Goal: Task Accomplishment & Management: Manage account settings

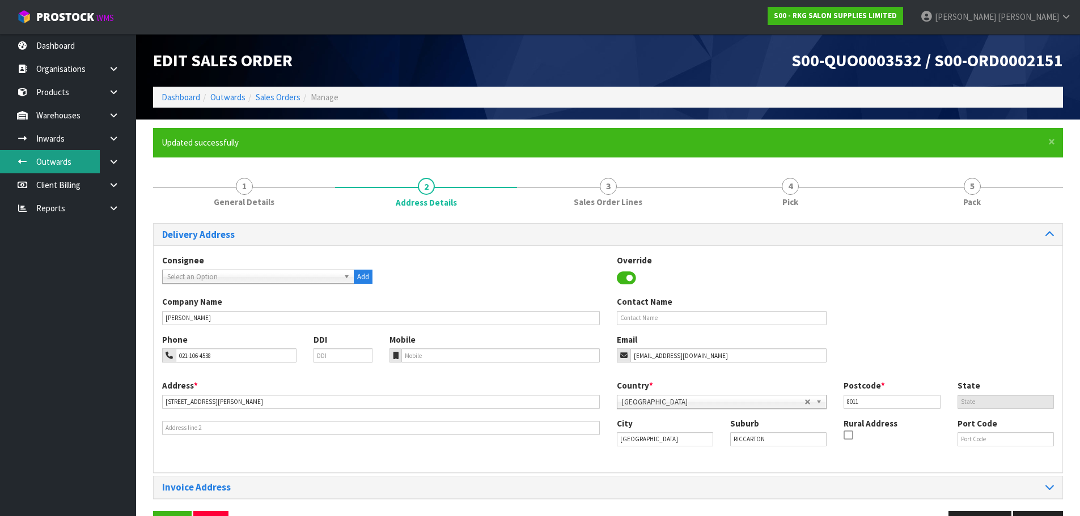
click at [52, 166] on link "Outwards" at bounding box center [68, 161] width 136 height 23
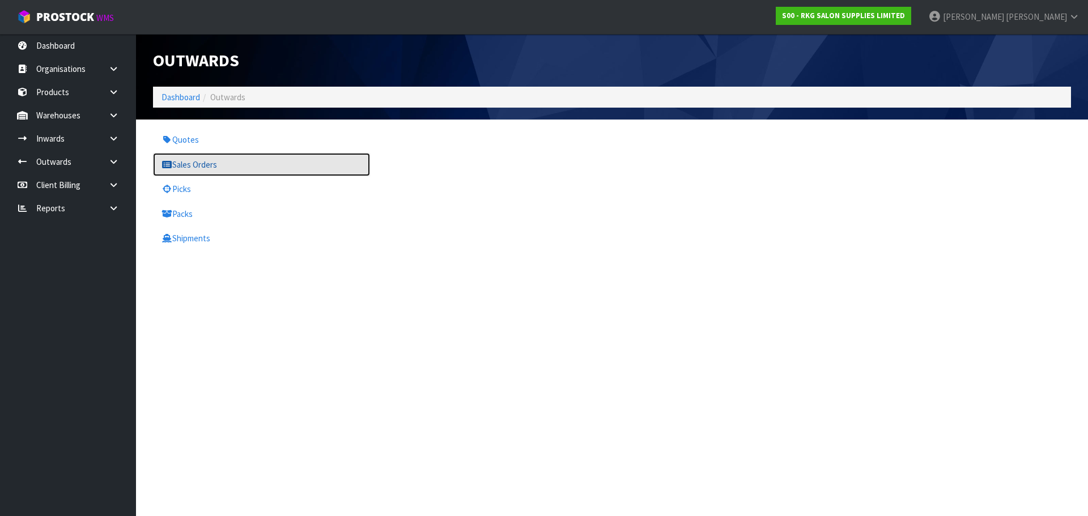
click at [181, 164] on link "Sales Orders" at bounding box center [261, 164] width 217 height 23
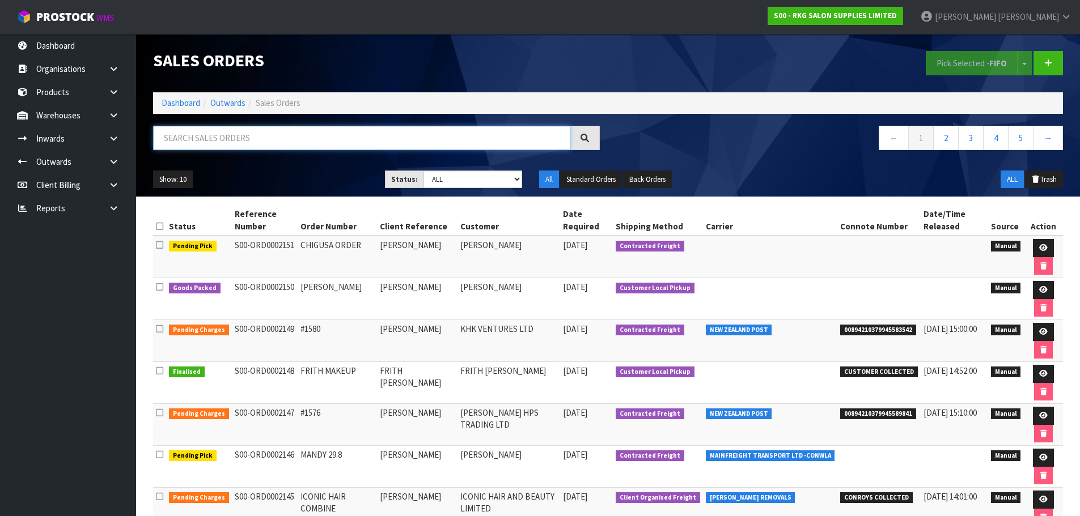
click at [249, 140] on input "text" at bounding box center [361, 138] width 417 height 24
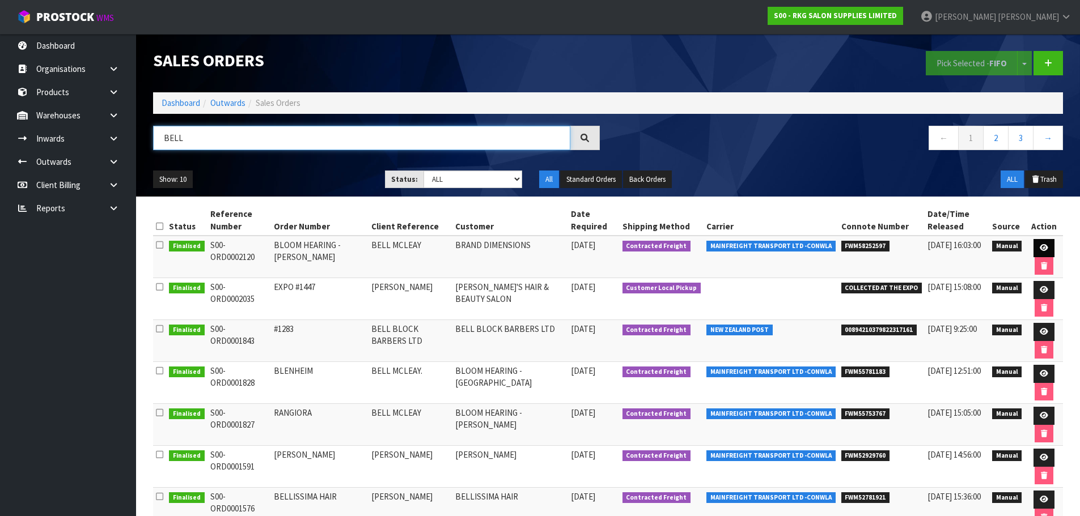
type input "BELL"
click at [1037, 243] on link at bounding box center [1043, 248] width 21 height 18
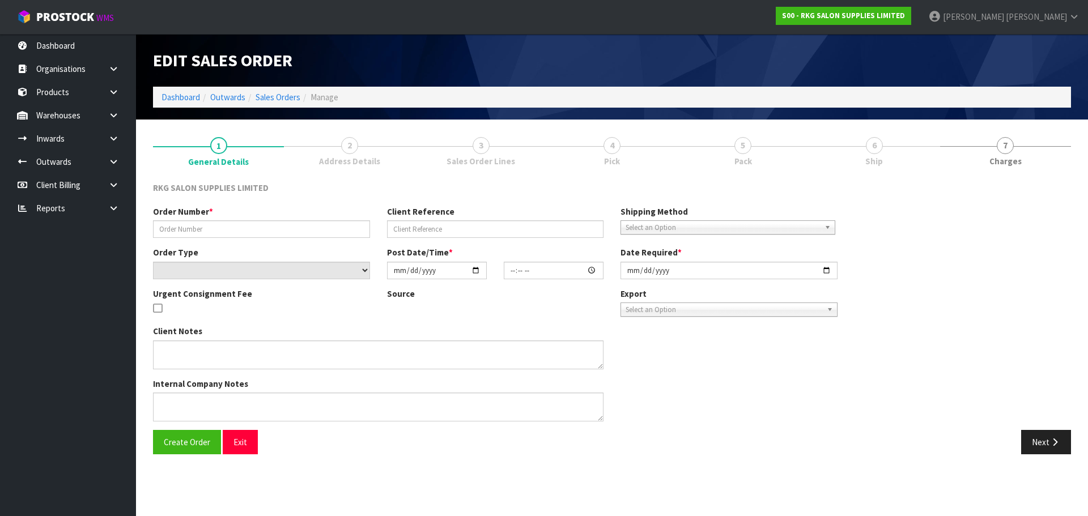
type input "BLOOM HEARING - ASHBURTON"
type input "BELL MCLEAY"
select select "number:0"
type input "2025-08-13"
type input "11:30:00.000"
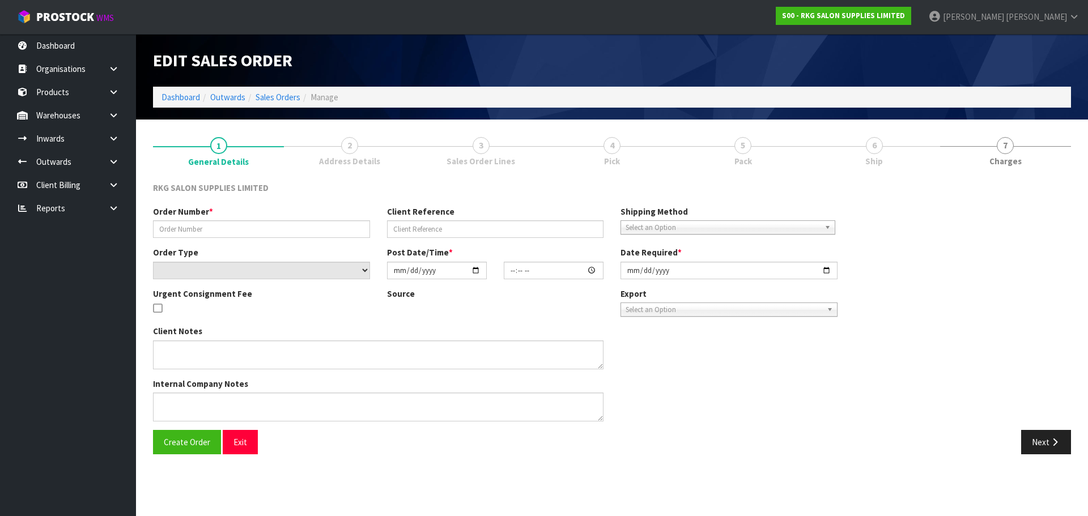
type input "2025-08-13"
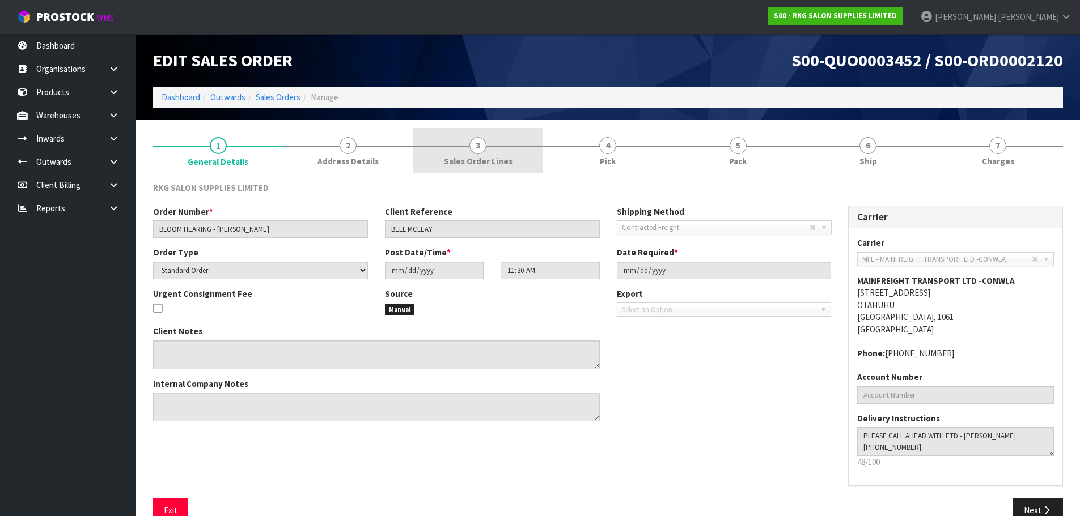
click at [478, 149] on span "3" at bounding box center [477, 145] width 17 height 17
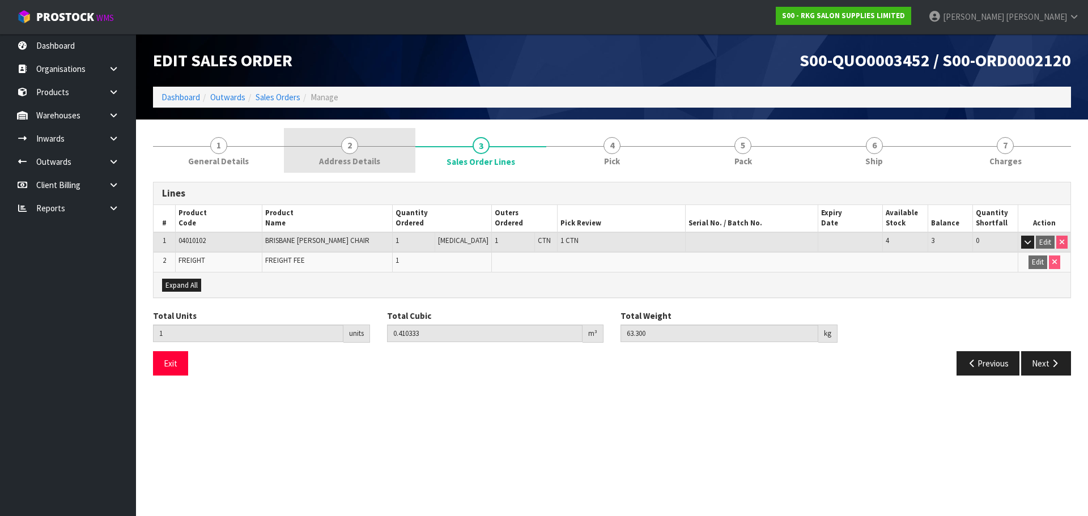
click at [334, 149] on link "2 Address Details" at bounding box center [349, 150] width 131 height 45
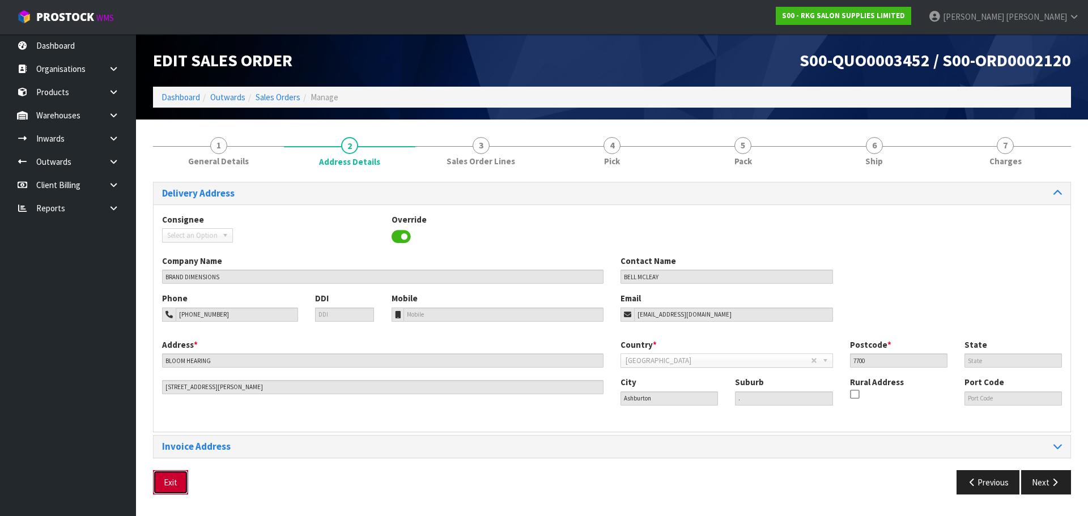
click at [166, 478] on button "Exit" at bounding box center [170, 483] width 35 height 24
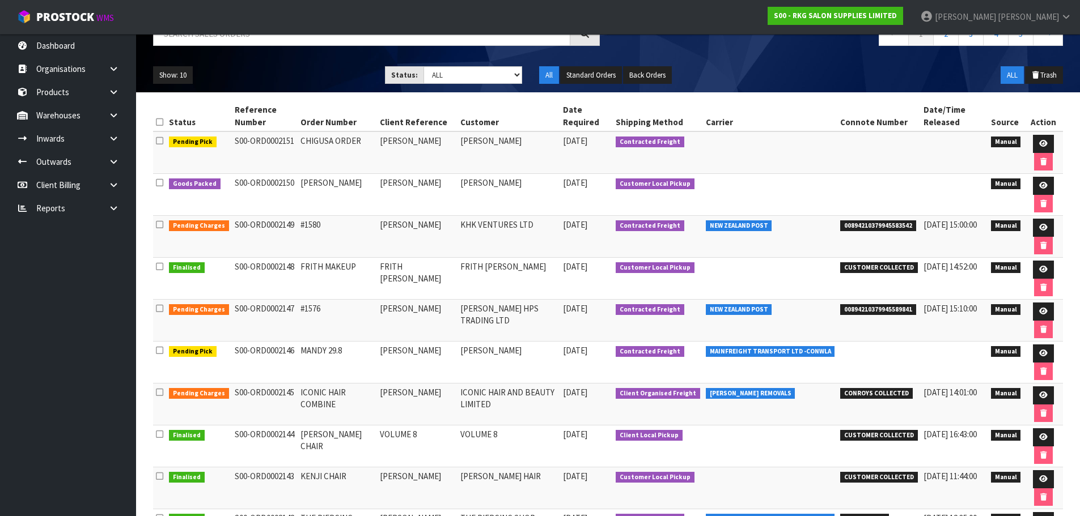
scroll to position [113, 0]
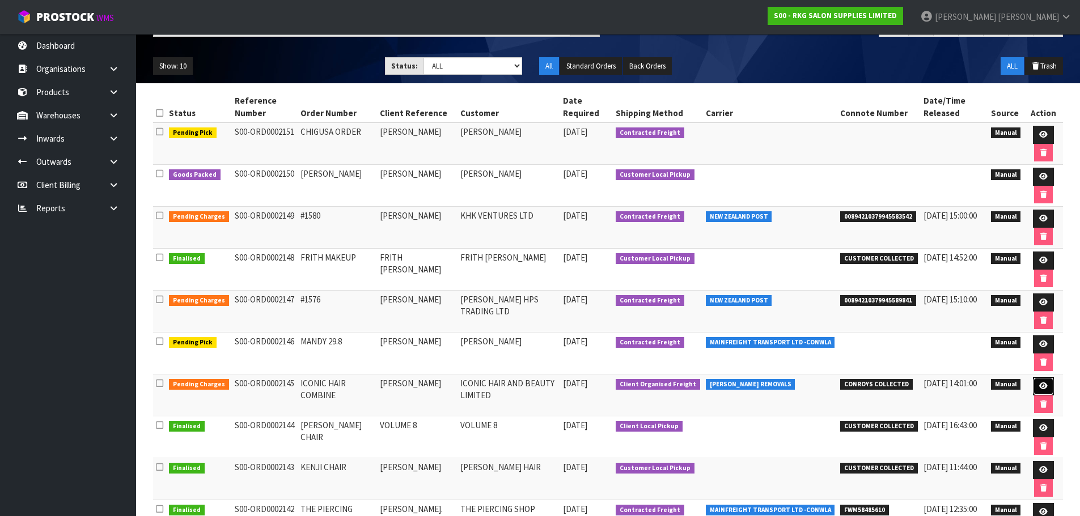
click at [1042, 388] on icon at bounding box center [1043, 386] width 9 height 7
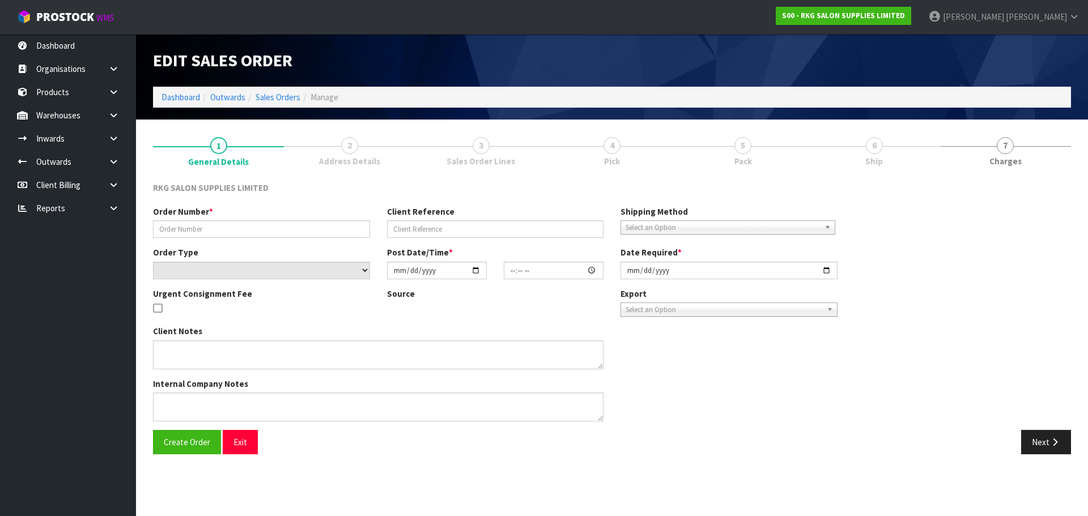
type input "ICONIC HAIR COMBINE"
type input "NAVPREET"
select select "number:0"
type input "2025-09-01"
type input "00:00:00.000"
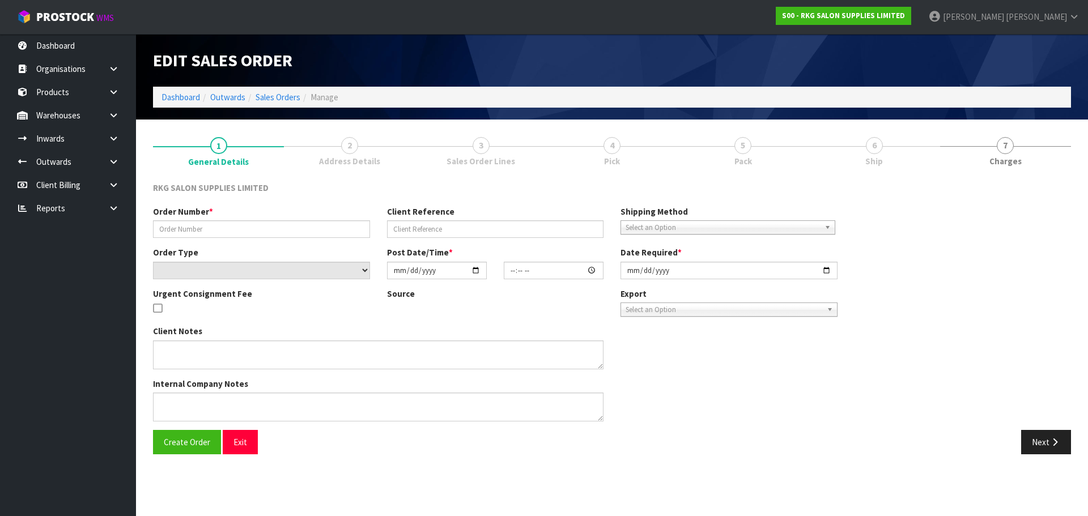
type input "2025-09-01"
type textarea "COMBINE ORDER WITH S0#2141"
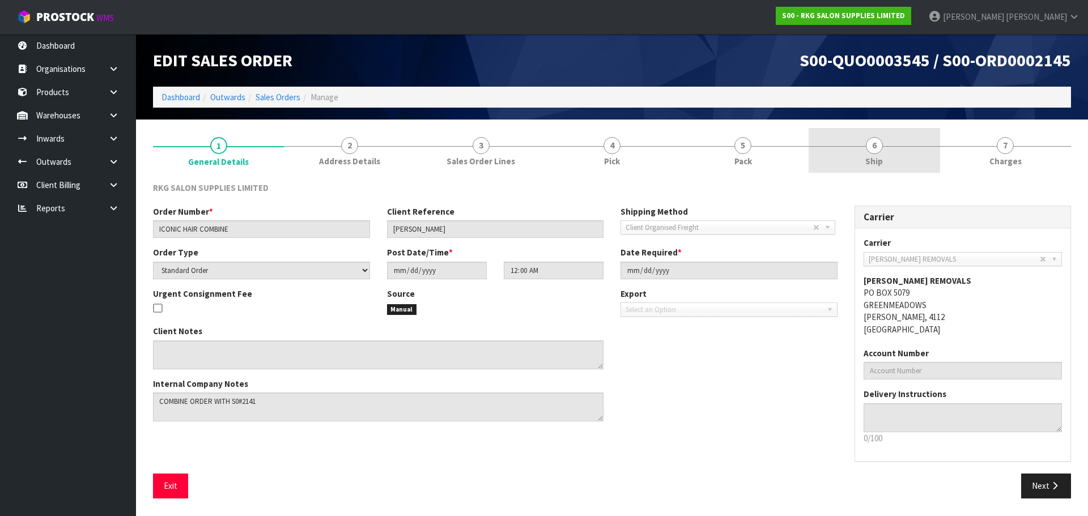
click at [881, 145] on span "6" at bounding box center [874, 145] width 17 height 17
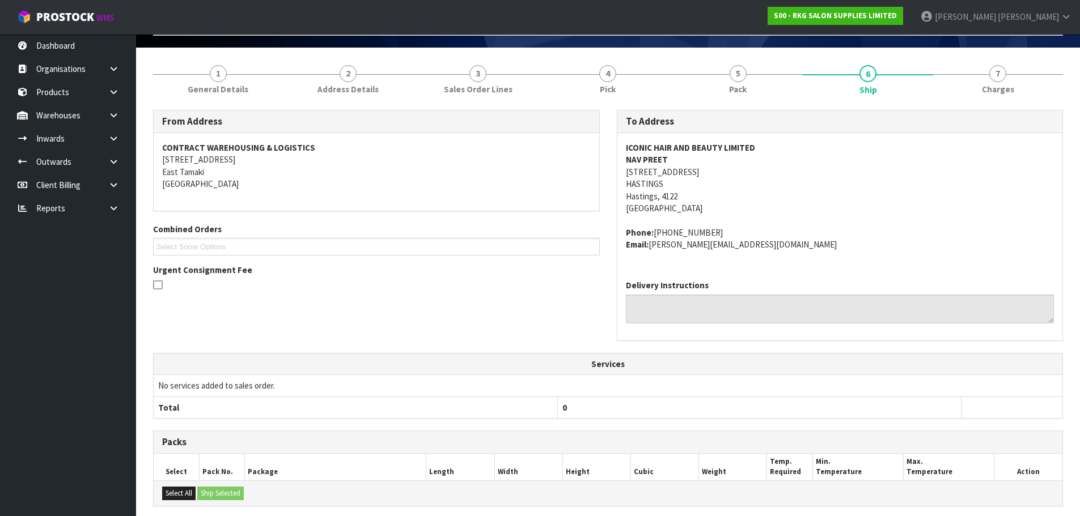
scroll to position [71, 0]
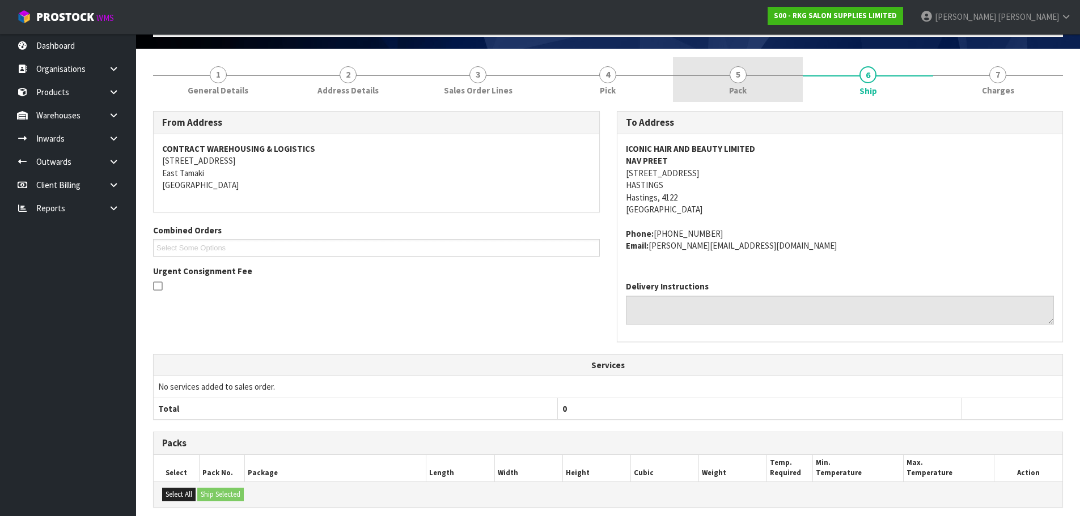
click at [737, 70] on span "5" at bounding box center [738, 74] width 17 height 17
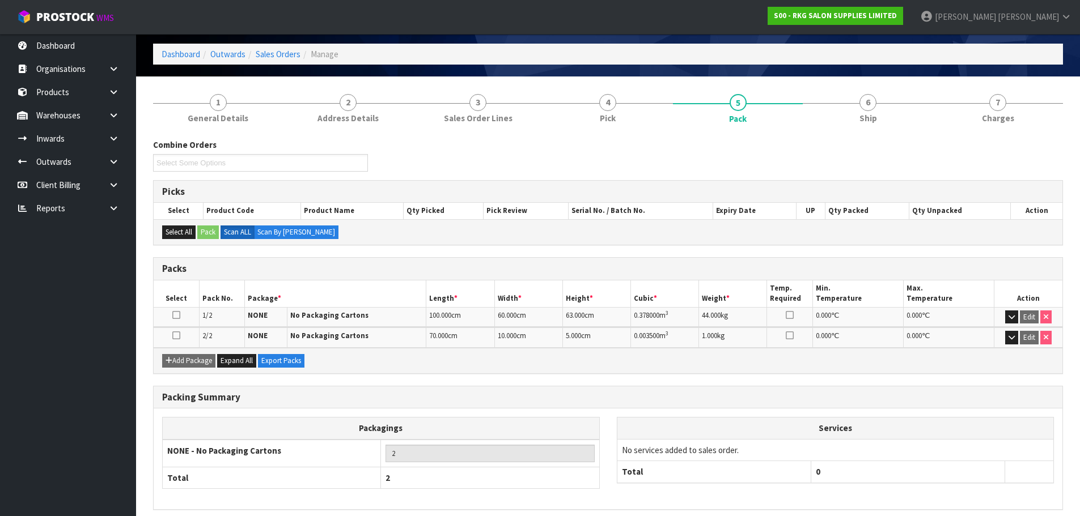
scroll to position [0, 0]
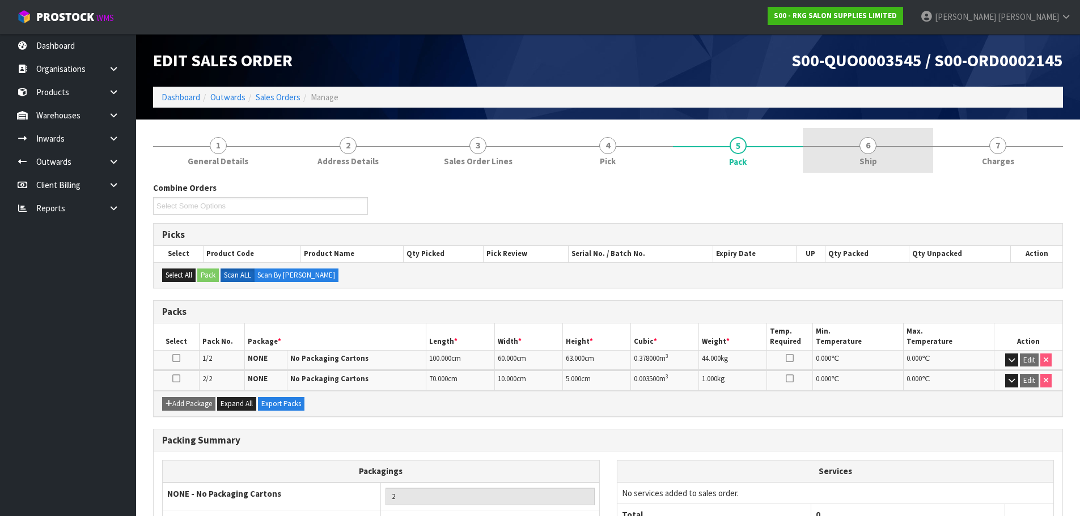
click at [863, 144] on span "6" at bounding box center [867, 145] width 17 height 17
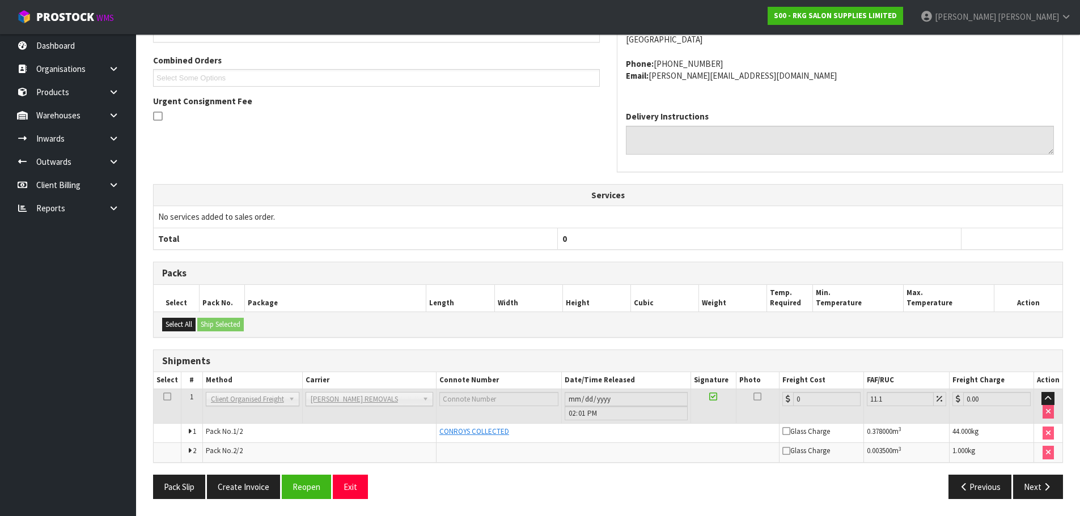
scroll to position [71, 0]
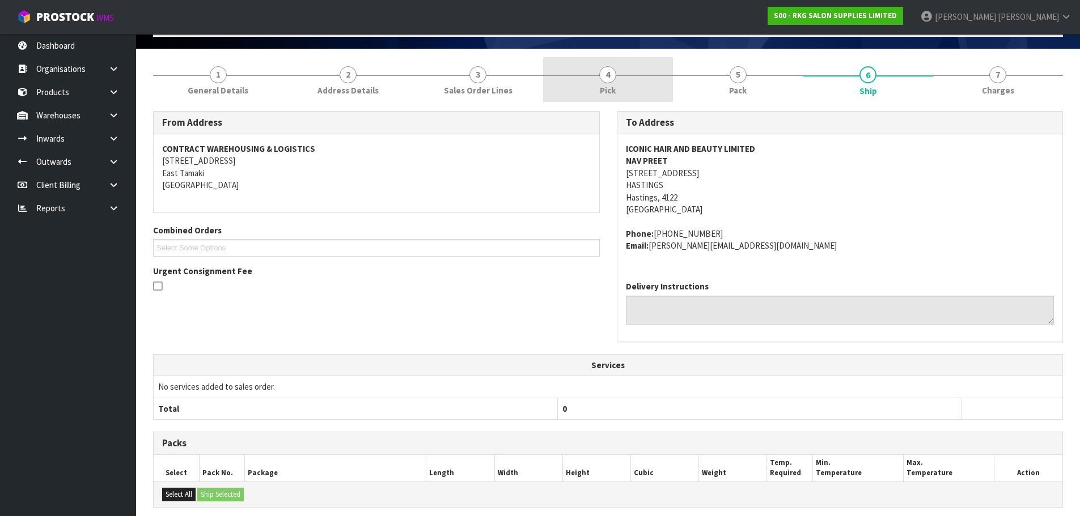
click at [606, 79] on span "4" at bounding box center [607, 74] width 17 height 17
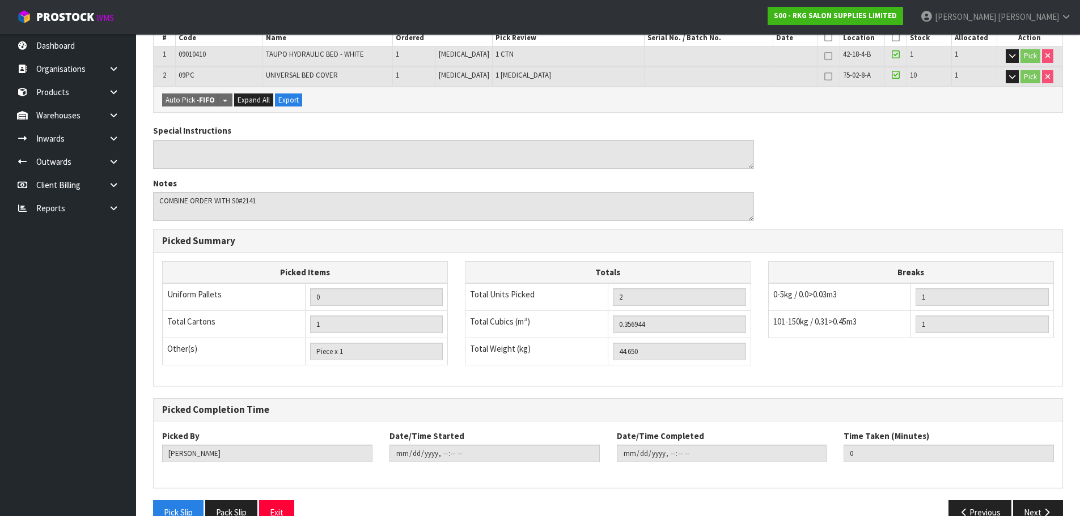
scroll to position [253, 0]
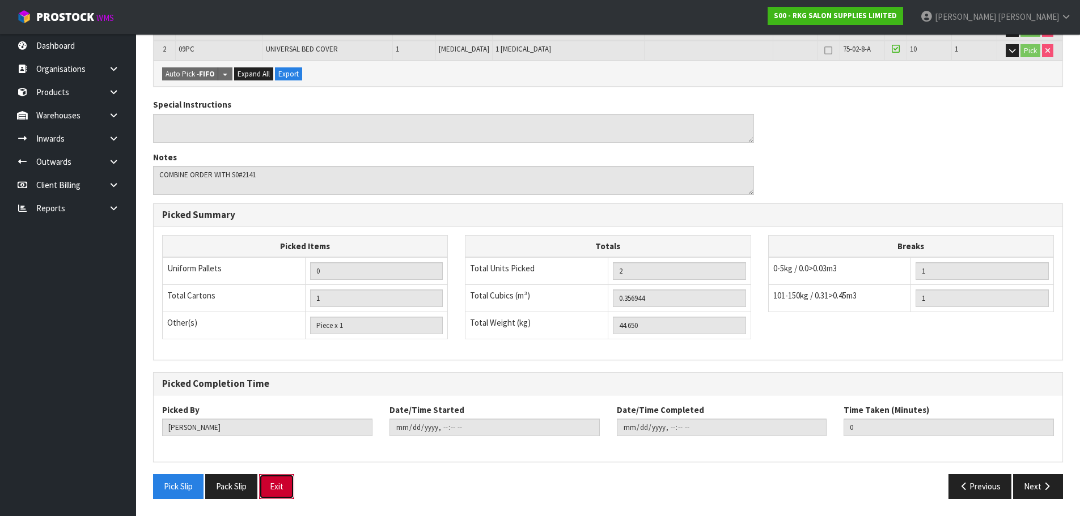
click at [288, 491] on button "Exit" at bounding box center [276, 486] width 35 height 24
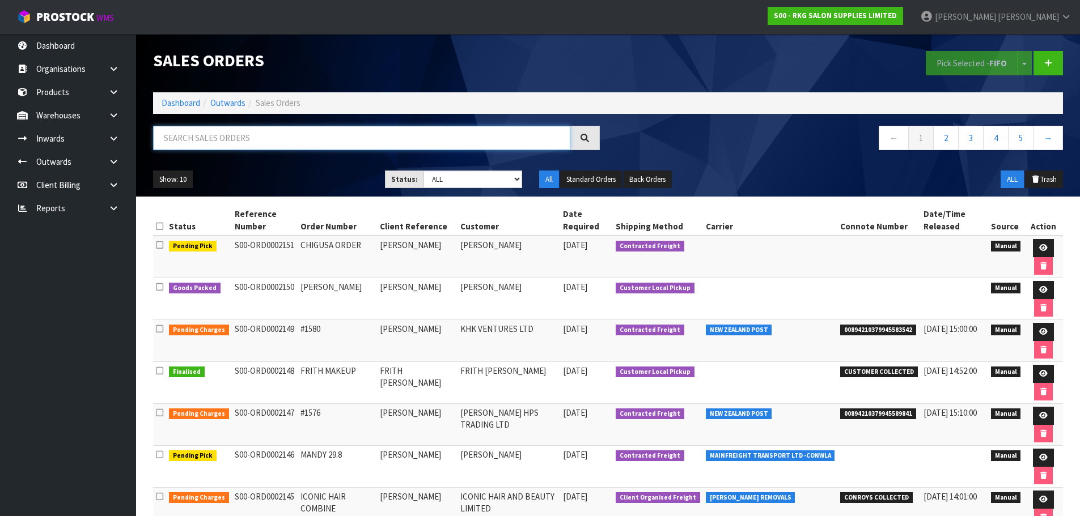
click at [243, 142] on input "text" at bounding box center [361, 138] width 417 height 24
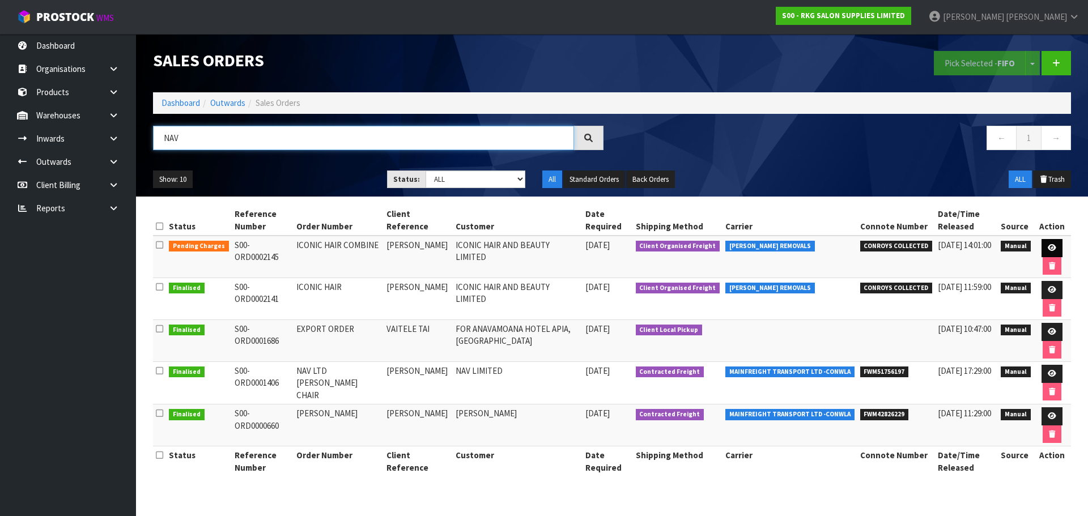
type input "NAV"
click at [1049, 250] on icon at bounding box center [1052, 247] width 9 height 7
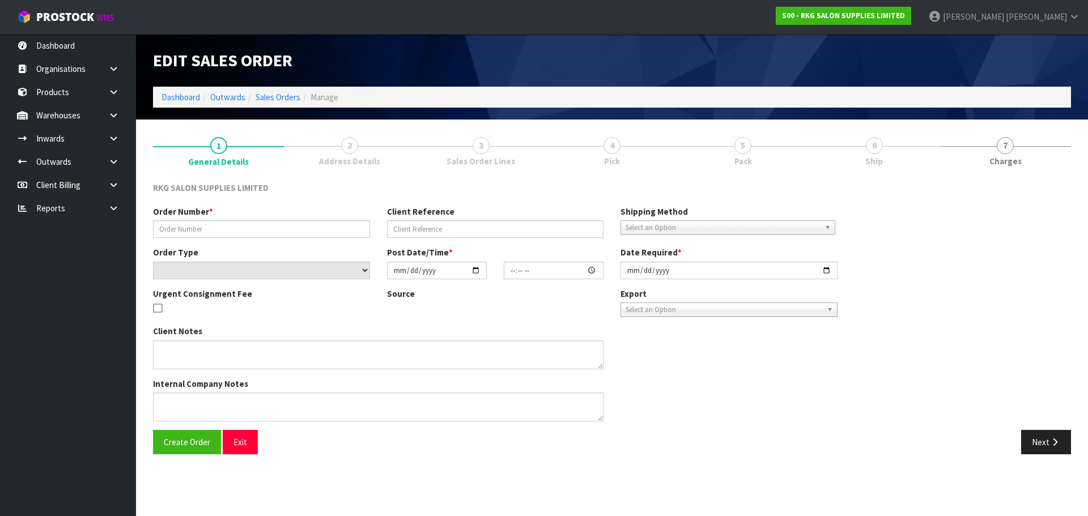
type input "ICONIC HAIR COMBINE"
type input "NAVPREET"
select select "number:0"
type input "2025-09-01"
type input "00:00:00.000"
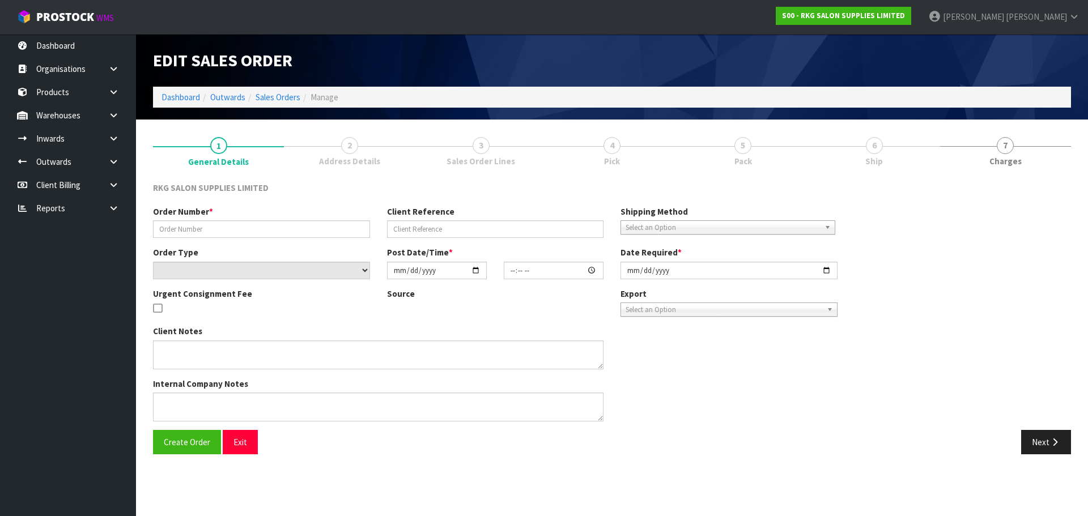
type input "2025-09-01"
type textarea "COMBINE ORDER WITH S0#2141"
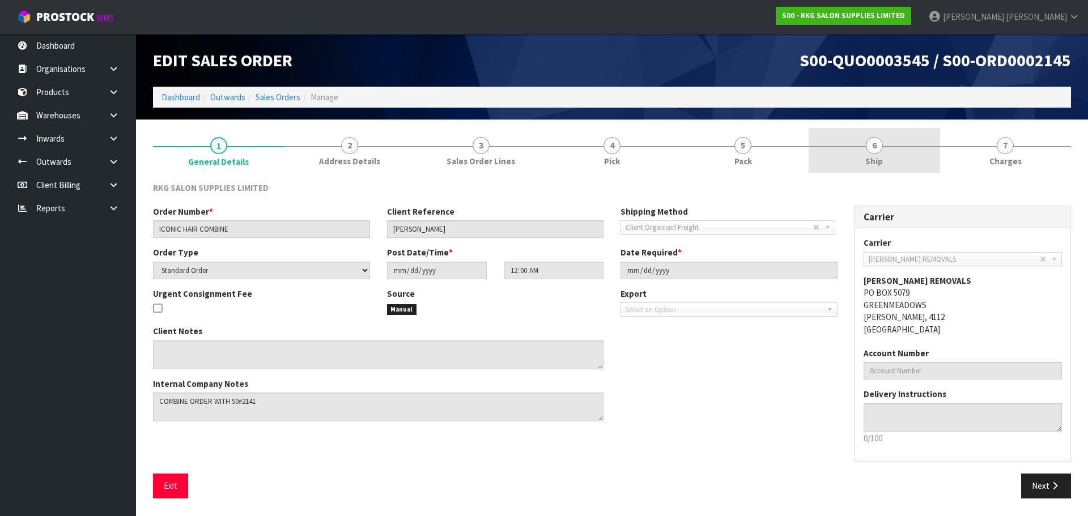
click at [875, 145] on span "6" at bounding box center [874, 145] width 17 height 17
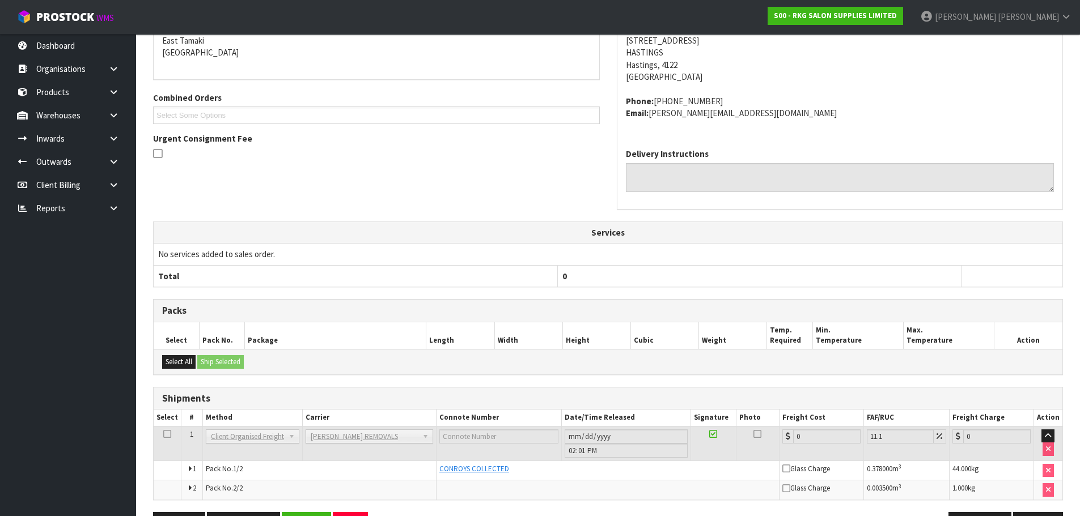
scroll to position [241, 0]
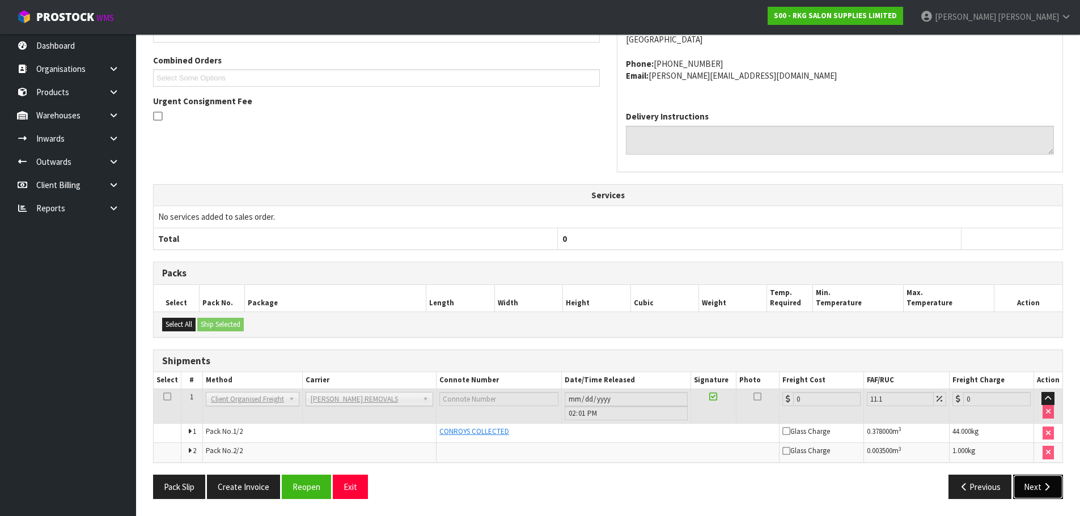
click at [1028, 484] on button "Next" at bounding box center [1038, 487] width 50 height 24
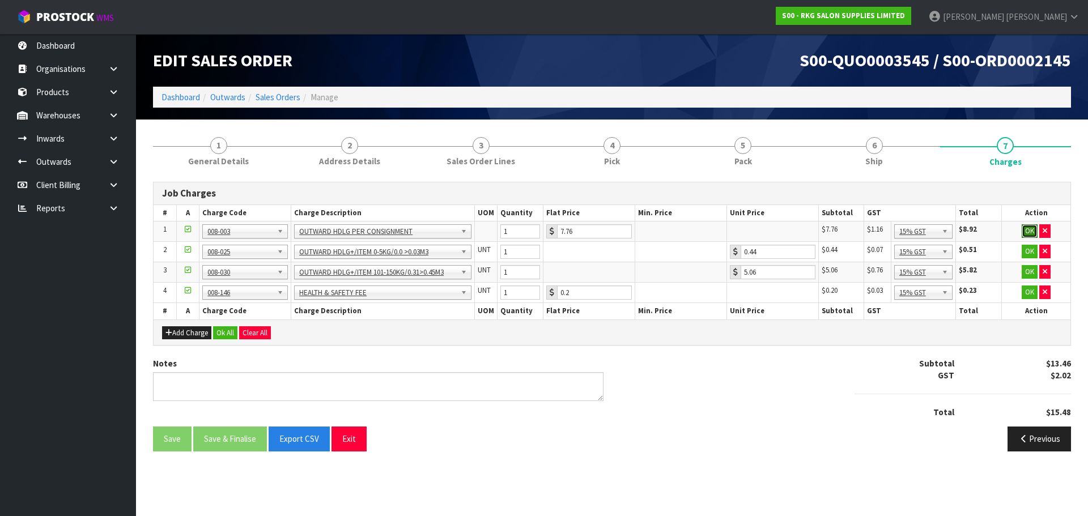
click at [1029, 230] on button "OK" at bounding box center [1030, 231] width 16 height 14
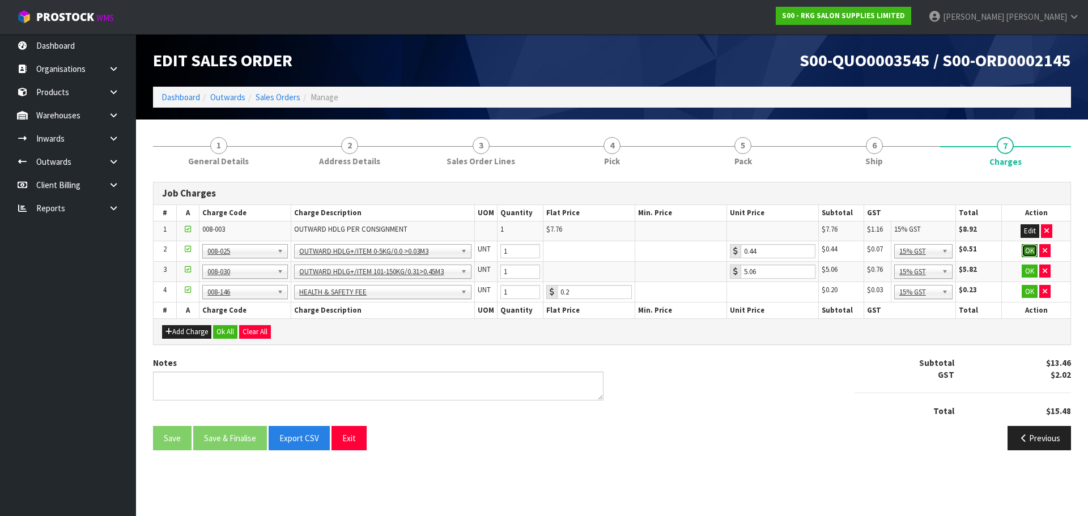
click at [1031, 249] on button "OK" at bounding box center [1030, 251] width 16 height 14
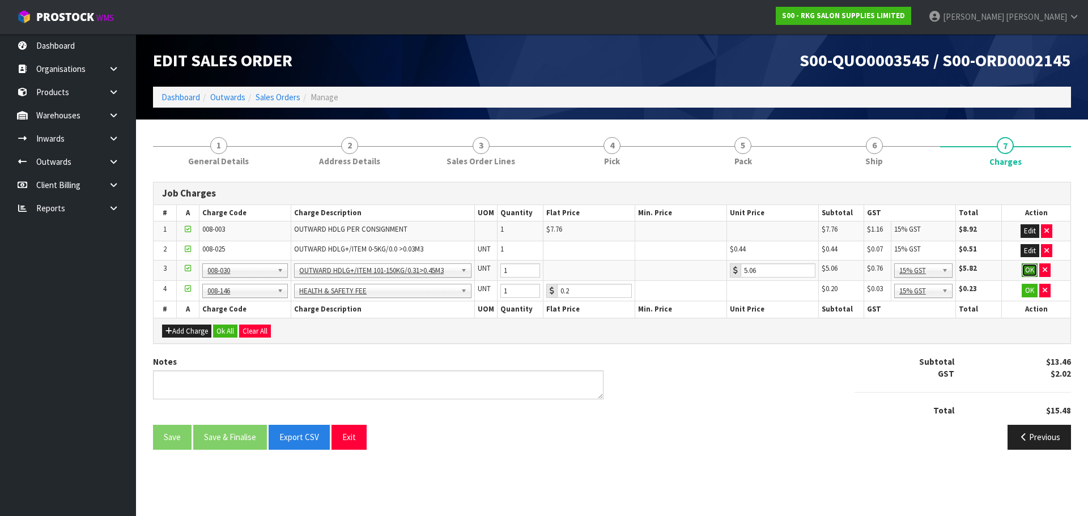
click at [1031, 270] on button "OK" at bounding box center [1030, 271] width 16 height 14
click at [1031, 289] on button "OK" at bounding box center [1030, 290] width 16 height 14
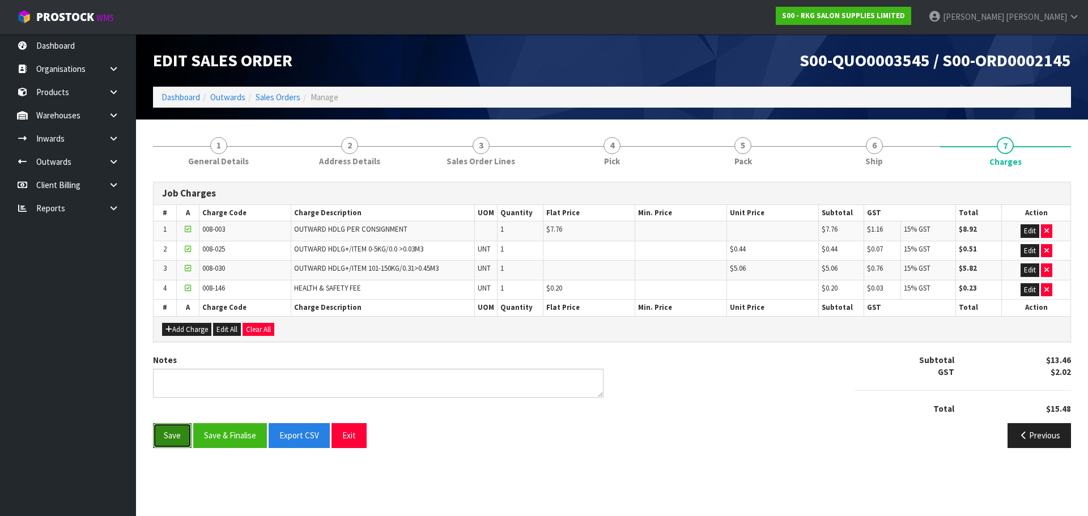
click at [172, 432] on button "Save" at bounding box center [172, 435] width 39 height 24
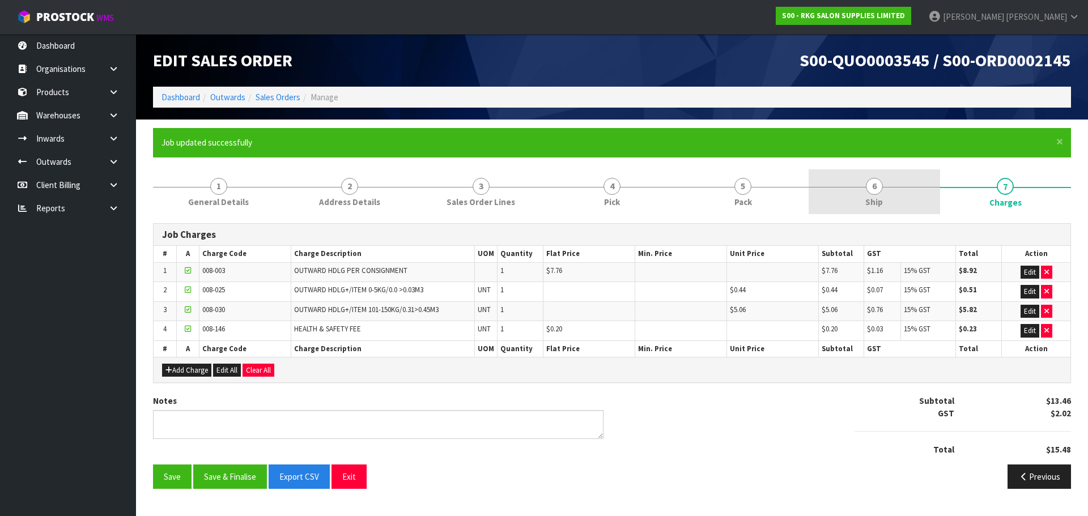
click at [877, 189] on span "6" at bounding box center [874, 186] width 17 height 17
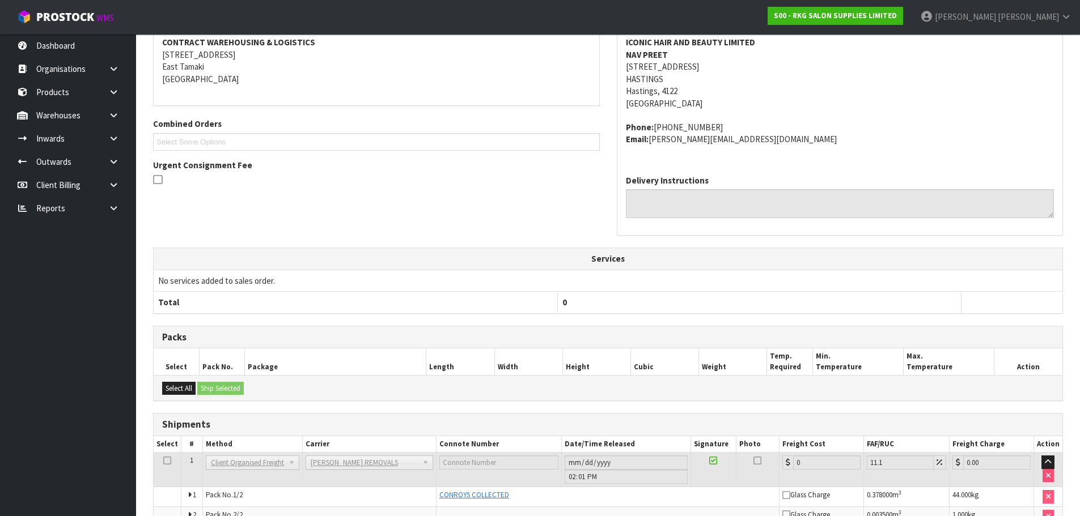
scroll to position [282, 0]
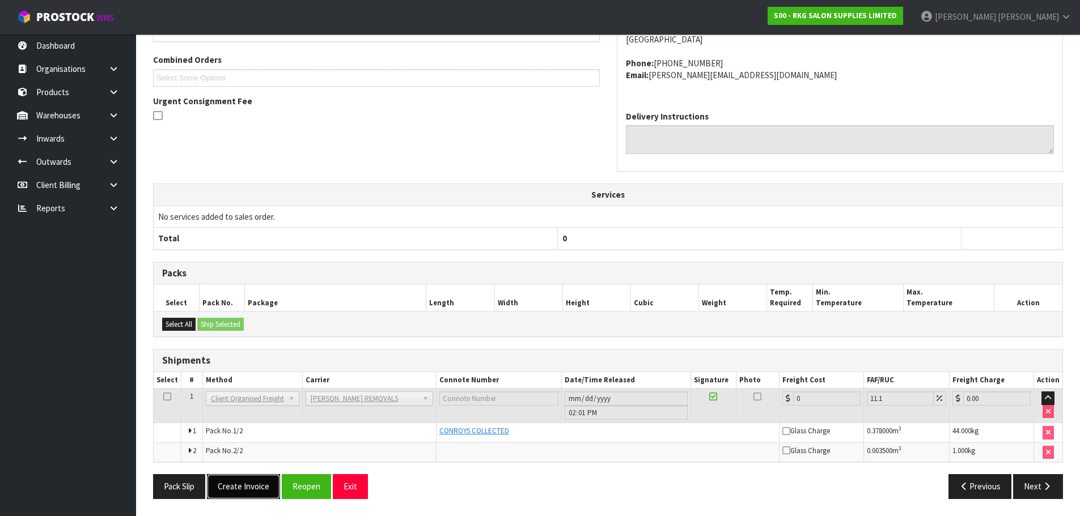
click at [248, 485] on button "Create Invoice" at bounding box center [243, 486] width 73 height 24
click at [250, 490] on button "View Invoice" at bounding box center [240, 486] width 66 height 24
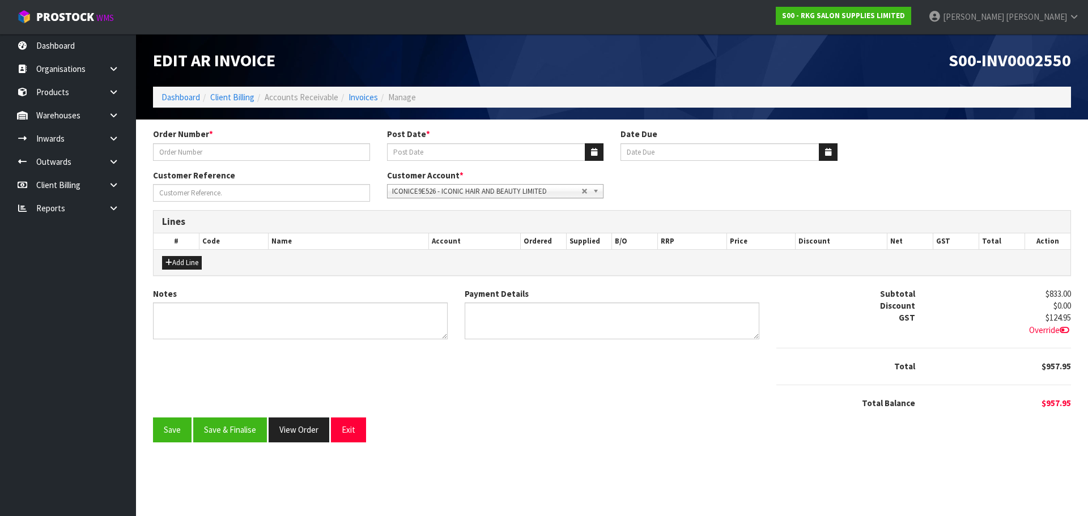
type input "ICONIC HAIR COMBINE"
type input "03/09/2025"
type input "20/10/2025"
type input "NAVPREET"
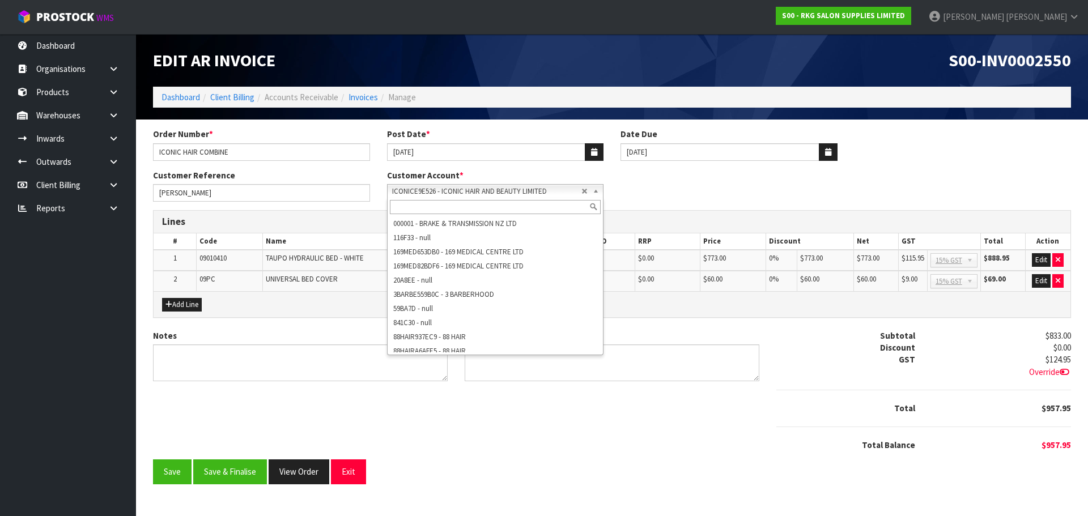
click at [468, 192] on span "ICONICE9E526 - ICONIC HAIR AND BEAUTY LIMITED" at bounding box center [487, 192] width 190 height 14
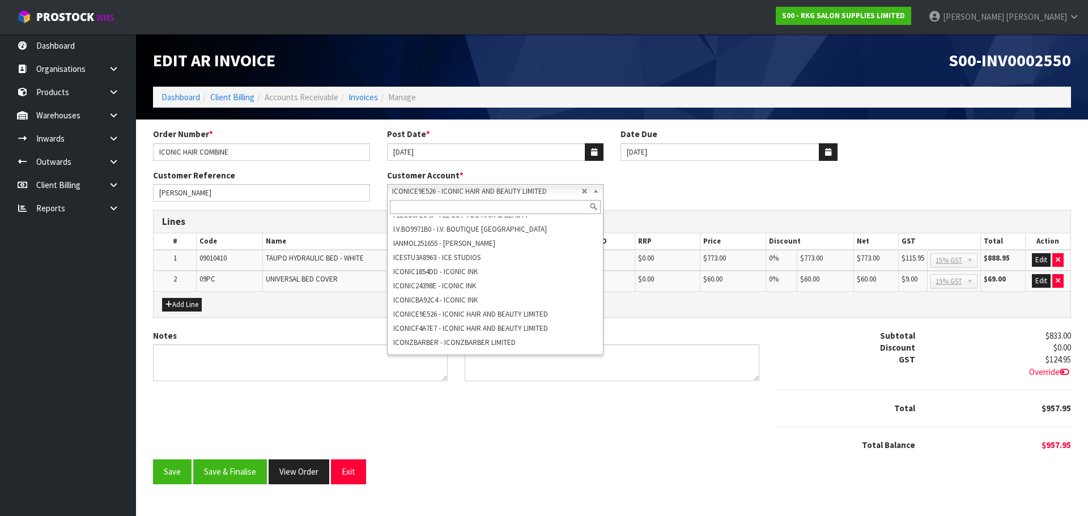
scroll to position [13628, 0]
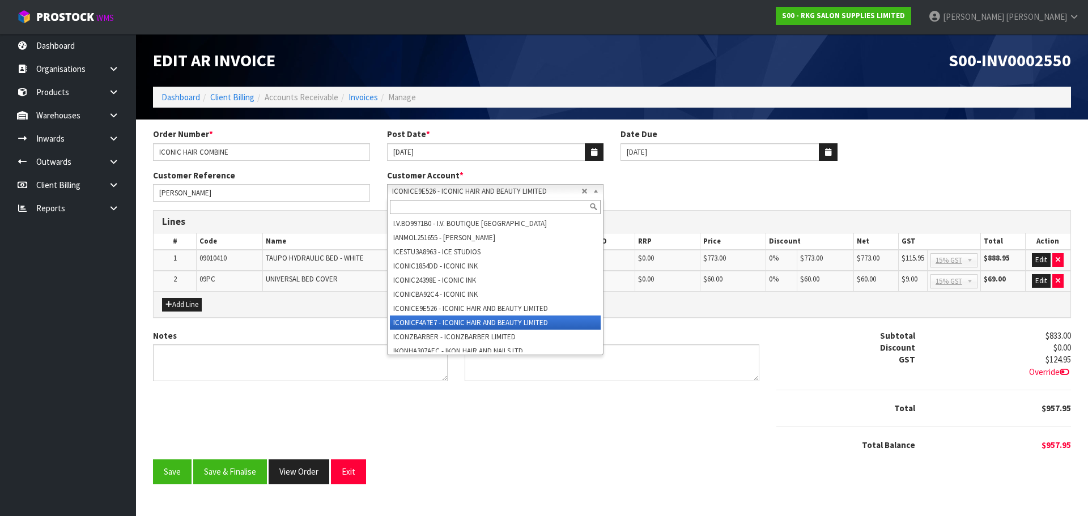
click at [420, 330] on li "ICONICF4A7E7 - ICONIC HAIR AND BEAUTY LIMITED" at bounding box center [495, 323] width 211 height 14
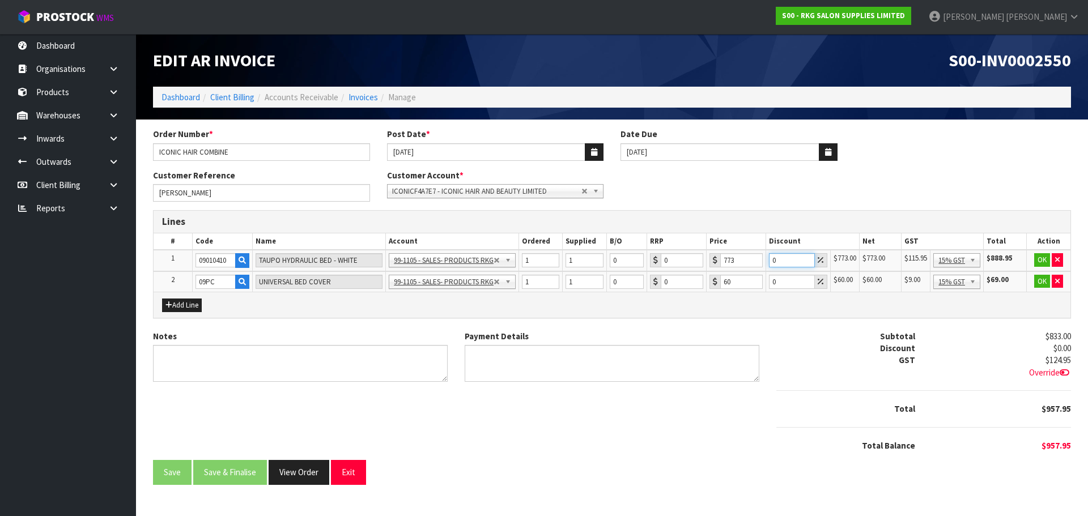
drag, startPoint x: 783, startPoint y: 256, endPoint x: 765, endPoint y: 261, distance: 19.0
click at [765, 261] on tr "1 09010410 TAUPO HYDRAULIC BED - WHITE 99-1100 - SALES -ADMIN 99-1105 - SALES- …" at bounding box center [612, 261] width 917 height 22
type input "30"
click at [1042, 260] on button "OK" at bounding box center [1043, 260] width 16 height 14
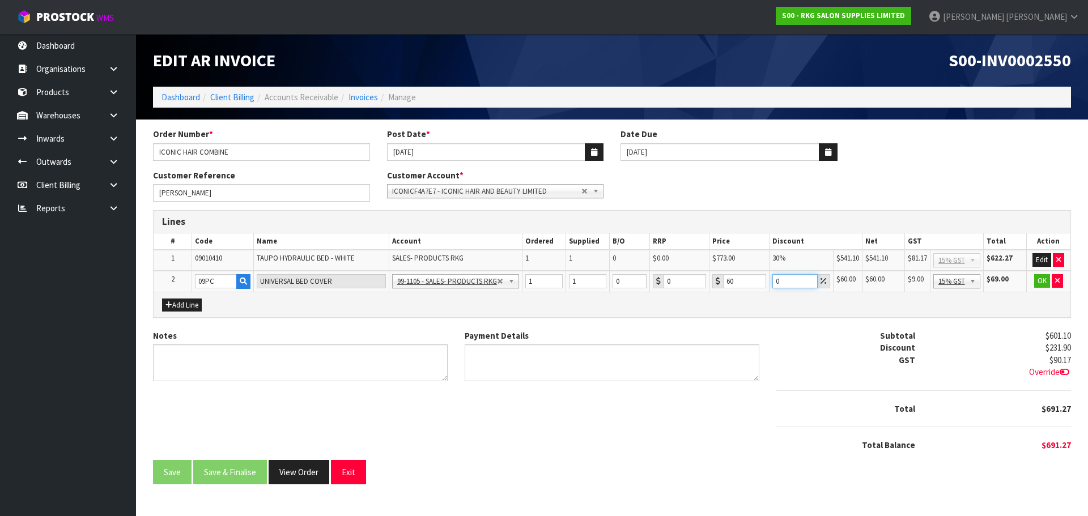
drag, startPoint x: 782, startPoint y: 278, endPoint x: 773, endPoint y: 280, distance: 9.3
click at [773, 280] on input "0" at bounding box center [795, 281] width 45 height 14
type input "100"
click at [1040, 284] on button "OK" at bounding box center [1043, 281] width 16 height 14
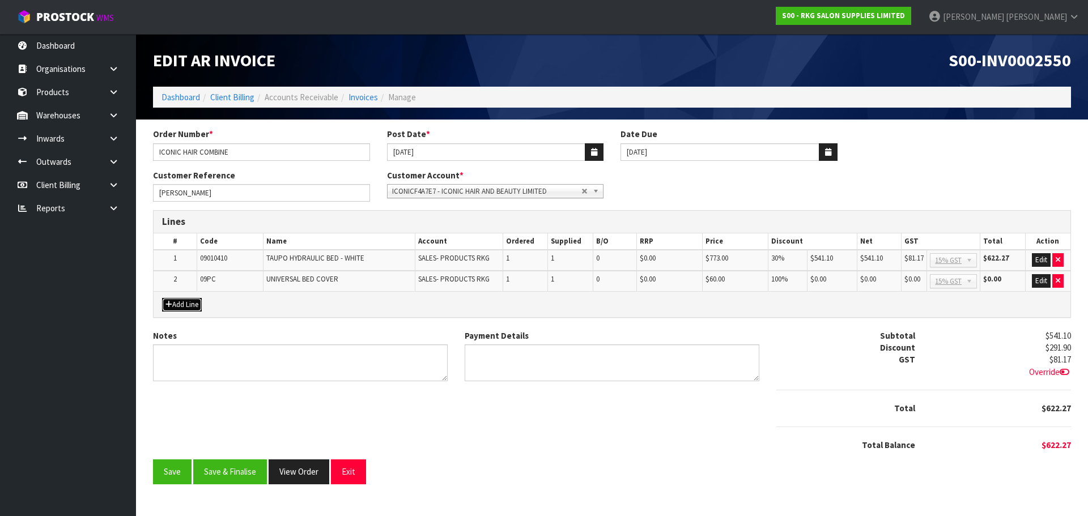
click at [173, 304] on button "Add Line" at bounding box center [182, 305] width 40 height 14
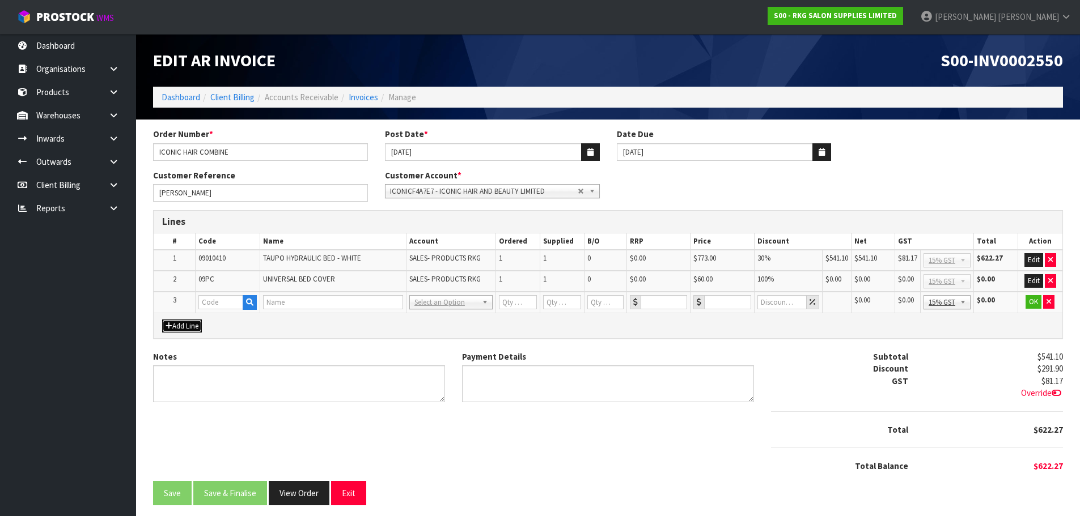
scroll to position [13645, 0]
click at [212, 303] on input "text" at bounding box center [220, 302] width 45 height 14
type input "FRE"
click at [246, 323] on link "FRE IGHT" at bounding box center [244, 321] width 90 height 15
type input "FREIGHT"
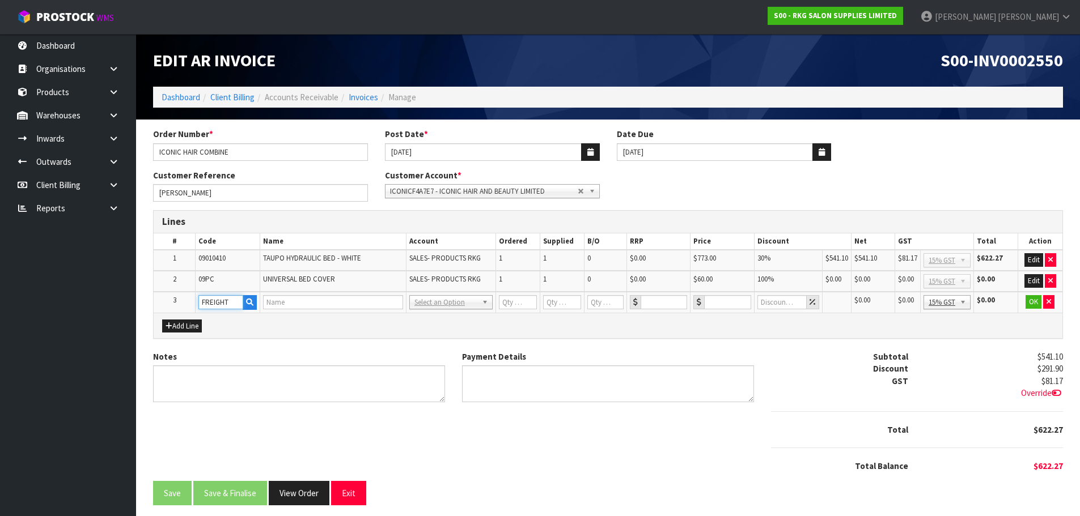
type input "FREIGHT"
type input "1"
type input "0"
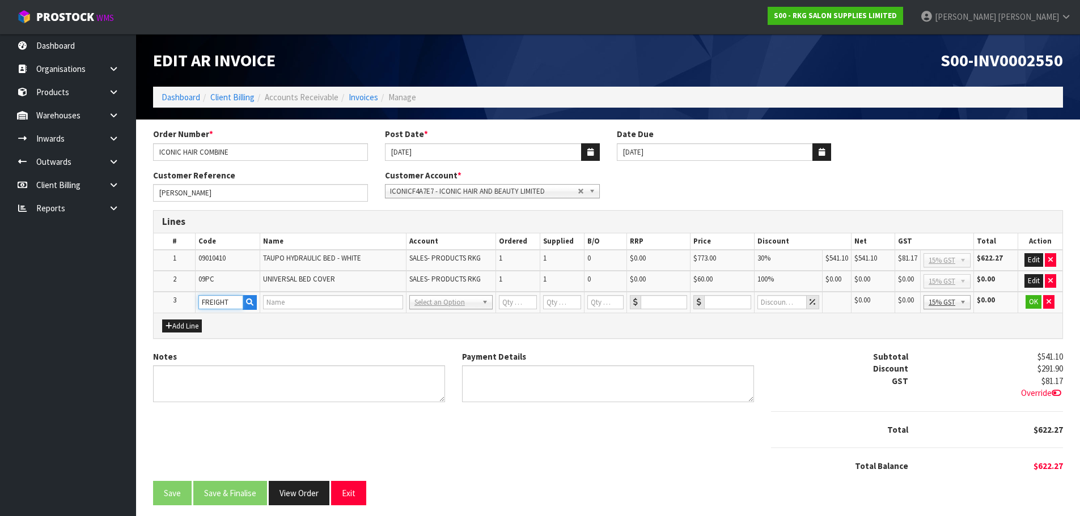
type input "0"
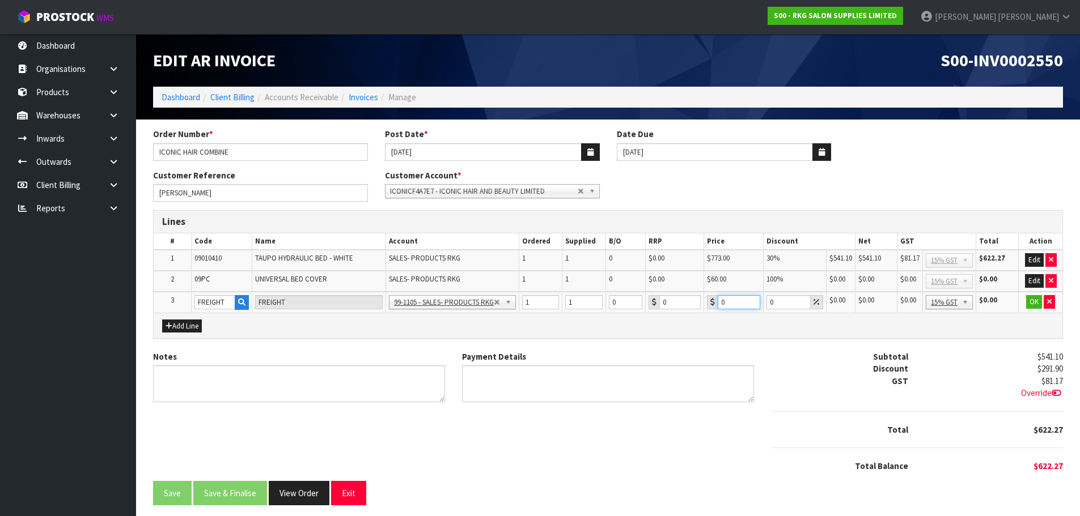
drag, startPoint x: 734, startPoint y: 303, endPoint x: 719, endPoint y: 306, distance: 15.0
click at [719, 306] on input "0" at bounding box center [739, 302] width 43 height 14
type input "155.85"
click at [1040, 304] on button "OK" at bounding box center [1034, 302] width 16 height 14
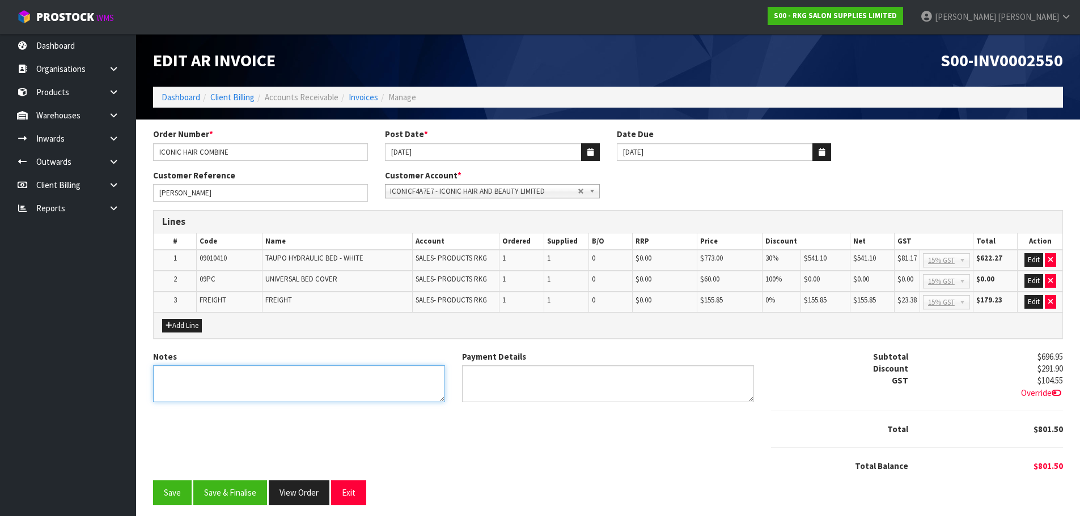
click at [210, 377] on textarea "Notes" at bounding box center [299, 384] width 292 height 37
type textarea "THANK YOU FOR YOUR ORDER."
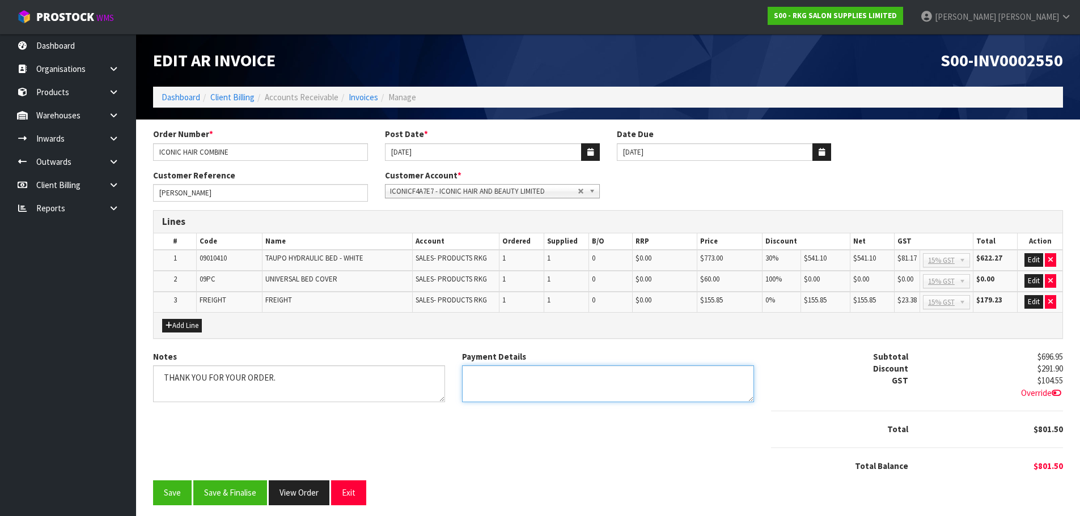
click at [487, 379] on textarea "Payment Details" at bounding box center [608, 384] width 292 height 37
type textarea "DIRECT CREDIT 1.9.2025"
click at [1052, 393] on icon at bounding box center [1057, 393] width 10 height 9
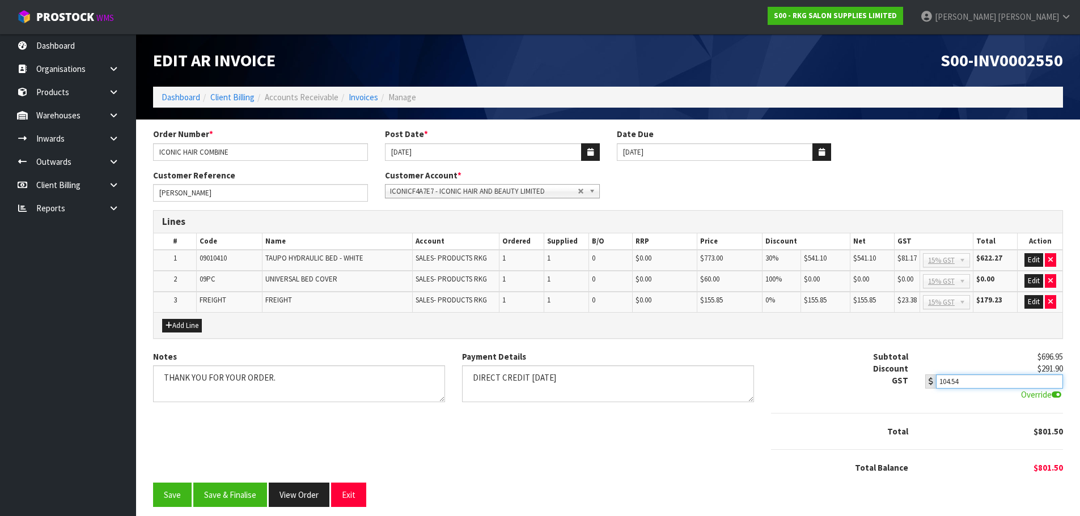
type input "104.54"
click at [1054, 385] on input "104.54" at bounding box center [999, 382] width 126 height 14
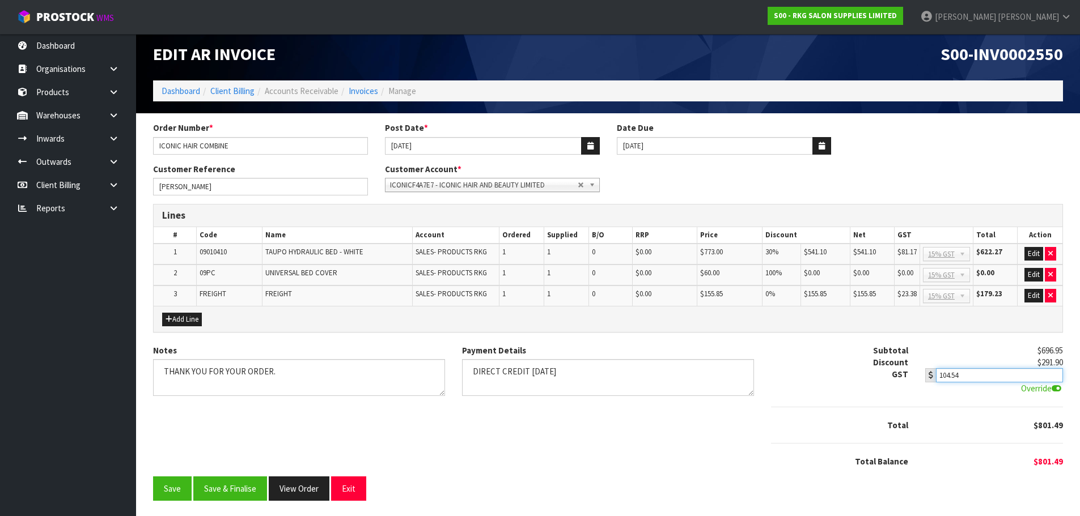
scroll to position [8, 0]
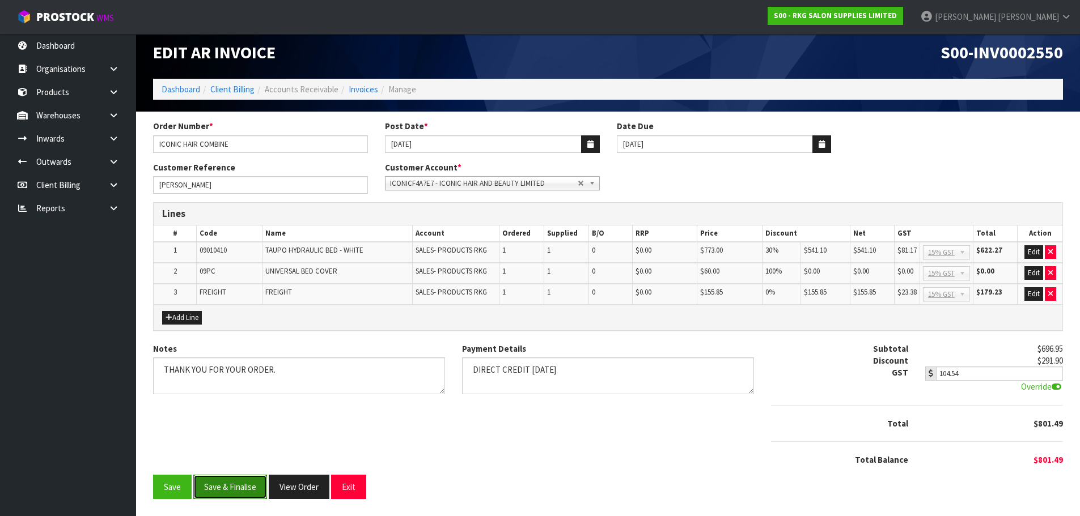
click at [236, 487] on button "Save & Finalise" at bounding box center [230, 487] width 74 height 24
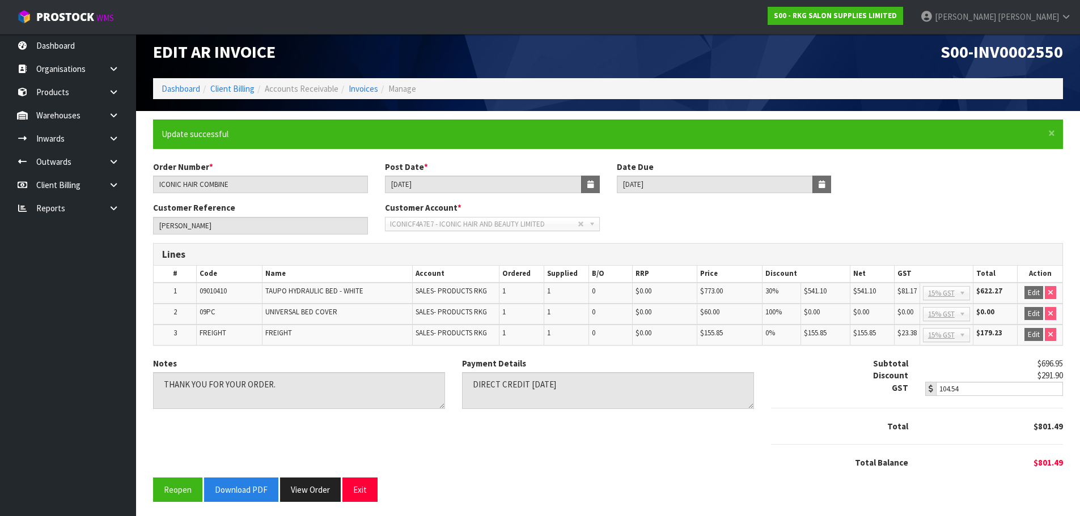
scroll to position [11, 0]
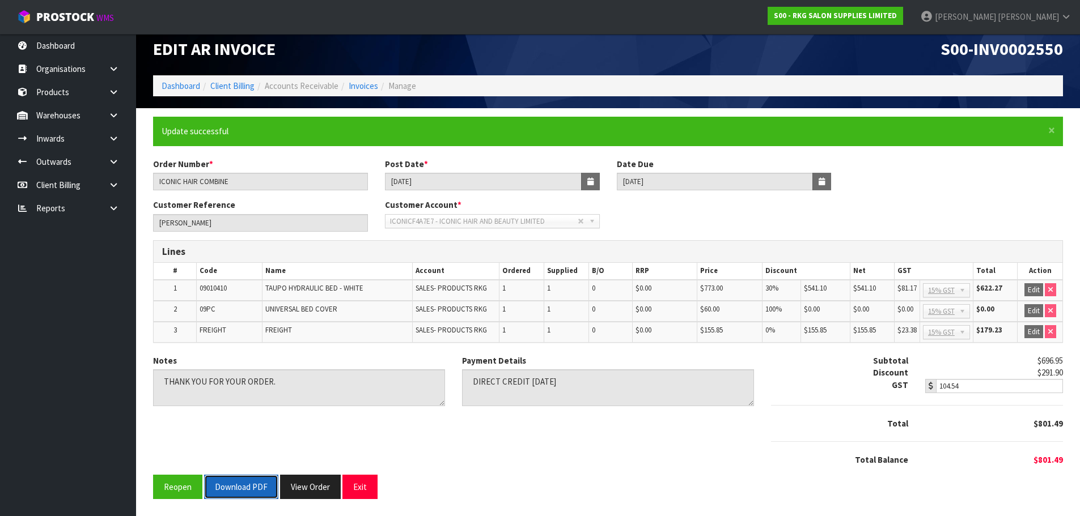
click at [251, 489] on button "Download PDF" at bounding box center [241, 487] width 74 height 24
click at [363, 485] on button "Exit" at bounding box center [359, 487] width 35 height 24
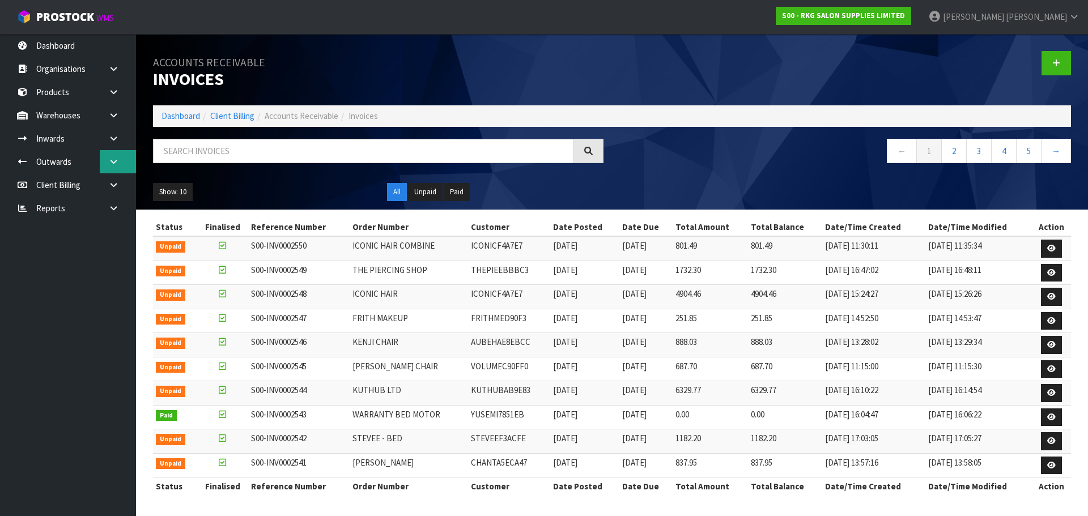
click at [116, 165] on icon at bounding box center [113, 162] width 11 height 9
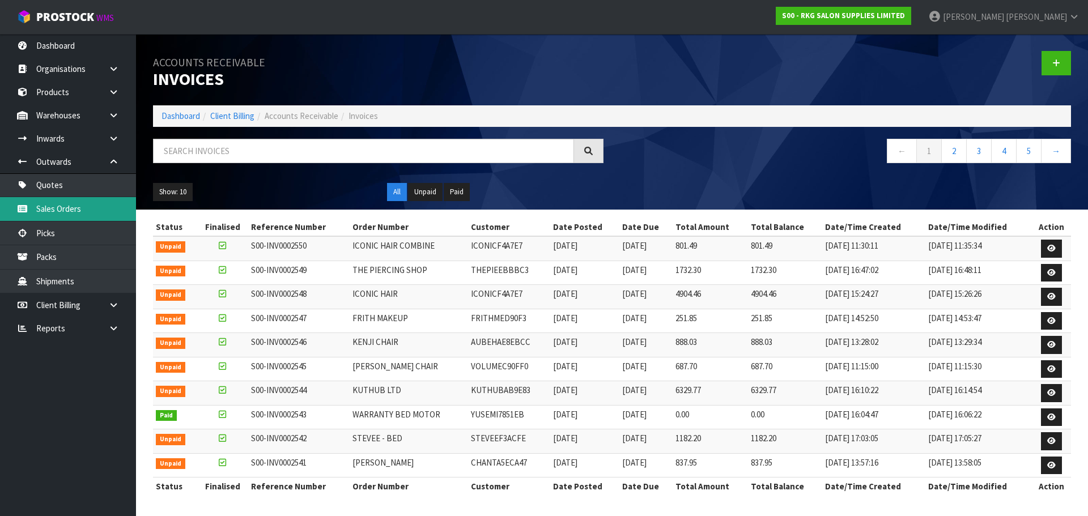
click at [48, 207] on link "Sales Orders" at bounding box center [68, 208] width 136 height 23
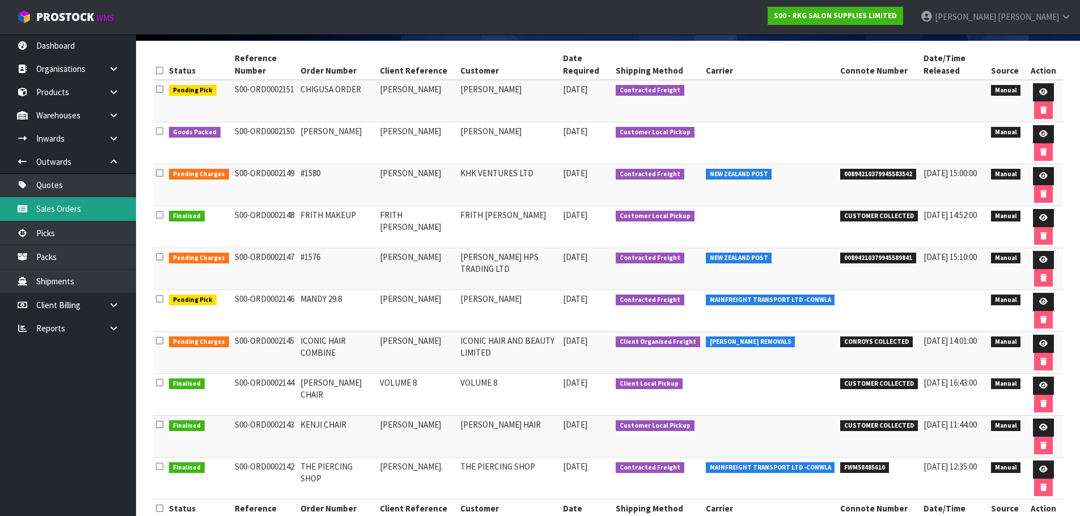
scroll to position [170, 0]
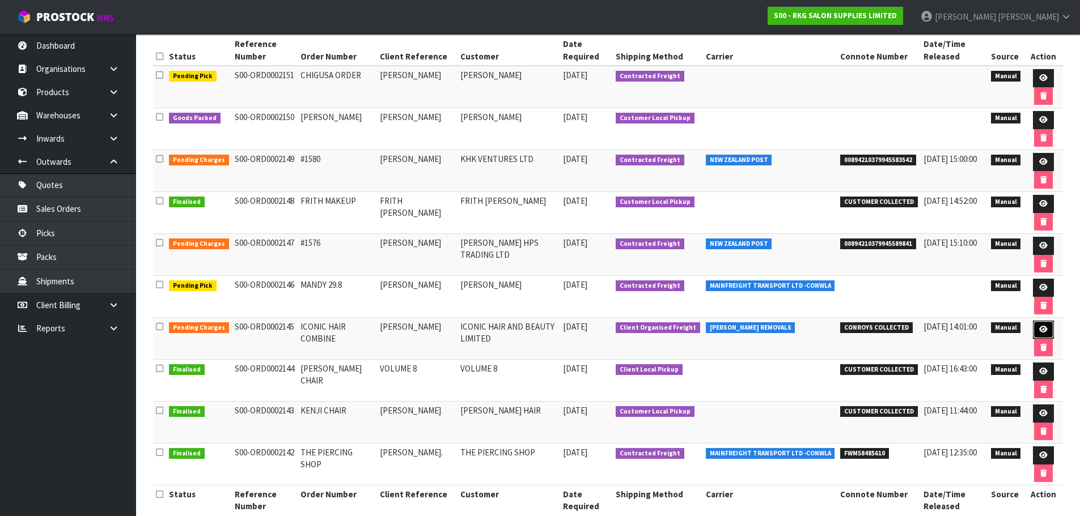
click at [1044, 333] on icon at bounding box center [1043, 329] width 9 height 7
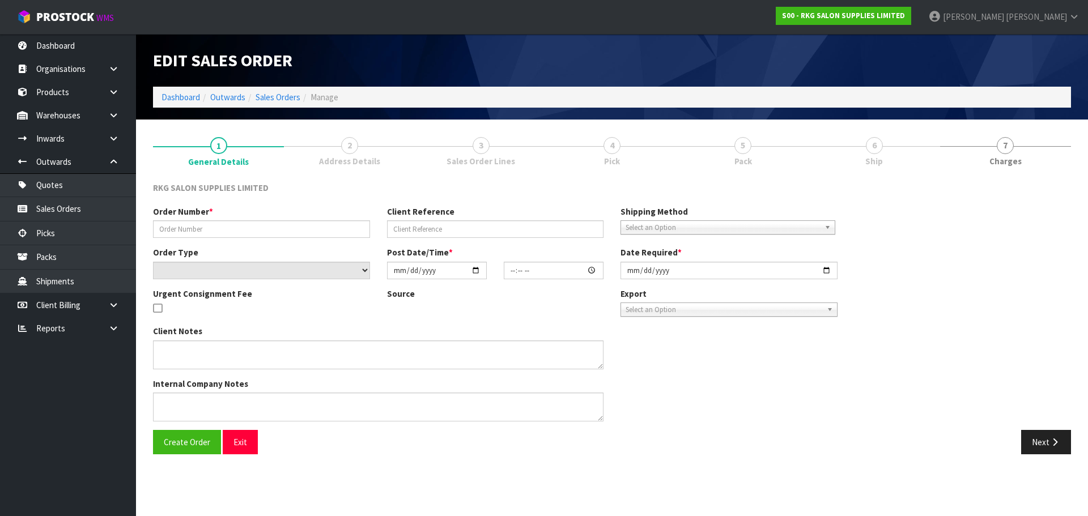
type input "ICONIC HAIR COMBINE"
type input "NAVPREET"
select select "number:0"
type input "2025-09-01"
type input "00:00:00.000"
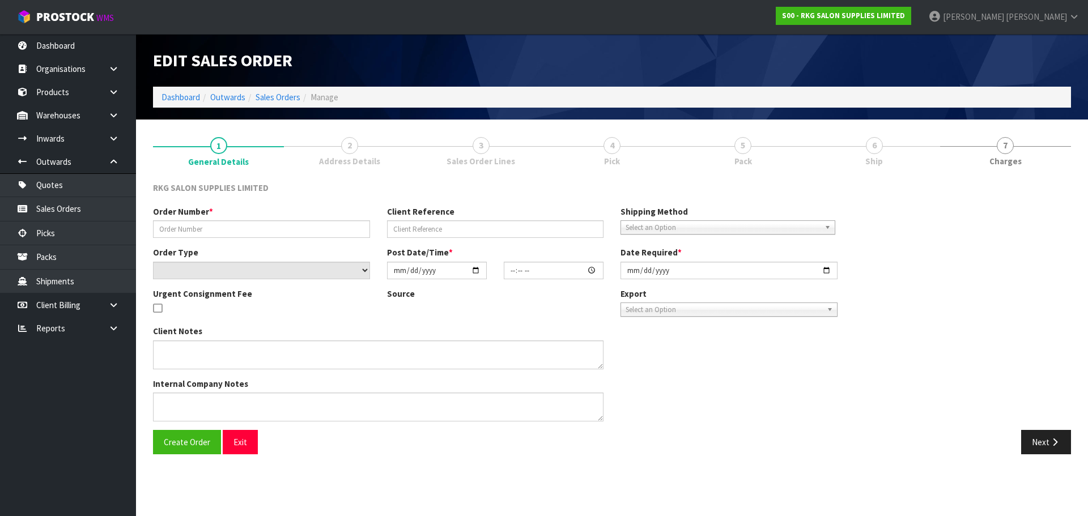
type input "2025-09-01"
type textarea "COMBINE ORDER WITH S0#2141"
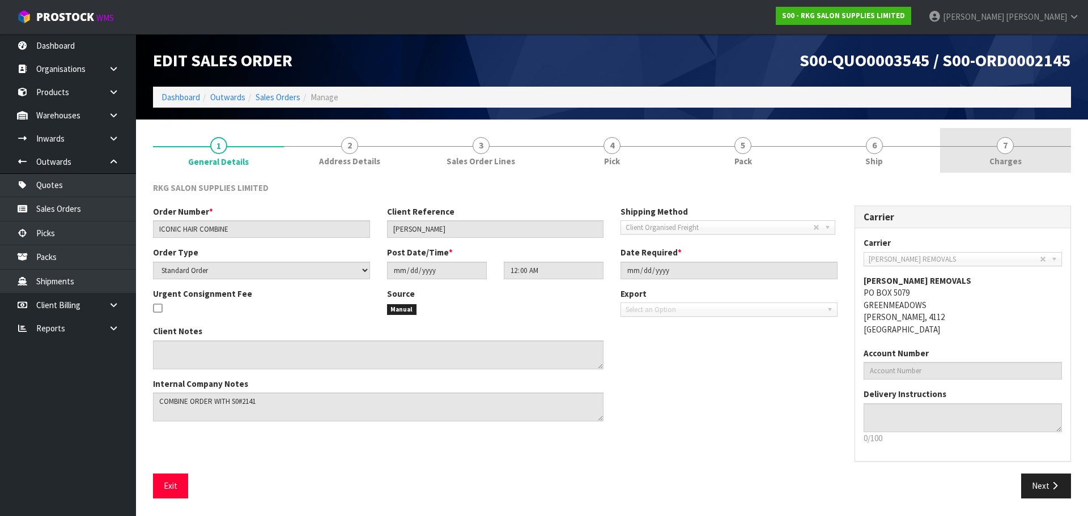
click at [1000, 149] on span "7" at bounding box center [1005, 145] width 17 height 17
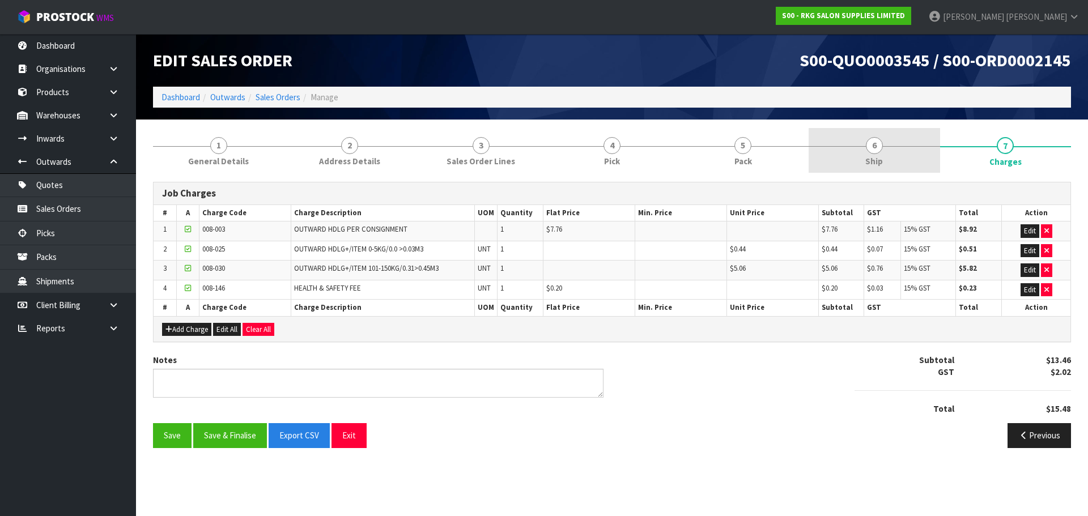
click at [871, 152] on span "6" at bounding box center [874, 145] width 17 height 17
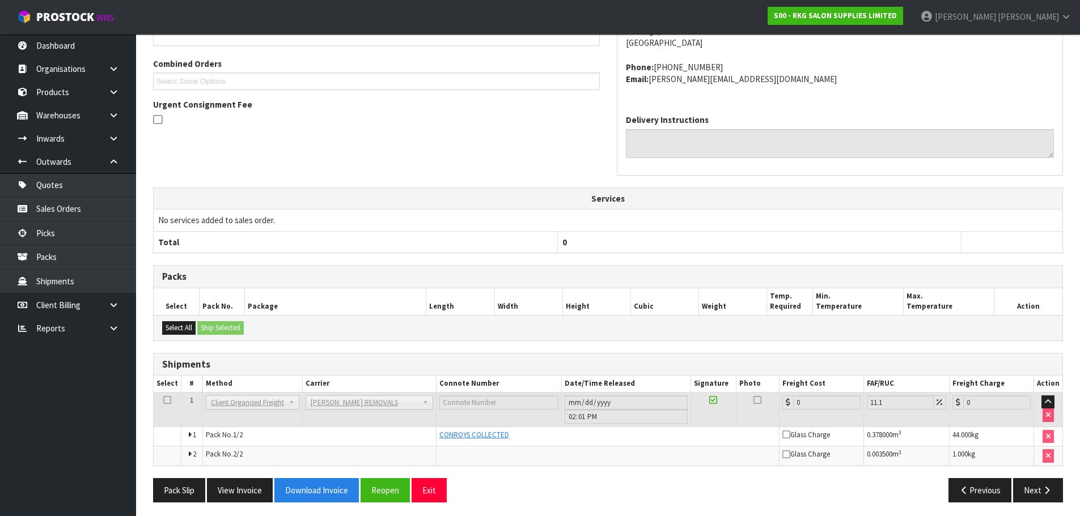
scroll to position [241, 0]
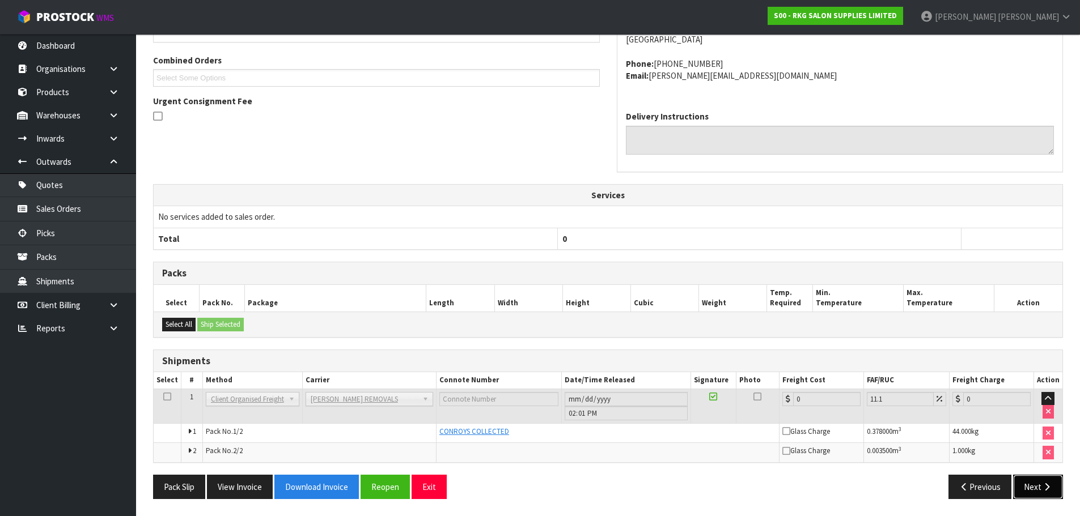
drag, startPoint x: 1033, startPoint y: 489, endPoint x: 1028, endPoint y: 485, distance: 6.6
click at [1033, 489] on button "Next" at bounding box center [1038, 487] width 50 height 24
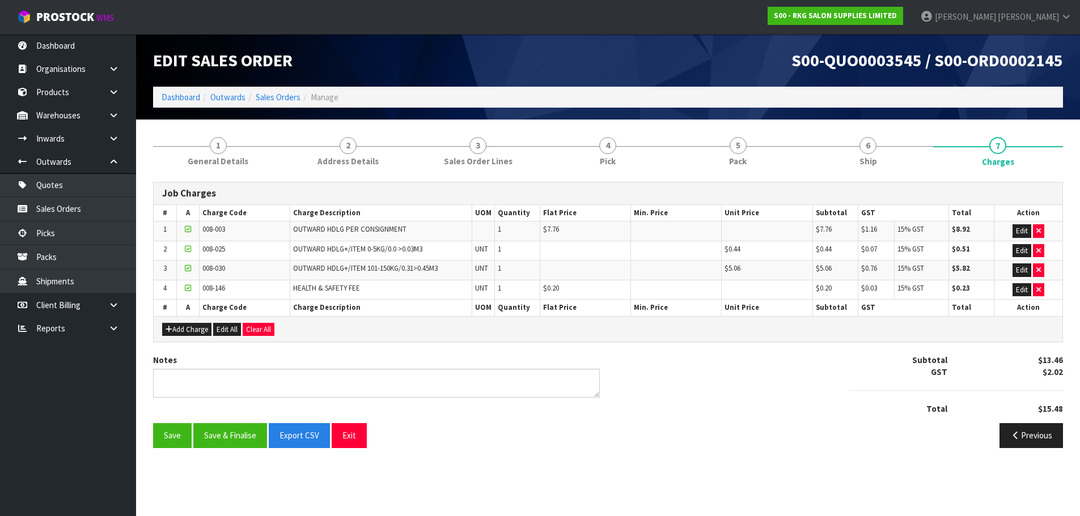
scroll to position [0, 0]
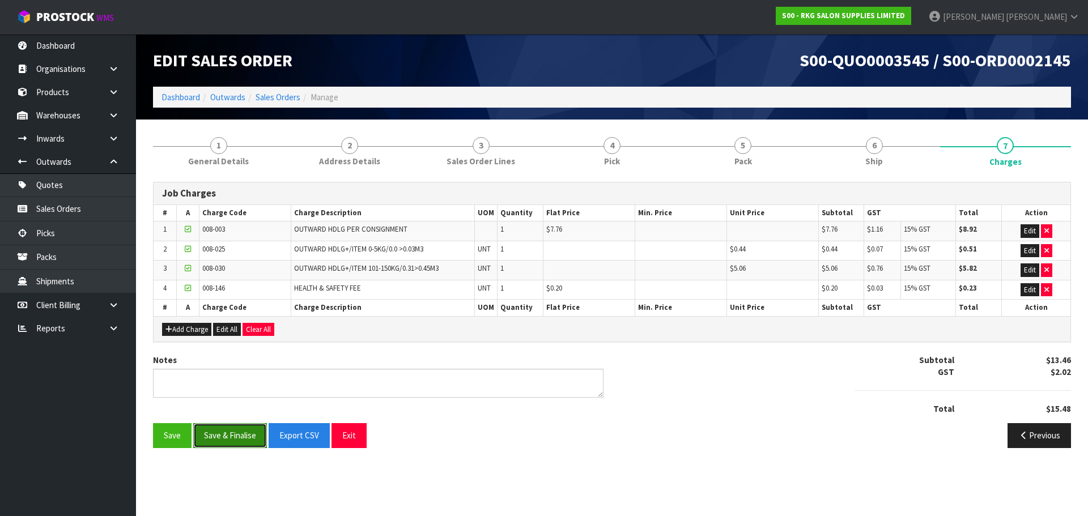
click at [243, 437] on button "Save & Finalise" at bounding box center [230, 435] width 74 height 24
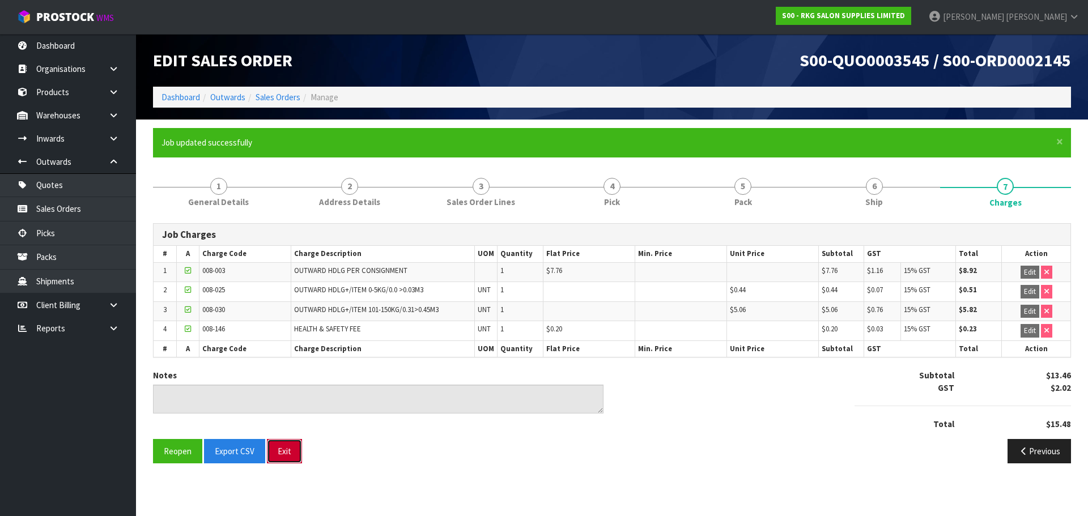
click at [286, 455] on button "Exit" at bounding box center [284, 451] width 35 height 24
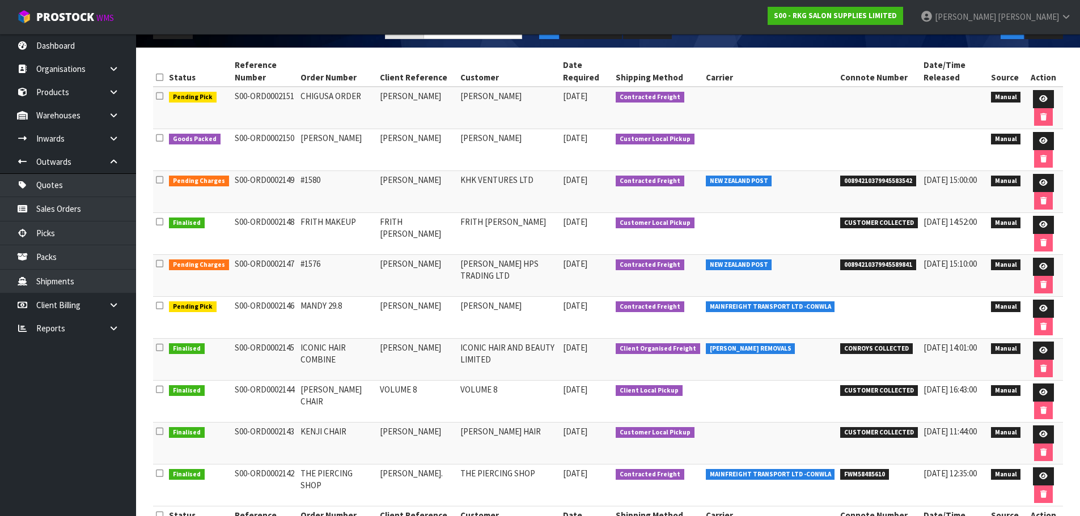
scroll to position [170, 0]
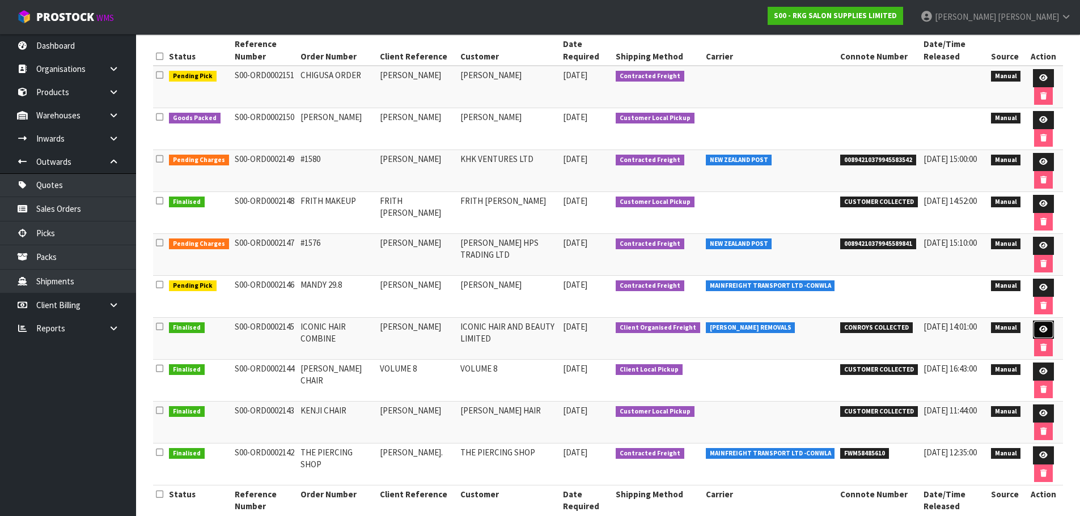
click at [1042, 330] on icon at bounding box center [1043, 329] width 9 height 7
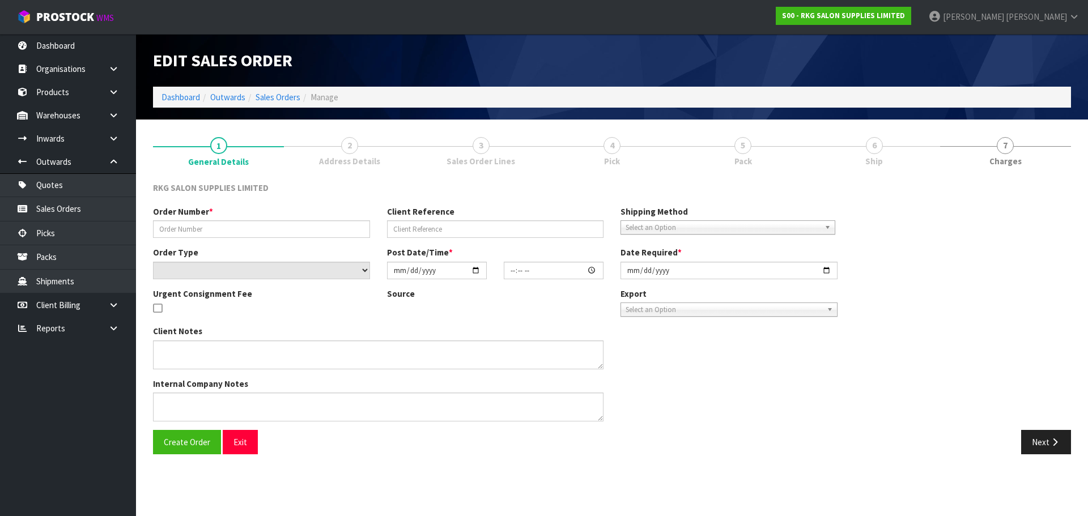
type input "ICONIC HAIR COMBINE"
type input "NAVPREET"
select select "number:0"
type input "2025-09-01"
type input "00:00:00.000"
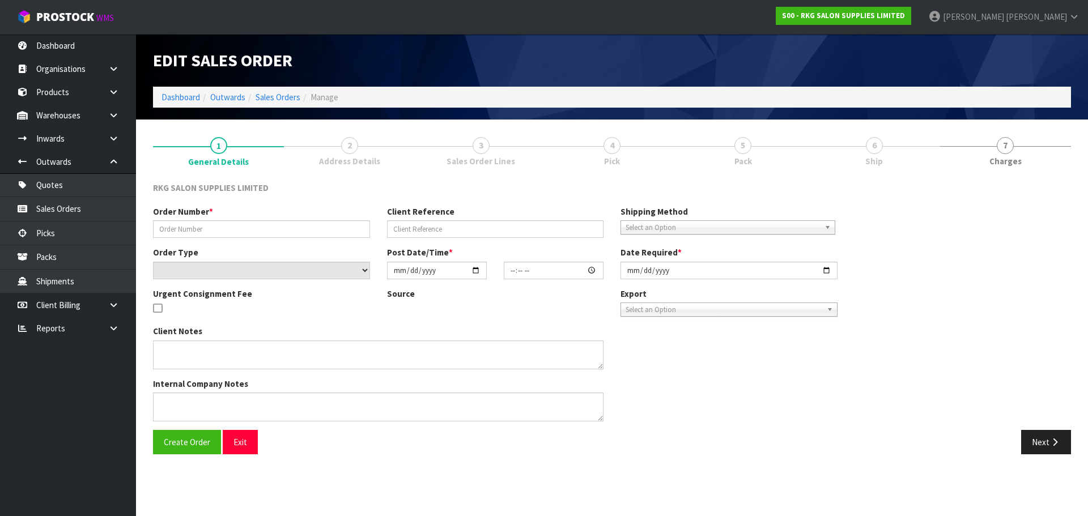
type input "2025-09-01"
type textarea "COMBINE ORDER WITH S0#2141"
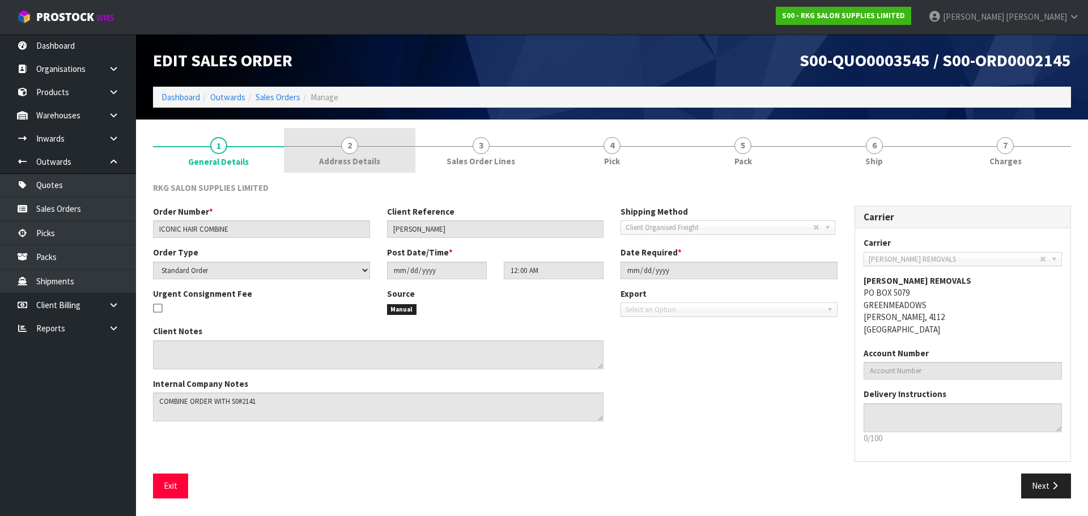
click at [345, 143] on span "2" at bounding box center [349, 145] width 17 height 17
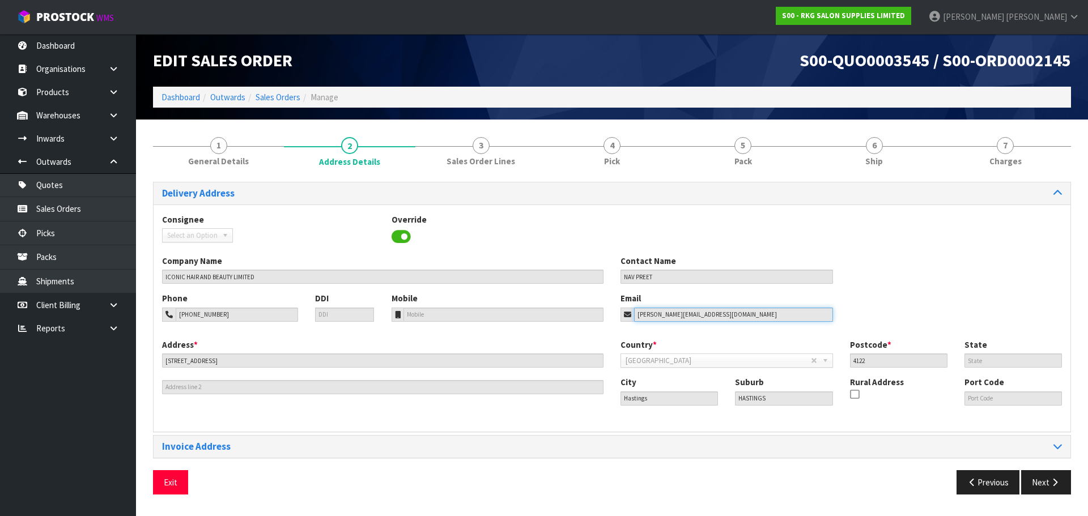
drag, startPoint x: 722, startPoint y: 316, endPoint x: 601, endPoint y: 317, distance: 120.7
click at [601, 317] on div "Phone 027-3600-502 DDI Mobile Email navpreet.1489@gmail.com" at bounding box center [612, 316] width 917 height 46
click at [163, 481] on button "Exit" at bounding box center [170, 483] width 35 height 24
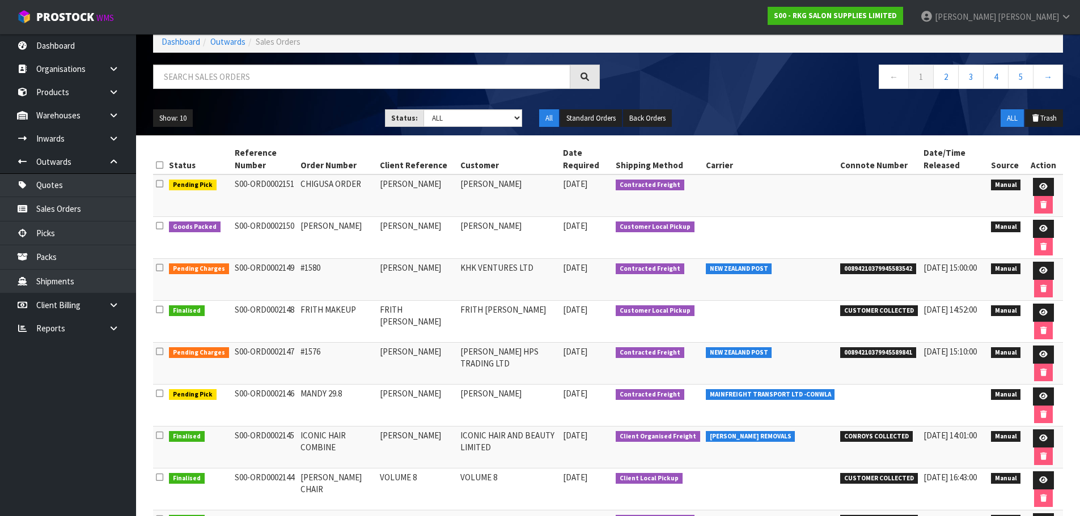
scroll to position [57, 0]
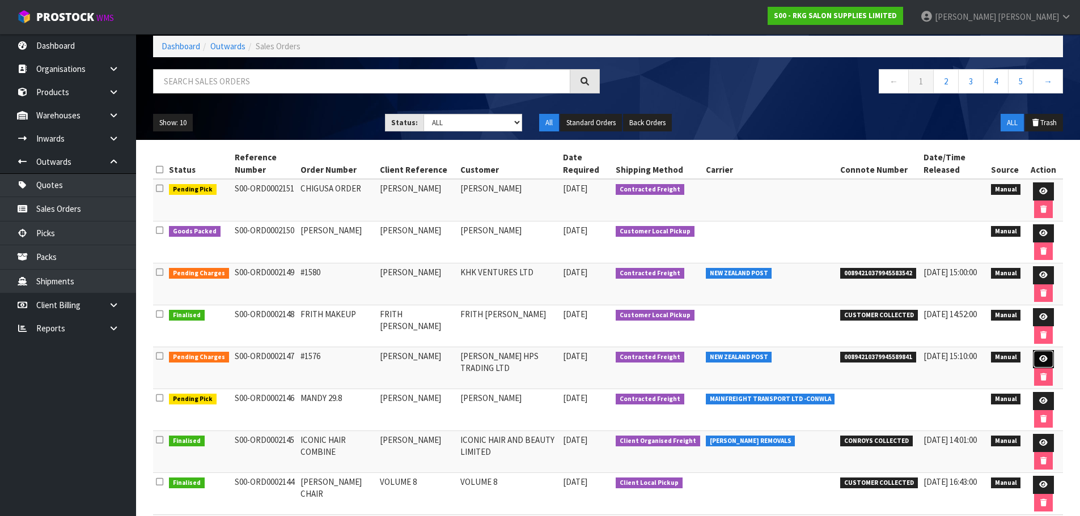
click at [1044, 362] on icon at bounding box center [1043, 358] width 9 height 7
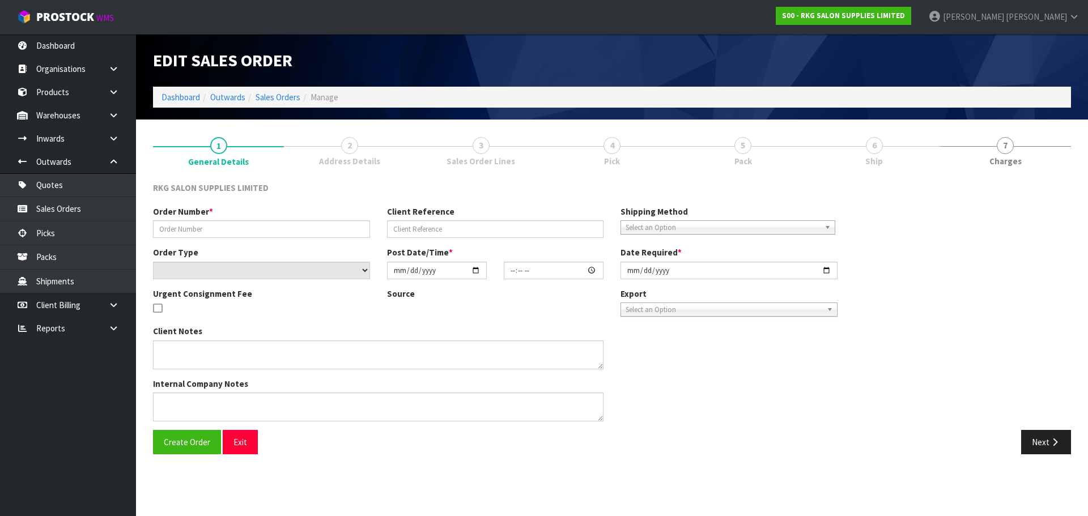
type input "#1576"
type input "CHERRY SANTOS"
select select "number:0"
type input "2025-09-01"
type input "17:07:00.000"
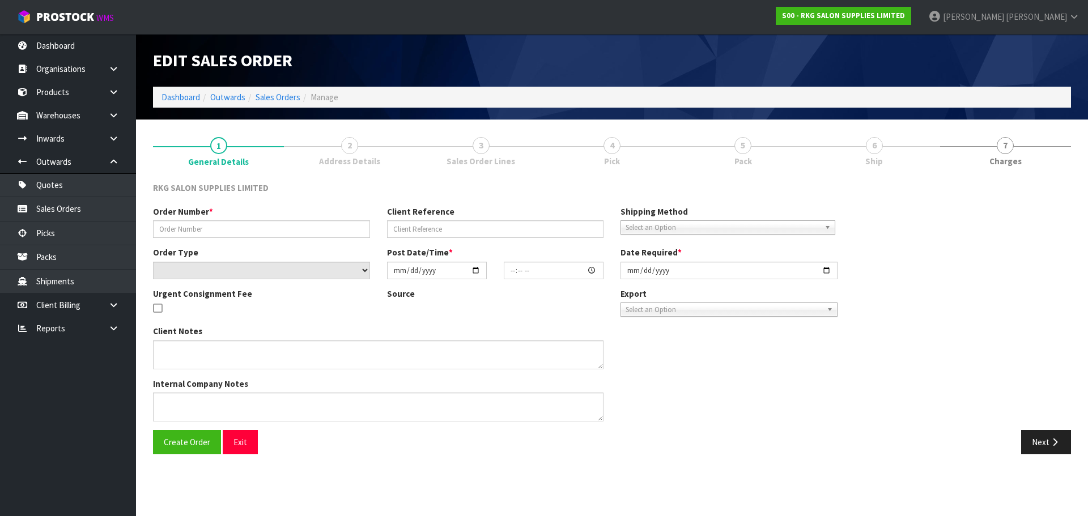
type input "2025-09-01"
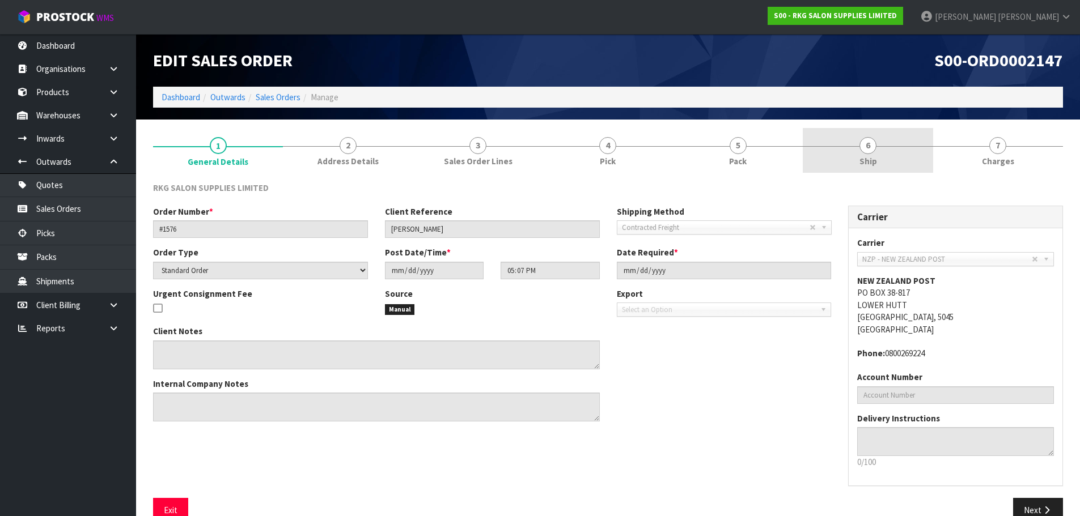
click at [871, 143] on span "6" at bounding box center [867, 145] width 17 height 17
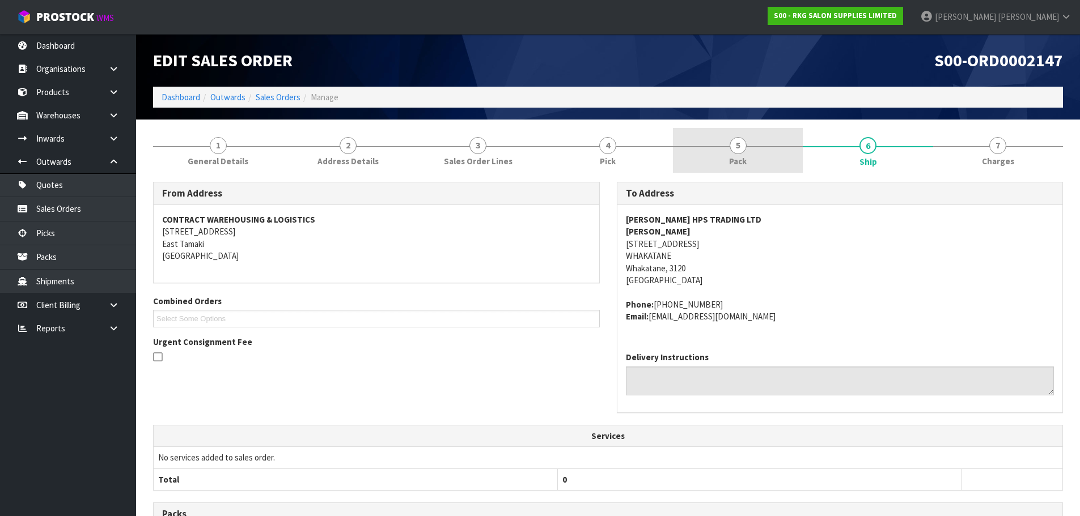
click at [734, 149] on span "5" at bounding box center [738, 145] width 17 height 17
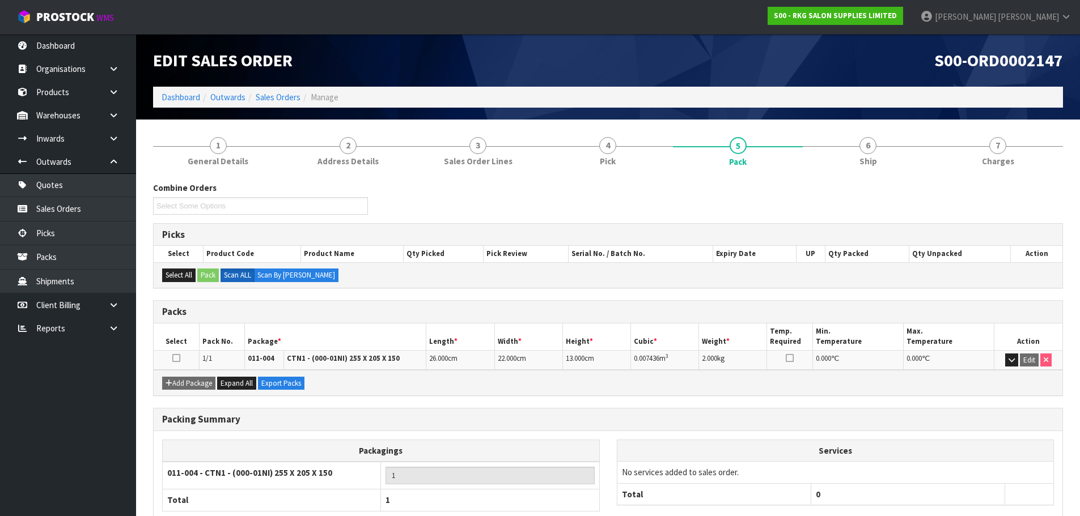
scroll to position [70, 0]
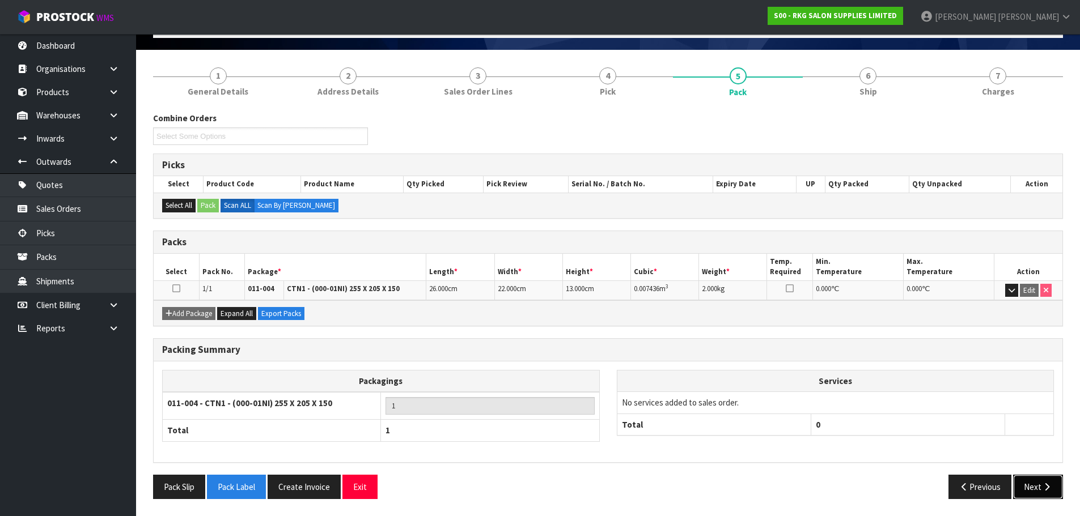
click at [1036, 490] on button "Next" at bounding box center [1038, 487] width 50 height 24
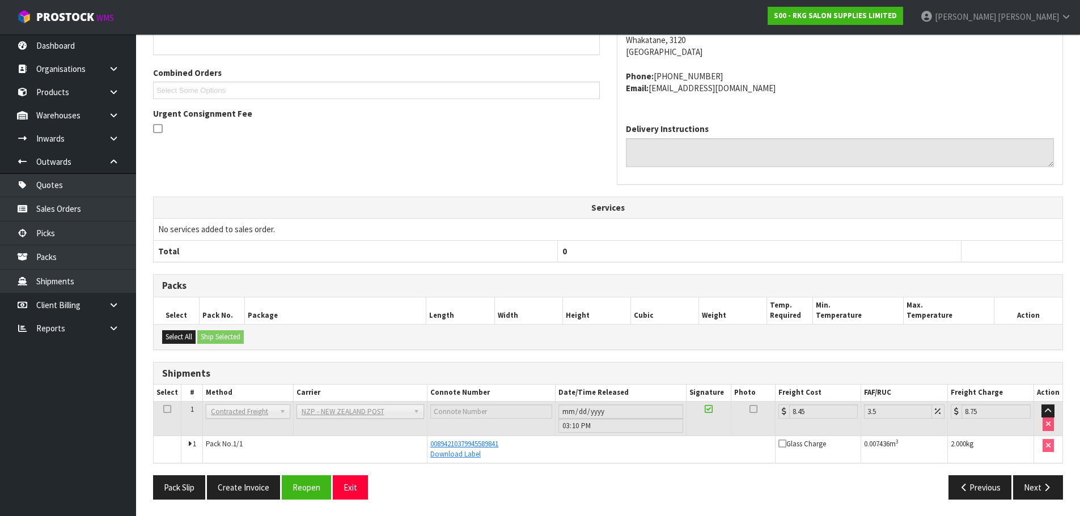
scroll to position [229, 0]
click at [246, 489] on button "Create Invoice" at bounding box center [243, 487] width 73 height 24
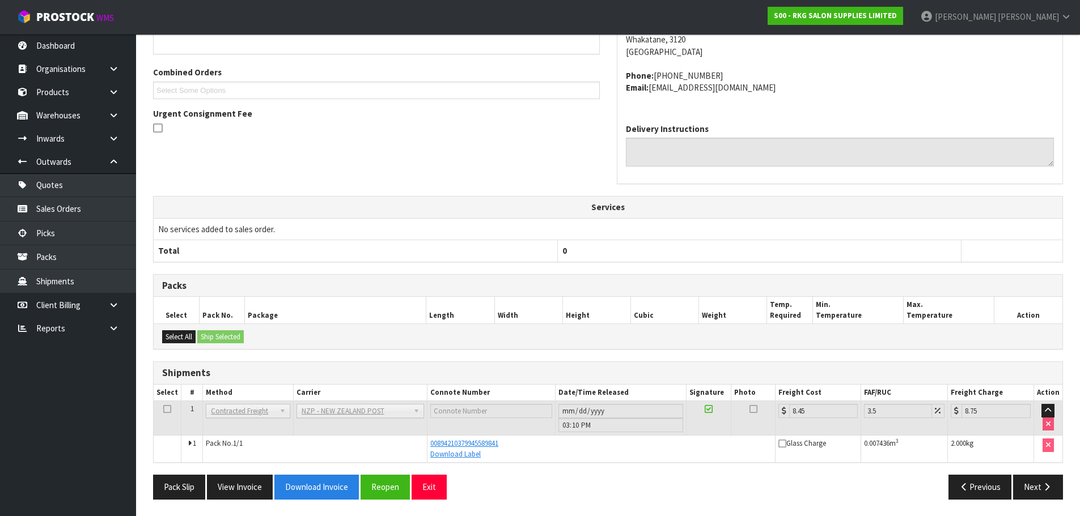
scroll to position [270, 0]
click at [247, 486] on button "View Invoice" at bounding box center [240, 486] width 66 height 24
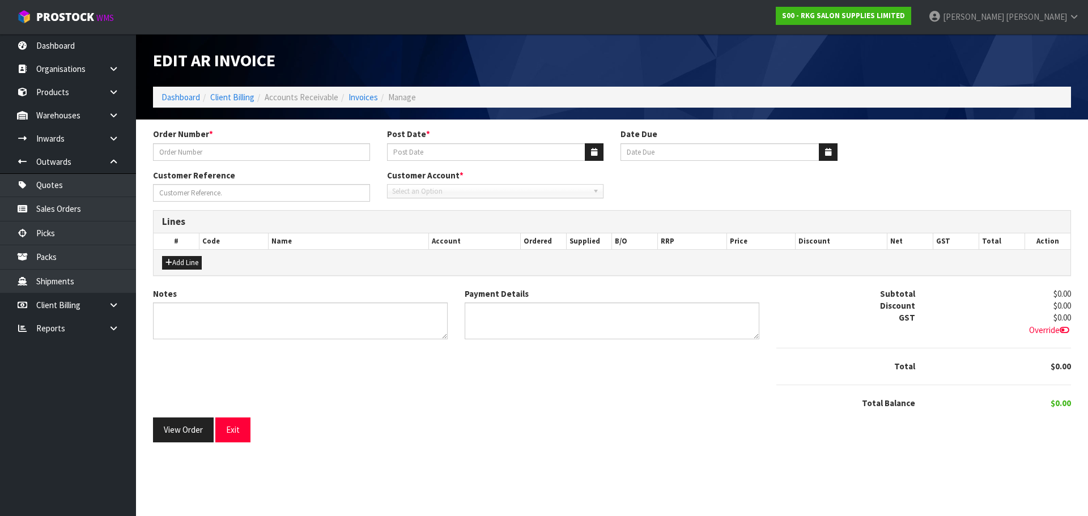
type input "#1576"
type input "03/09/2025"
type input "20/10/2025"
type input "CHERRY SANTOS"
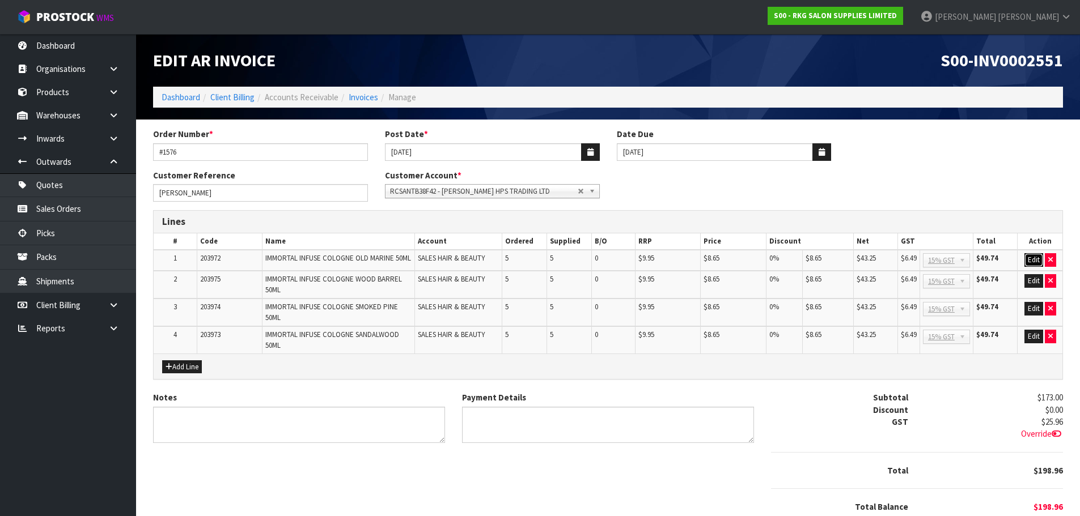
click at [1030, 261] on button "Edit" at bounding box center [1033, 260] width 19 height 14
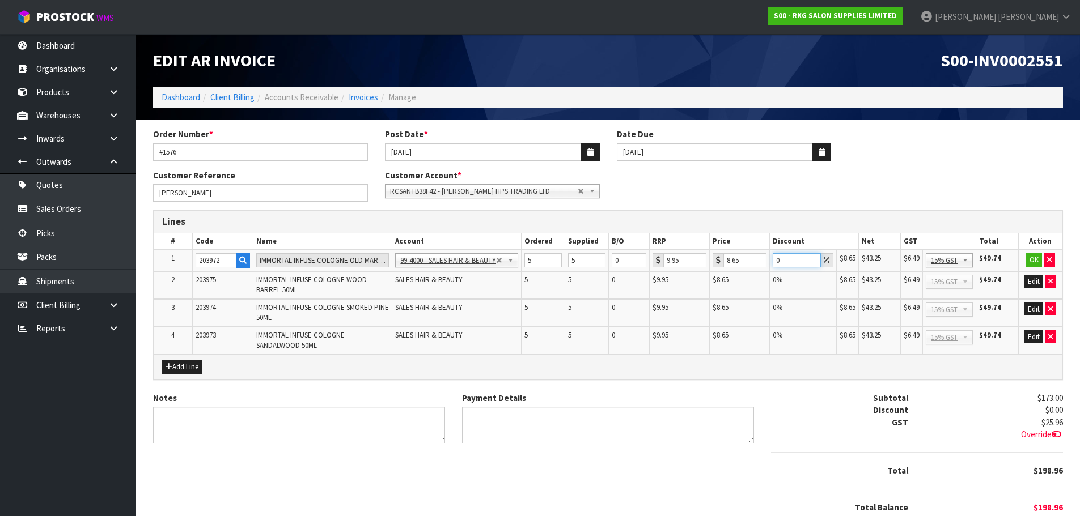
drag, startPoint x: 783, startPoint y: 261, endPoint x: 775, endPoint y: 262, distance: 8.6
click at [775, 262] on input "0" at bounding box center [797, 260] width 49 height 14
drag, startPoint x: 789, startPoint y: 262, endPoint x: 772, endPoint y: 262, distance: 17.6
click at [772, 262] on td "50" at bounding box center [802, 261] width 67 height 22
drag, startPoint x: 790, startPoint y: 258, endPoint x: 772, endPoint y: 259, distance: 18.1
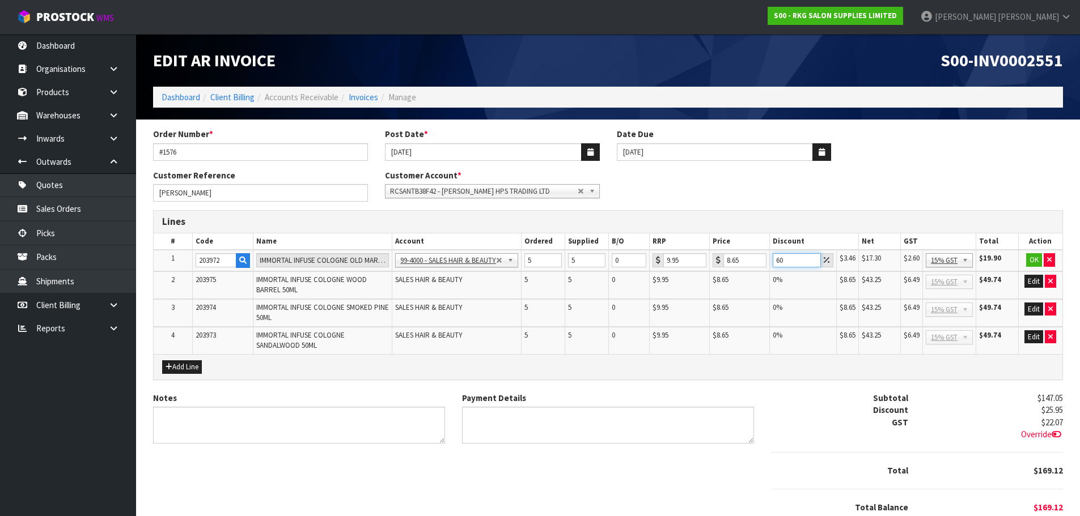
click at [773, 259] on input "60" at bounding box center [797, 260] width 49 height 14
type input "0"
click at [1031, 257] on button "OK" at bounding box center [1034, 260] width 16 height 14
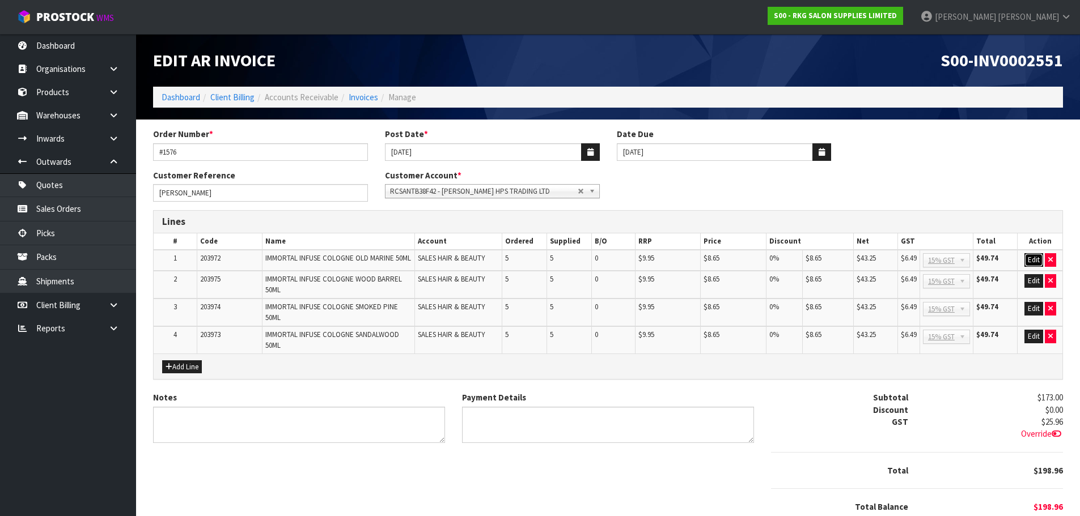
click at [1034, 262] on button "Edit" at bounding box center [1033, 260] width 19 height 14
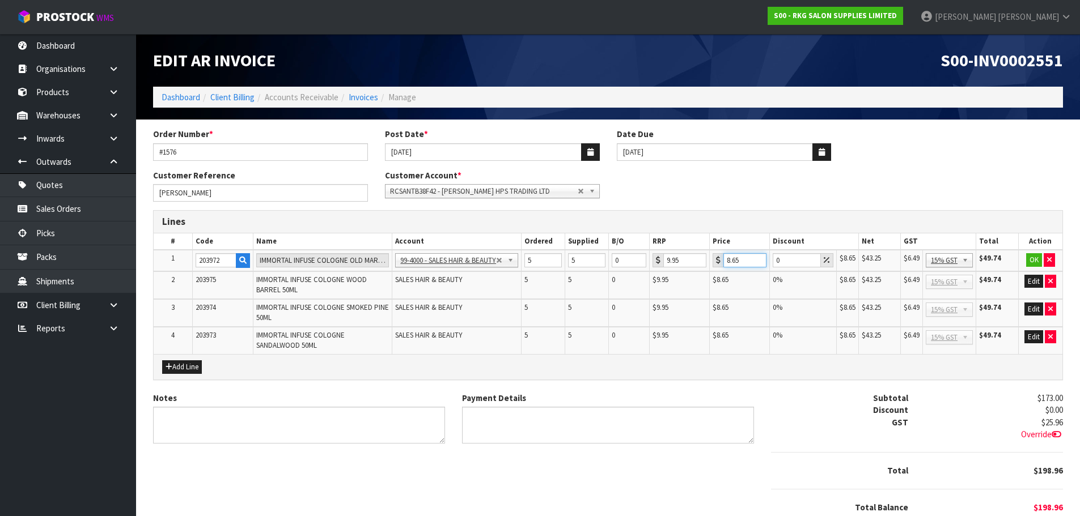
drag, startPoint x: 744, startPoint y: 258, endPoint x: 716, endPoint y: 260, distance: 27.8
click at [716, 260] on div "8.65" at bounding box center [740, 260] width 54 height 14
type input "4.4"
click at [1032, 260] on button "OK" at bounding box center [1034, 260] width 16 height 14
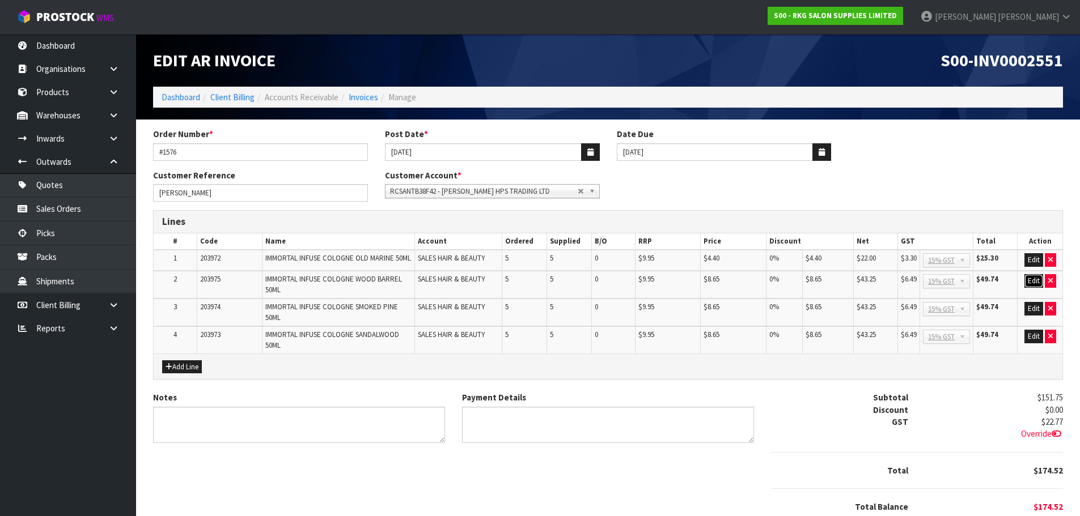
click at [1029, 281] on button "Edit" at bounding box center [1033, 281] width 19 height 14
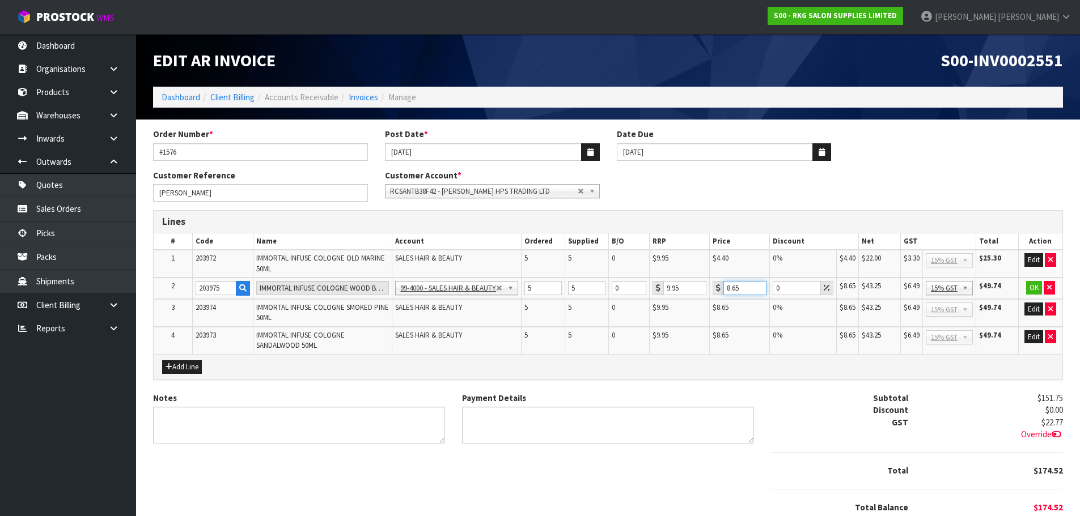
drag, startPoint x: 744, startPoint y: 290, endPoint x: 717, endPoint y: 291, distance: 27.2
click at [717, 291] on div "8.65" at bounding box center [740, 288] width 54 height 14
type input "4.4"
click at [1035, 283] on button "OK" at bounding box center [1034, 288] width 16 height 14
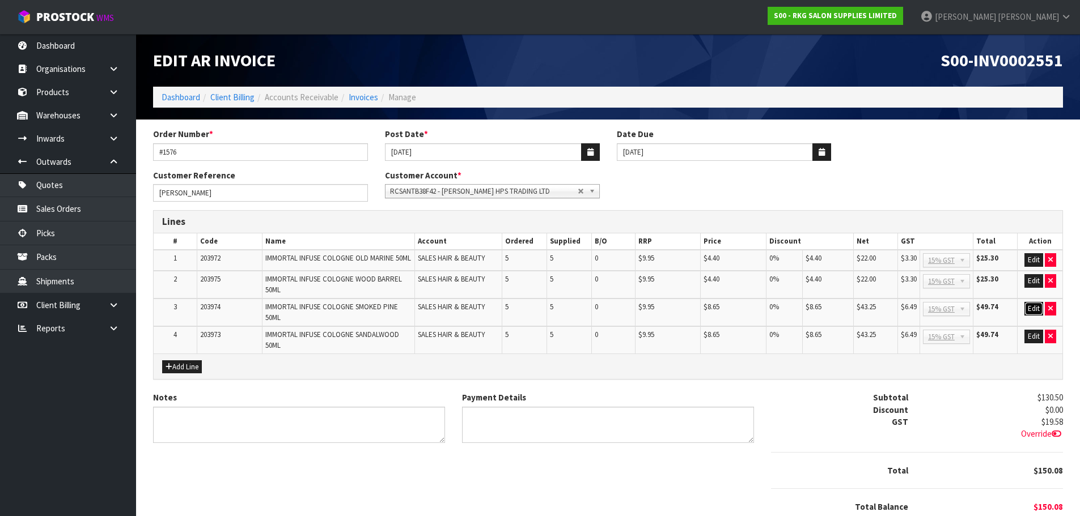
click at [1031, 303] on button "Edit" at bounding box center [1033, 309] width 19 height 14
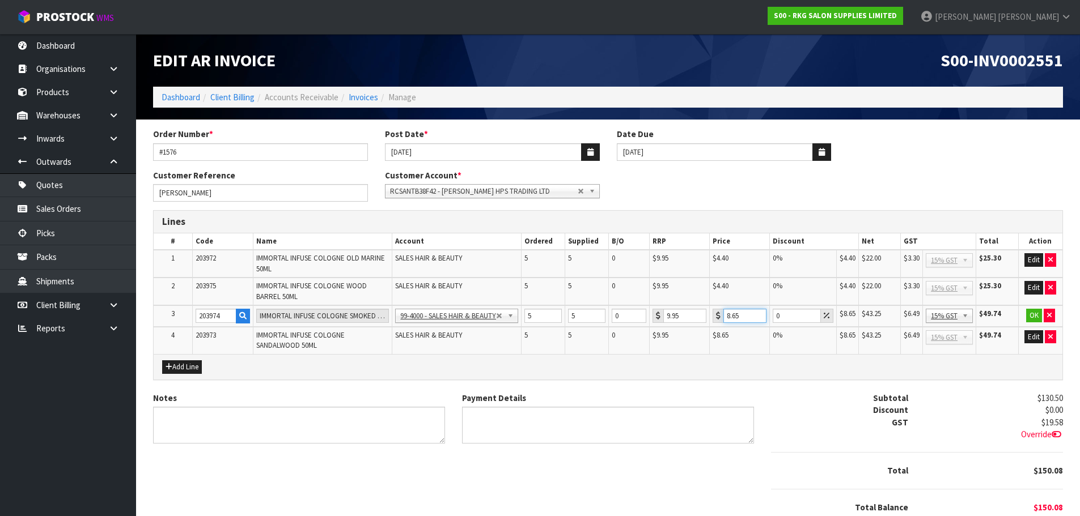
drag, startPoint x: 744, startPoint y: 317, endPoint x: 719, endPoint y: 317, distance: 24.4
click at [719, 317] on div "8.65" at bounding box center [740, 316] width 54 height 14
type input "4.4"
click at [1032, 316] on button "OK" at bounding box center [1034, 316] width 16 height 14
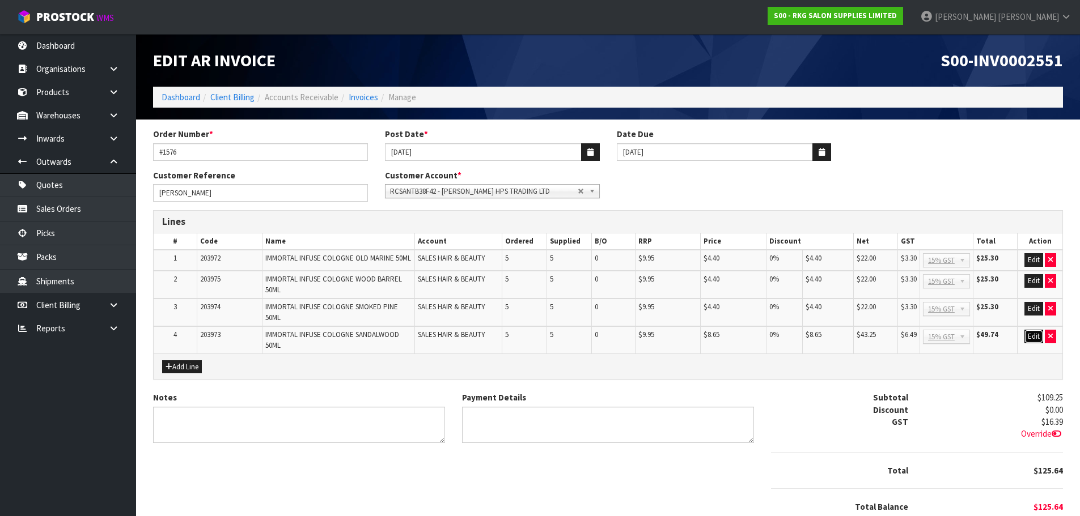
click at [1032, 336] on button "Edit" at bounding box center [1033, 337] width 19 height 14
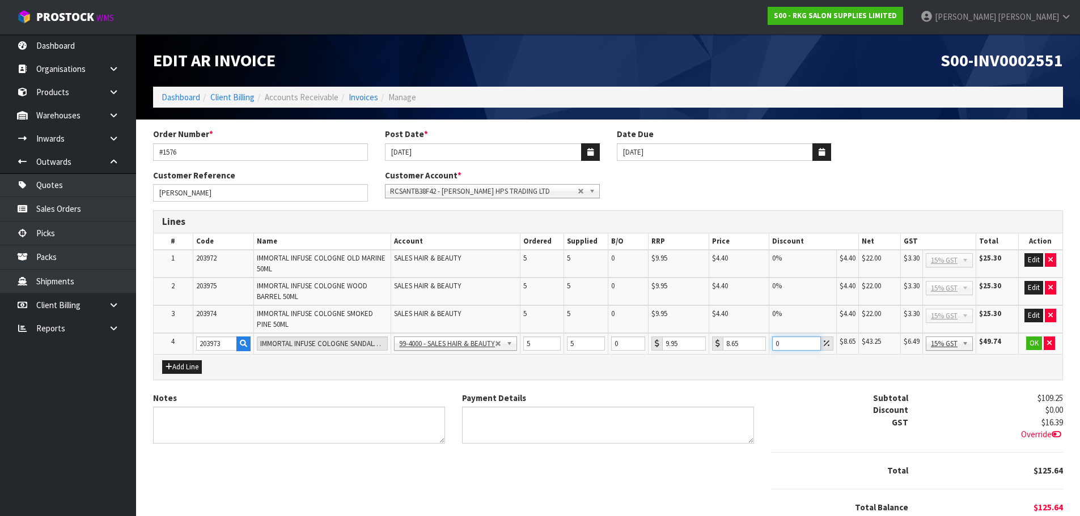
drag, startPoint x: 785, startPoint y: 340, endPoint x: 770, endPoint y: 343, distance: 15.1
click at [770, 343] on td "0" at bounding box center [802, 343] width 67 height 21
type input "100"
drag, startPoint x: 743, startPoint y: 343, endPoint x: 722, endPoint y: 345, distance: 21.1
click at [723, 345] on input "8.65" at bounding box center [744, 344] width 43 height 14
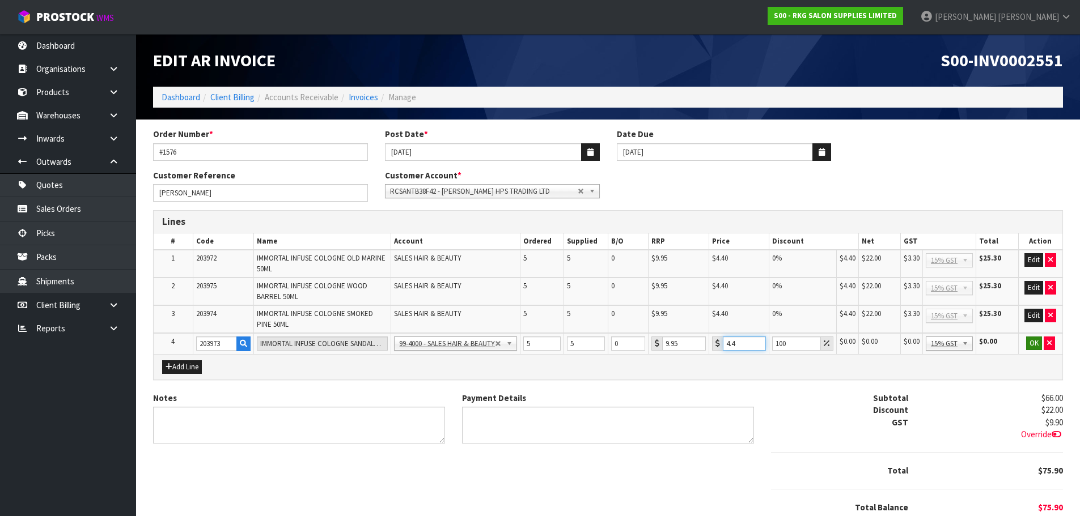
type input "4.4"
click at [1038, 345] on button "OK" at bounding box center [1034, 344] width 16 height 14
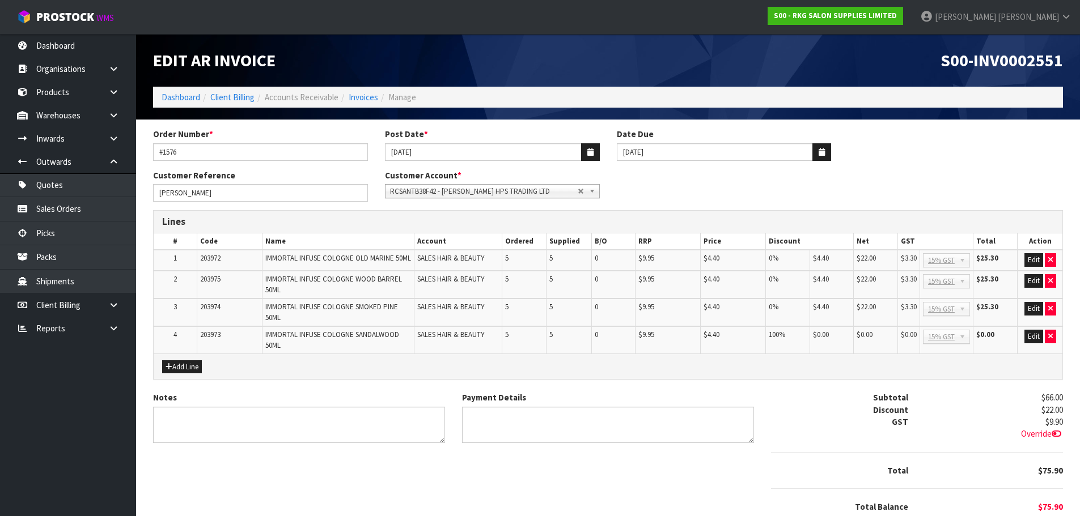
scroll to position [54, 0]
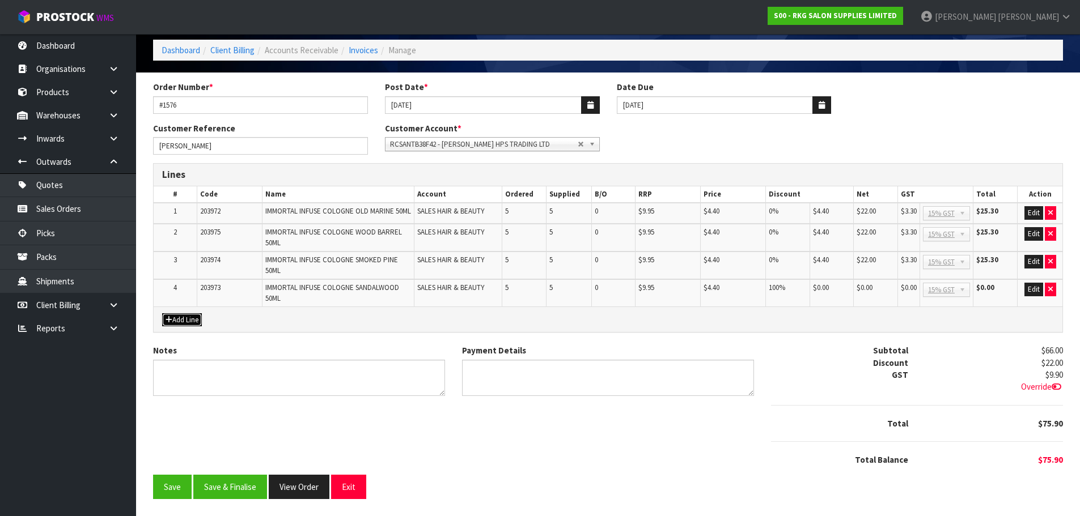
click at [188, 319] on button "Add Line" at bounding box center [182, 320] width 40 height 14
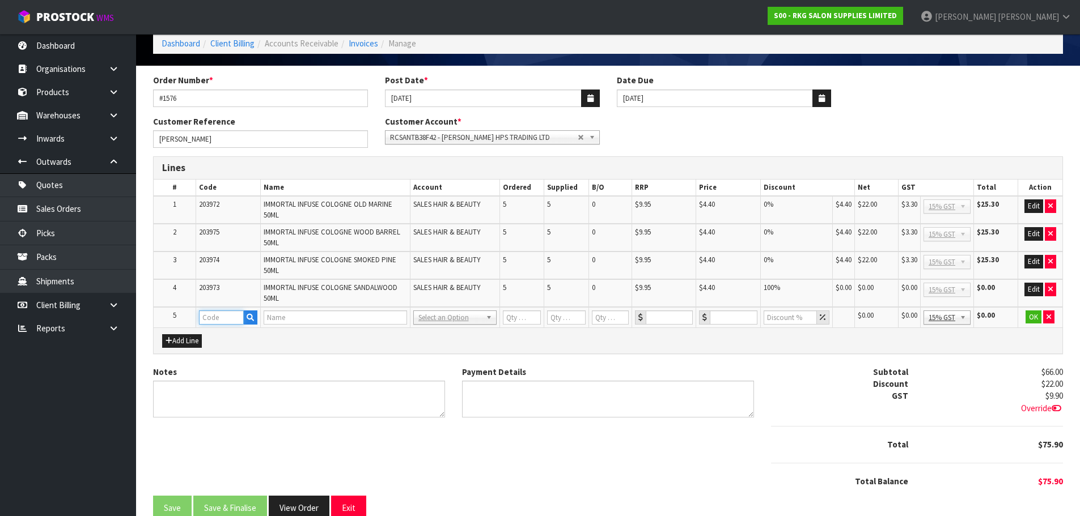
click at [208, 316] on input "text" at bounding box center [221, 318] width 45 height 14
type input "FRE"
click at [216, 335] on strong "FRE" at bounding box center [218, 337] width 14 height 11
type input "FREIGHT"
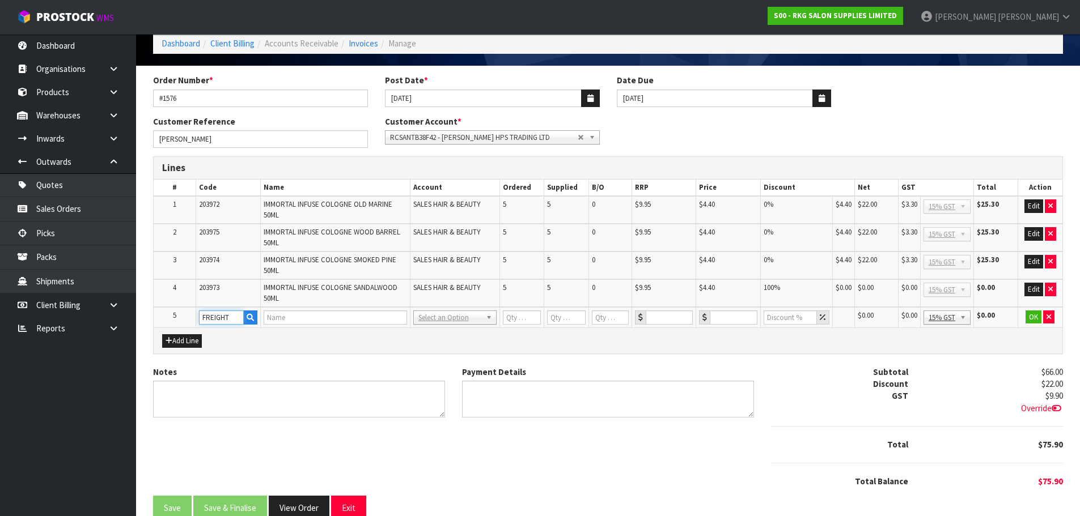
type input "1"
type input "0"
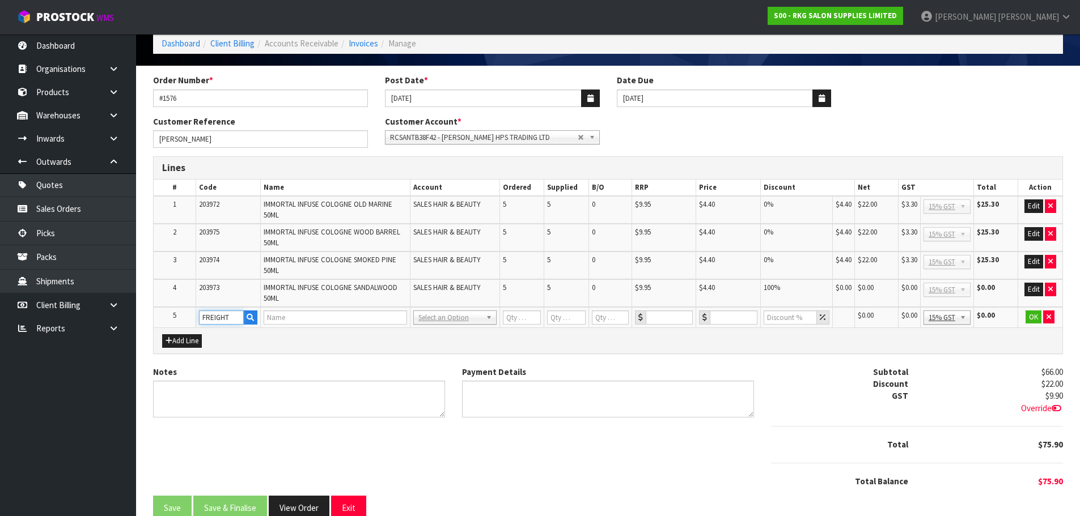
type input "0"
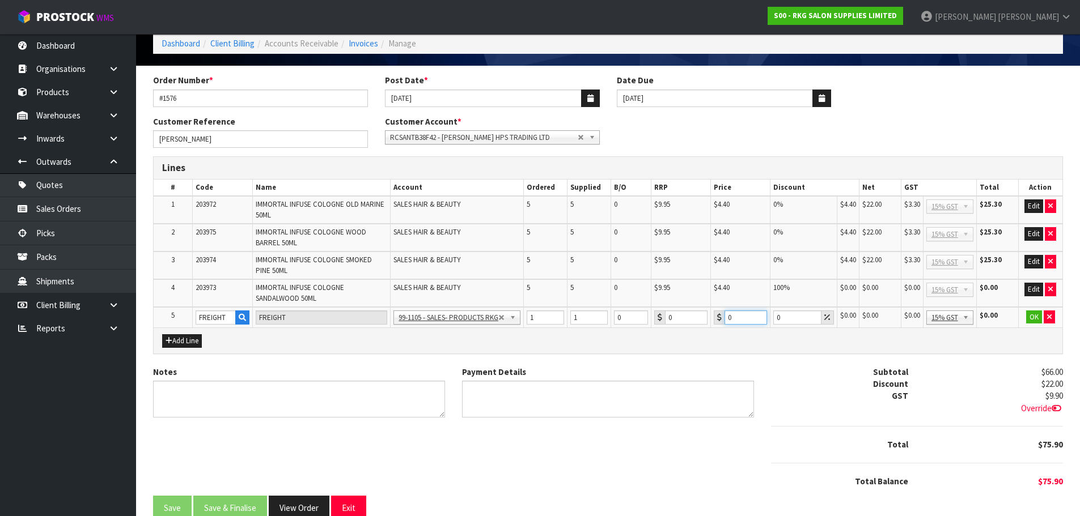
drag, startPoint x: 740, startPoint y: 315, endPoint x: 718, endPoint y: 319, distance: 22.5
click at [718, 319] on div "0" at bounding box center [740, 318] width 53 height 14
type input "17.50"
click at [1031, 316] on button "OK" at bounding box center [1034, 318] width 16 height 14
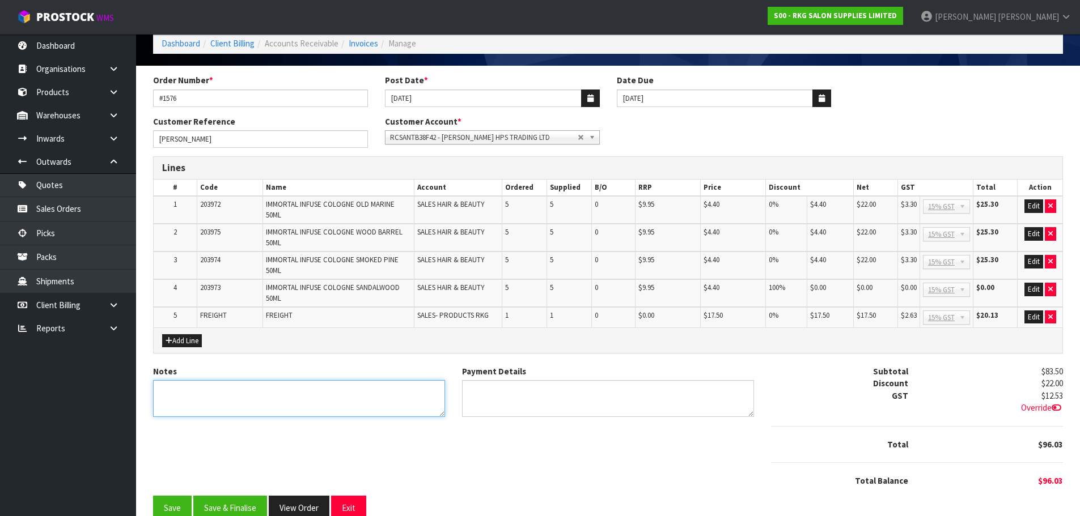
click at [210, 394] on textarea "Notes" at bounding box center [299, 398] width 292 height 37
type textarea "THANK YOU FOR YOUR ORDER."
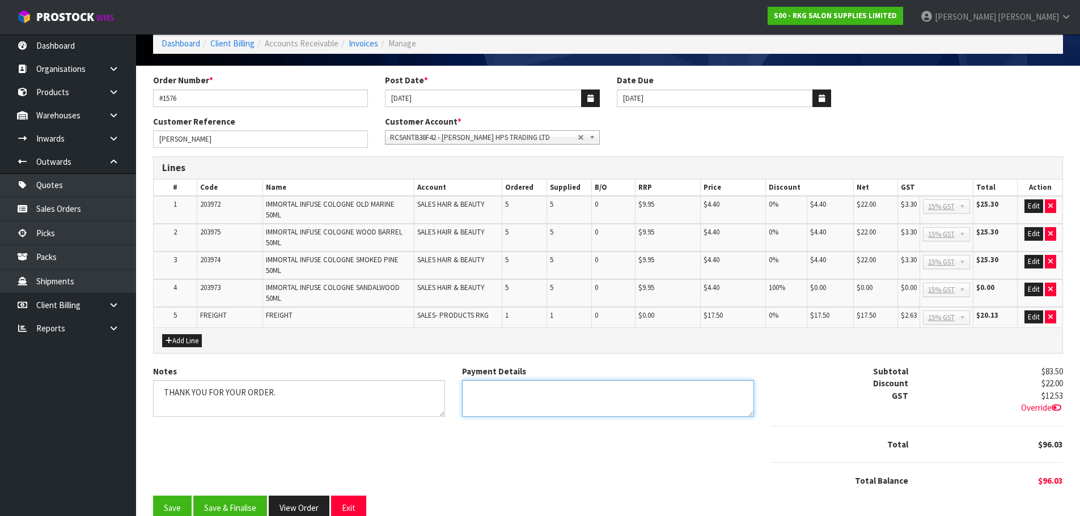
click at [477, 393] on textarea "Payment Details" at bounding box center [608, 398] width 292 height 37
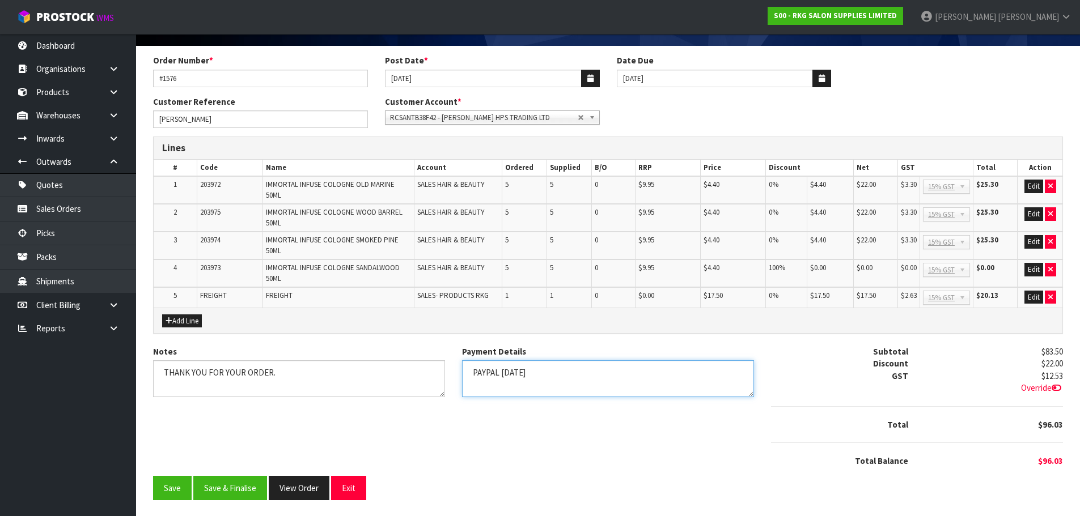
scroll to position [75, 0]
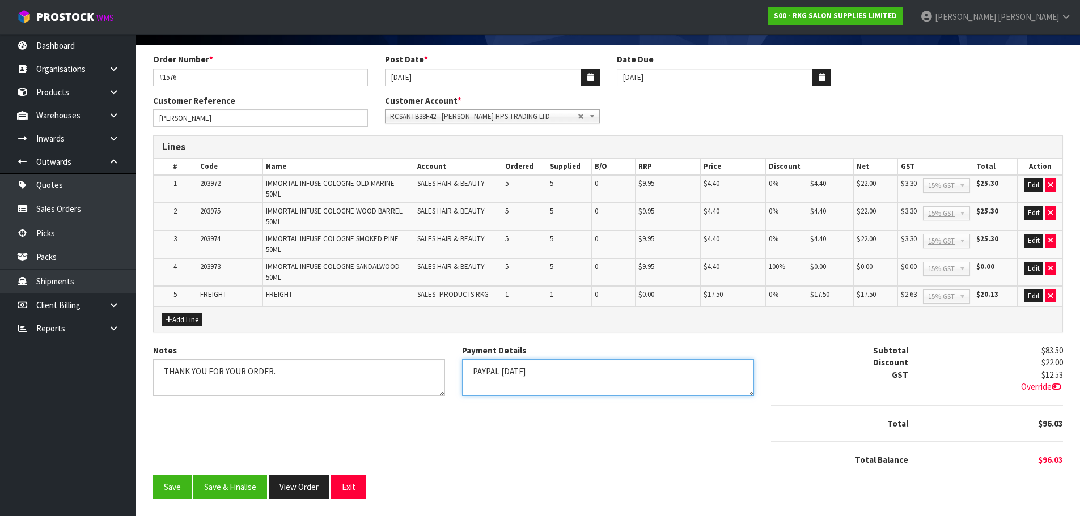
type textarea "PAYPAL 1.9.25"
click at [166, 487] on button "Save" at bounding box center [172, 487] width 39 height 24
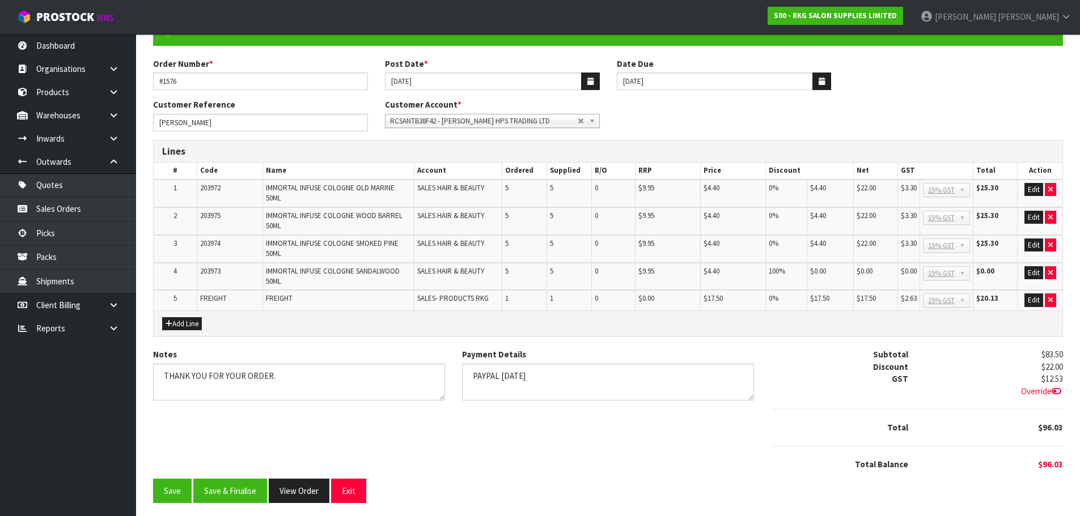
scroll to position [116, 0]
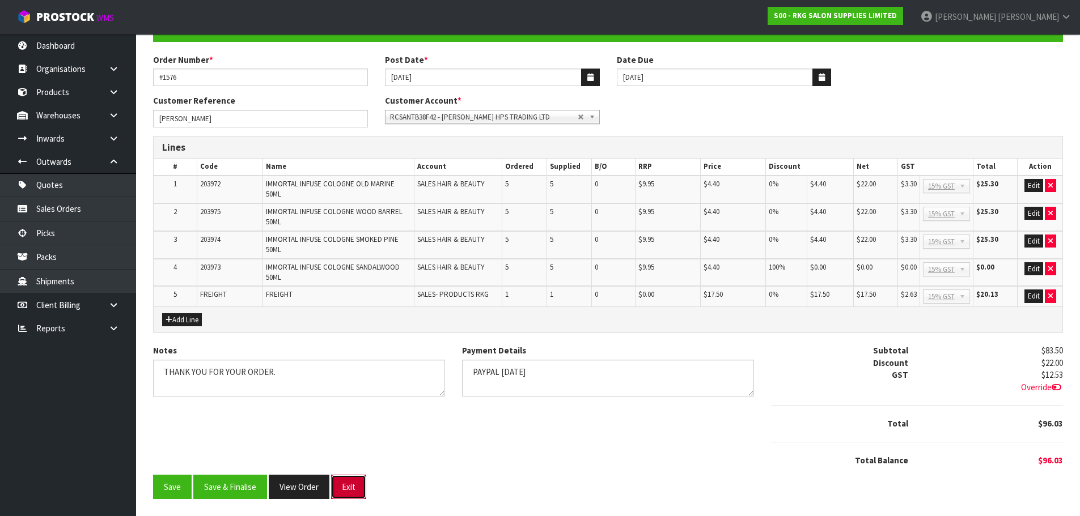
click at [348, 484] on button "Exit" at bounding box center [348, 487] width 35 height 24
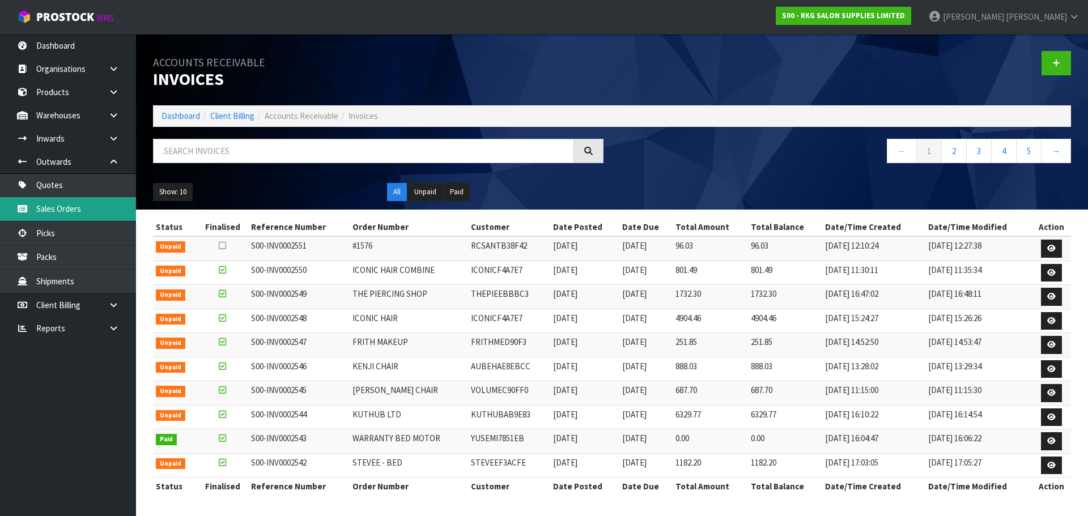
click at [64, 213] on link "Sales Orders" at bounding box center [68, 208] width 136 height 23
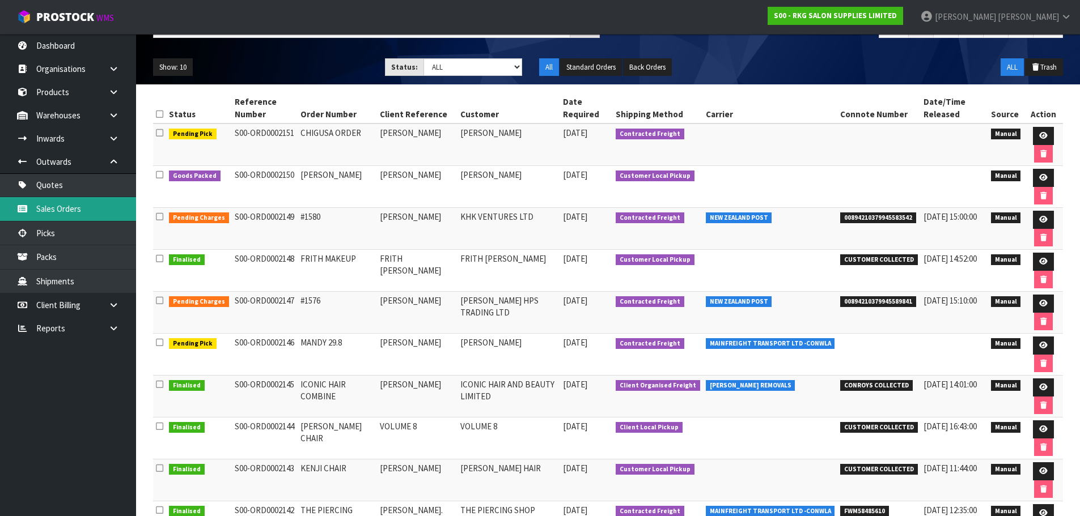
scroll to position [113, 0]
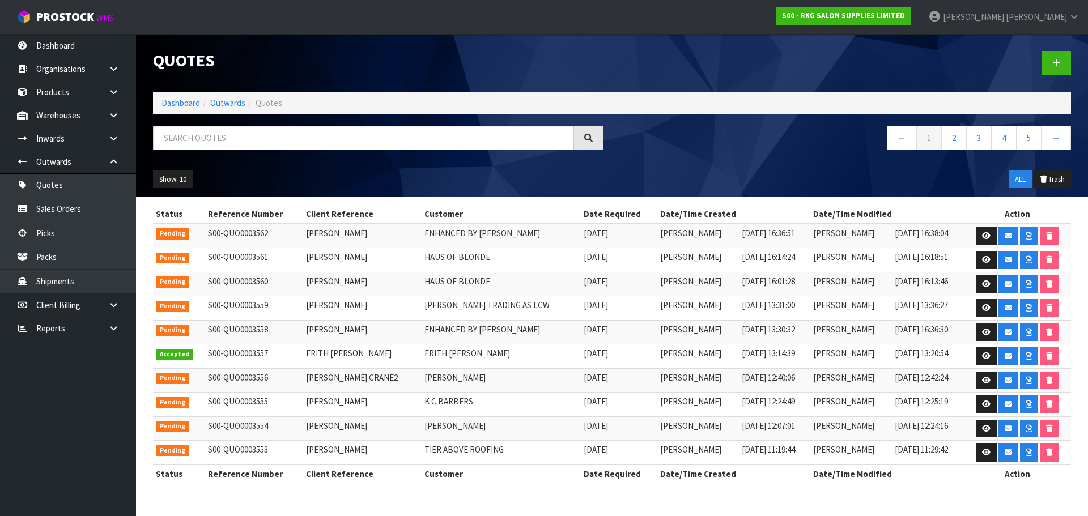
click at [240, 139] on input "text" at bounding box center [363, 138] width 421 height 24
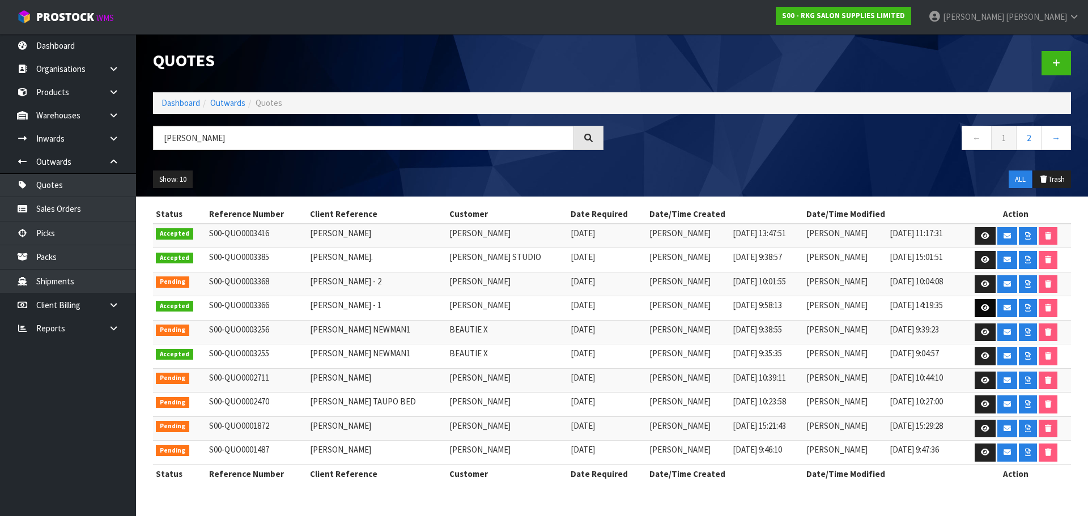
type input "NICOLE"
click at [983, 310] on icon at bounding box center [985, 307] width 9 height 7
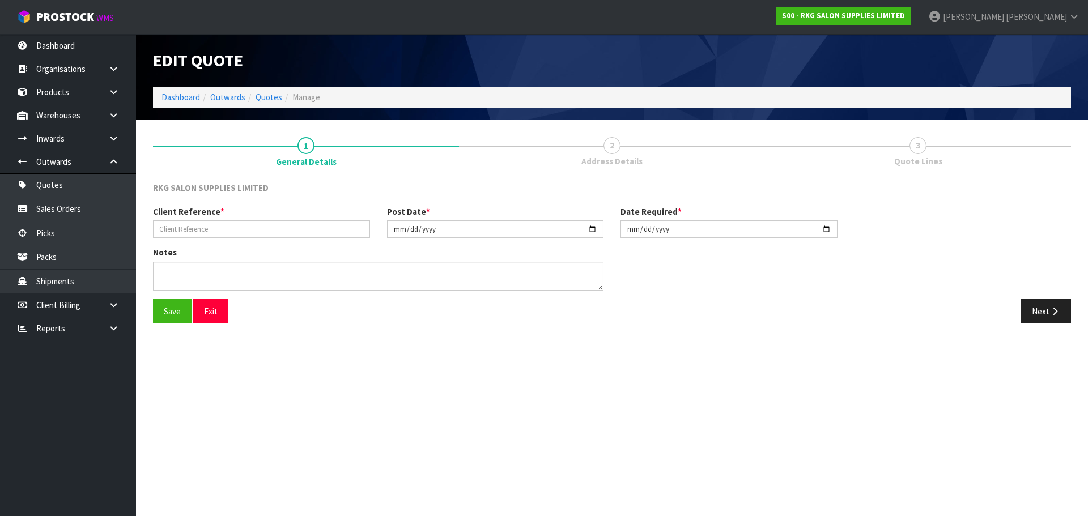
type input "NICOLE THOMPSON - 1"
type input "2025-07-10"
type textarea "FURNITURE REMOVER"
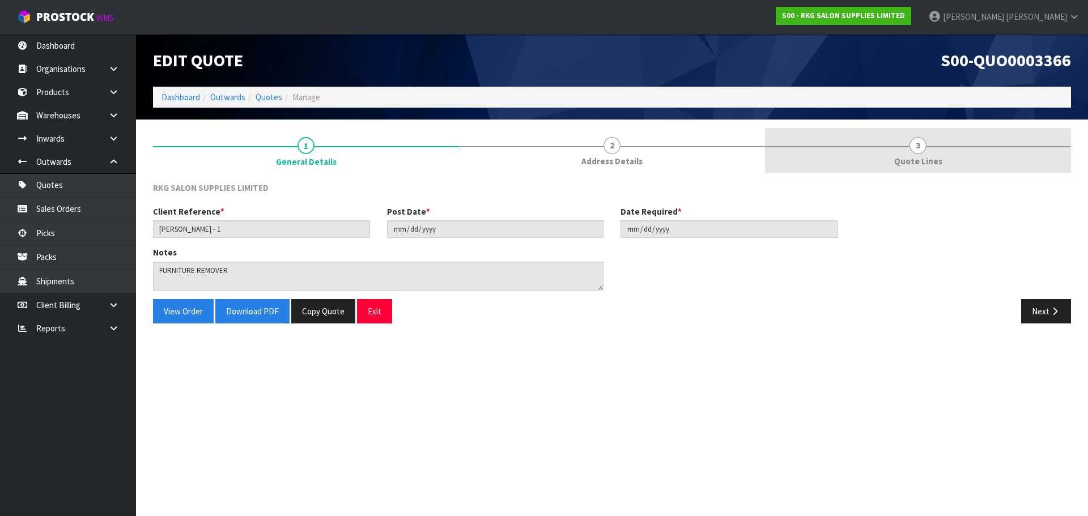
click at [914, 146] on span "3" at bounding box center [918, 145] width 17 height 17
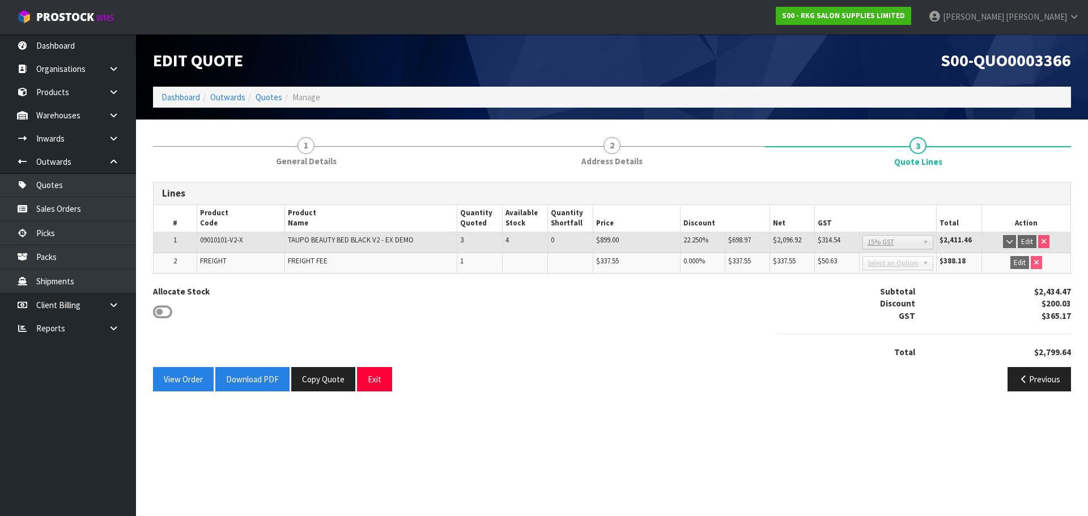
drag, startPoint x: 608, startPoint y: 146, endPoint x: 545, endPoint y: 276, distance: 144.8
click at [608, 146] on span "2" at bounding box center [612, 145] width 17 height 17
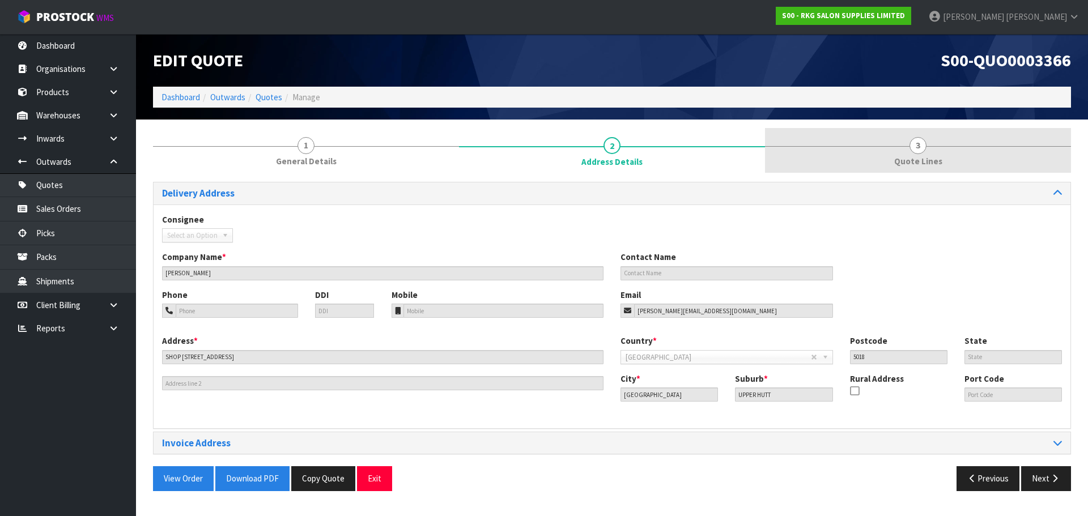
drag, startPoint x: 919, startPoint y: 143, endPoint x: 912, endPoint y: 152, distance: 10.9
click at [919, 143] on span "3" at bounding box center [918, 145] width 17 height 17
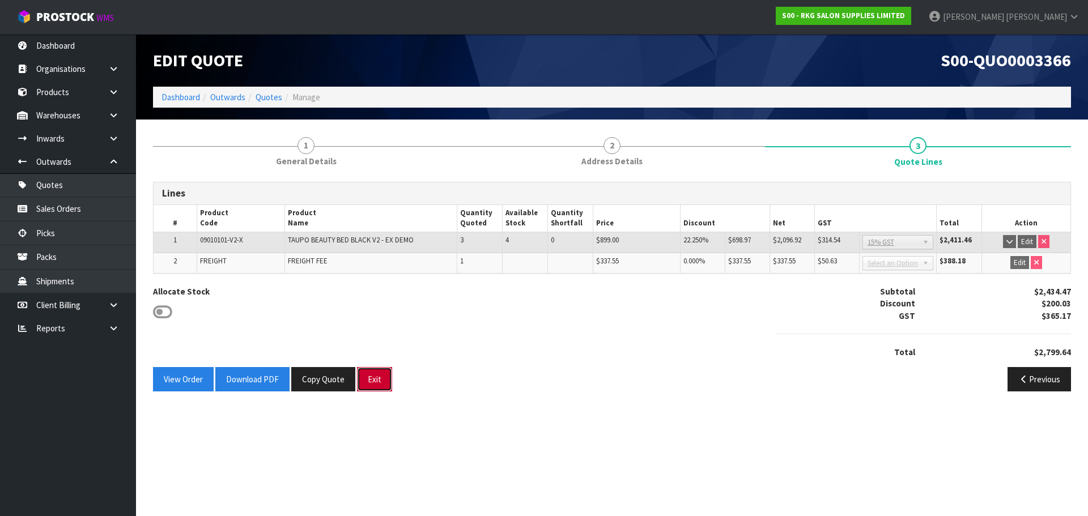
click at [370, 384] on button "Exit" at bounding box center [374, 379] width 35 height 24
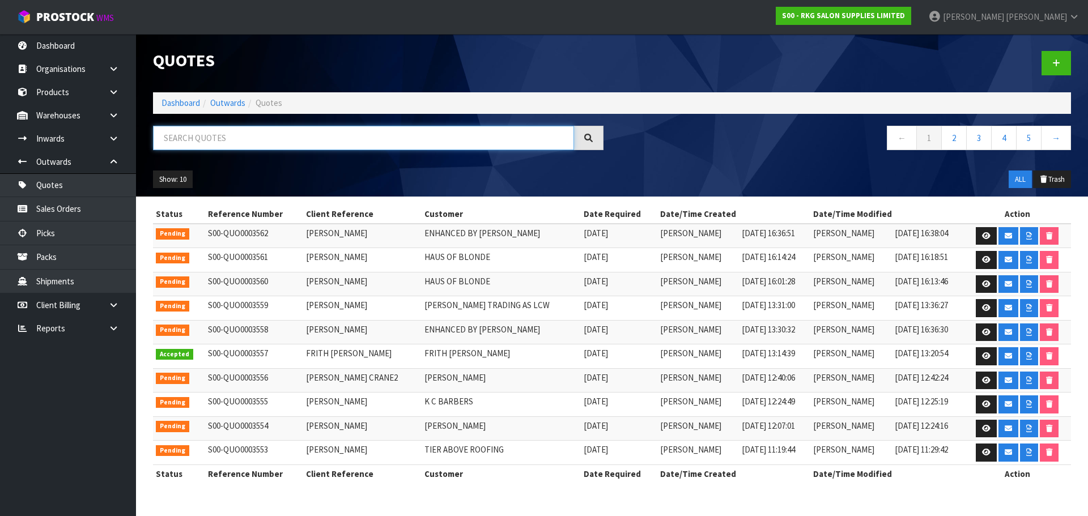
click at [205, 143] on input "text" at bounding box center [363, 138] width 421 height 24
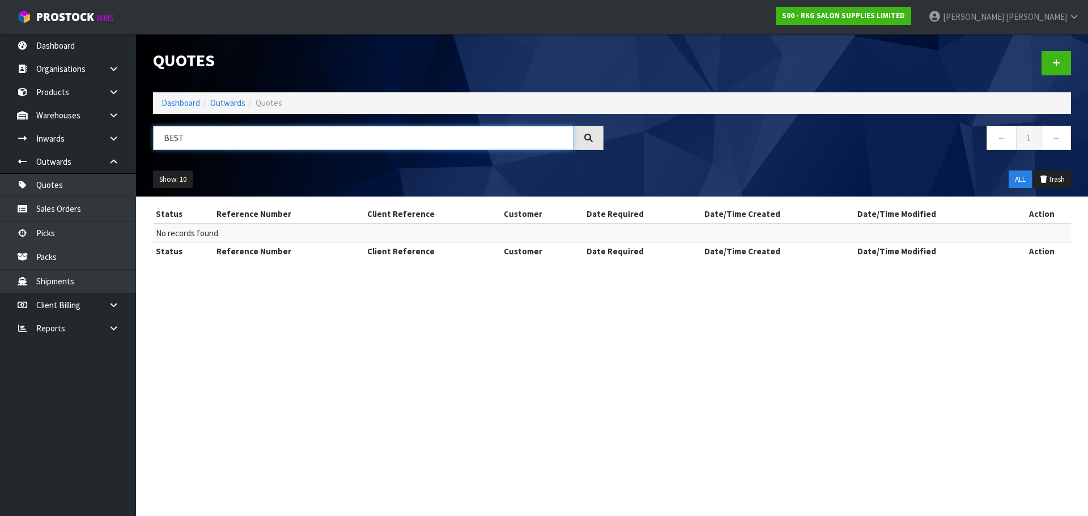
drag, startPoint x: 198, startPoint y: 141, endPoint x: 155, endPoint y: 141, distance: 42.5
click at [155, 141] on input "BEST" at bounding box center [363, 138] width 421 height 24
type input "B"
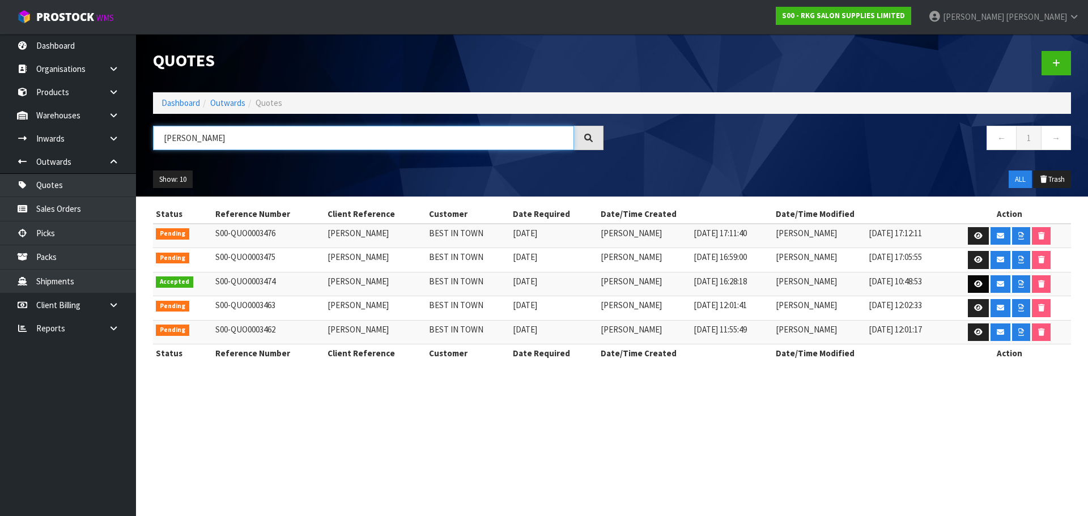
type input "PERMINDER"
click at [974, 285] on link at bounding box center [978, 284] width 21 height 18
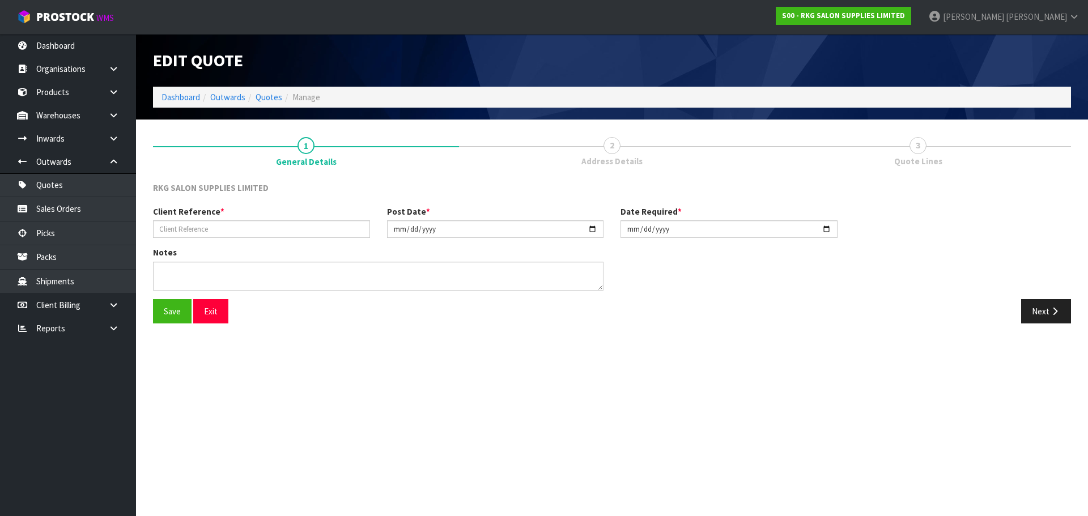
type input "PERMINDER SINGH"
type input "2025-08-11"
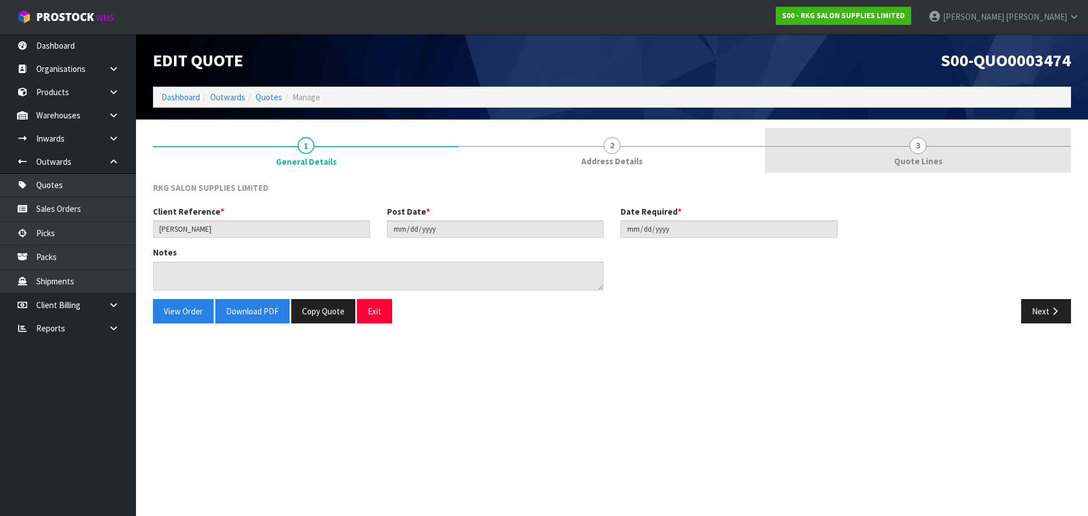
click at [919, 149] on span "3" at bounding box center [918, 145] width 17 height 17
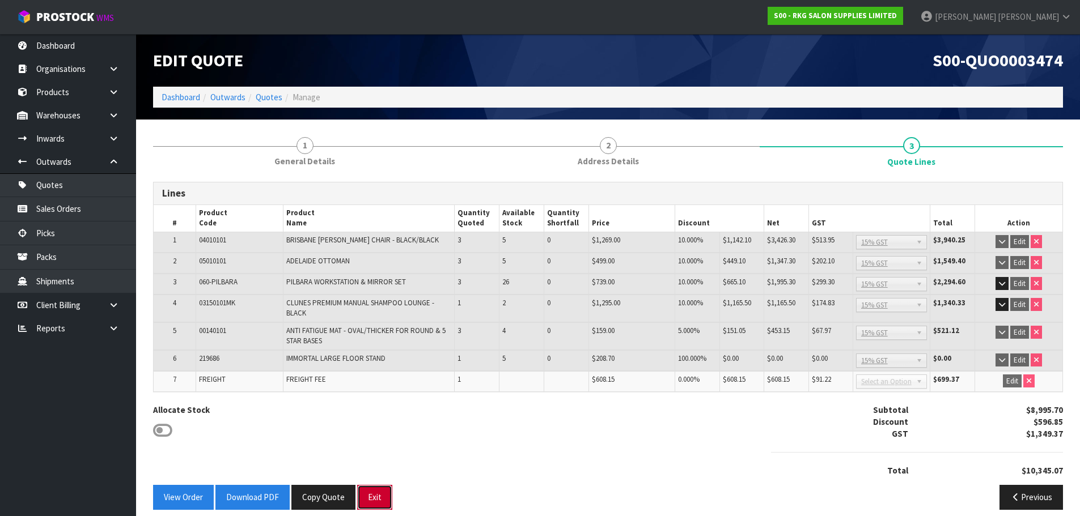
click at [375, 502] on button "Exit" at bounding box center [374, 497] width 35 height 24
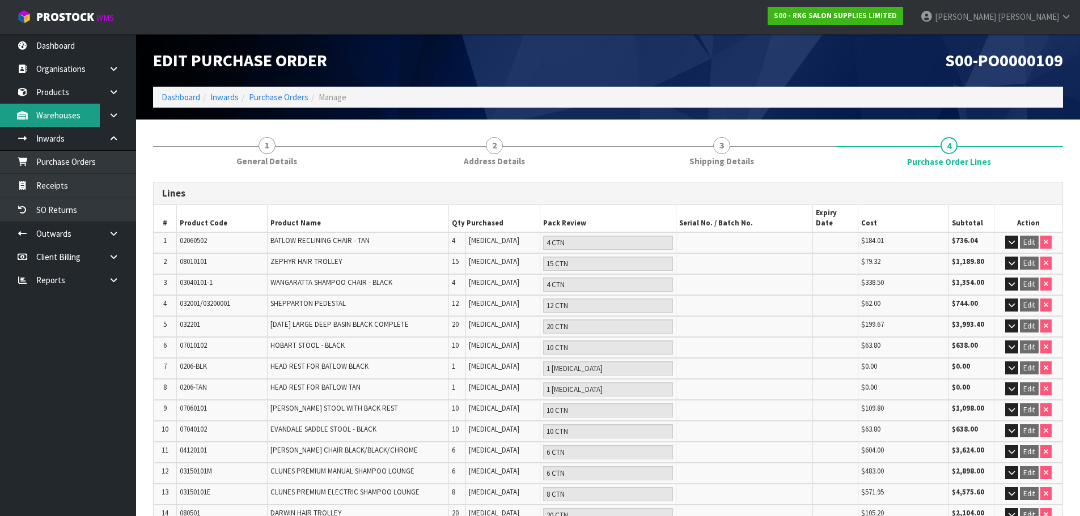
scroll to position [189, 0]
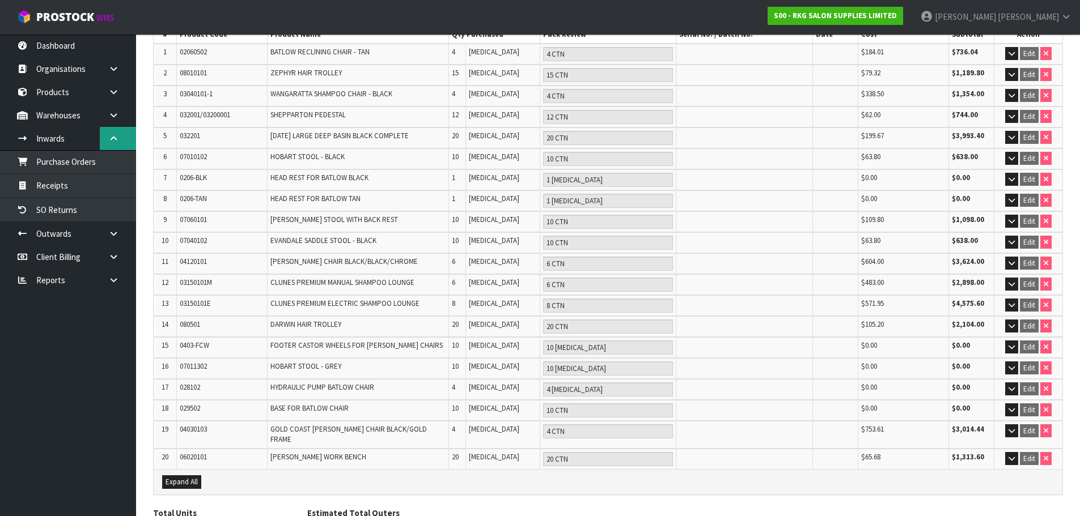
click at [115, 134] on link at bounding box center [118, 138] width 36 height 23
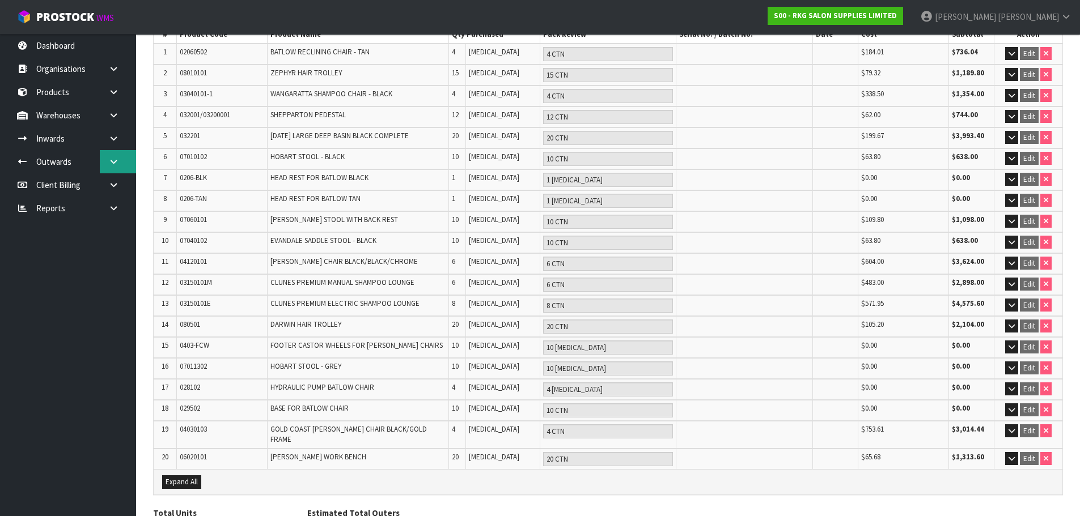
click at [111, 163] on icon at bounding box center [113, 162] width 11 height 9
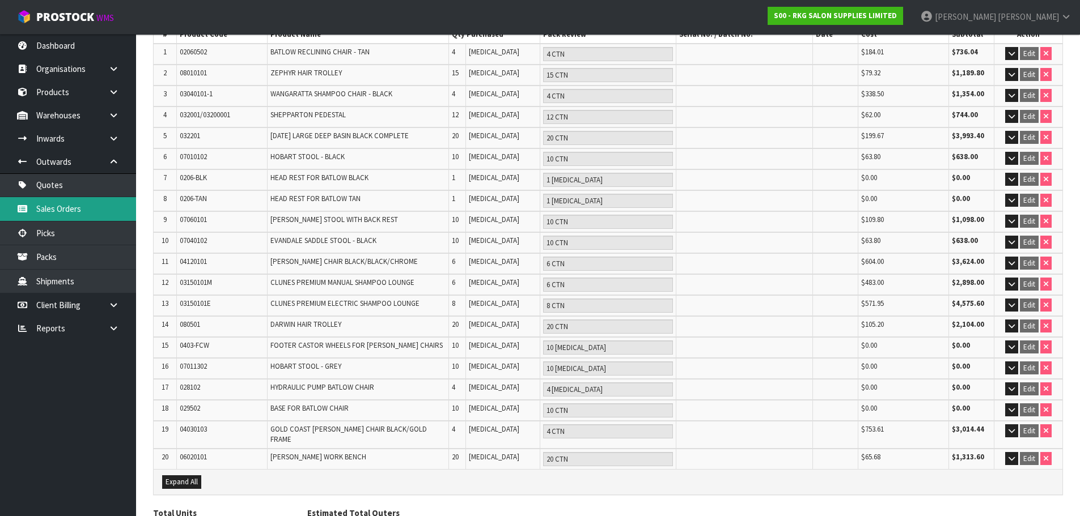
click at [50, 208] on link "Sales Orders" at bounding box center [68, 208] width 136 height 23
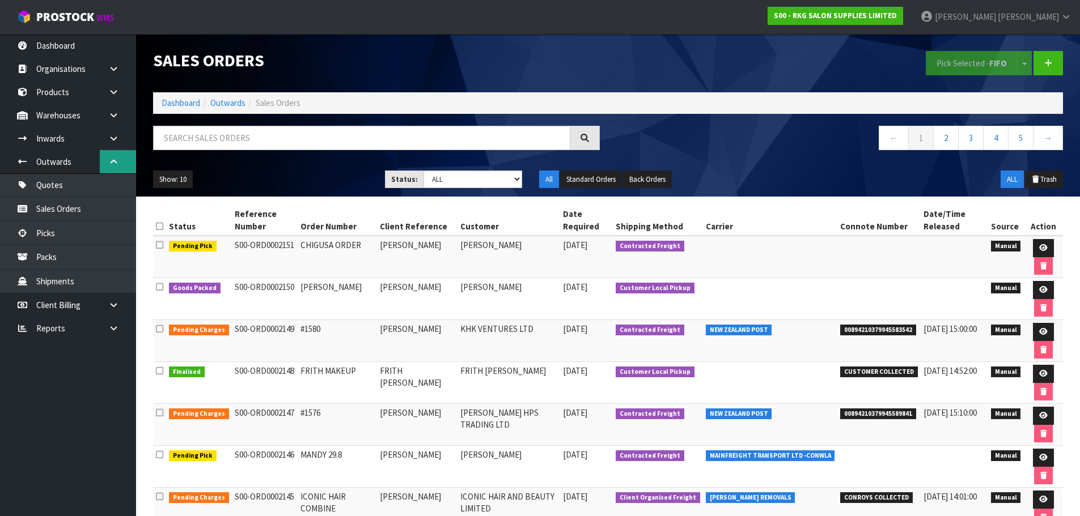
click at [115, 162] on icon at bounding box center [113, 162] width 11 height 9
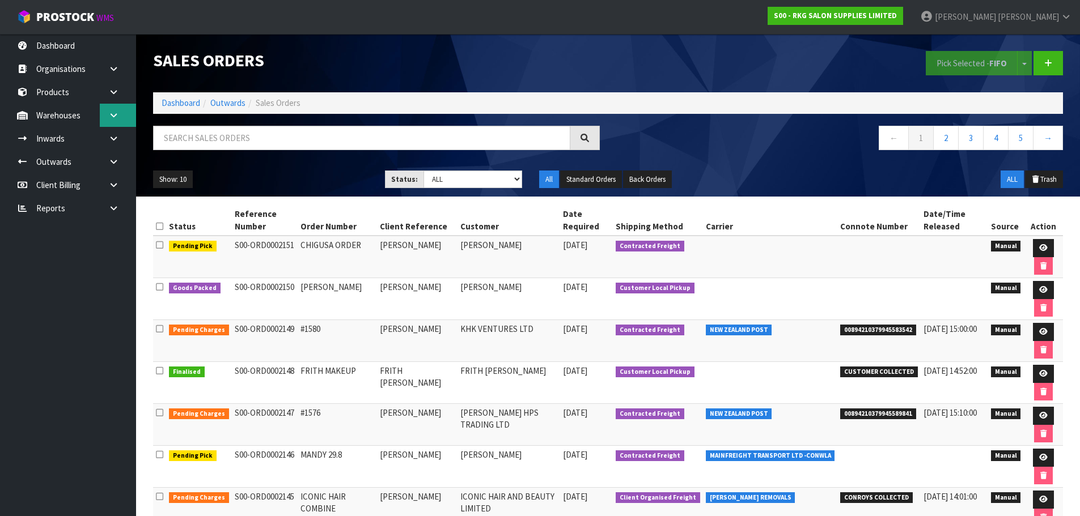
click at [109, 110] on link at bounding box center [118, 115] width 36 height 23
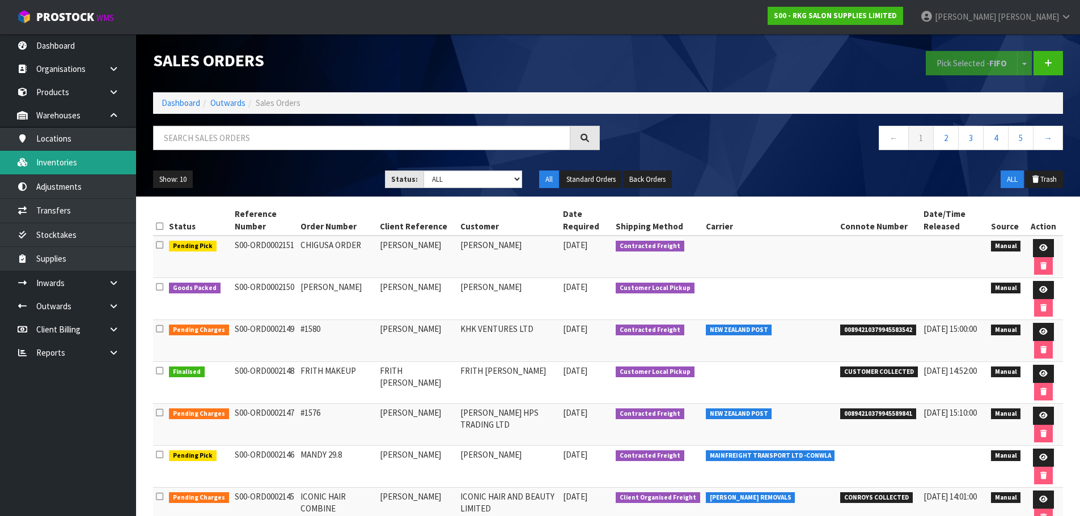
click at [56, 164] on link "Inventories" at bounding box center [68, 162] width 136 height 23
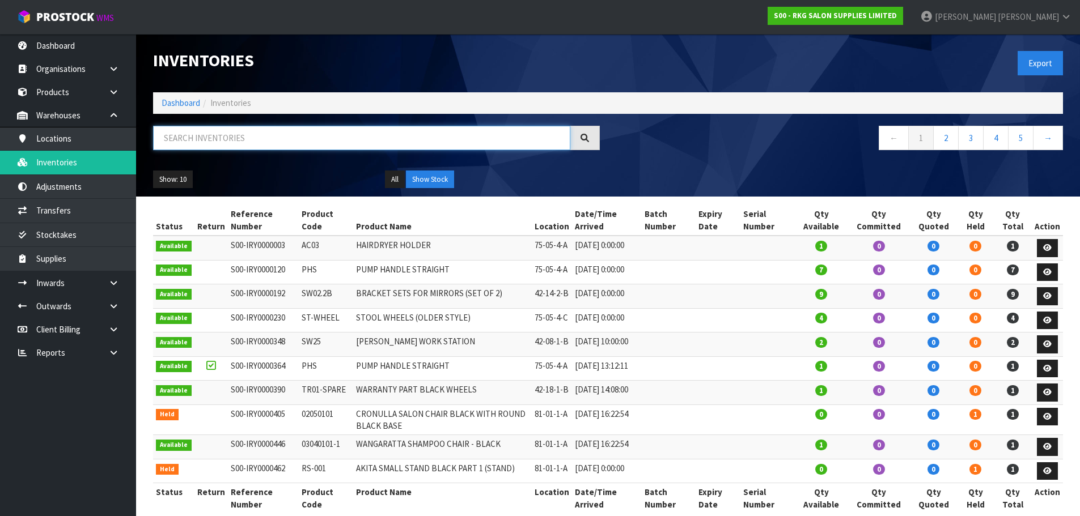
click at [193, 139] on input "text" at bounding box center [361, 138] width 417 height 24
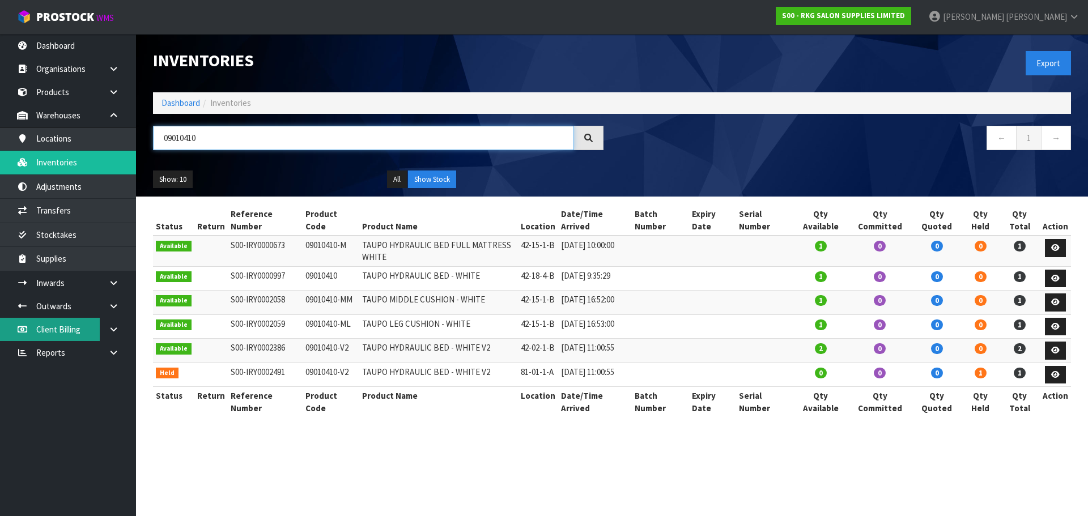
type input "09010410"
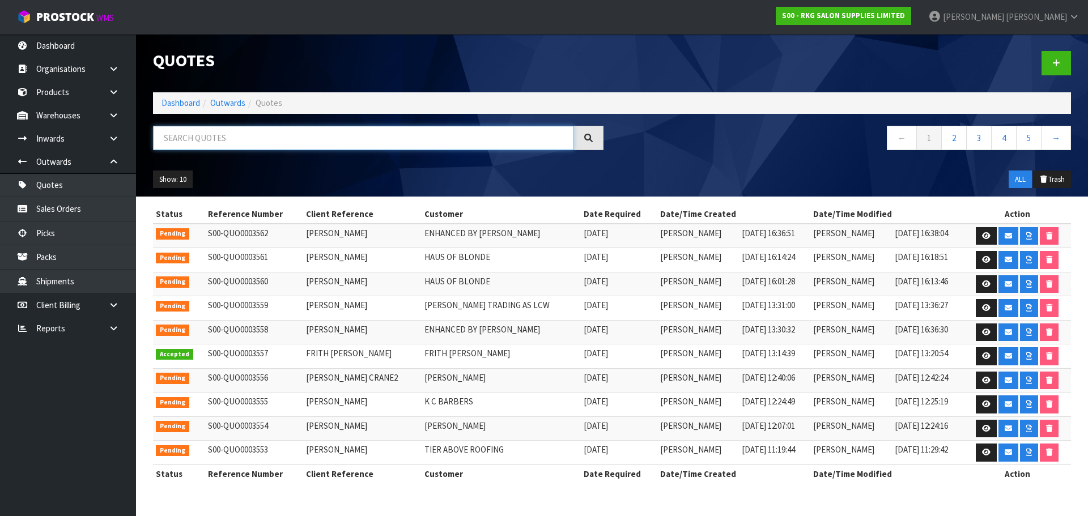
click at [250, 129] on input "text" at bounding box center [363, 138] width 421 height 24
type input "S"
click at [63, 209] on link "Sales Orders" at bounding box center [68, 208] width 136 height 23
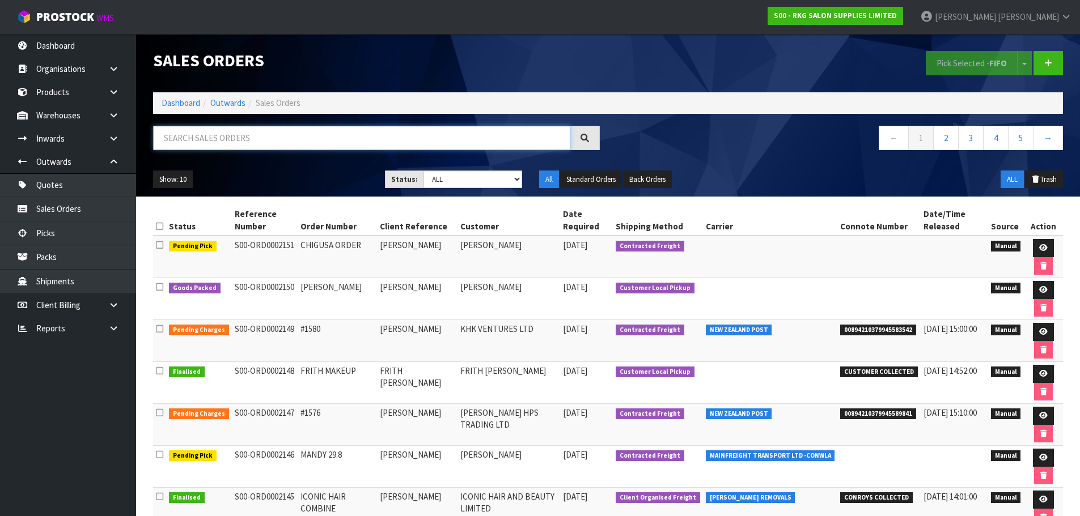
click at [237, 140] on input "text" at bounding box center [361, 138] width 417 height 24
click at [1041, 416] on icon at bounding box center [1043, 415] width 9 height 7
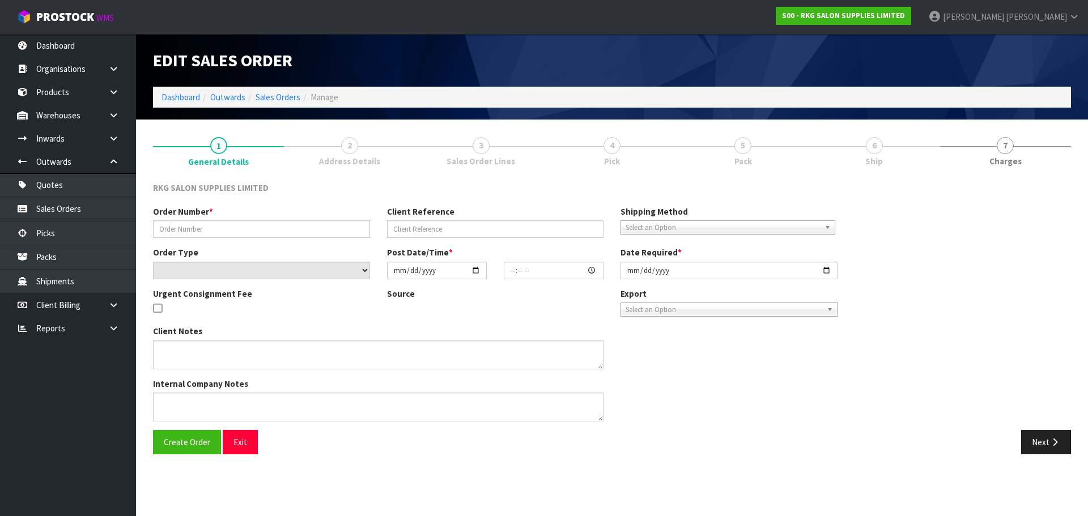
type input "#1576"
type input "[PERSON_NAME]"
select select "number:0"
type input "[DATE]"
type input "17:07:00.000"
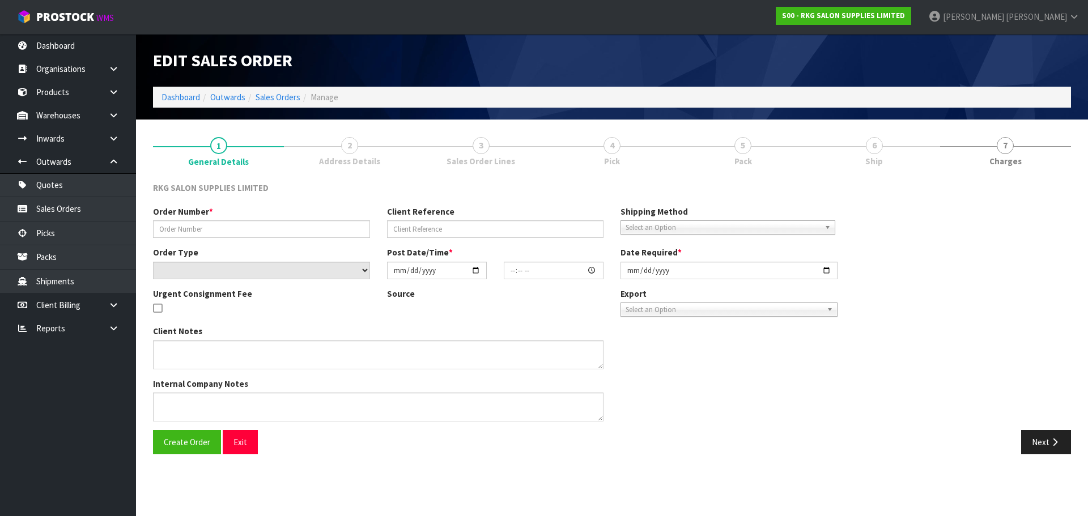
type input "[DATE]"
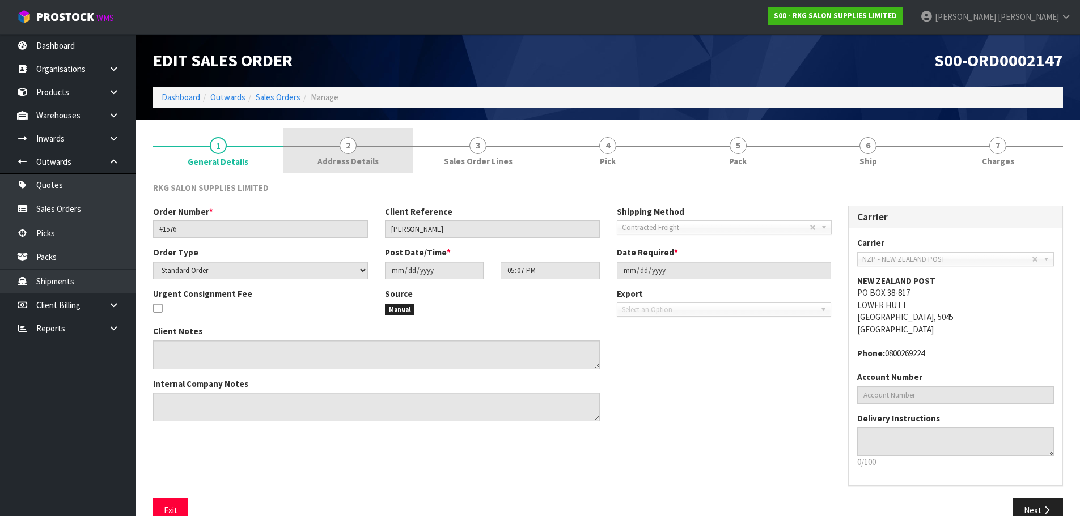
click at [348, 142] on span "2" at bounding box center [348, 145] width 17 height 17
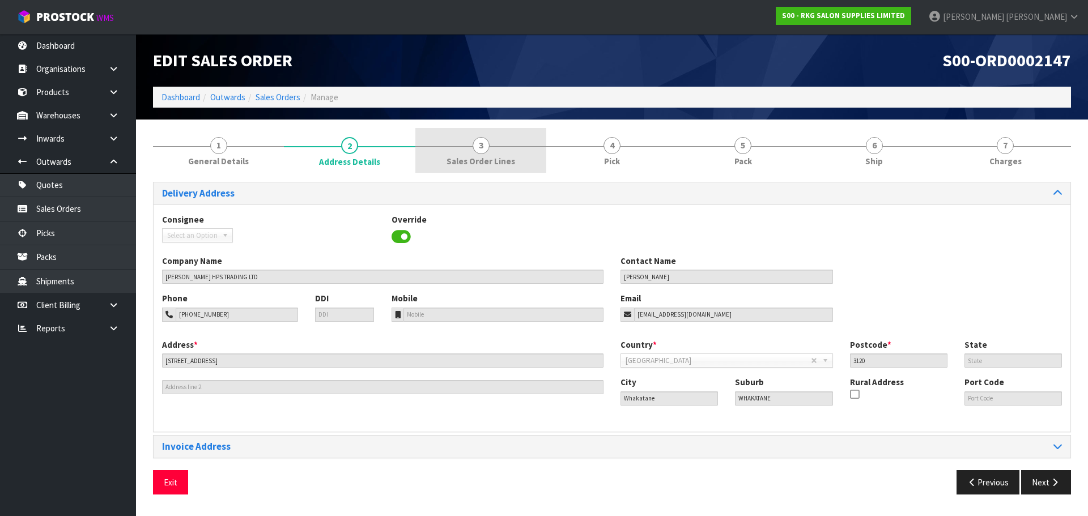
click at [480, 150] on span "3" at bounding box center [481, 145] width 17 height 17
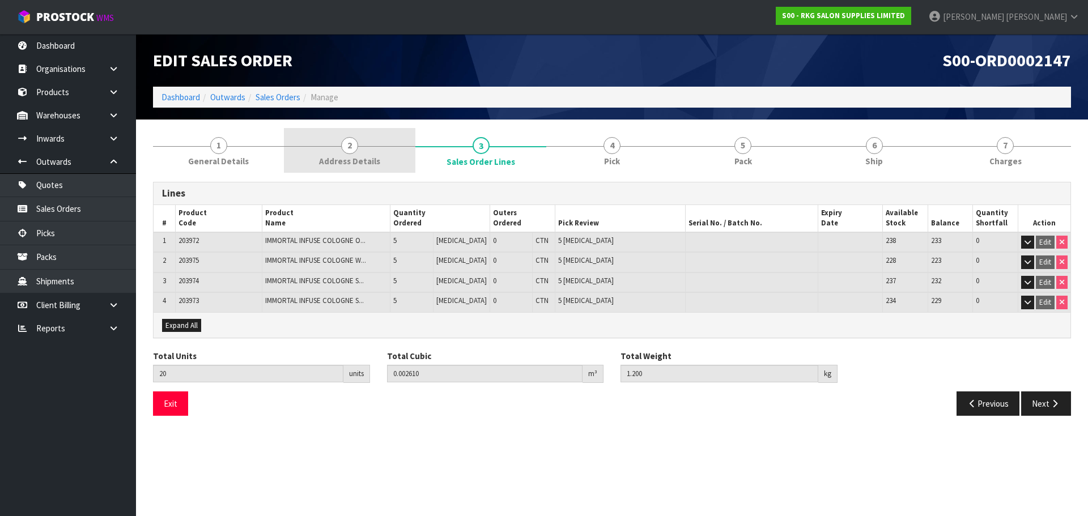
click at [357, 152] on link "2 Address Details" at bounding box center [349, 150] width 131 height 45
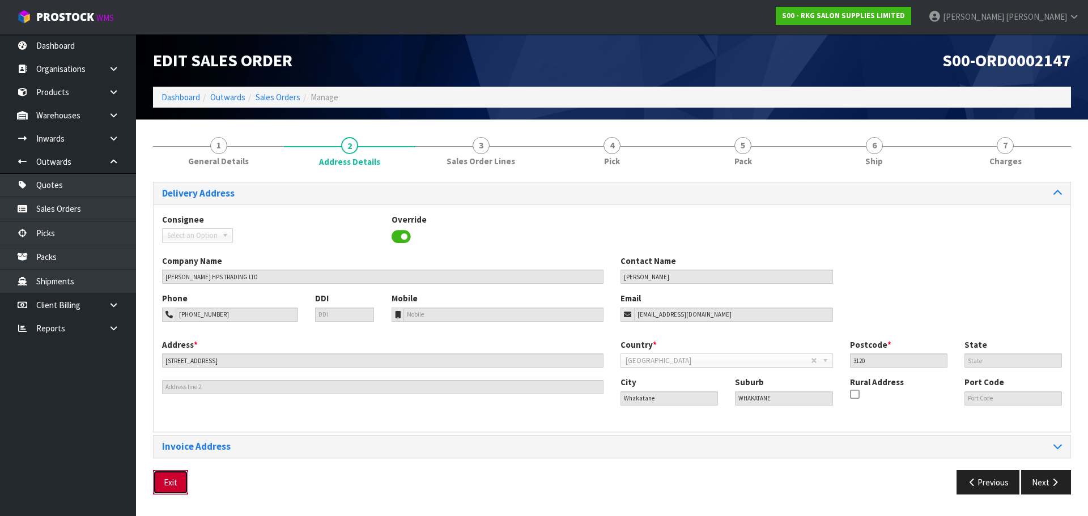
click at [170, 486] on button "Exit" at bounding box center [170, 483] width 35 height 24
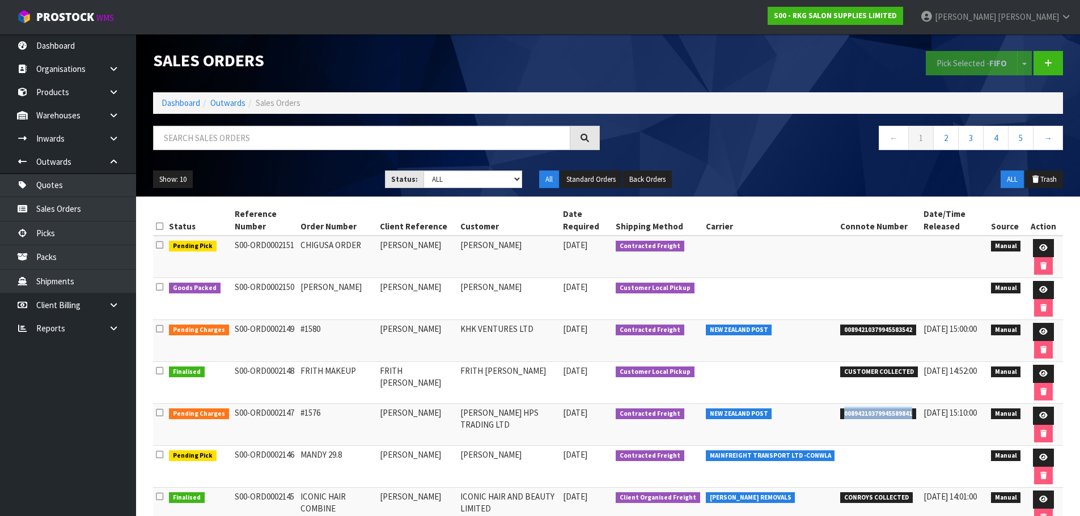
drag, startPoint x: 834, startPoint y: 414, endPoint x: 906, endPoint y: 413, distance: 72.6
click at [906, 413] on td "00894210379945589841" at bounding box center [878, 425] width 83 height 42
copy span "00894210379945589841"
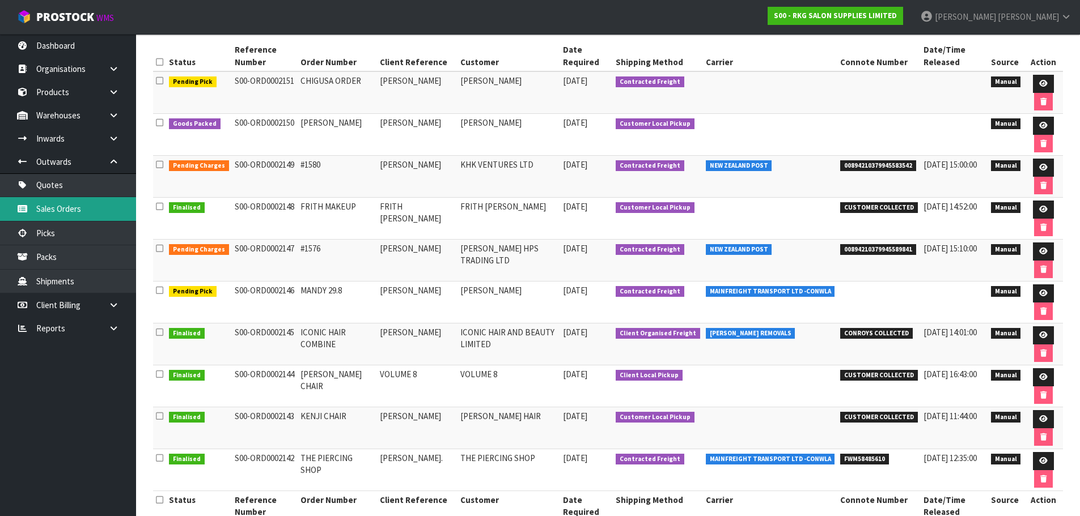
scroll to position [170, 0]
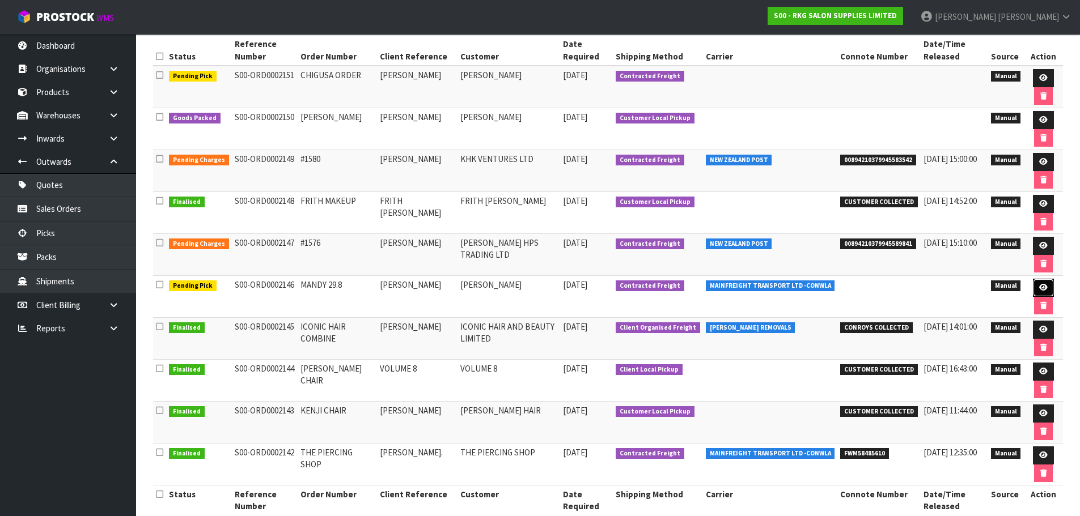
click at [1042, 289] on icon at bounding box center [1043, 287] width 9 height 7
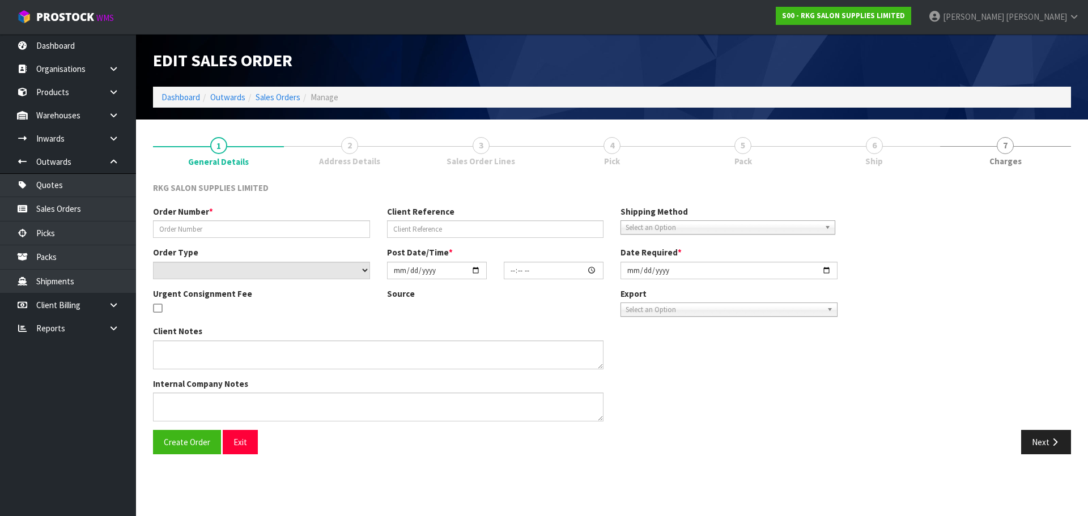
type input "MANDY 29.8"
type input "[PERSON_NAME]"
select select "number:0"
type input "[DATE]"
type input "00:00:00.000"
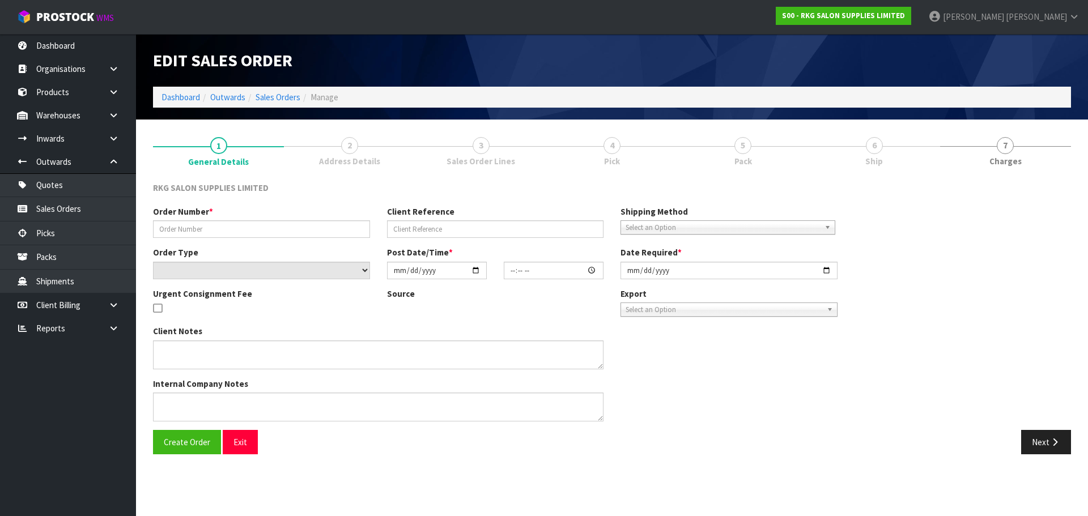
type input "[DATE]"
type textarea "SEND LOOSE"
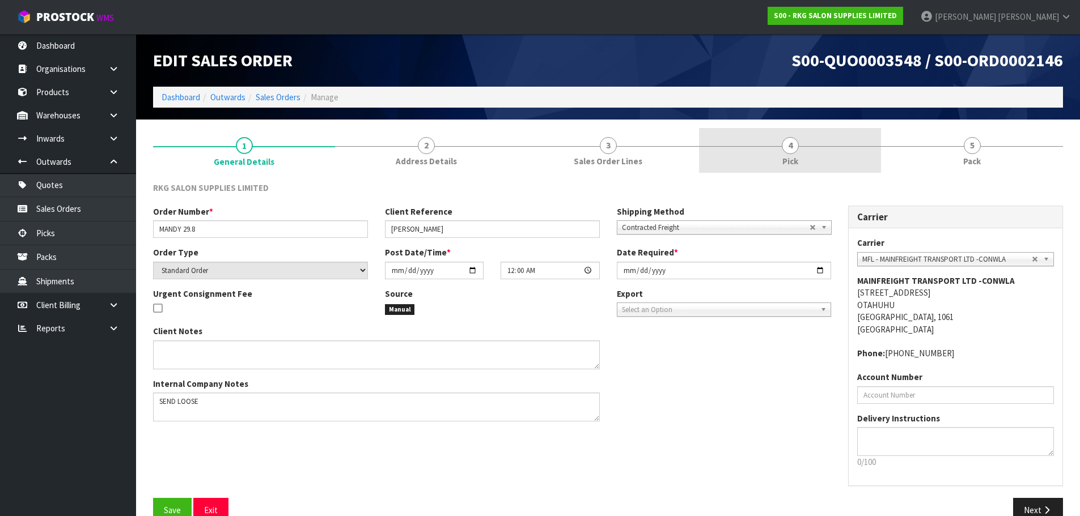
click at [786, 150] on span "4" at bounding box center [790, 145] width 17 height 17
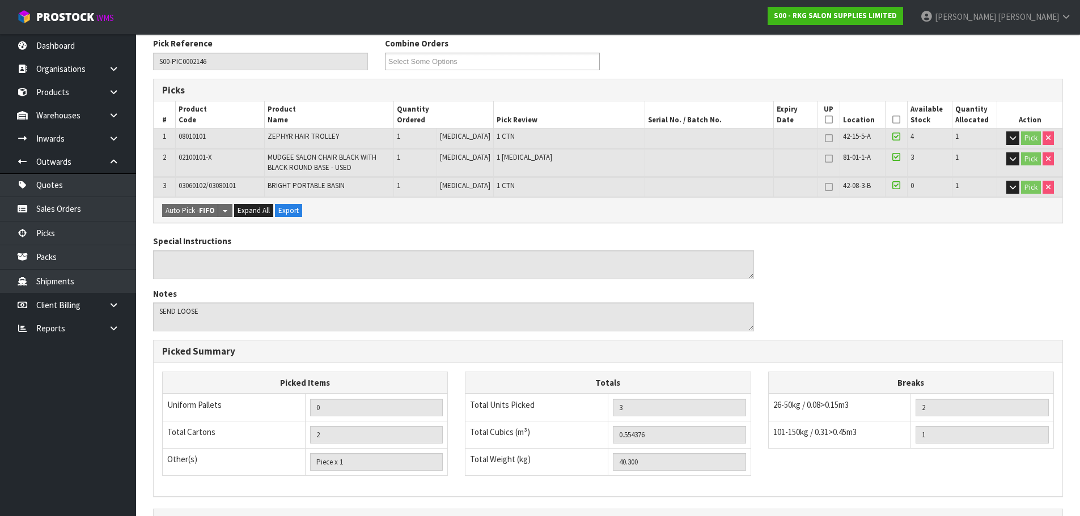
scroll to position [281, 0]
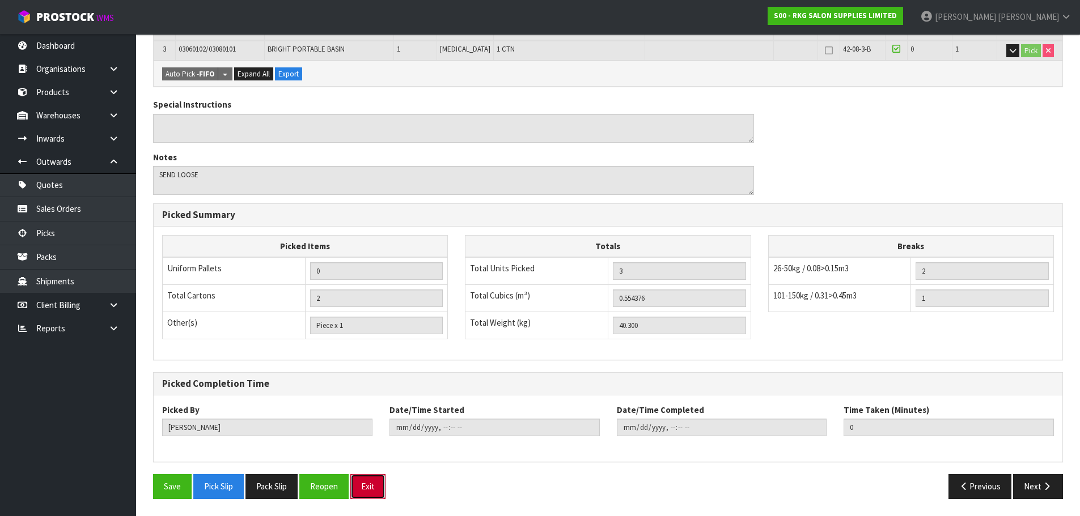
click at [372, 488] on button "Exit" at bounding box center [367, 486] width 35 height 24
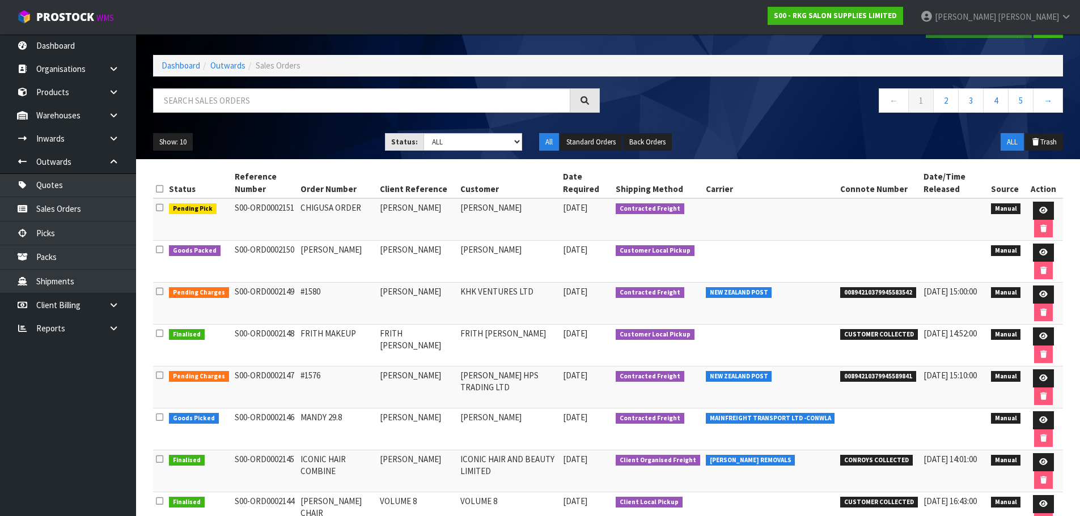
scroll to position [57, 0]
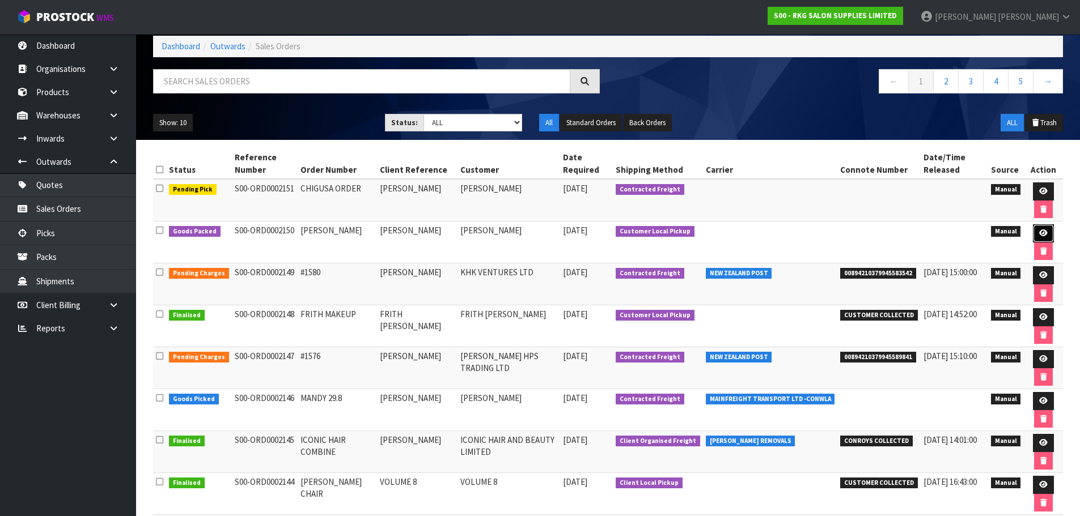
click at [1041, 235] on icon at bounding box center [1043, 233] width 9 height 7
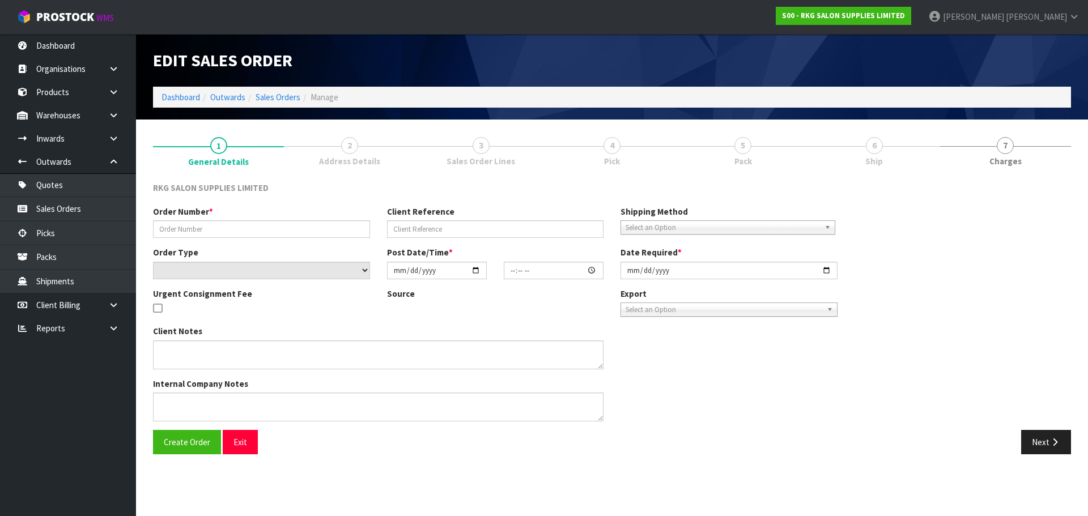
type input "[PERSON_NAME]"
select select "number:0"
type input "[DATE]"
type input "15:14:00.000"
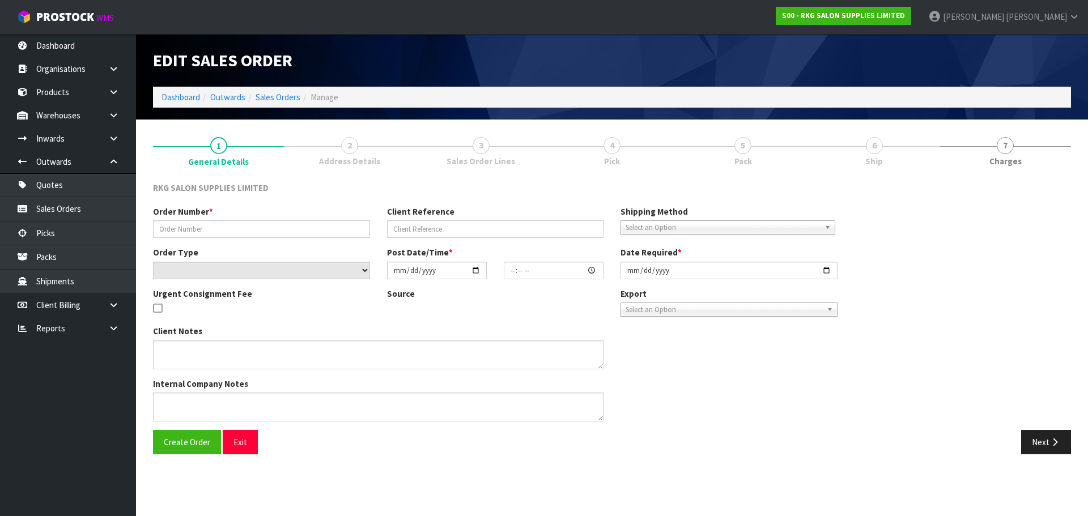
type input "[DATE]"
type textarea "FOR PICK UP"
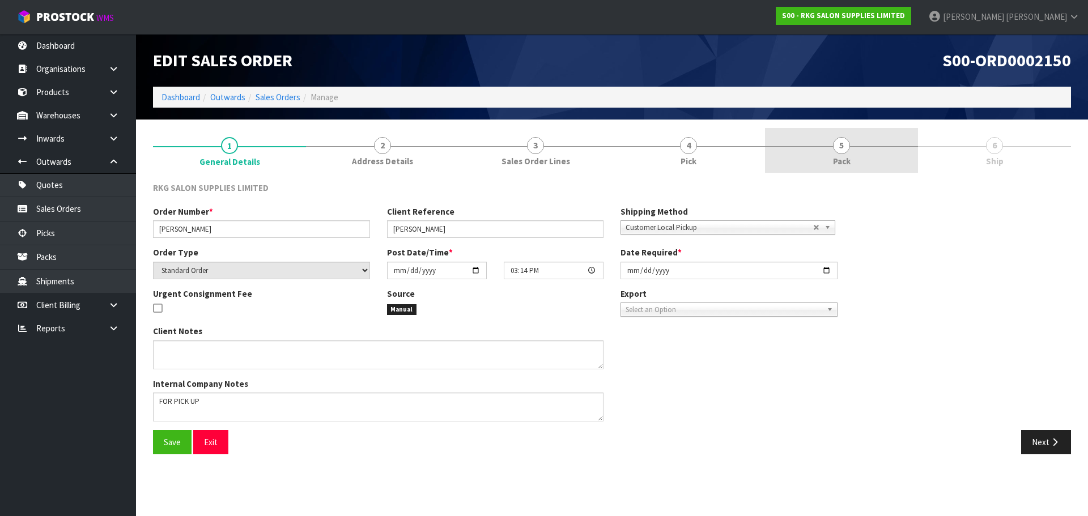
click at [841, 147] on span "5" at bounding box center [841, 145] width 17 height 17
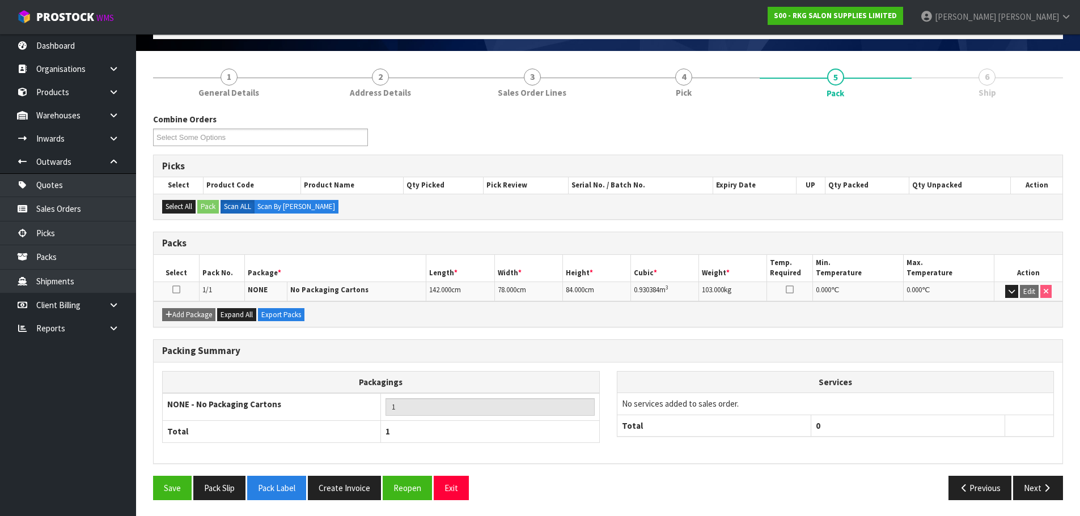
scroll to position [70, 0]
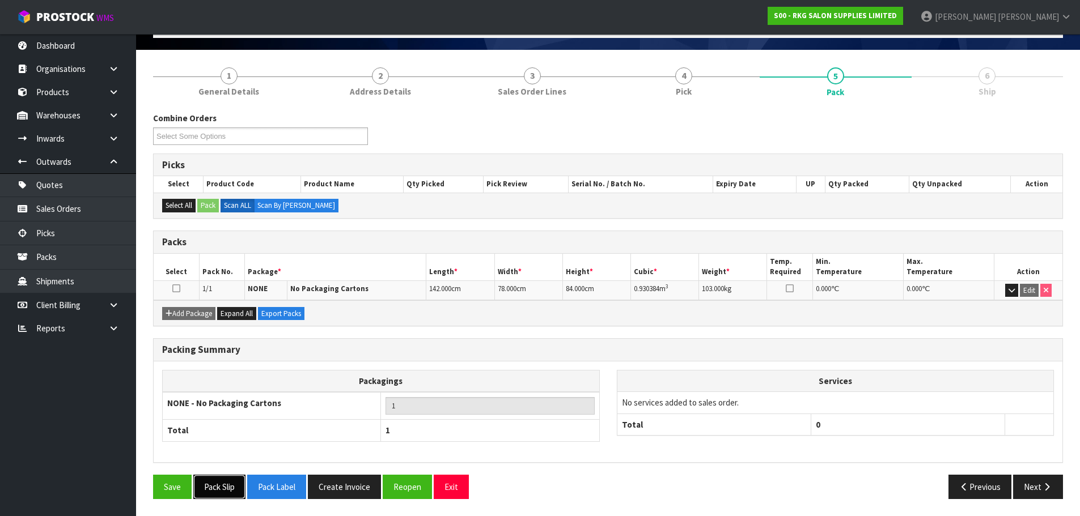
click at [211, 491] on button "Pack Slip" at bounding box center [219, 487] width 52 height 24
click at [452, 488] on button "Exit" at bounding box center [451, 487] width 35 height 24
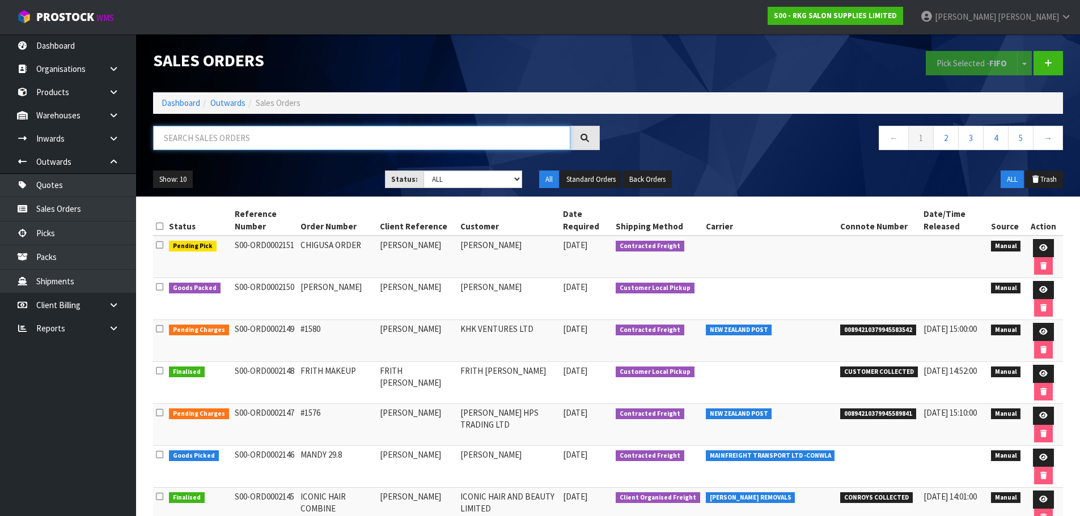
click at [211, 139] on input "text" at bounding box center [361, 138] width 417 height 24
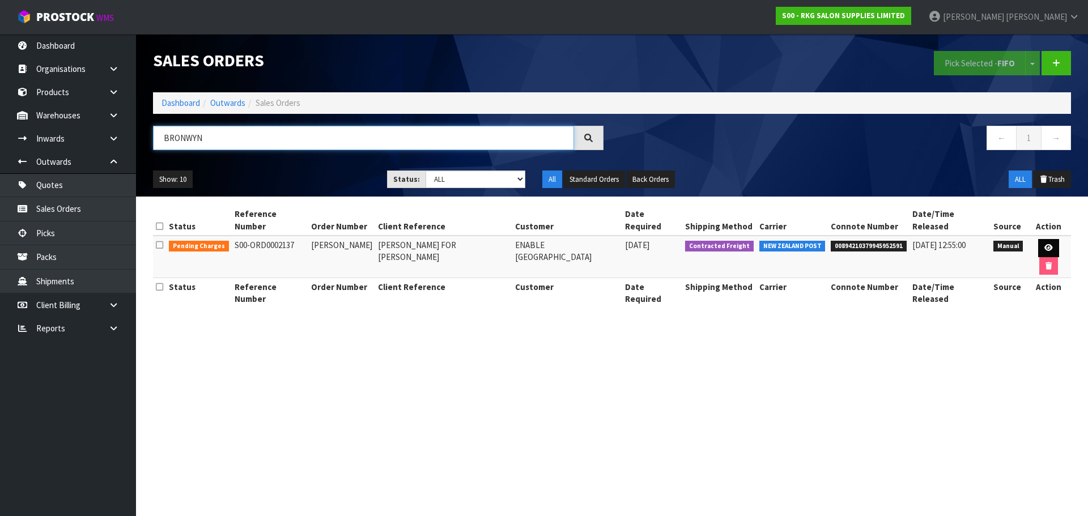
type input "BRONWYN"
click at [1045, 244] on icon at bounding box center [1049, 247] width 9 height 7
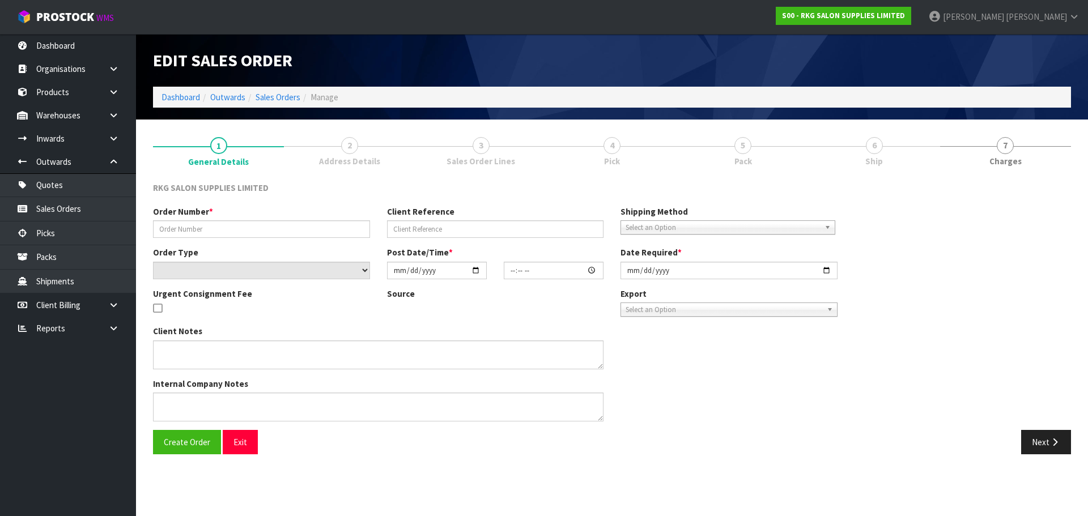
type input "BRONWYN MAT"
type input "BRONWYN WEISS FOR AMBER SMART"
select select "number:0"
type input "2025-08-25"
type input "00:00:00.000"
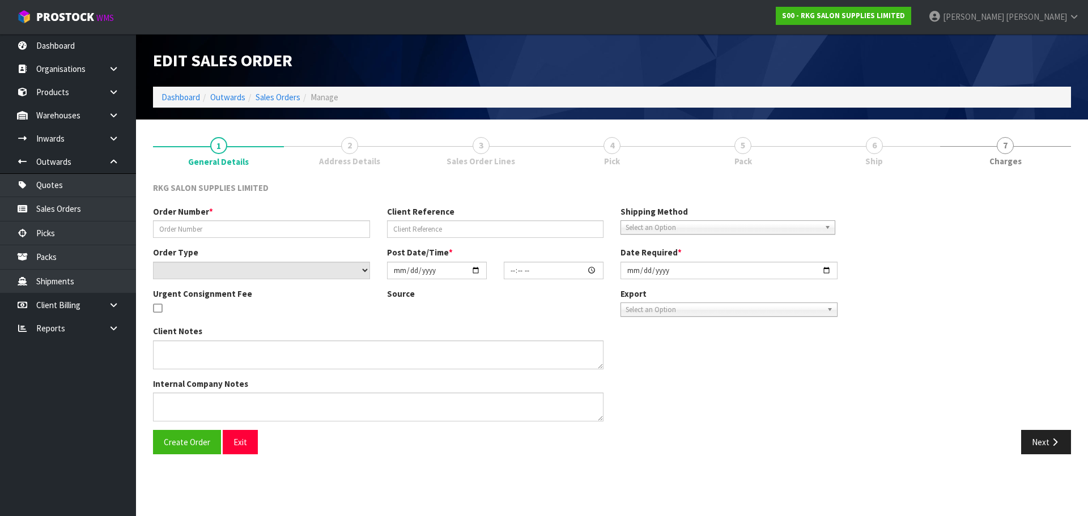
type input "2025-09-02"
type textarea "UNDER ENABLE NZ"
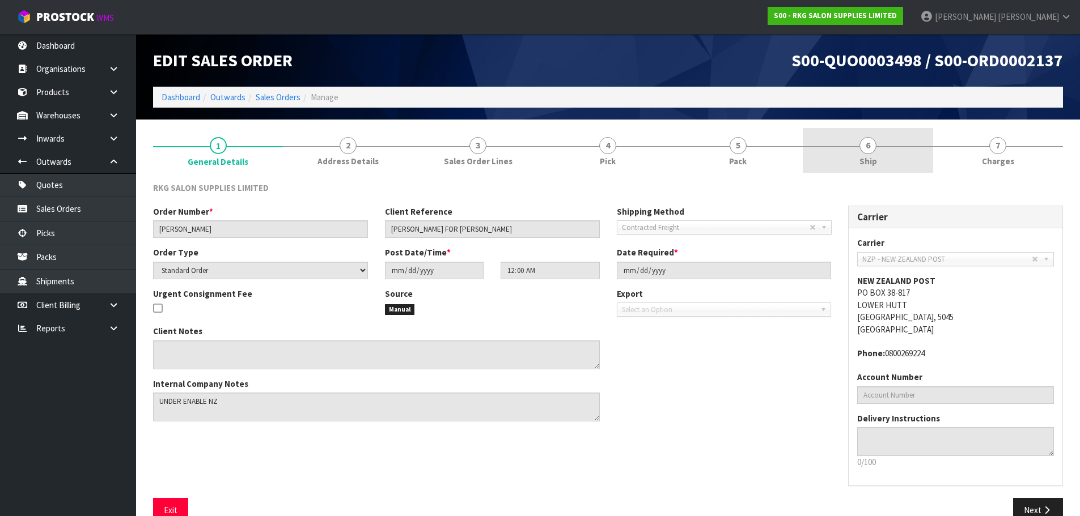
click at [867, 145] on span "6" at bounding box center [867, 145] width 17 height 17
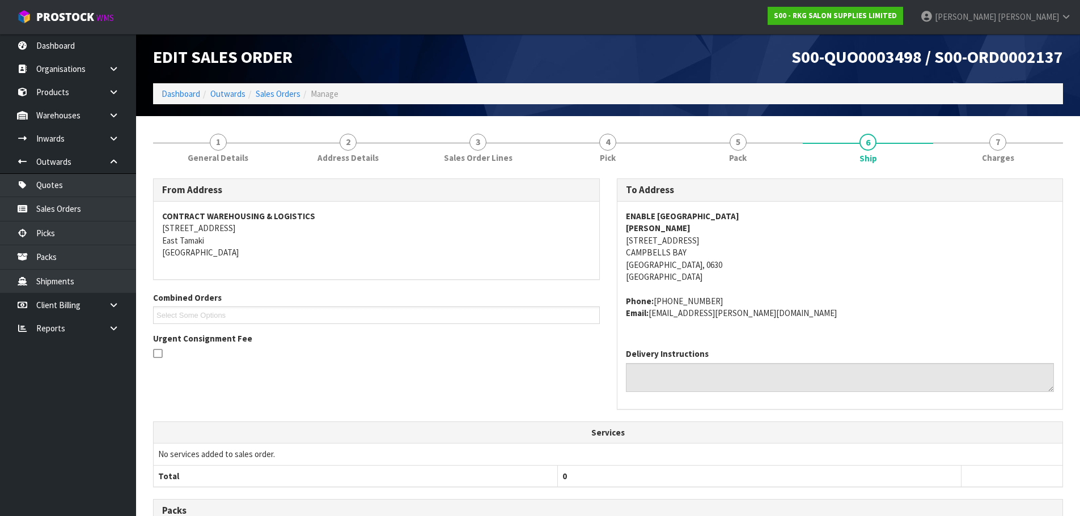
scroll to position [2, 0]
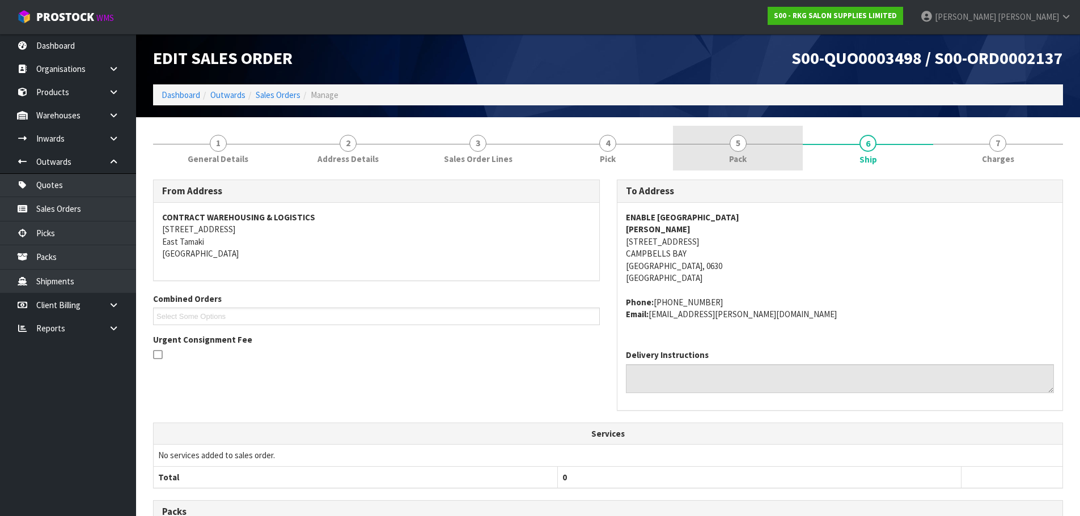
click at [741, 146] on span "5" at bounding box center [738, 143] width 17 height 17
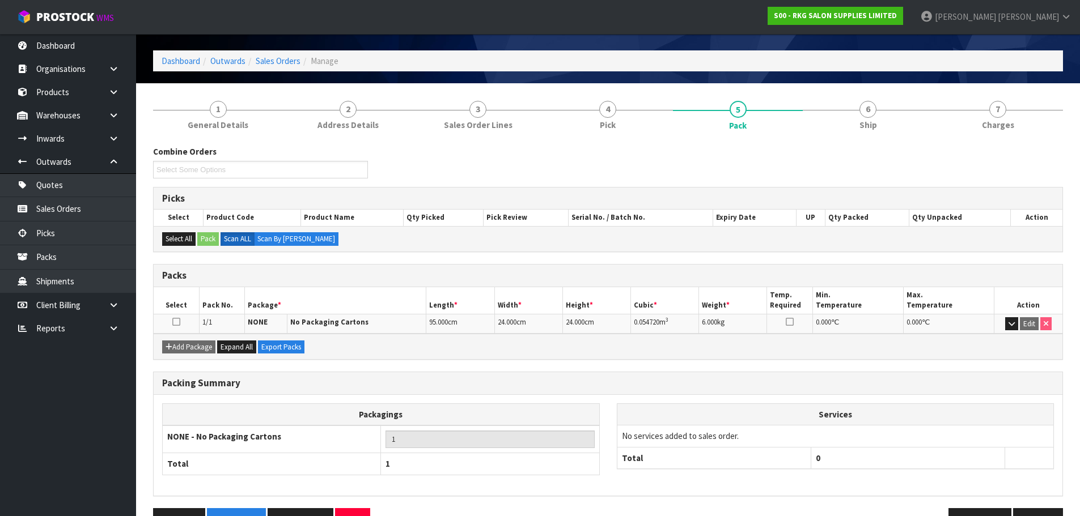
scroll to position [70, 0]
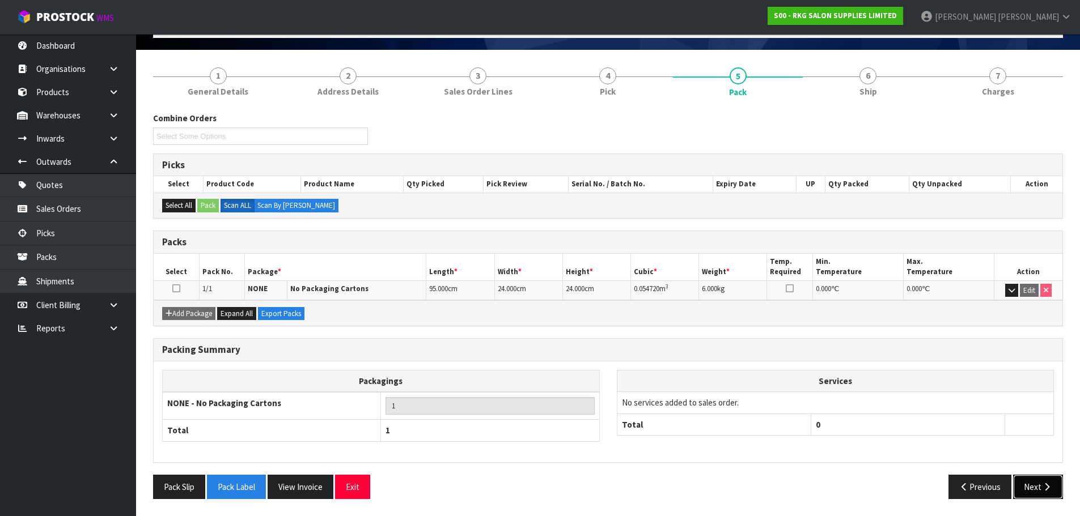
click at [1032, 488] on button "Next" at bounding box center [1038, 487] width 50 height 24
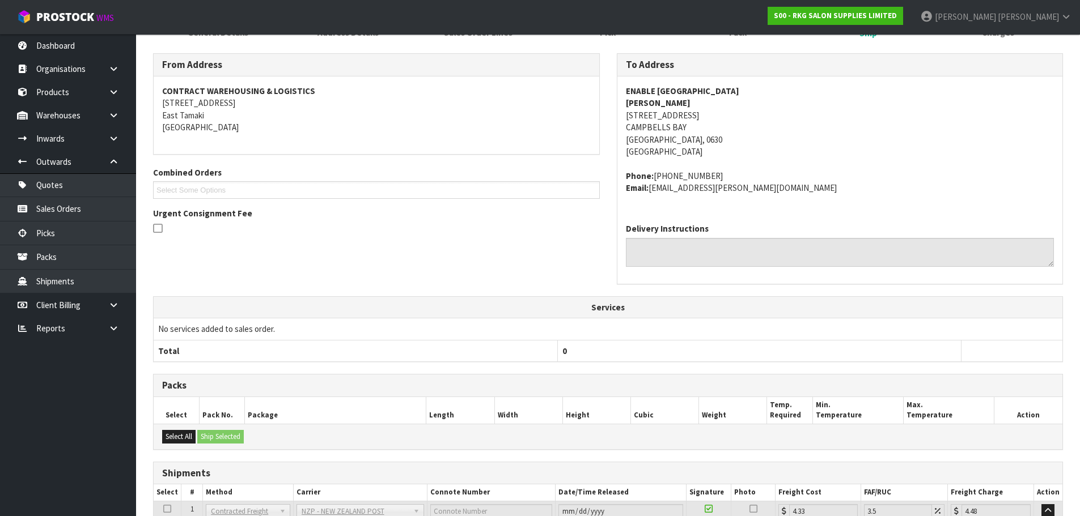
scroll to position [229, 0]
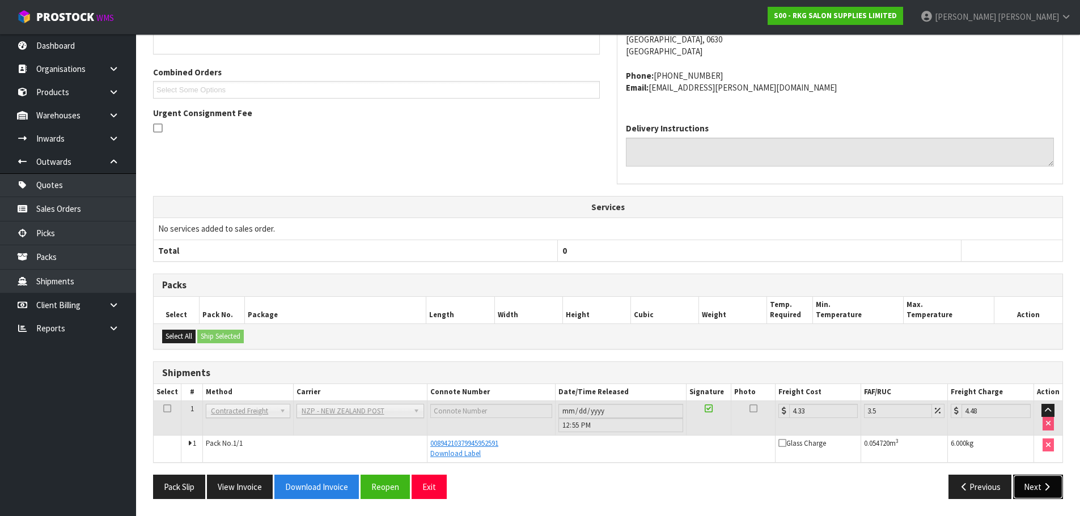
click at [1030, 490] on button "Next" at bounding box center [1038, 487] width 50 height 24
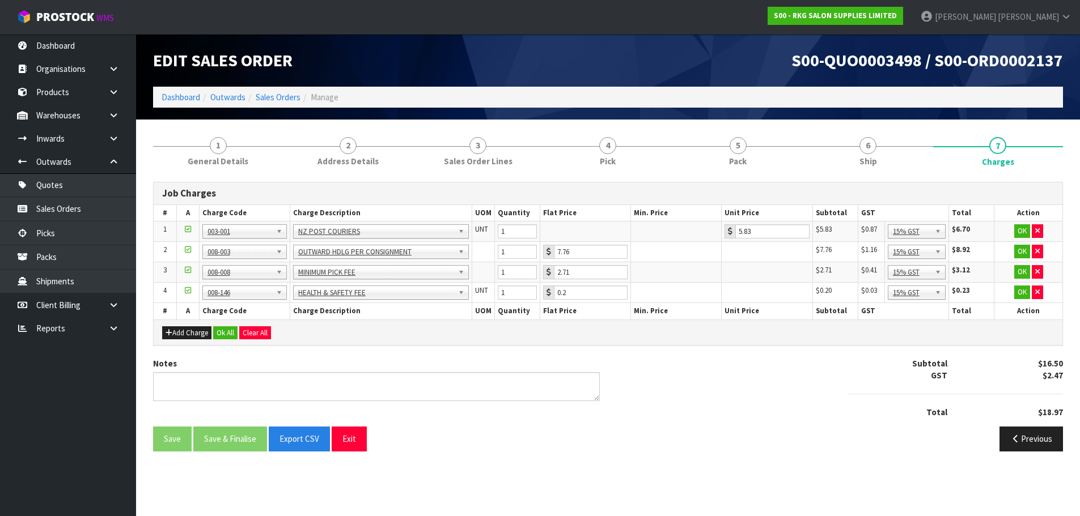
scroll to position [0, 0]
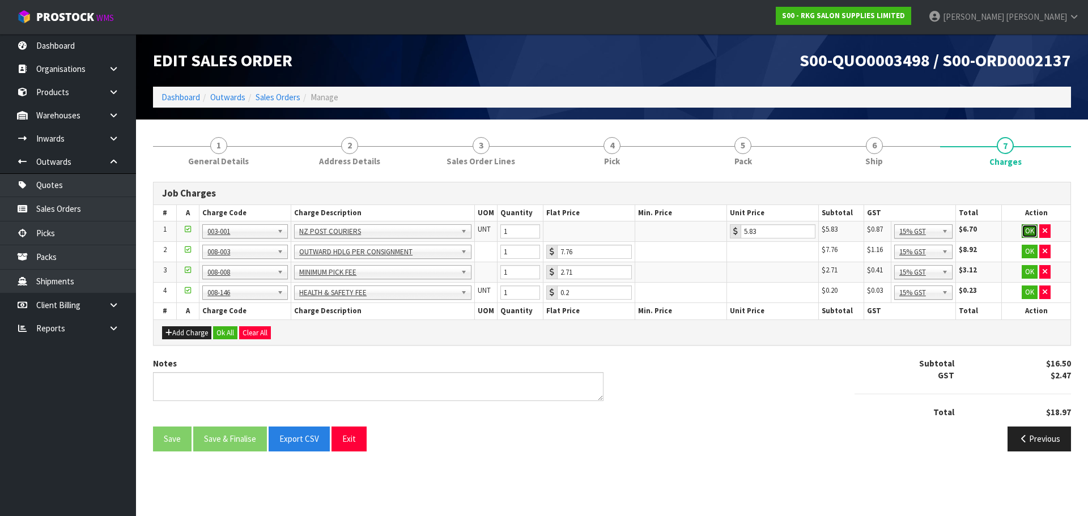
click at [1031, 230] on button "OK" at bounding box center [1030, 231] width 16 height 14
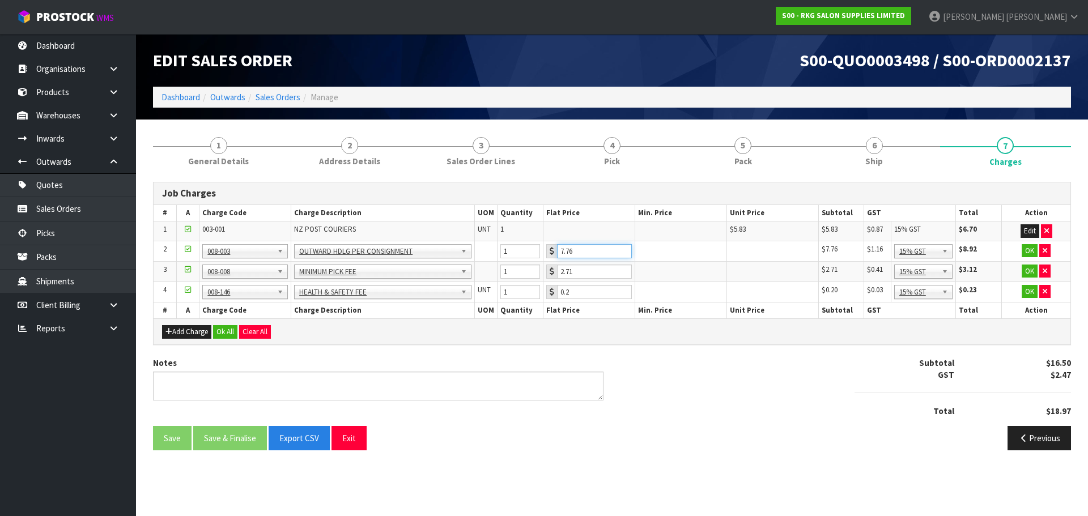
drag, startPoint x: 585, startPoint y: 250, endPoint x: 544, endPoint y: 253, distance: 41.5
click at [544, 253] on td "7.76" at bounding box center [590, 251] width 92 height 20
type input "3.50"
click at [1025, 251] on button "OK" at bounding box center [1030, 251] width 16 height 14
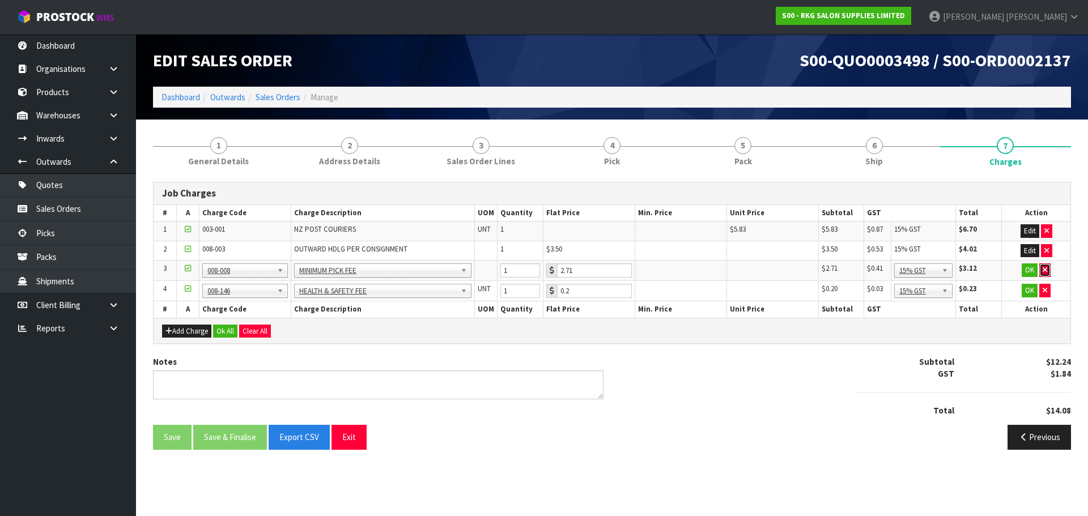
click at [1043, 269] on icon "button" at bounding box center [1045, 269] width 5 height 7
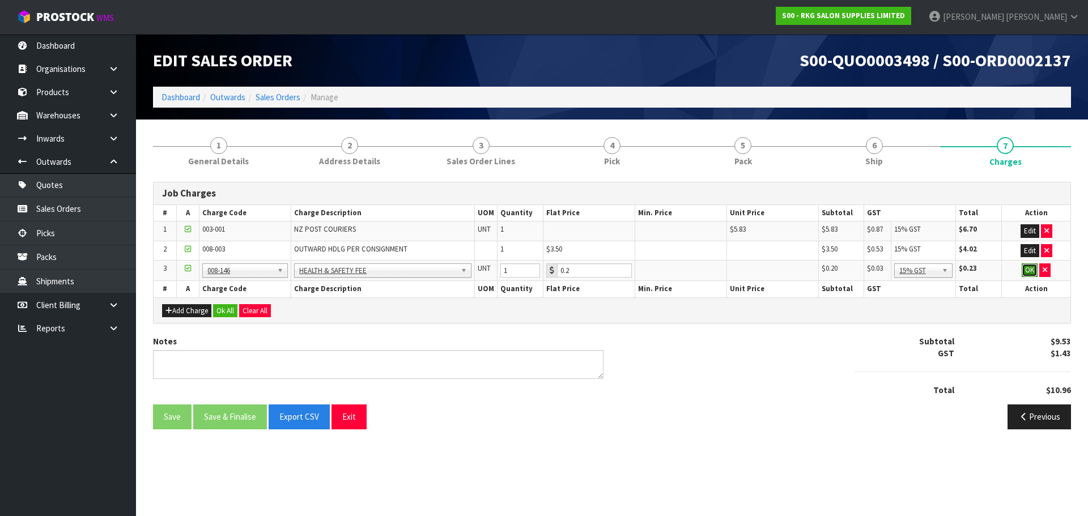
click at [1031, 270] on button "OK" at bounding box center [1030, 271] width 16 height 14
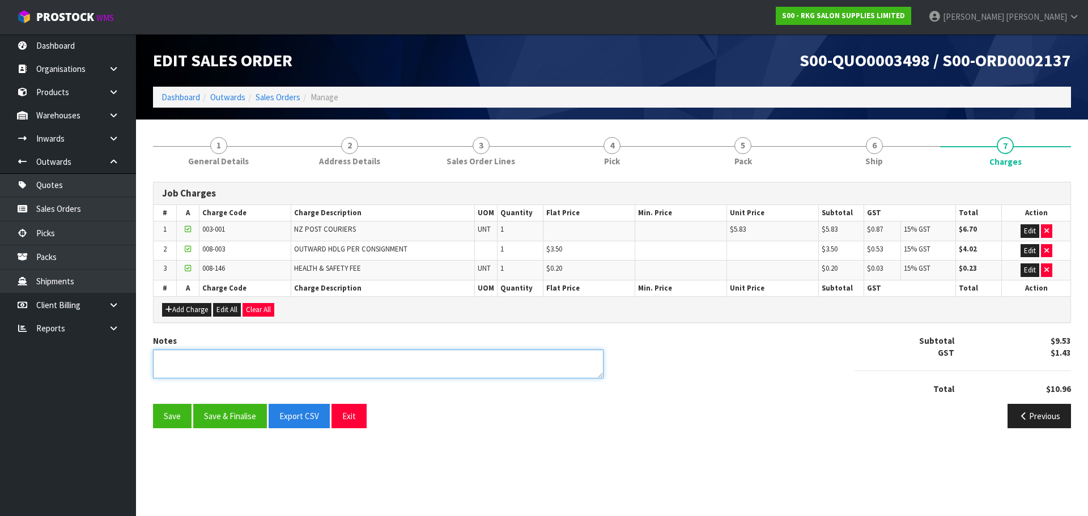
click at [236, 363] on textarea at bounding box center [378, 364] width 451 height 29
type textarea "PICKED BY MARIE"
click at [232, 414] on button "Save & Finalise" at bounding box center [230, 416] width 74 height 24
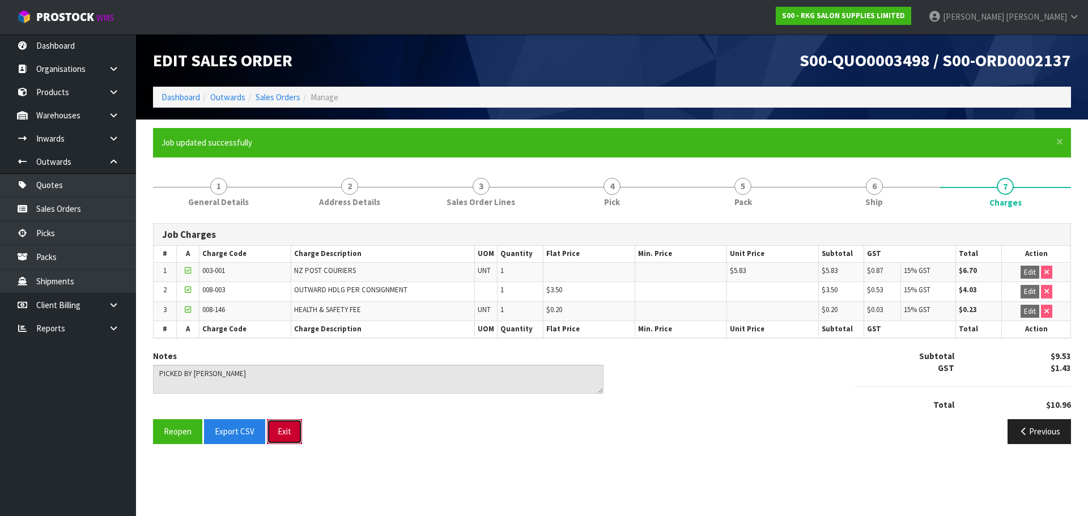
click at [287, 431] on button "Exit" at bounding box center [284, 431] width 35 height 24
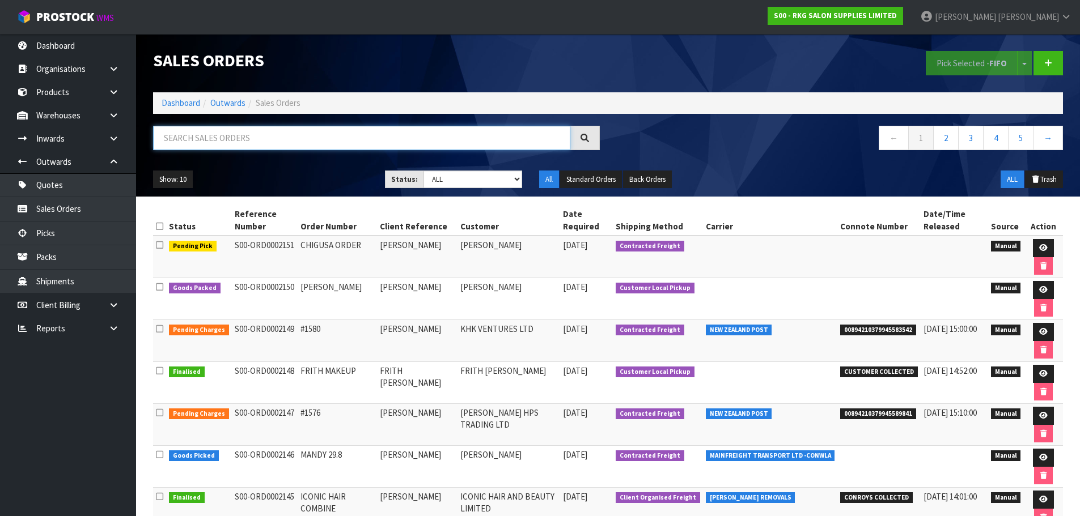
click at [184, 143] on input "text" at bounding box center [361, 138] width 417 height 24
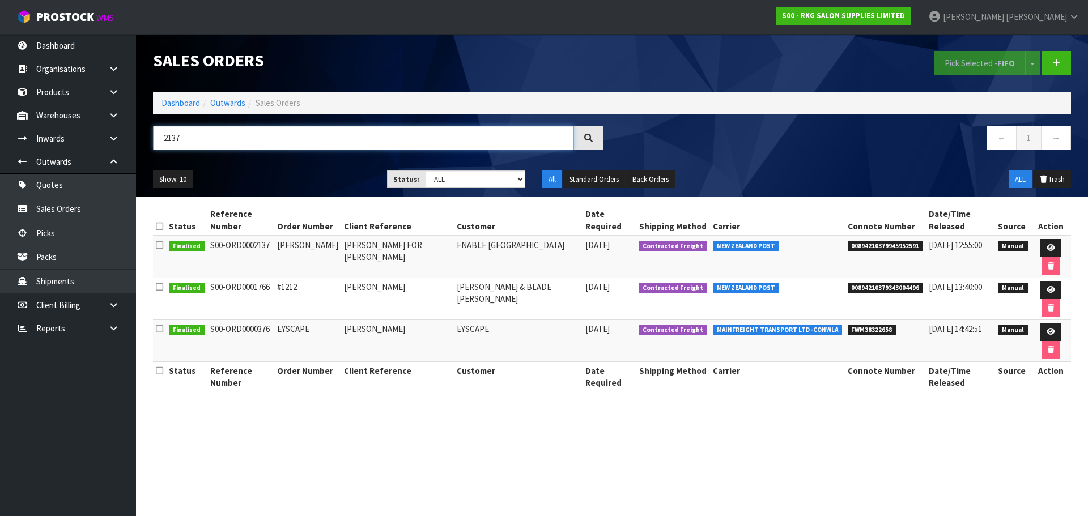
type input "2137"
click at [1047, 244] on icon at bounding box center [1051, 247] width 9 height 7
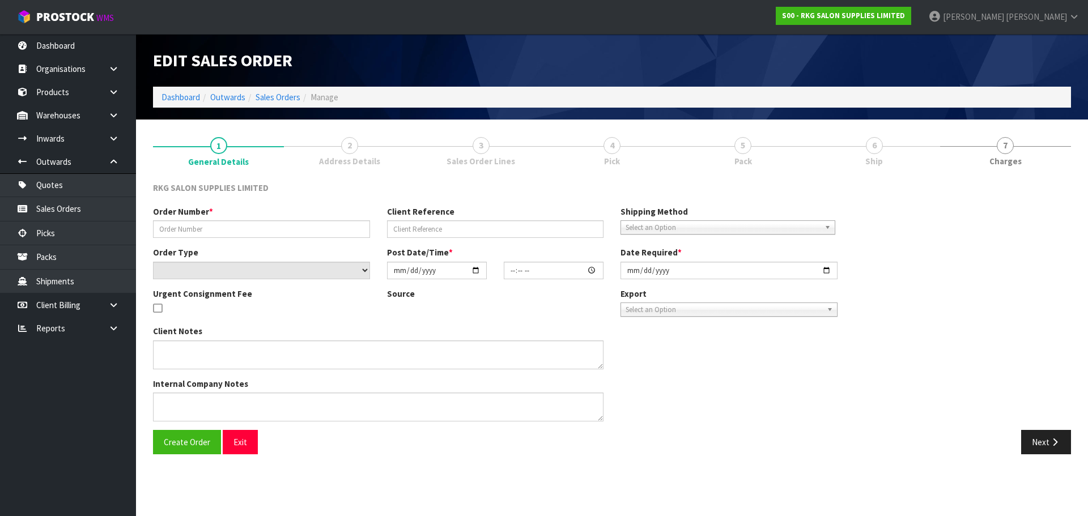
type input "BRONWYN MAT"
type input "BRONWYN WEISS FOR AMBER SMART"
select select "number:0"
type input "2025-08-25"
type input "00:00:00.000"
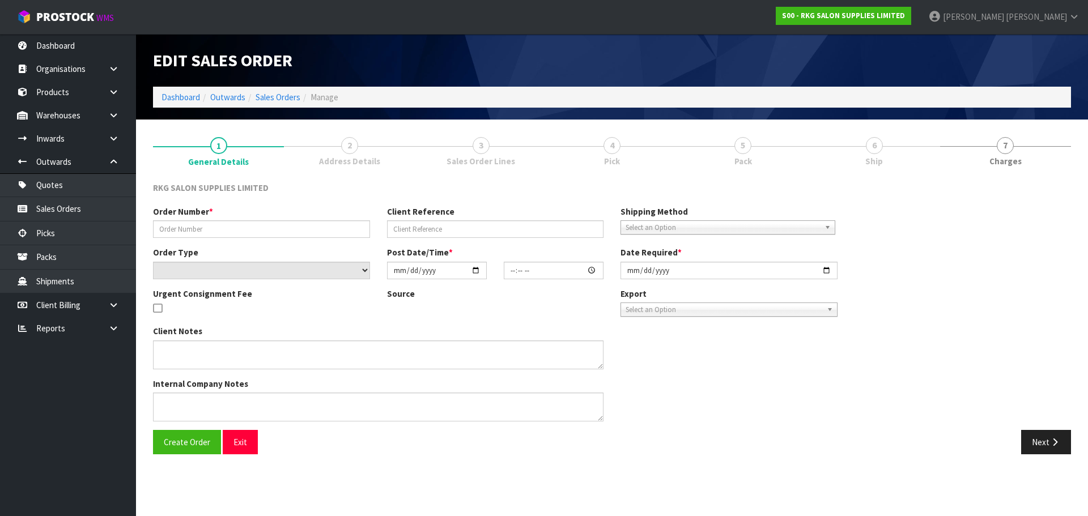
type input "2025-09-02"
type textarea "UNDER ENABLE NZ"
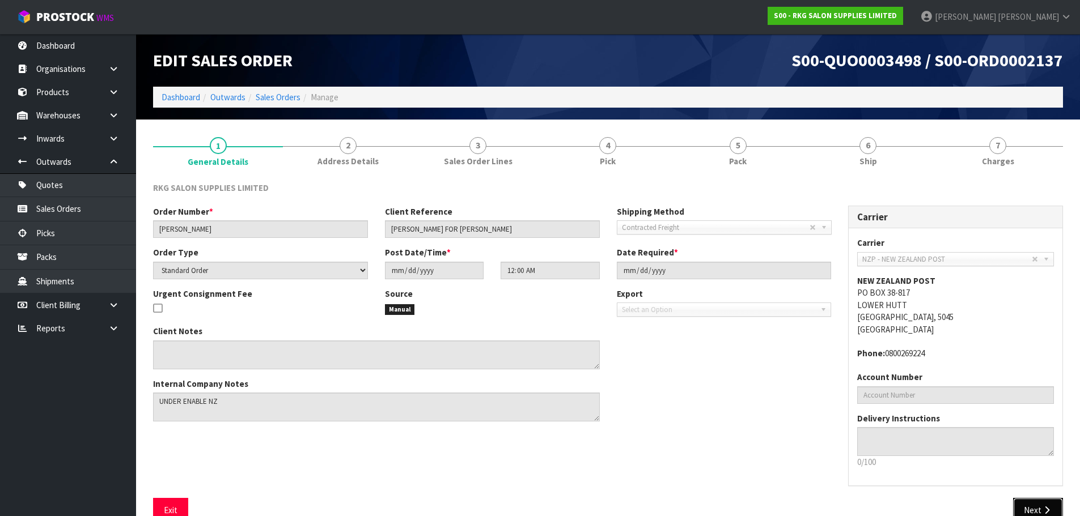
click at [1031, 505] on button "Next" at bounding box center [1038, 510] width 50 height 24
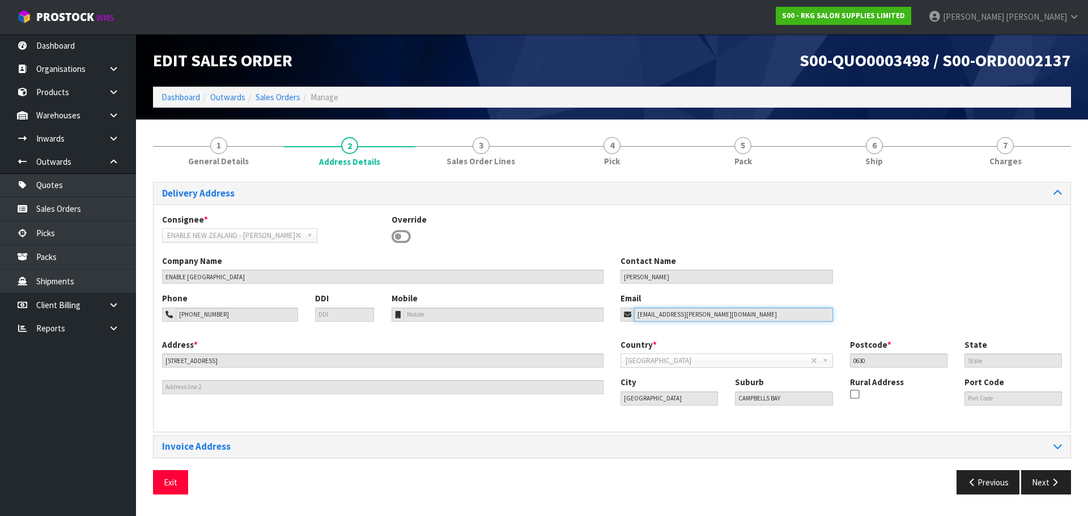
drag, startPoint x: 752, startPoint y: 315, endPoint x: 606, endPoint y: 308, distance: 145.8
click at [606, 308] on div "Phone 021-026-07650 DDI Mobile Email bronwyn.weiss@activeplus.co.nz" at bounding box center [612, 316] width 917 height 46
click at [180, 484] on button "Exit" at bounding box center [170, 483] width 35 height 24
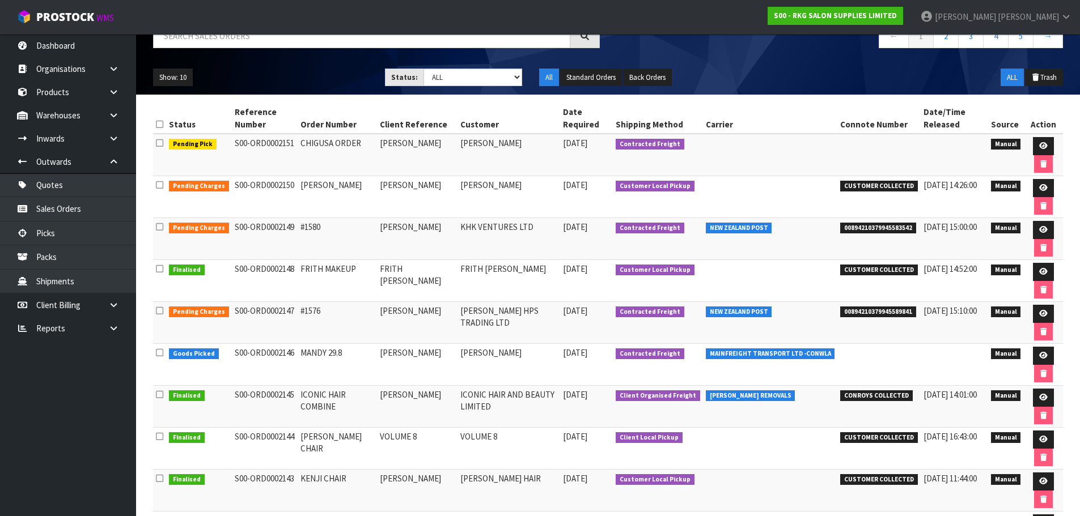
scroll to position [113, 0]
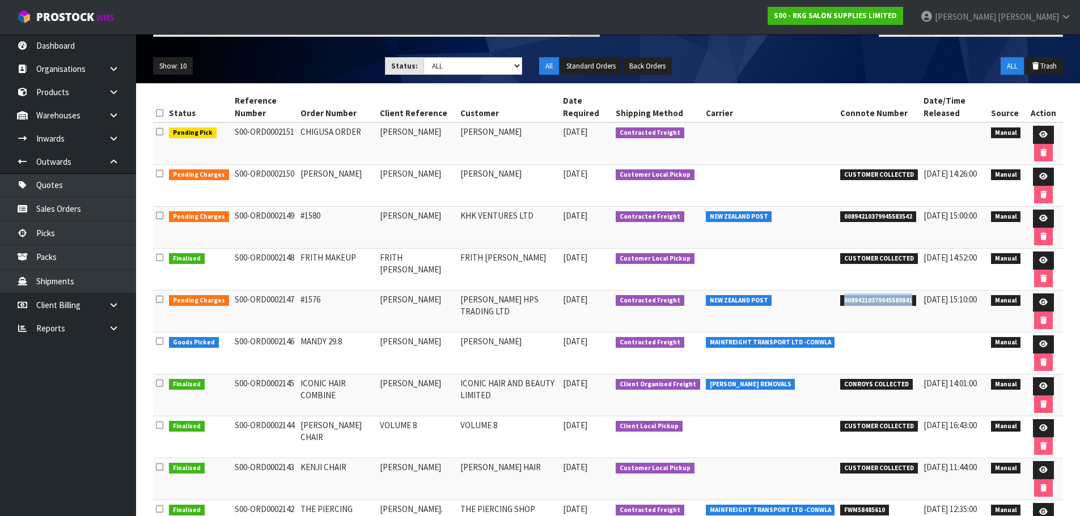
drag, startPoint x: 833, startPoint y: 300, endPoint x: 904, endPoint y: 304, distance: 70.9
click at [904, 304] on span "00894210379945589841" at bounding box center [878, 300] width 76 height 11
copy span "00894210379945589841"
click at [857, 310] on td "00894210379945589841" at bounding box center [878, 312] width 83 height 42
drag, startPoint x: 834, startPoint y: 300, endPoint x: 905, endPoint y: 300, distance: 70.9
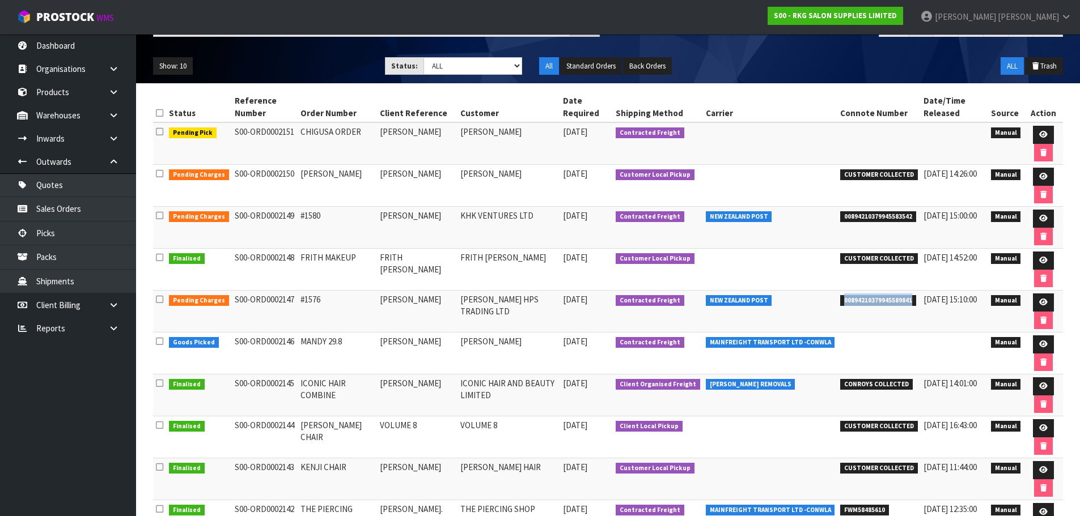
click at [905, 300] on span "00894210379945589841" at bounding box center [878, 300] width 76 height 11
copy span "00894210379945589841"
drag, startPoint x: 832, startPoint y: 218, endPoint x: 906, endPoint y: 218, distance: 73.7
click at [906, 218] on td "00894210379945583542" at bounding box center [878, 228] width 83 height 42
copy span "00894210379945583542"
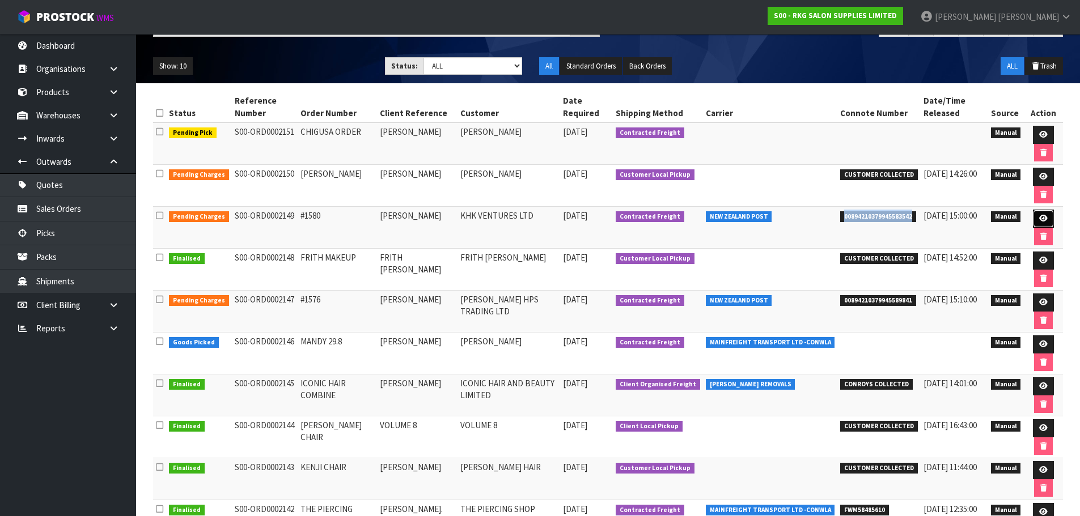
click at [1041, 219] on icon at bounding box center [1043, 218] width 9 height 7
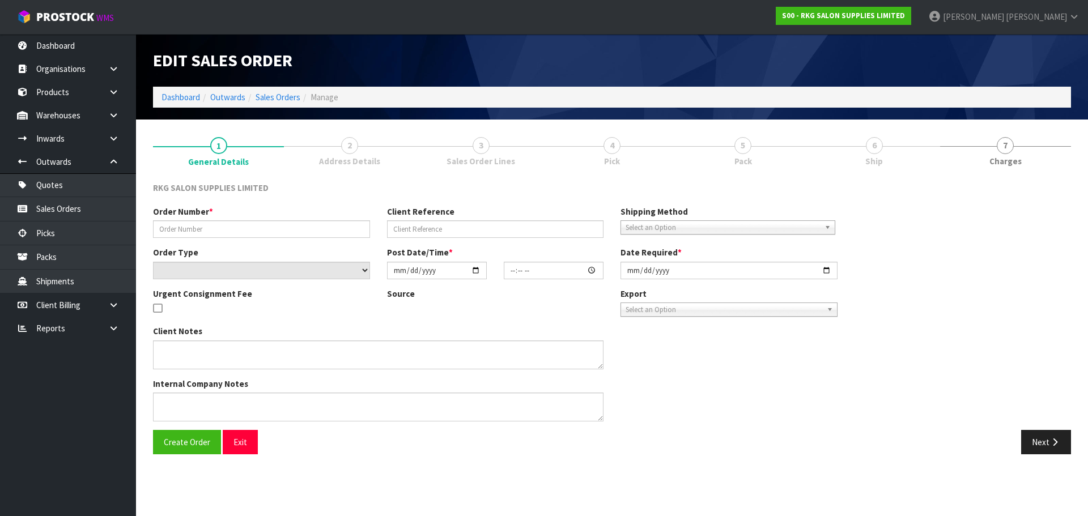
type input "#1580"
type input "KRISH KUMAR"
select select "number:0"
type input "2025-09-02"
type input "14:06:00.000"
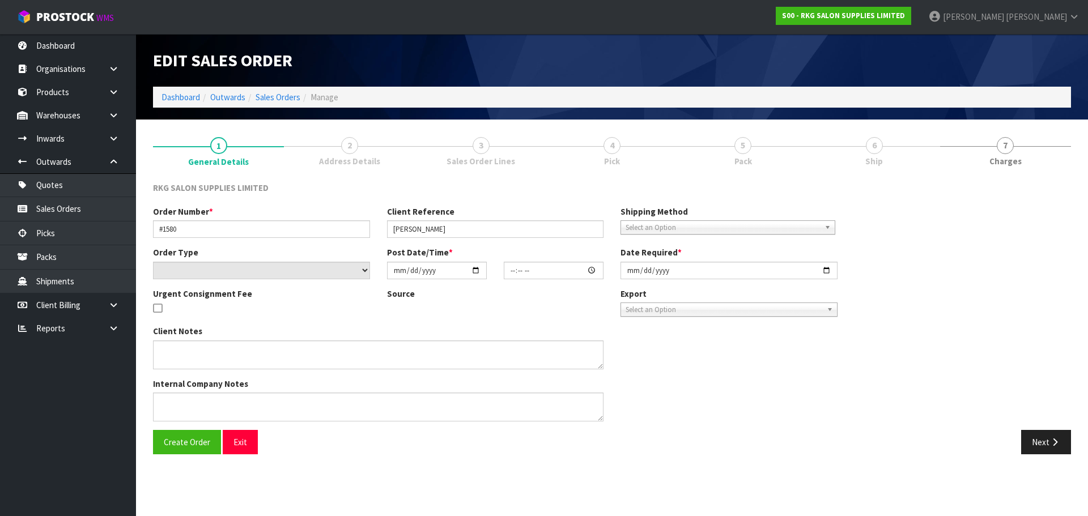
type input "2025-09-02"
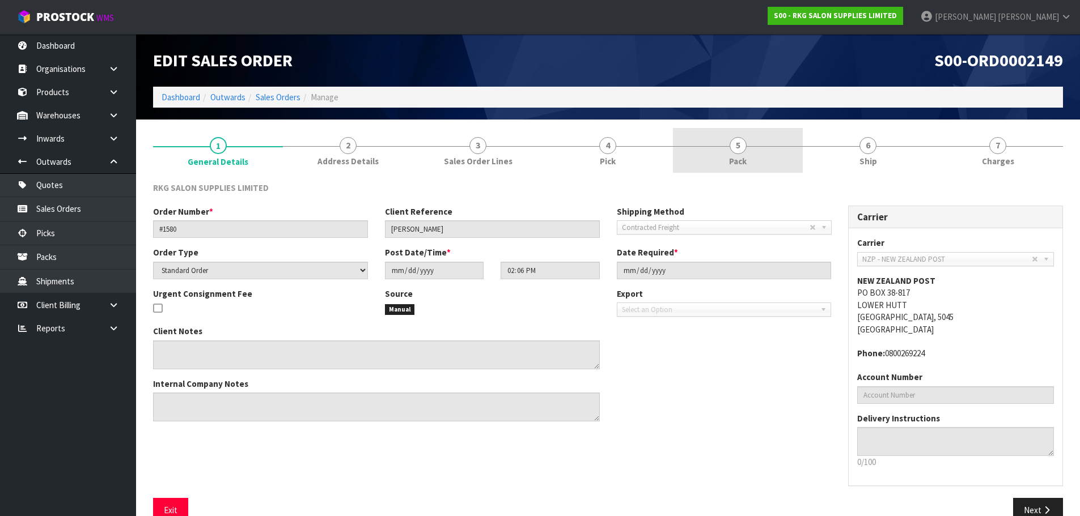
click at [737, 143] on span "5" at bounding box center [738, 145] width 17 height 17
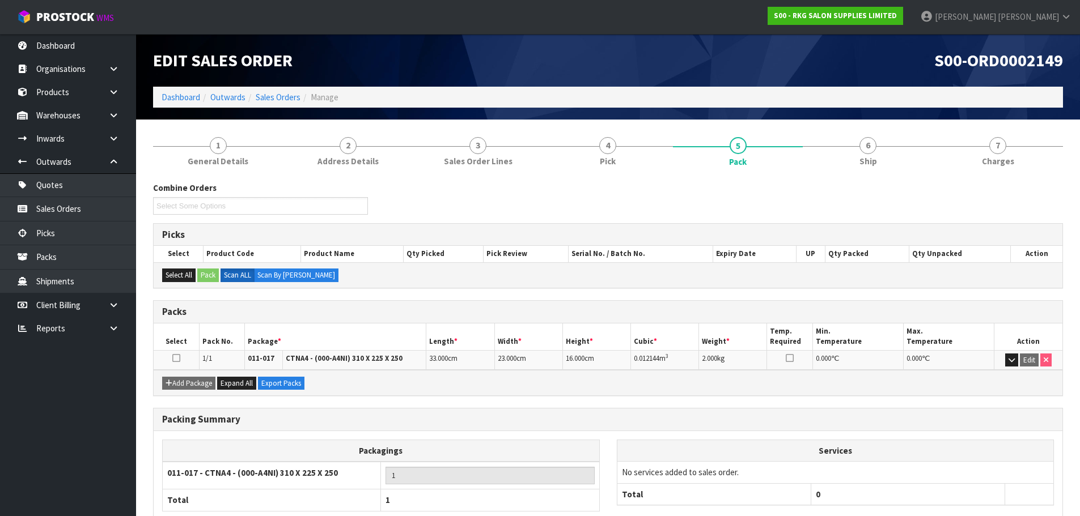
scroll to position [70, 0]
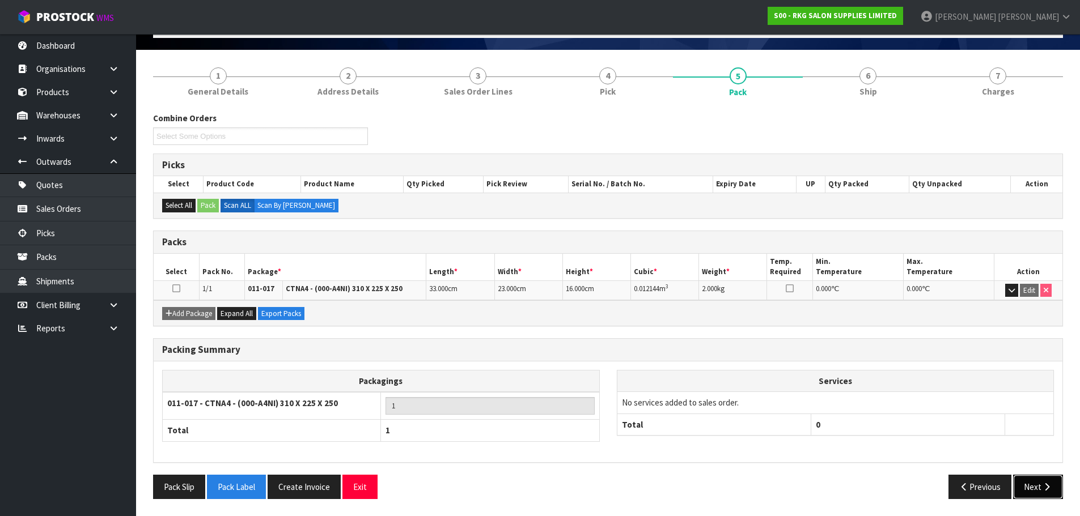
click at [1043, 488] on icon "button" at bounding box center [1046, 487] width 11 height 9
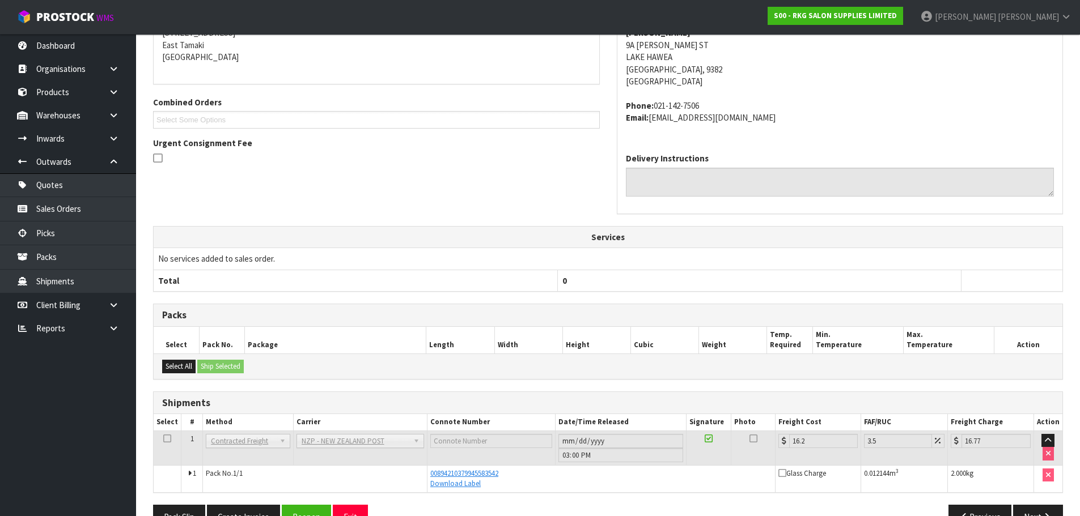
scroll to position [229, 0]
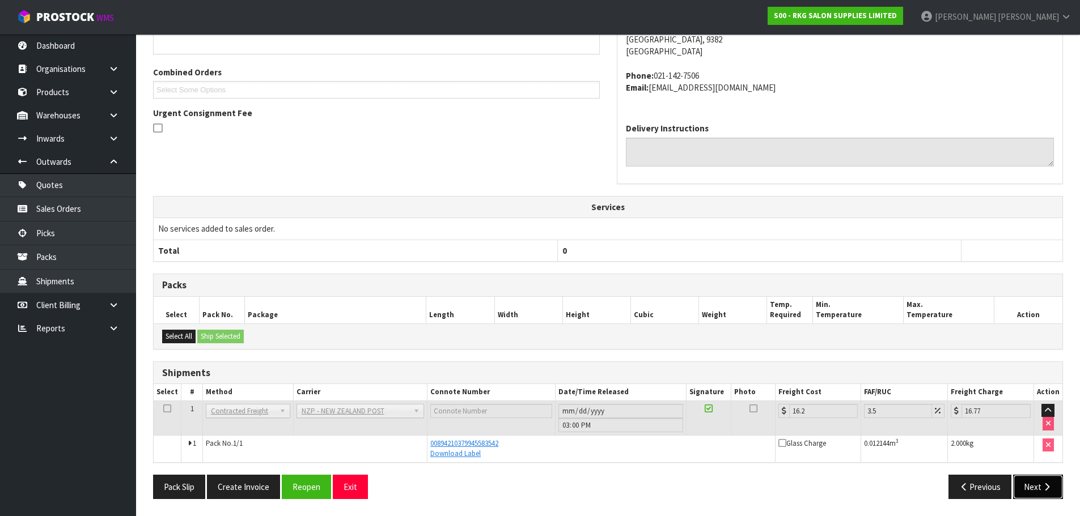
click at [1027, 486] on button "Next" at bounding box center [1038, 487] width 50 height 24
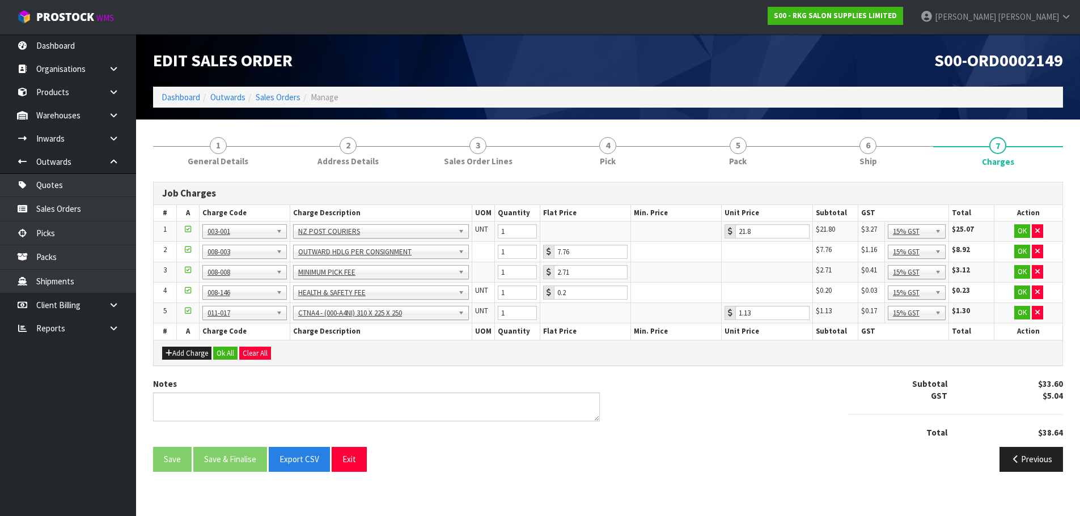
scroll to position [0, 0]
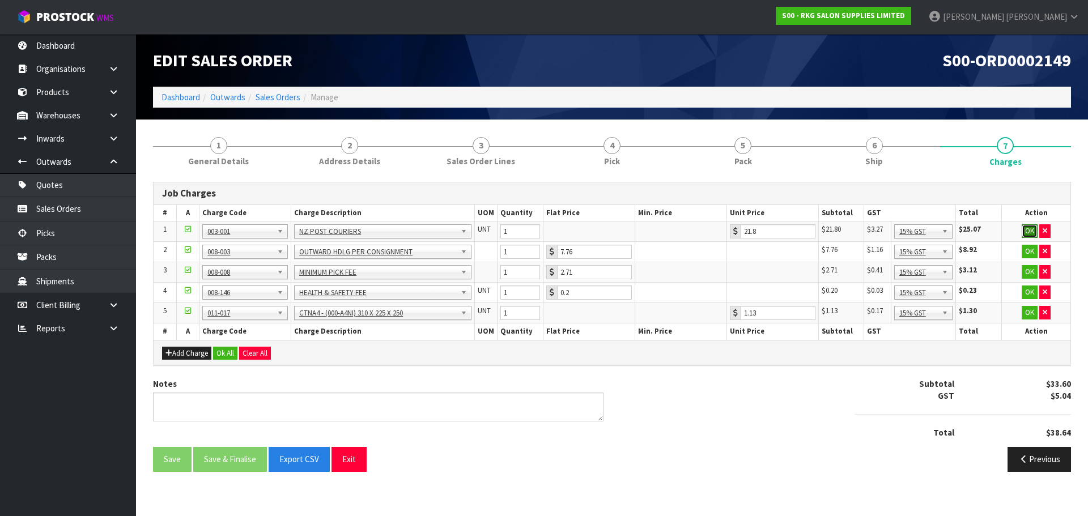
click at [1032, 229] on button "OK" at bounding box center [1030, 231] width 16 height 14
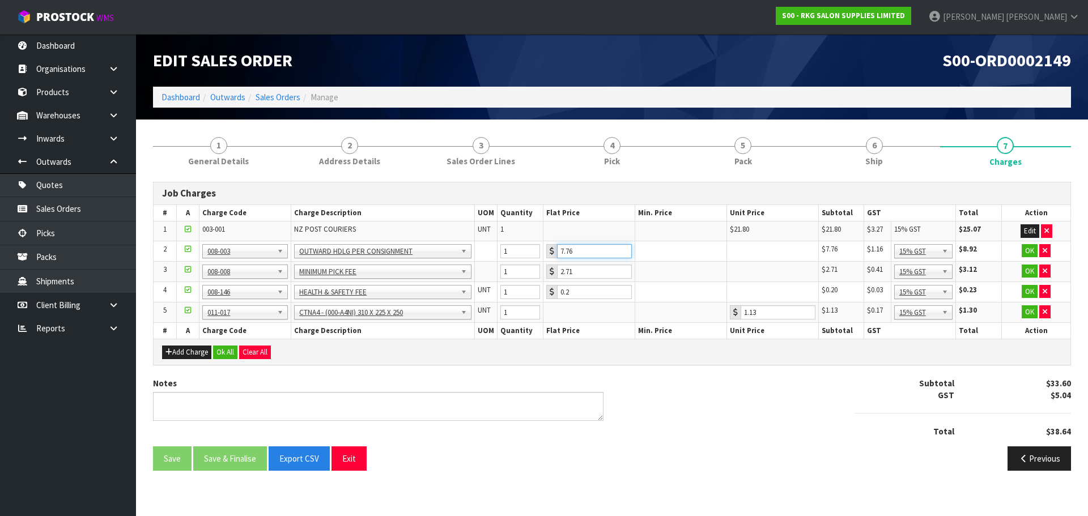
drag, startPoint x: 583, startPoint y: 249, endPoint x: 556, endPoint y: 253, distance: 27.5
click at [556, 253] on div "7.76" at bounding box center [589, 251] width 86 height 14
type input "3.50"
click at [1027, 248] on button "OK" at bounding box center [1030, 251] width 16 height 14
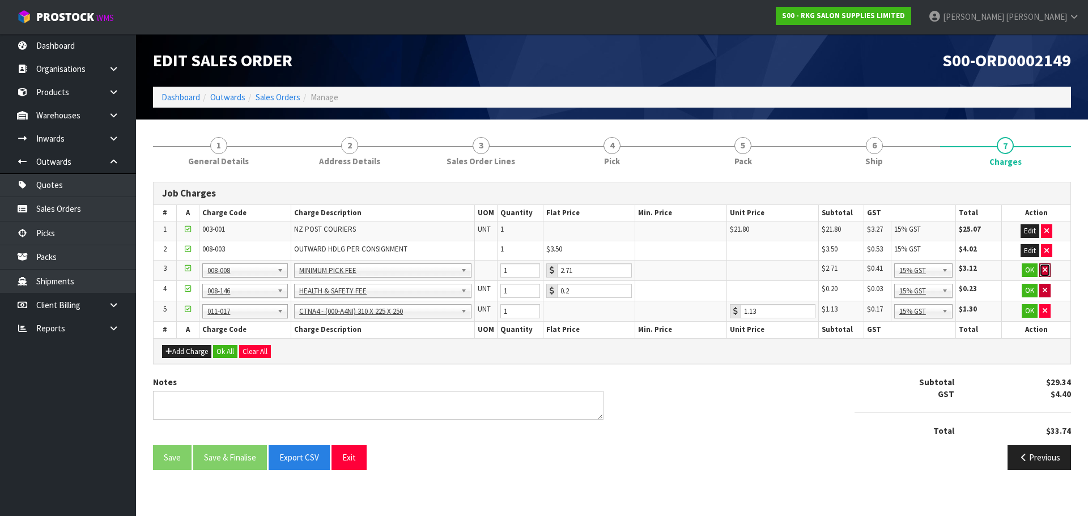
click at [1041, 269] on button "button" at bounding box center [1045, 271] width 11 height 14
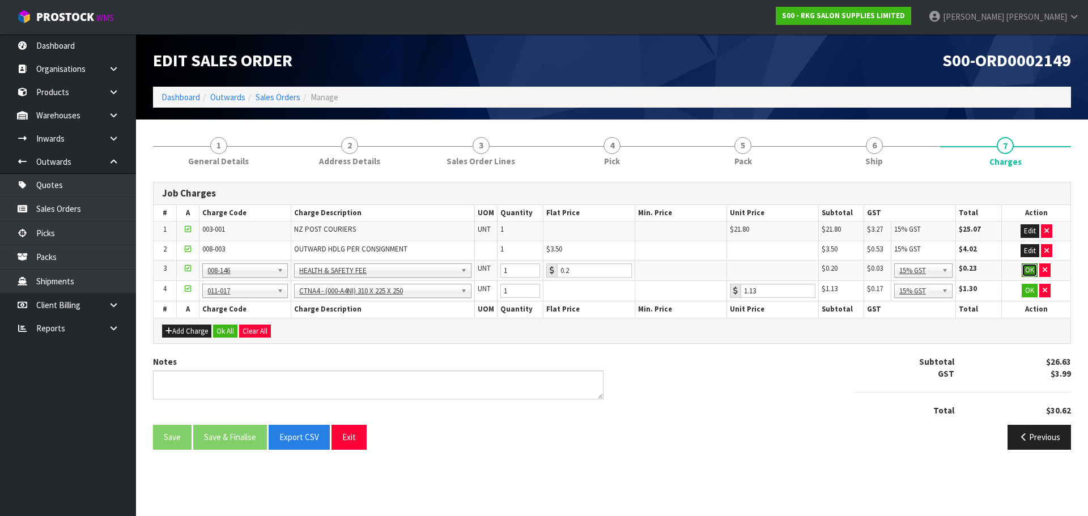
click at [1027, 270] on button "OK" at bounding box center [1030, 271] width 16 height 14
click at [1027, 290] on button "OK" at bounding box center [1030, 290] width 16 height 14
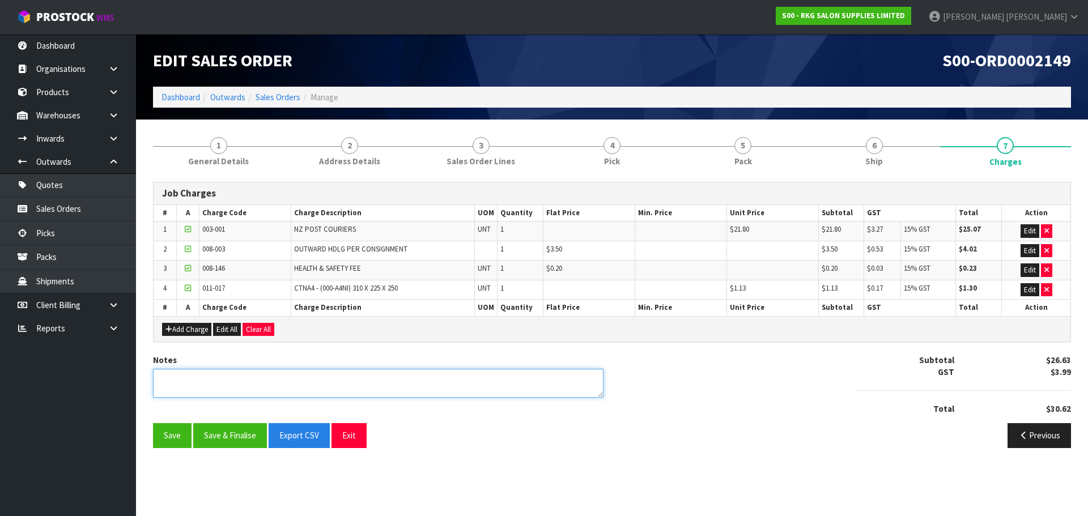
click at [214, 380] on textarea at bounding box center [378, 383] width 451 height 29
type textarea "PICKED BY MARIE"
click at [169, 438] on button "Save" at bounding box center [172, 435] width 39 height 24
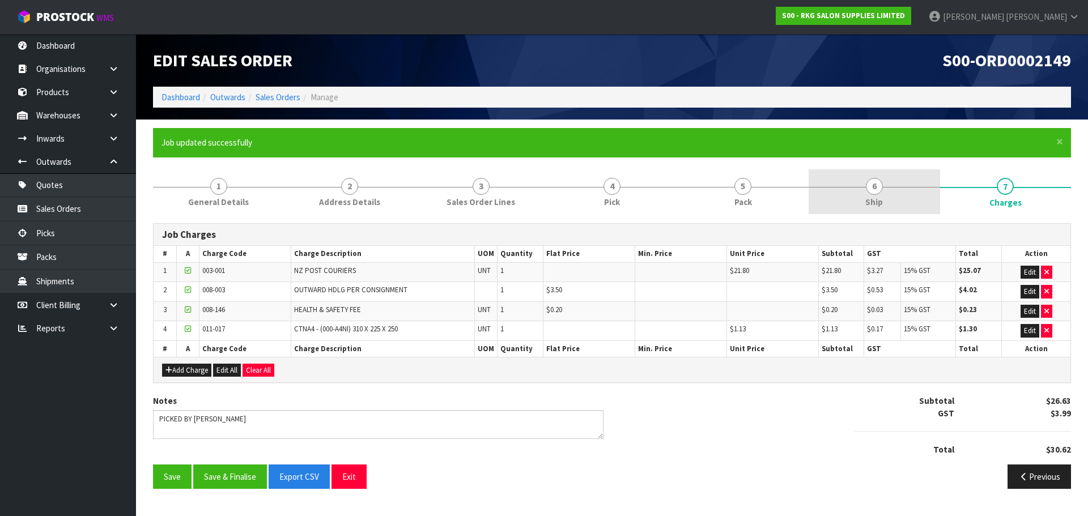
click at [874, 188] on span "6" at bounding box center [874, 186] width 17 height 17
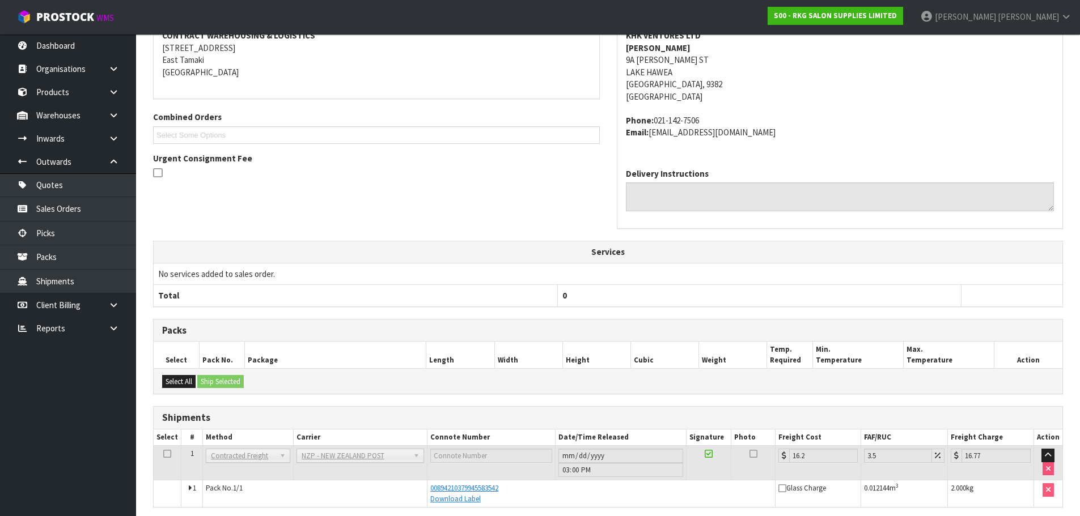
scroll to position [270, 0]
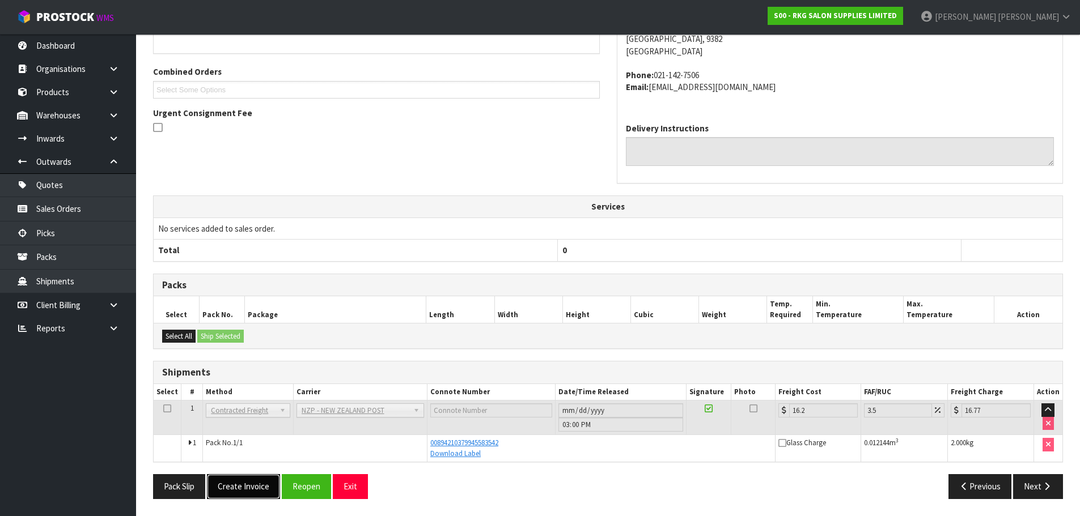
click at [253, 485] on button "Create Invoice" at bounding box center [243, 486] width 73 height 24
click at [244, 490] on button "View Invoice" at bounding box center [240, 486] width 66 height 24
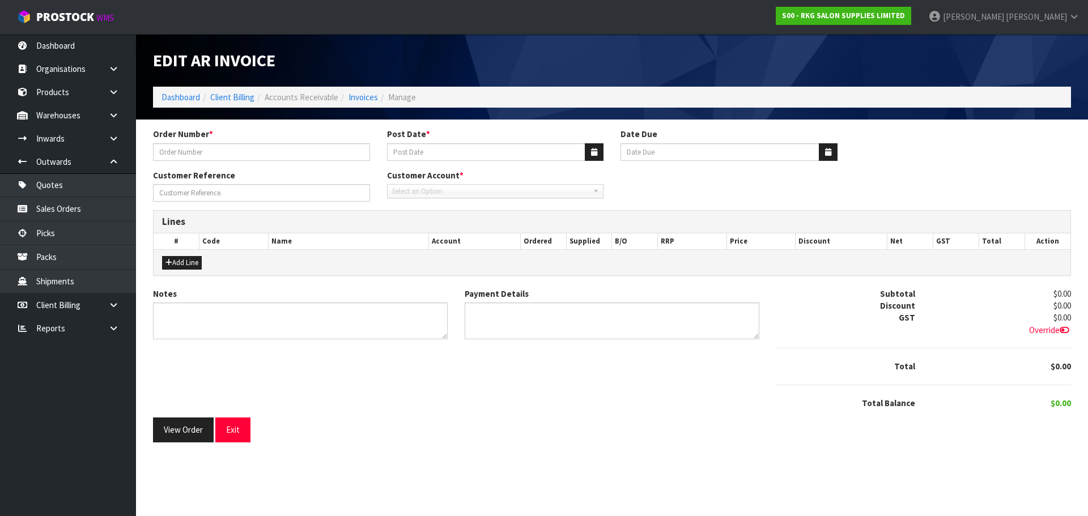
type input "#1580"
type input "03/09/2025"
type input "20/10/2025"
type input "KRISH KUMAR"
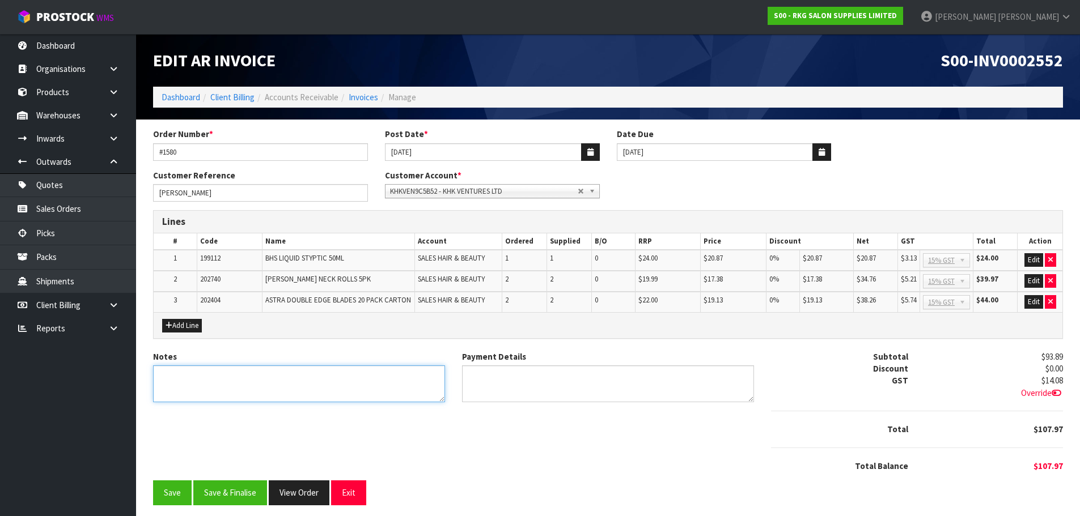
click at [224, 374] on textarea "Notes" at bounding box center [299, 384] width 292 height 37
type textarea "THANK YOU FOR YOUR ORDER."
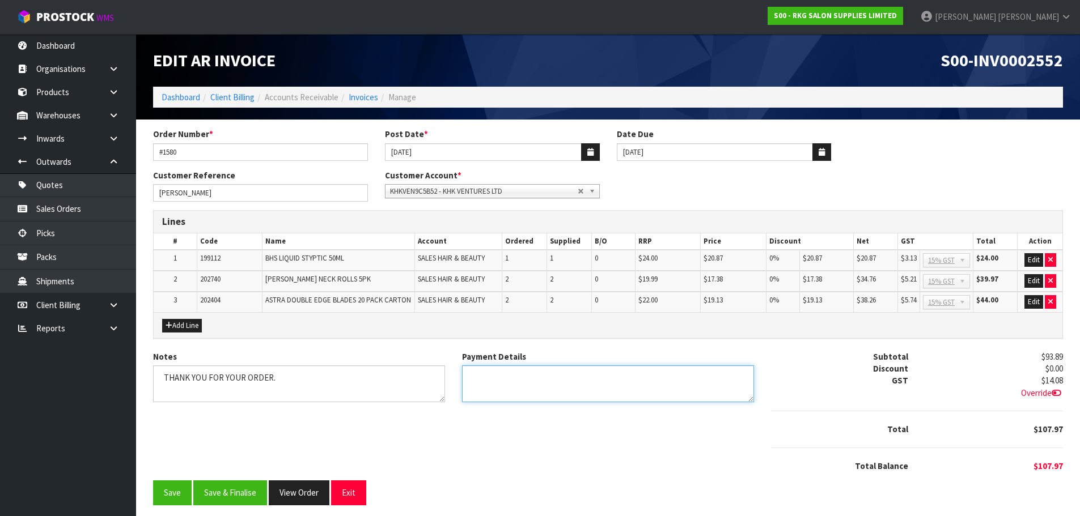
click at [499, 380] on textarea "Payment Details" at bounding box center [608, 384] width 292 height 37
type textarea "PAYPAL 2.9.25"
click at [1032, 256] on button "Edit" at bounding box center [1033, 260] width 19 height 14
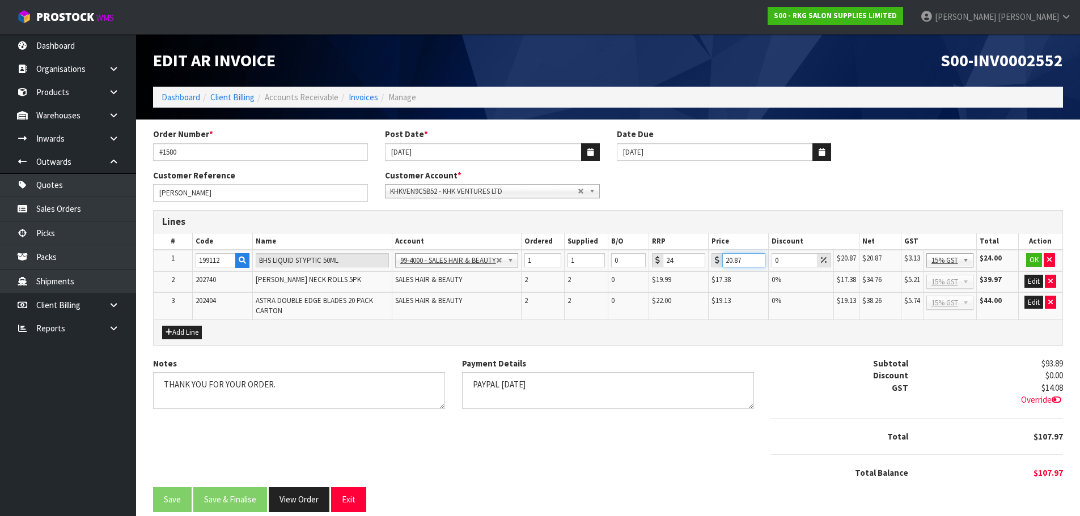
drag, startPoint x: 745, startPoint y: 259, endPoint x: 721, endPoint y: 259, distance: 23.8
click at [722, 259] on input "20.87" at bounding box center [743, 260] width 43 height 14
type input "16.7"
click at [1034, 257] on button "OK" at bounding box center [1034, 260] width 16 height 14
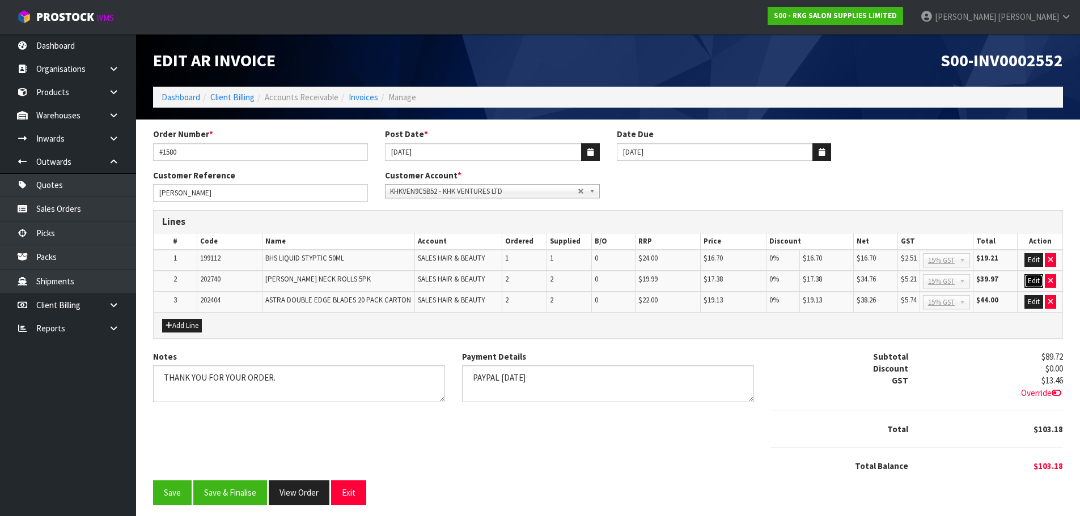
click at [1035, 278] on button "Edit" at bounding box center [1033, 281] width 19 height 14
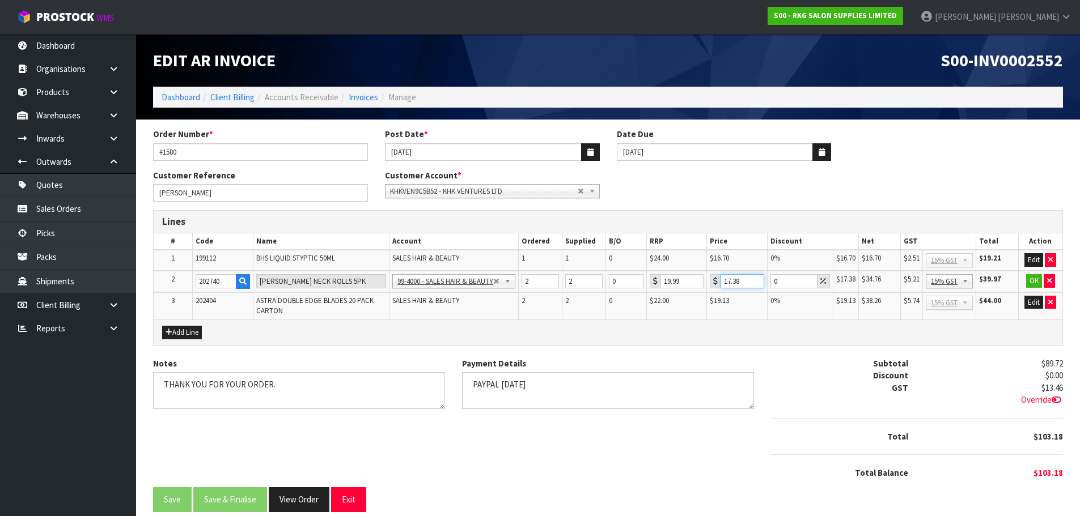
drag, startPoint x: 745, startPoint y: 280, endPoint x: 715, endPoint y: 285, distance: 29.8
click at [715, 285] on div "17.38" at bounding box center [737, 281] width 54 height 14
type input "1"
type input "9.6"
click at [1029, 281] on button "OK" at bounding box center [1034, 281] width 16 height 14
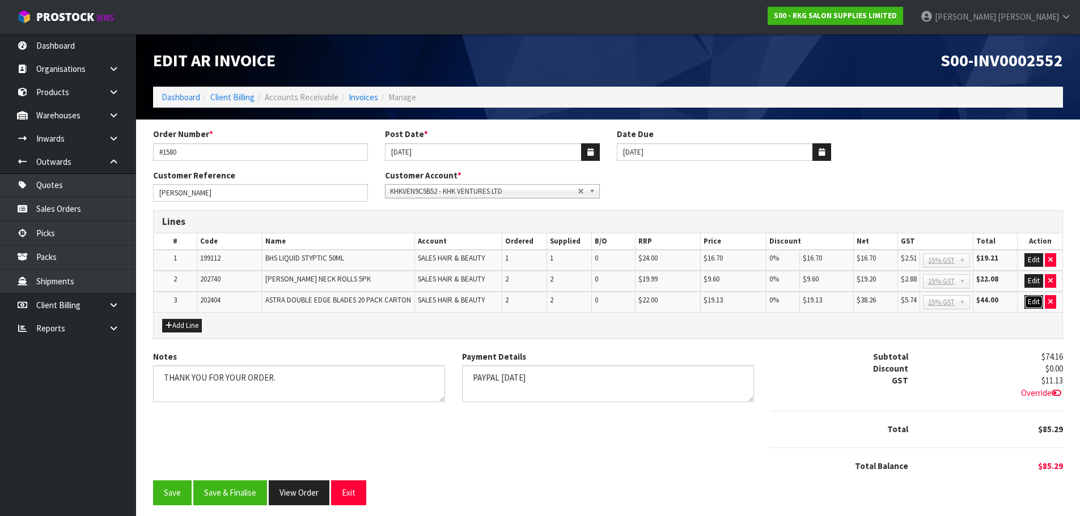
click at [1032, 306] on button "Edit" at bounding box center [1033, 302] width 19 height 14
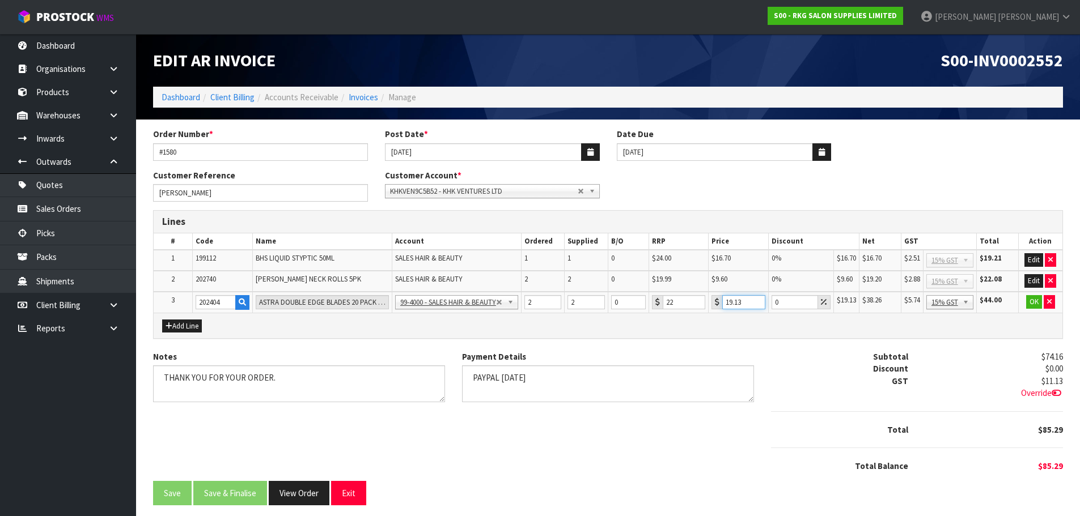
drag, startPoint x: 744, startPoint y: 305, endPoint x: 719, endPoint y: 304, distance: 25.0
click at [719, 304] on div "19.13" at bounding box center [738, 302] width 54 height 14
type input "15.3"
click at [1033, 304] on button "OK" at bounding box center [1034, 302] width 16 height 14
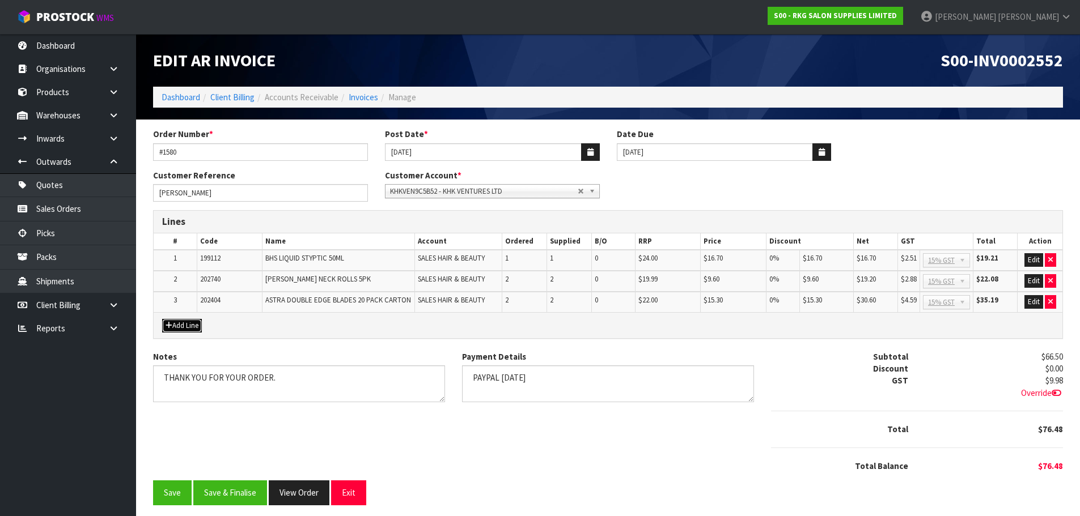
click at [185, 325] on button "Add Line" at bounding box center [182, 326] width 40 height 14
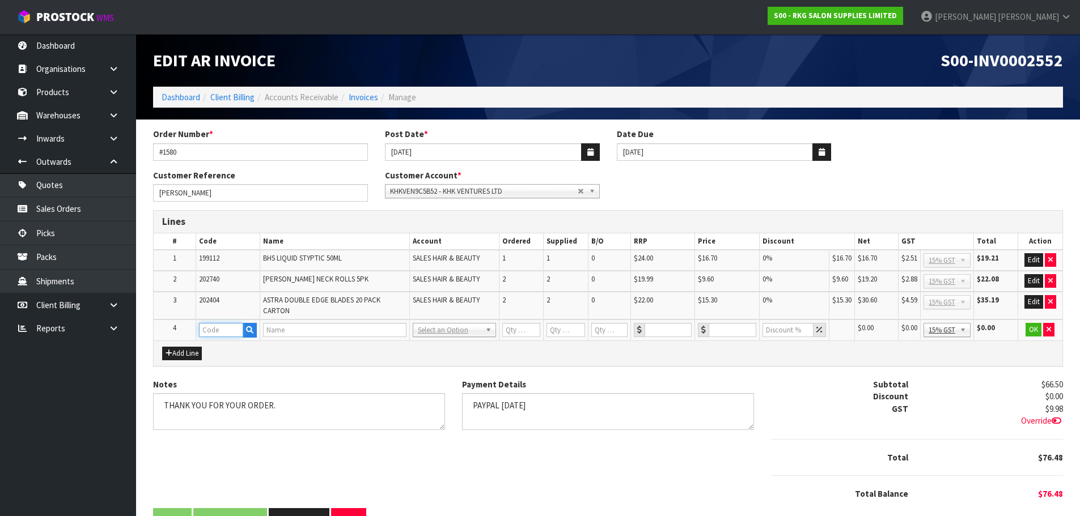
click at [215, 328] on input "text" at bounding box center [221, 330] width 44 height 14
type input "FRE"
click at [221, 347] on strong "FRE" at bounding box center [218, 349] width 14 height 11
type input "FREIGHT"
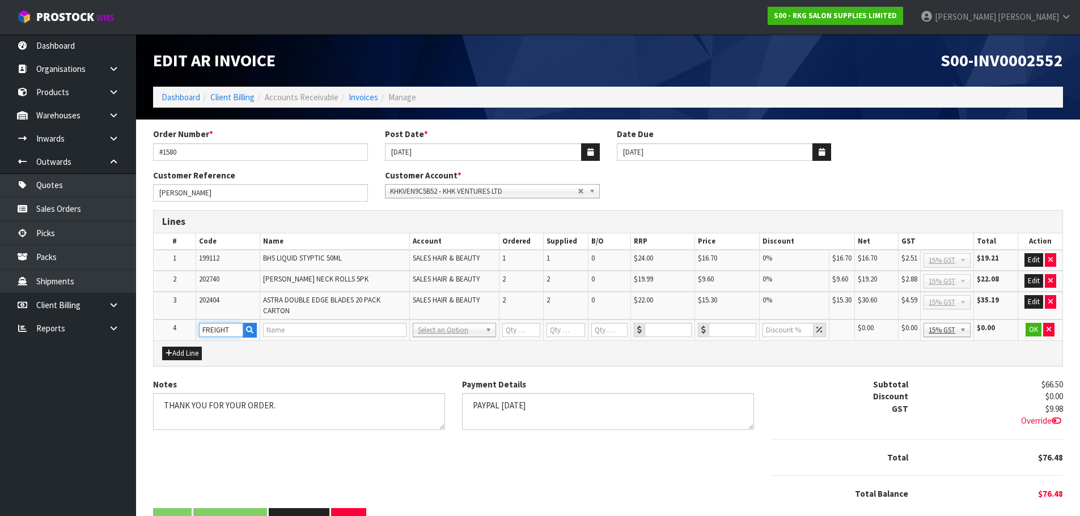
type input "1"
type input "0"
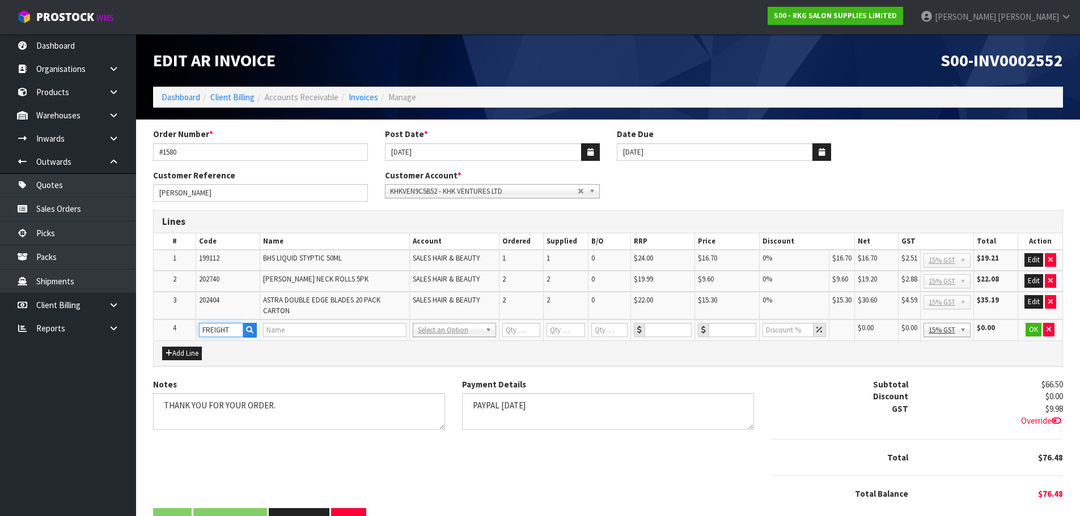
type input "0"
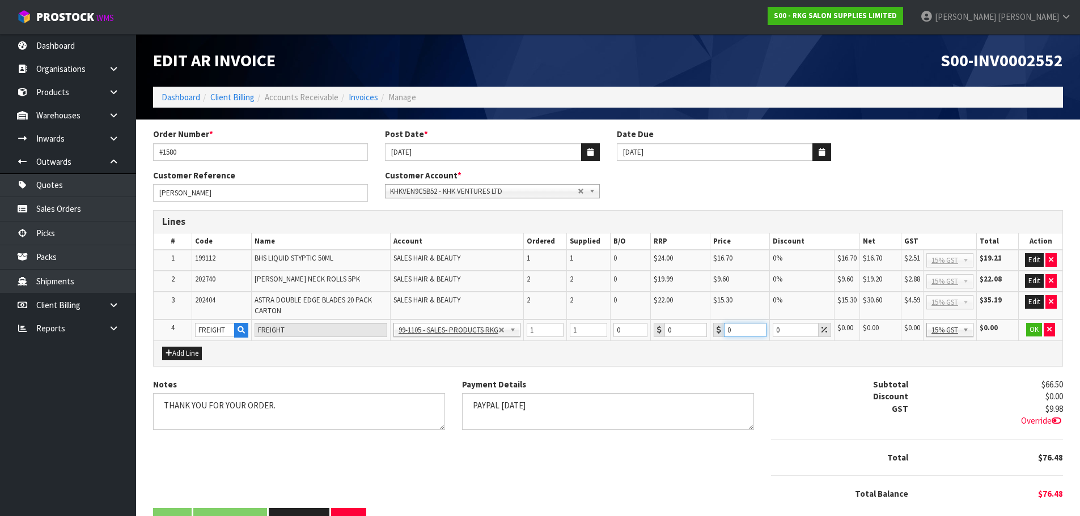
drag, startPoint x: 733, startPoint y: 332, endPoint x: 726, endPoint y: 332, distance: 6.8
click at [726, 332] on input "0" at bounding box center [745, 330] width 43 height 14
type input "25"
click at [1031, 332] on button "OK" at bounding box center [1034, 330] width 16 height 14
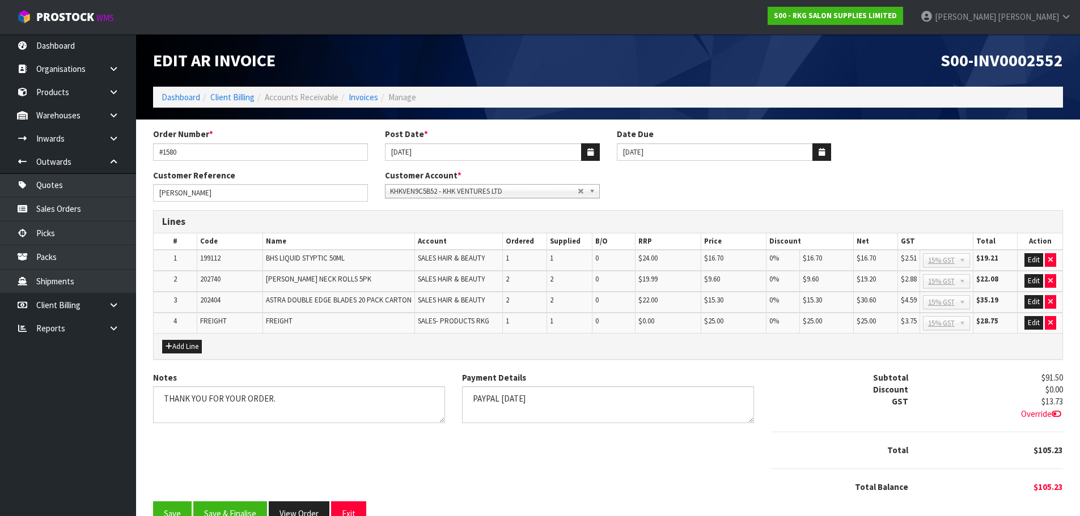
scroll to position [27, 0]
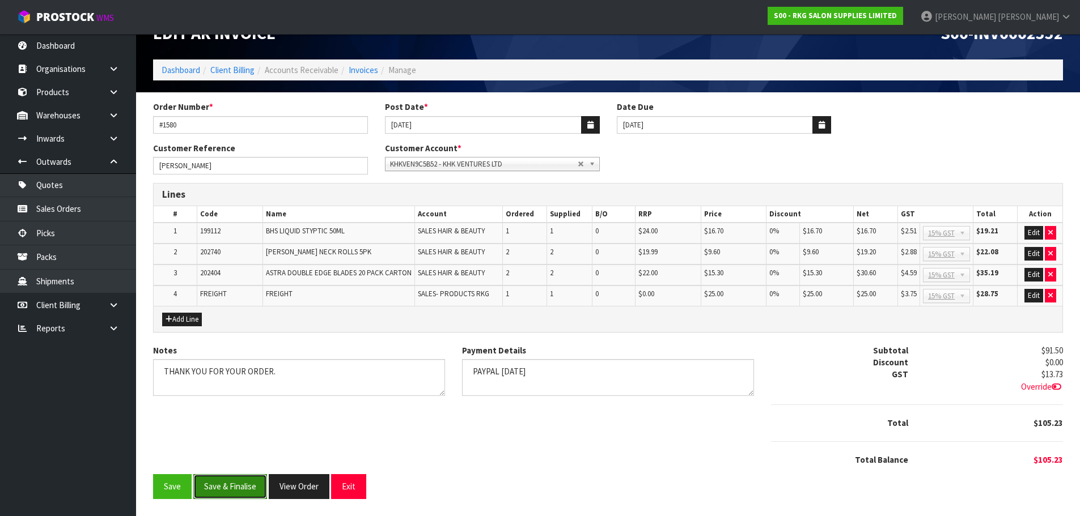
click at [227, 486] on button "Save & Finalise" at bounding box center [230, 486] width 74 height 24
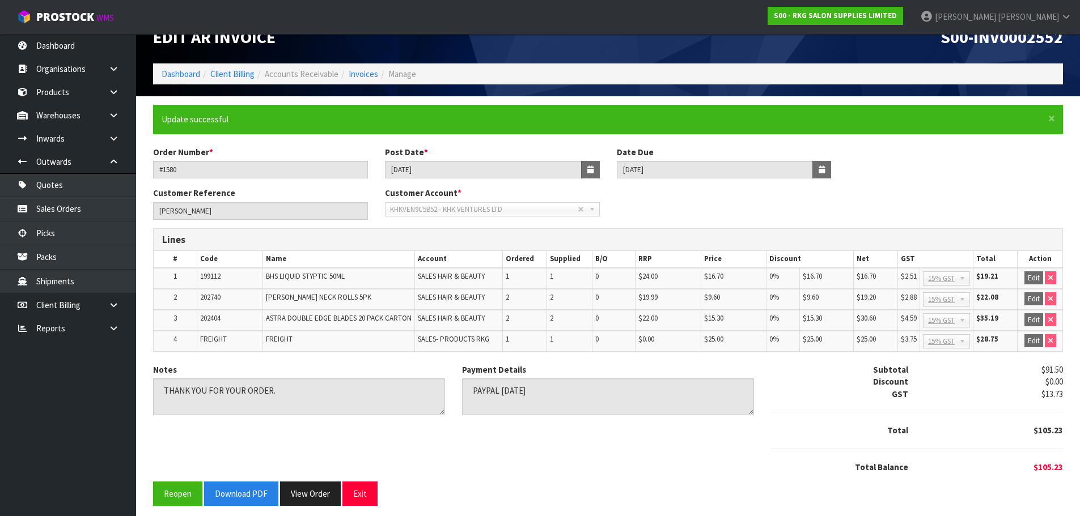
scroll to position [30, 0]
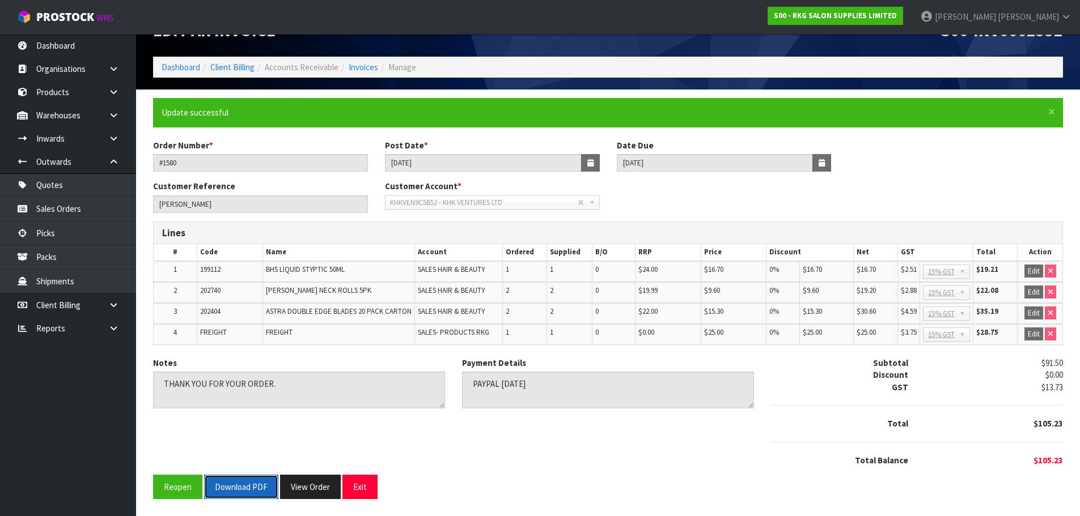
click at [230, 488] on button "Download PDF" at bounding box center [241, 487] width 74 height 24
click at [366, 493] on button "Exit" at bounding box center [359, 487] width 35 height 24
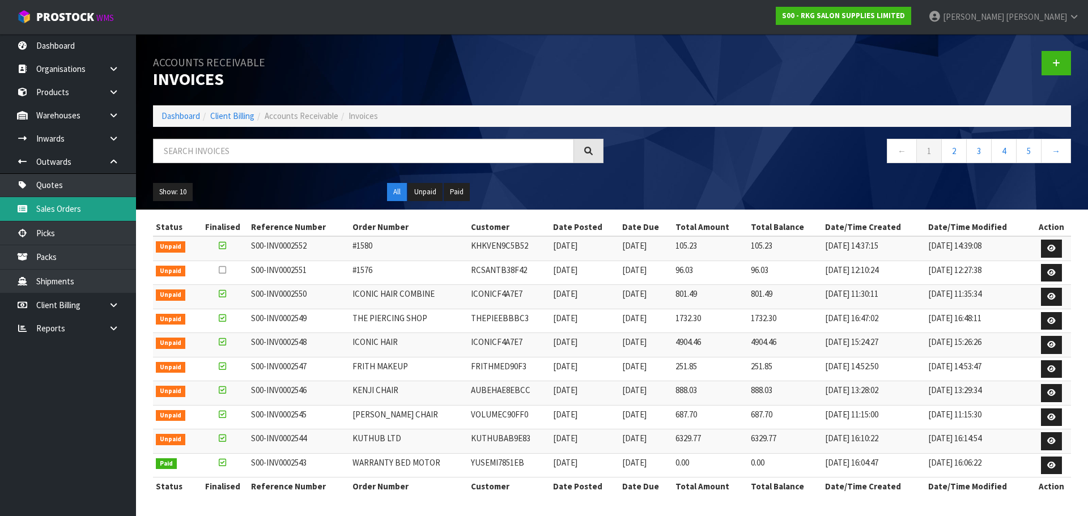
click at [57, 210] on link "Sales Orders" at bounding box center [68, 208] width 136 height 23
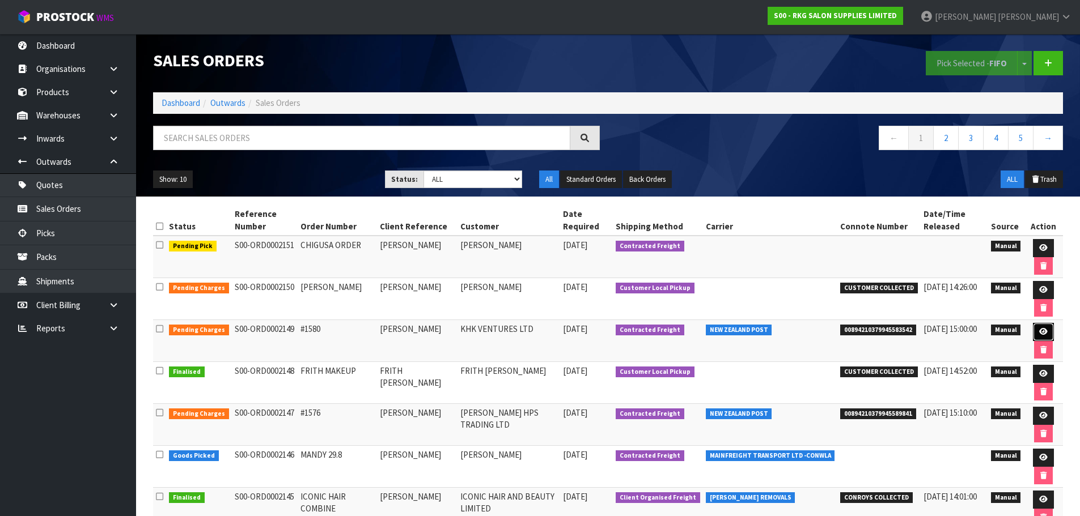
click at [1041, 333] on icon at bounding box center [1043, 331] width 9 height 7
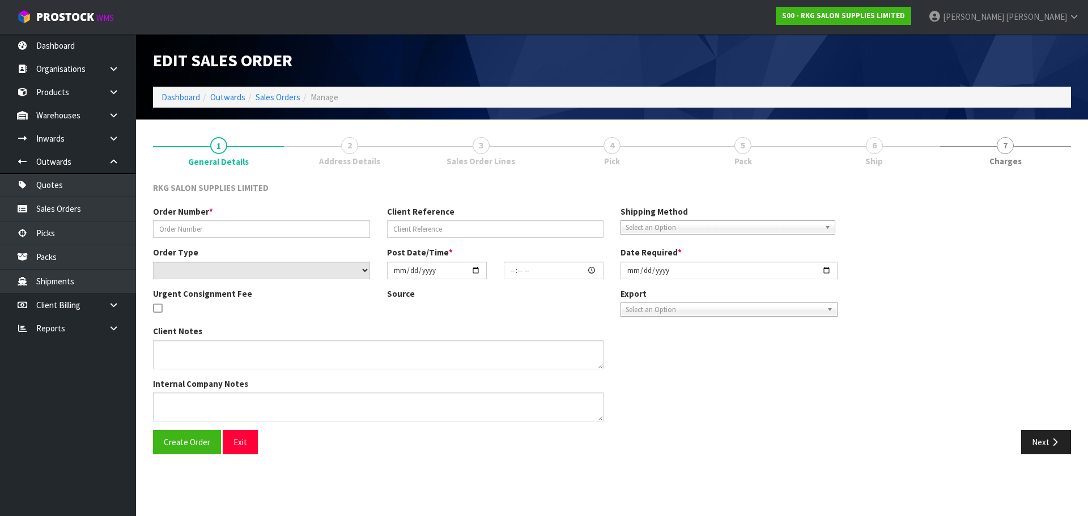
type input "#1580"
type input "KRISH KUMAR"
select select "number:0"
type input "2025-09-02"
type input "14:06:00.000"
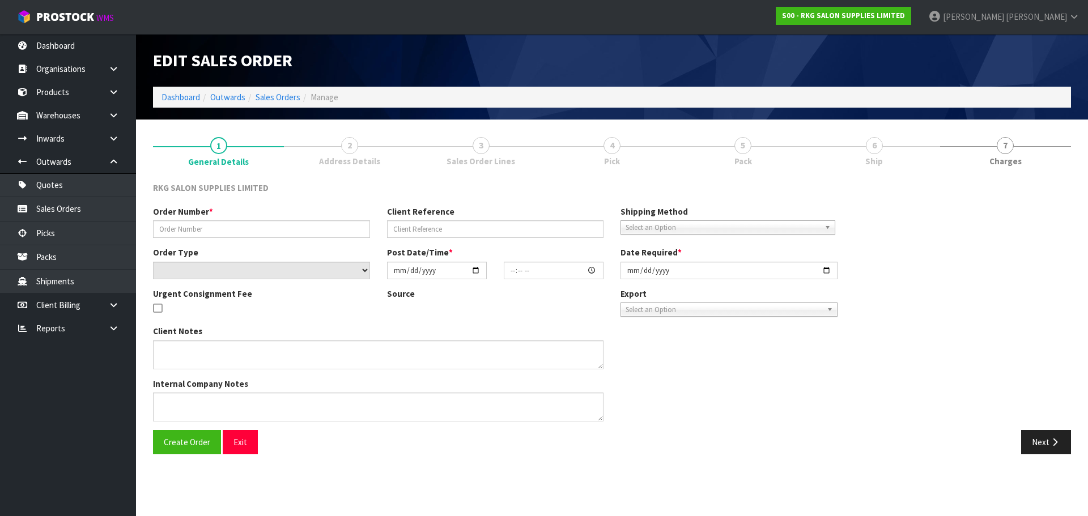
type input "2025-09-02"
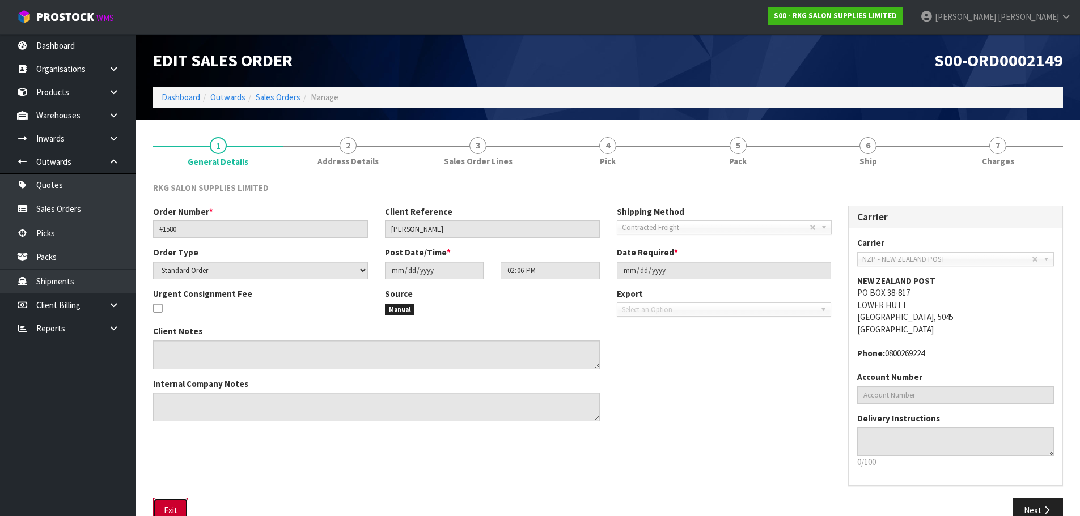
click at [168, 505] on button "Exit" at bounding box center [170, 510] width 35 height 24
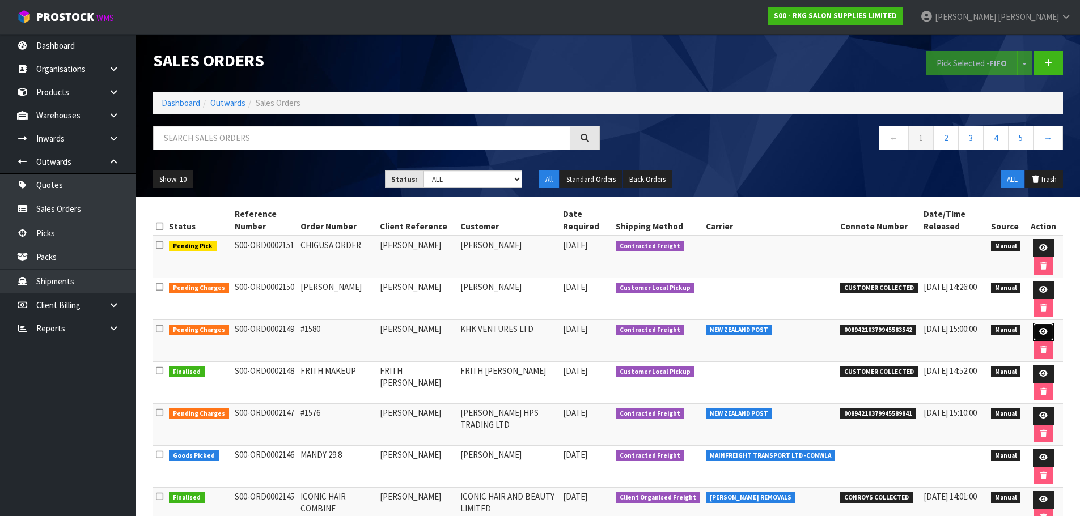
click at [1041, 333] on icon at bounding box center [1043, 331] width 9 height 7
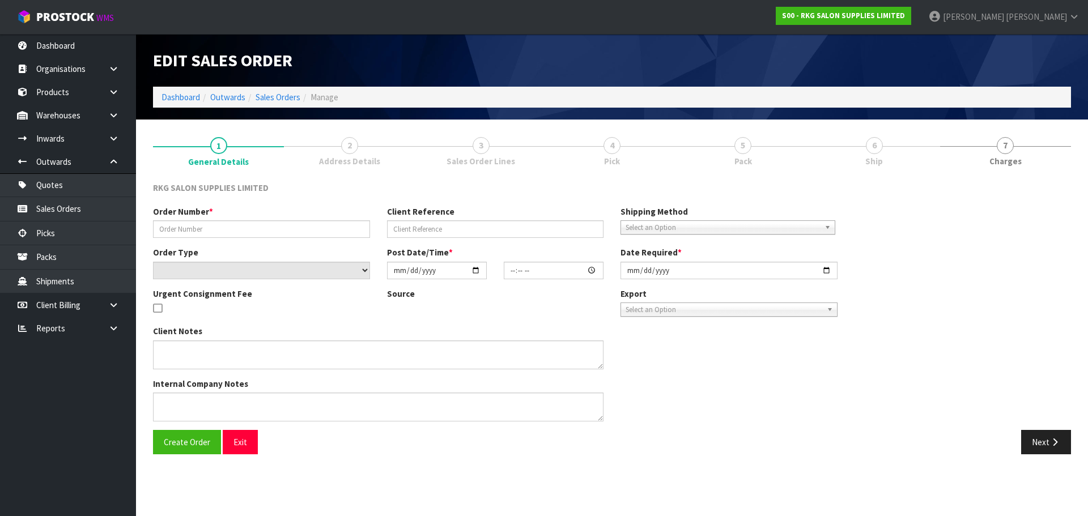
type input "#1580"
type input "KRISH KUMAR"
select select "number:0"
type input "2025-09-02"
type input "14:06:00.000"
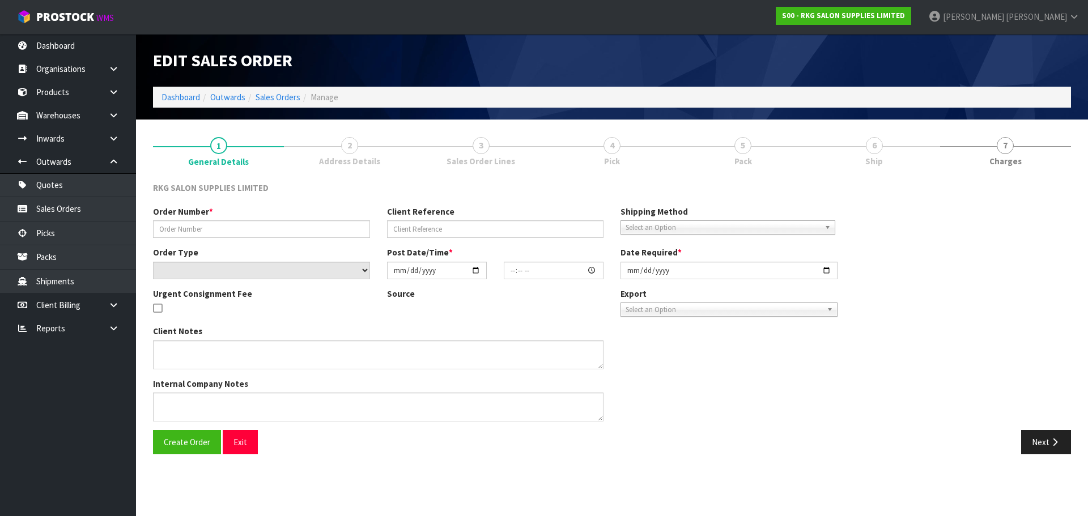
type input "2025-09-02"
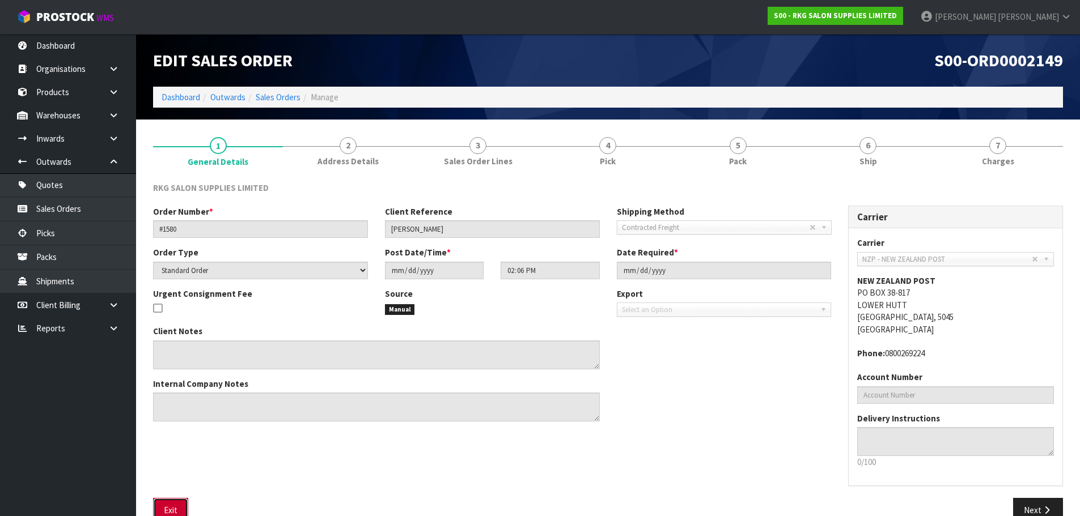
click at [169, 505] on button "Exit" at bounding box center [170, 510] width 35 height 24
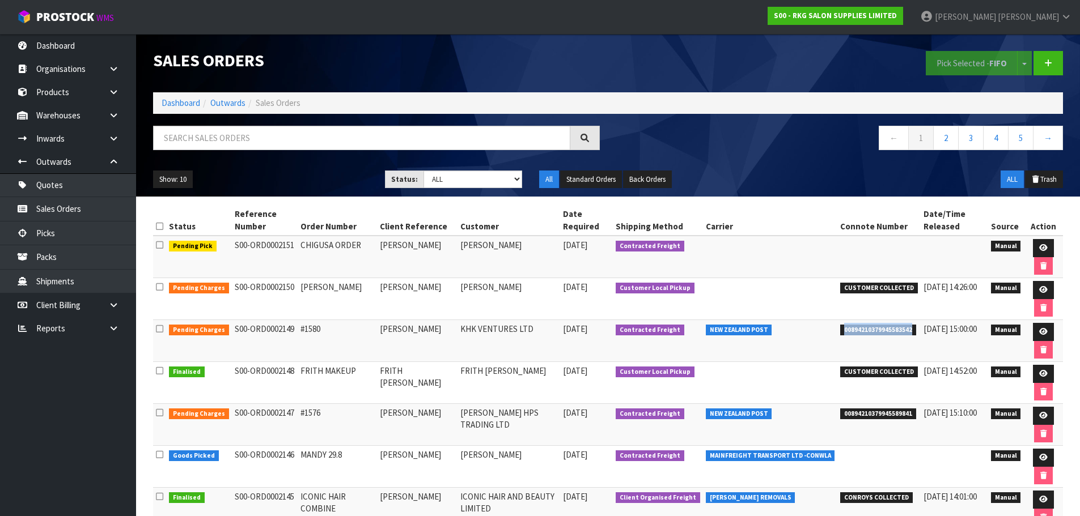
drag, startPoint x: 834, startPoint y: 330, endPoint x: 906, endPoint y: 331, distance: 72.0
click at [906, 331] on td "00894210379945583542" at bounding box center [878, 341] width 83 height 42
copy span "00894210379945583542"
click at [1039, 330] on icon at bounding box center [1043, 331] width 9 height 7
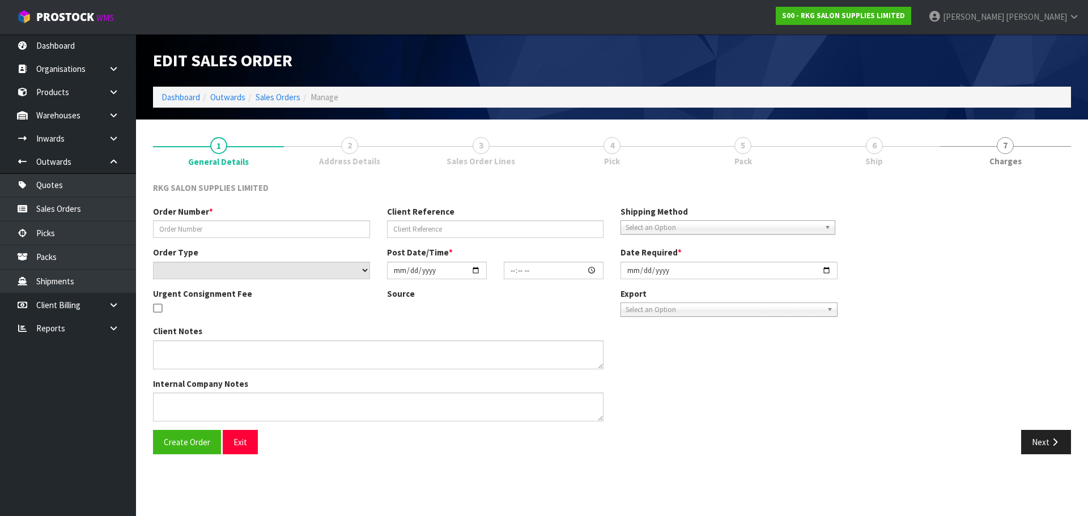
type input "#1580"
type input "KRISH KUMAR"
select select "number:0"
type input "2025-09-02"
type input "14:06:00.000"
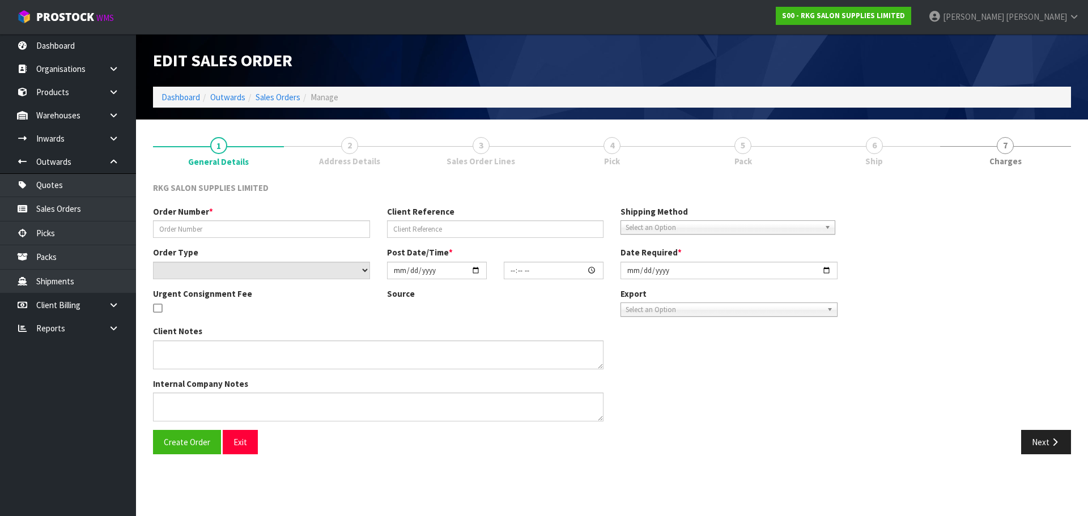
type input "2025-09-02"
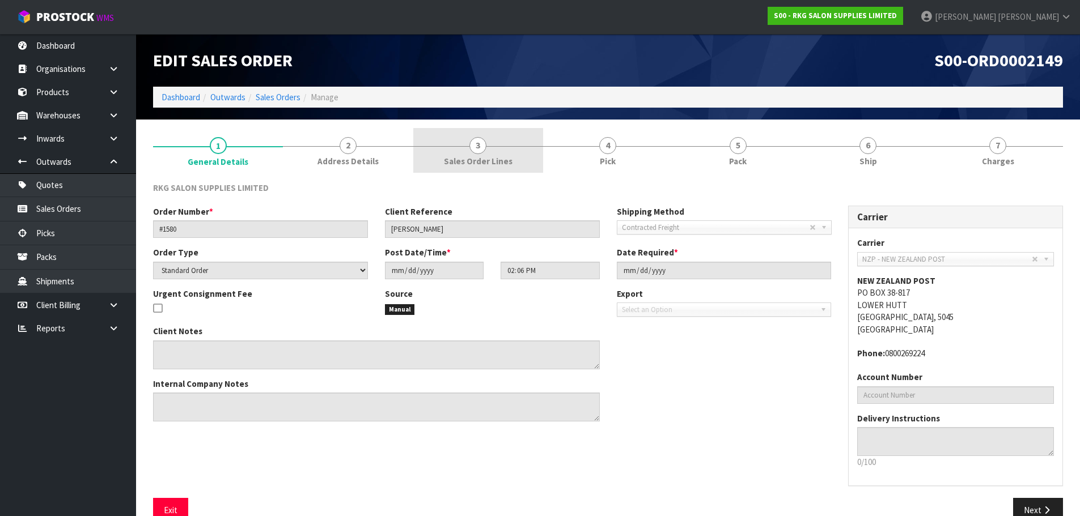
click at [481, 151] on span "3" at bounding box center [477, 145] width 17 height 17
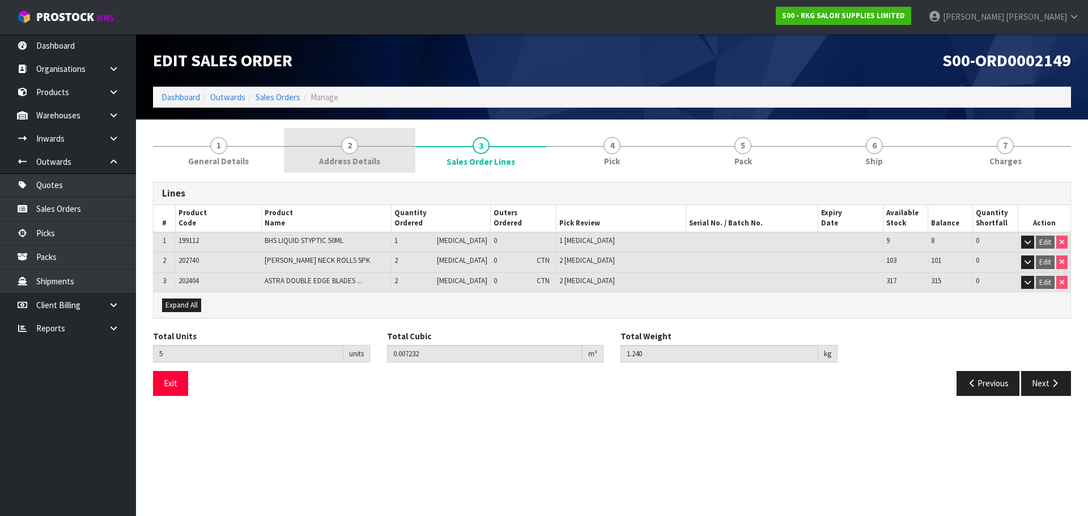
click at [344, 149] on span "2" at bounding box center [349, 145] width 17 height 17
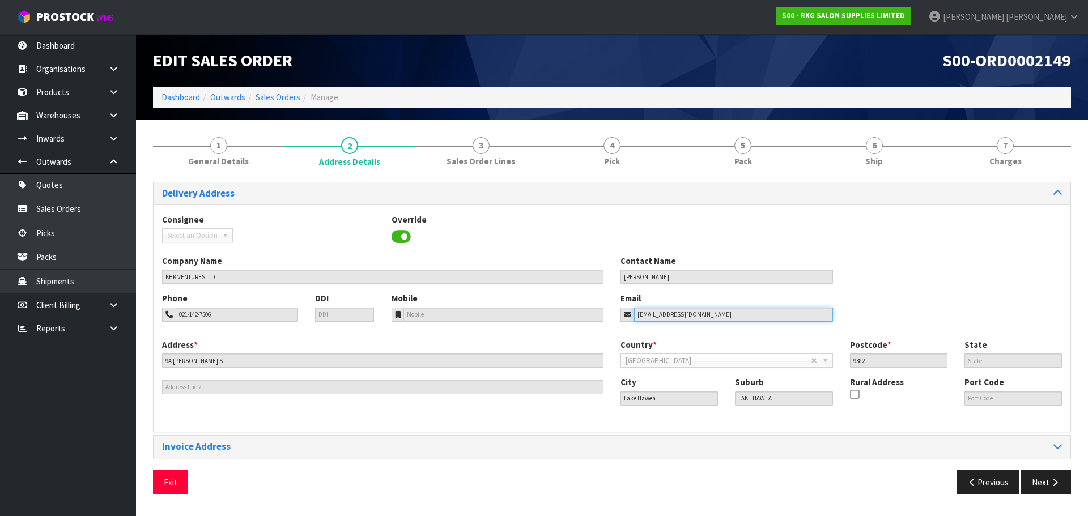
drag, startPoint x: 713, startPoint y: 315, endPoint x: 620, endPoint y: 317, distance: 93.0
click at [620, 317] on div "Email hwbarbers@gmail.com" at bounding box center [727, 307] width 230 height 29
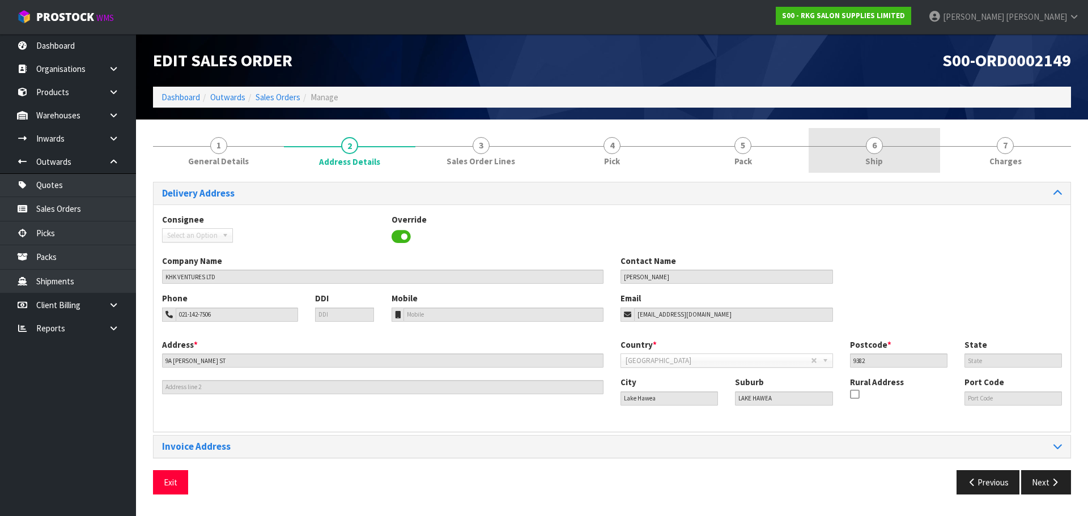
click at [873, 146] on span "6" at bounding box center [874, 145] width 17 height 17
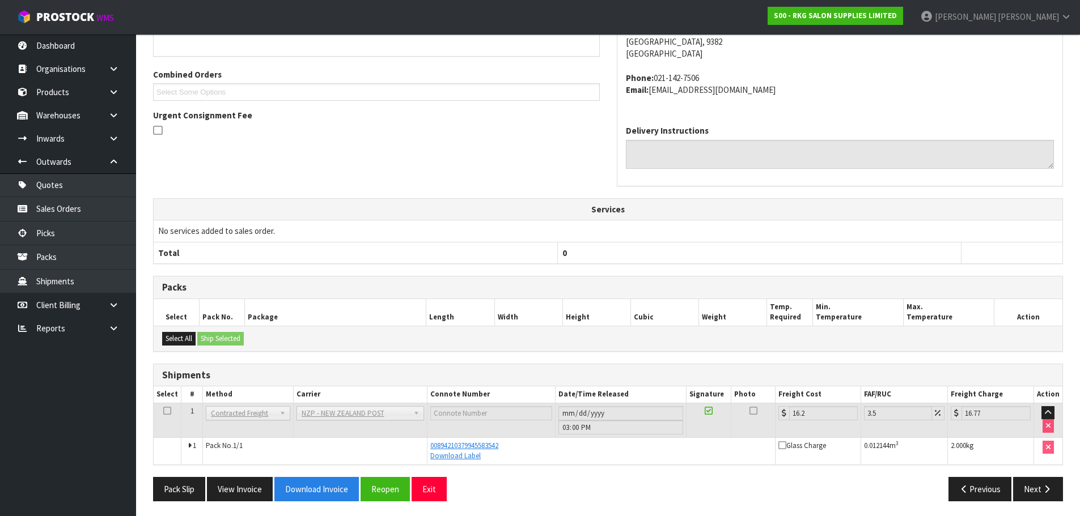
scroll to position [229, 0]
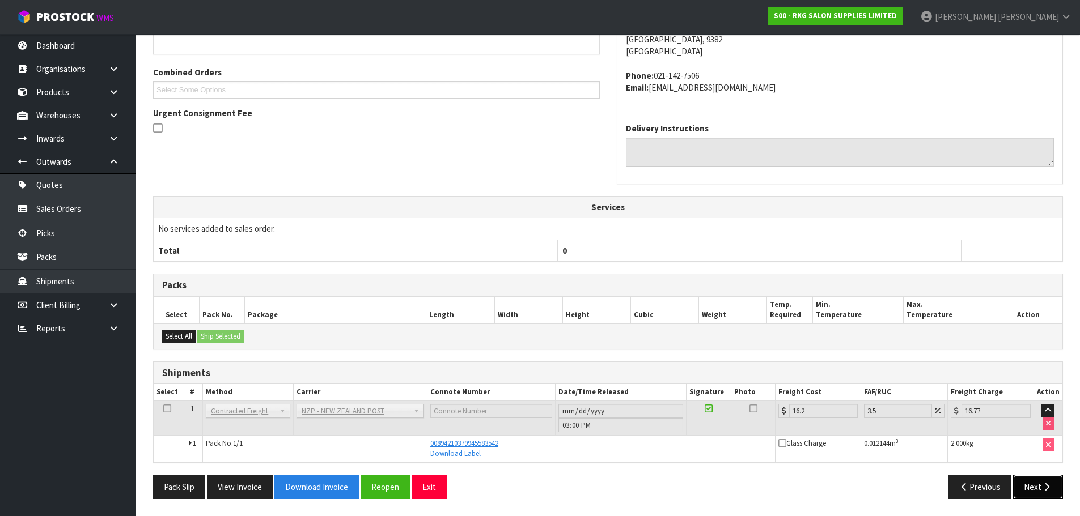
click at [1032, 486] on button "Next" at bounding box center [1038, 487] width 50 height 24
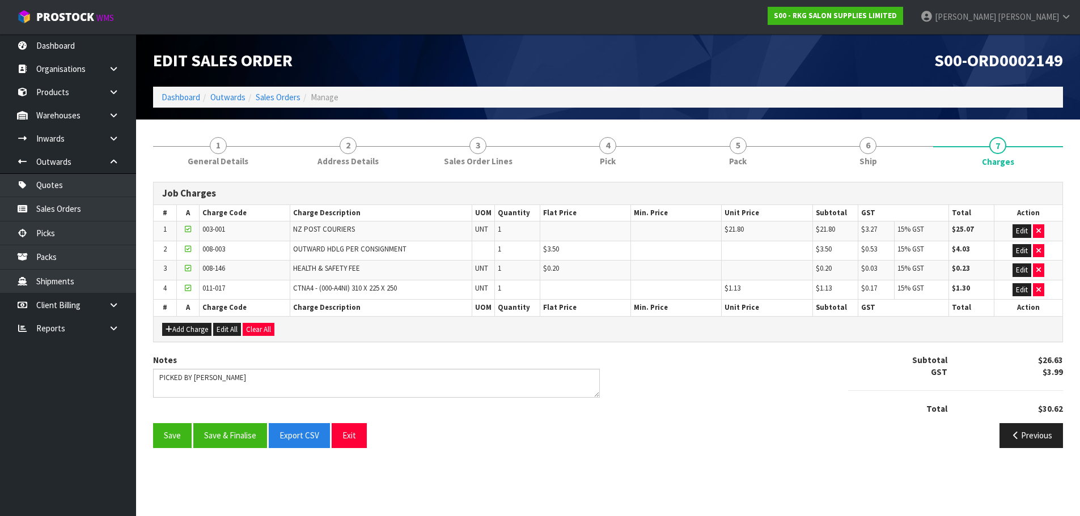
scroll to position [0, 0]
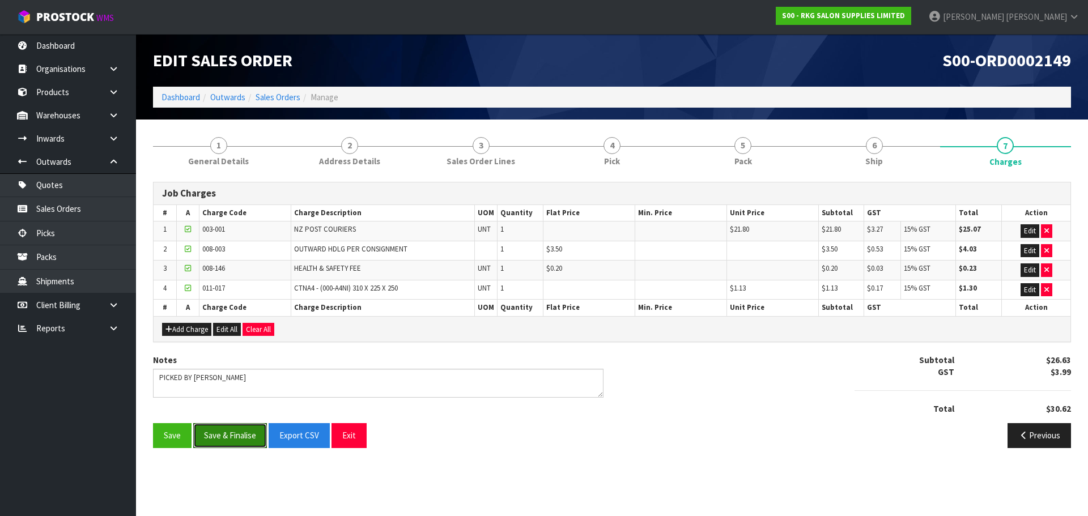
drag, startPoint x: 226, startPoint y: 437, endPoint x: 268, endPoint y: 406, distance: 51.9
click at [227, 438] on button "Save & Finalise" at bounding box center [230, 435] width 74 height 24
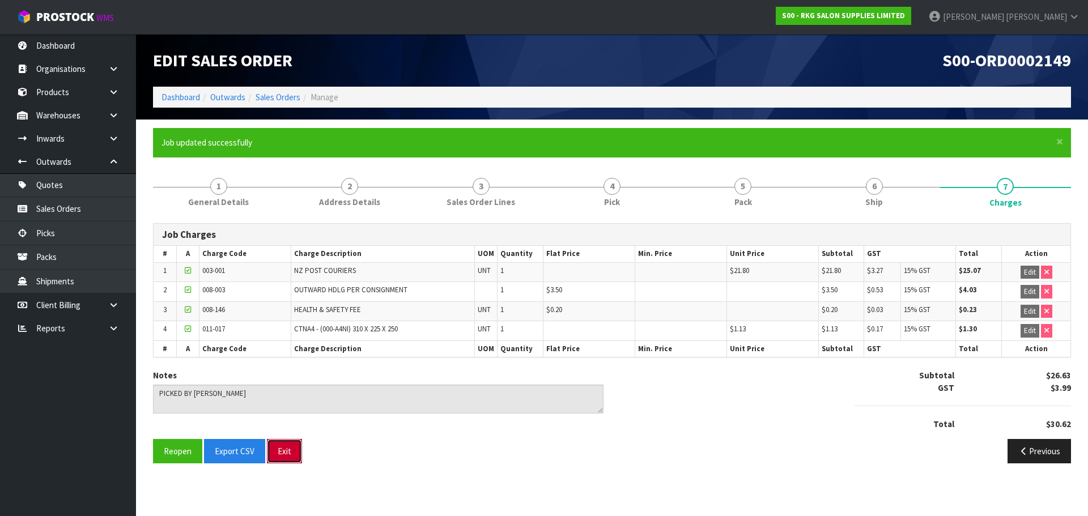
click at [285, 450] on button "Exit" at bounding box center [284, 451] width 35 height 24
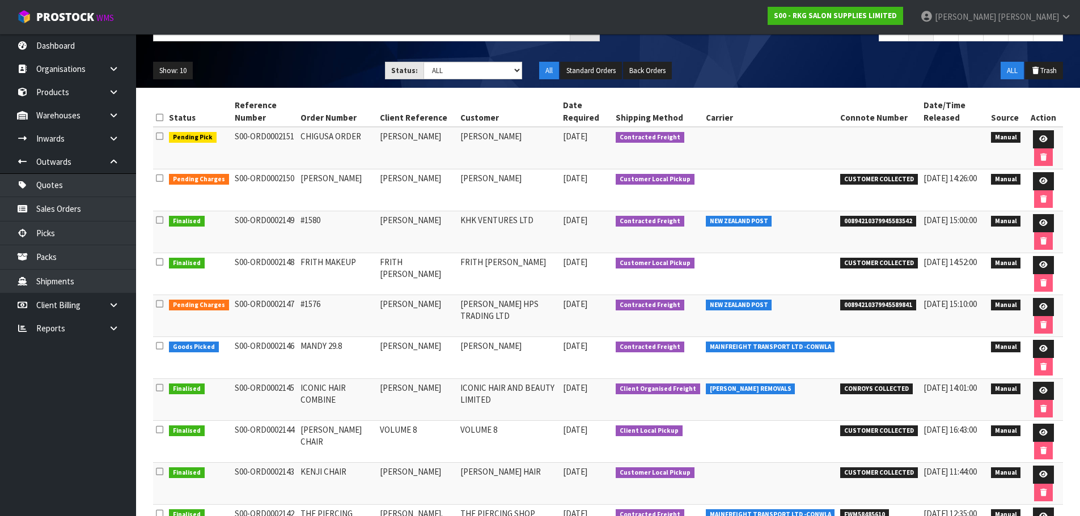
scroll to position [113, 0]
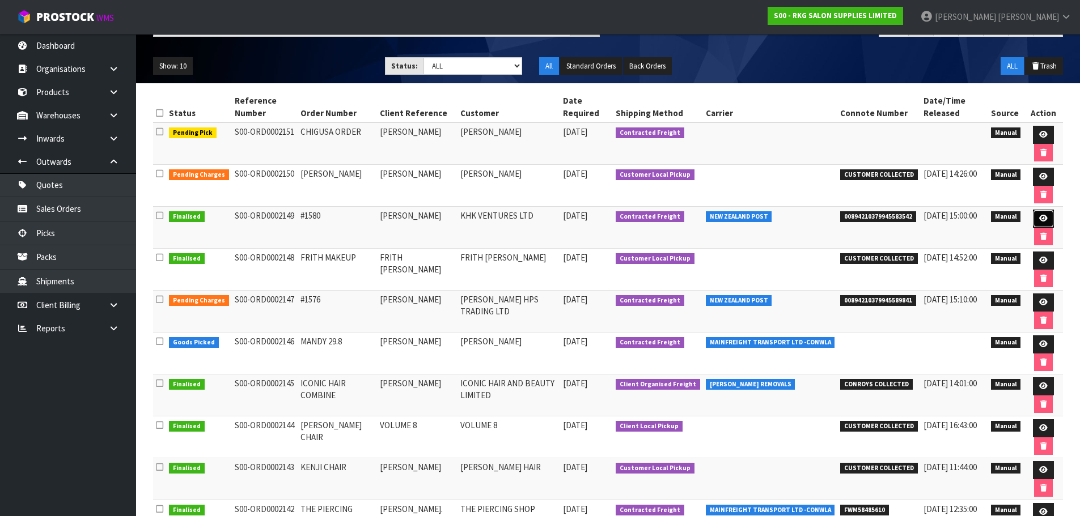
click at [1041, 220] on icon at bounding box center [1043, 218] width 9 height 7
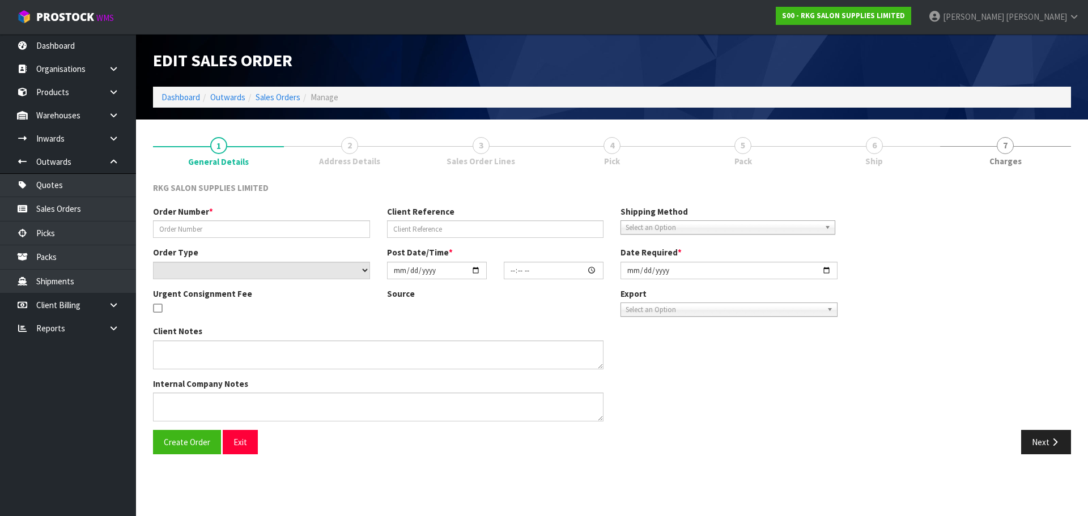
type input "#1580"
type input "KRISH KUMAR"
select select "number:0"
type input "2025-09-02"
type input "14:06:00.000"
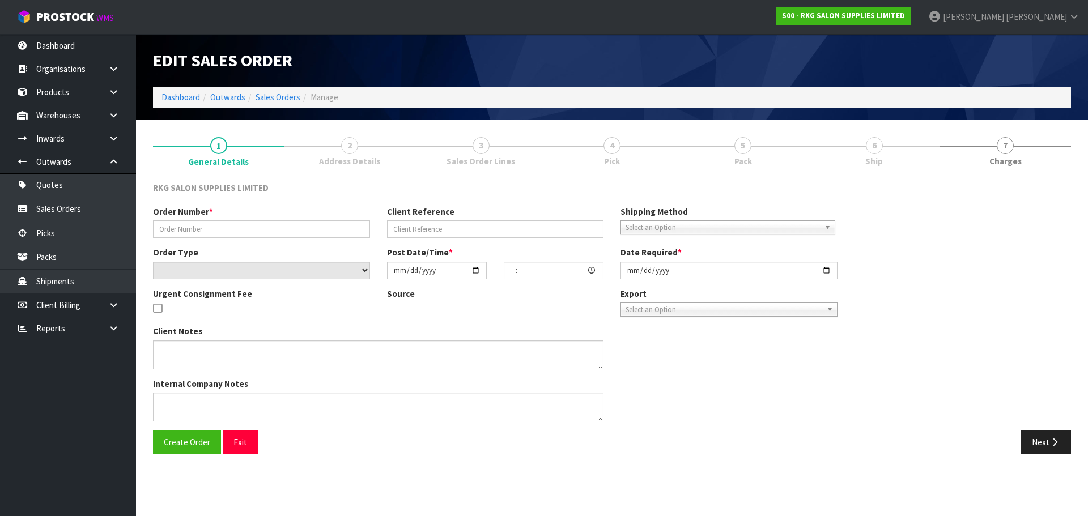
type input "2025-09-02"
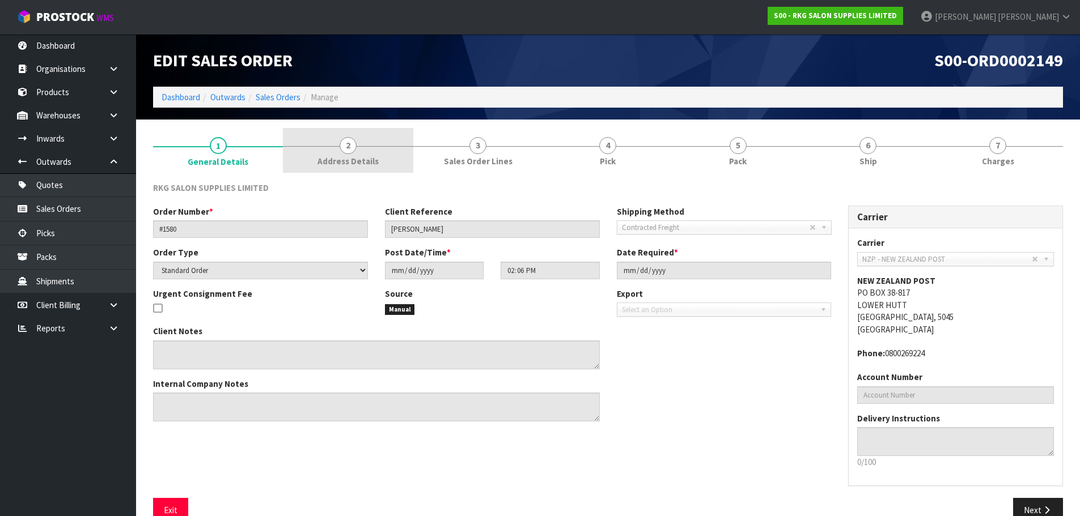
click at [347, 148] on span "2" at bounding box center [348, 145] width 17 height 17
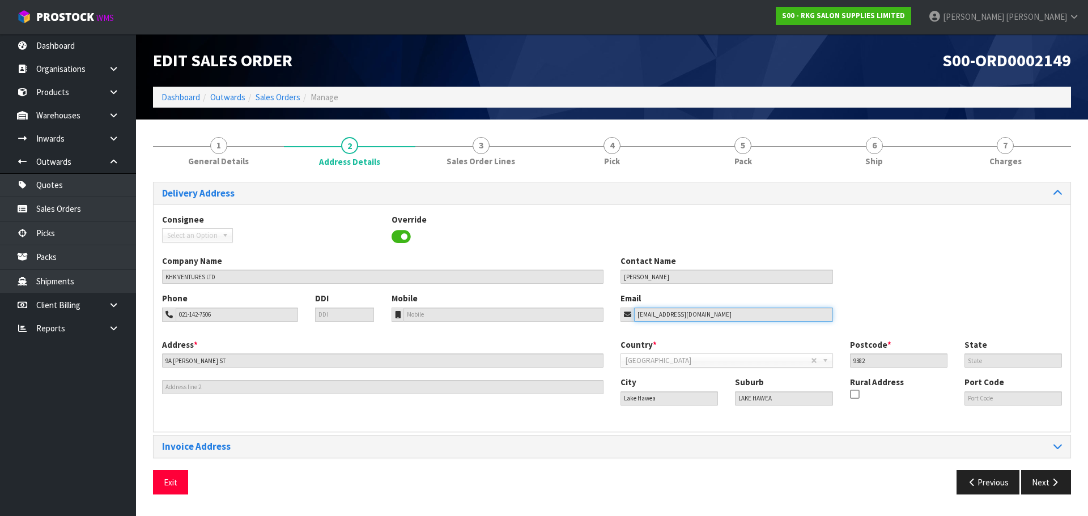
drag, startPoint x: 711, startPoint y: 313, endPoint x: 625, endPoint y: 316, distance: 86.2
click at [625, 316] on div "hwbarbers@gmail.com" at bounding box center [727, 315] width 213 height 14
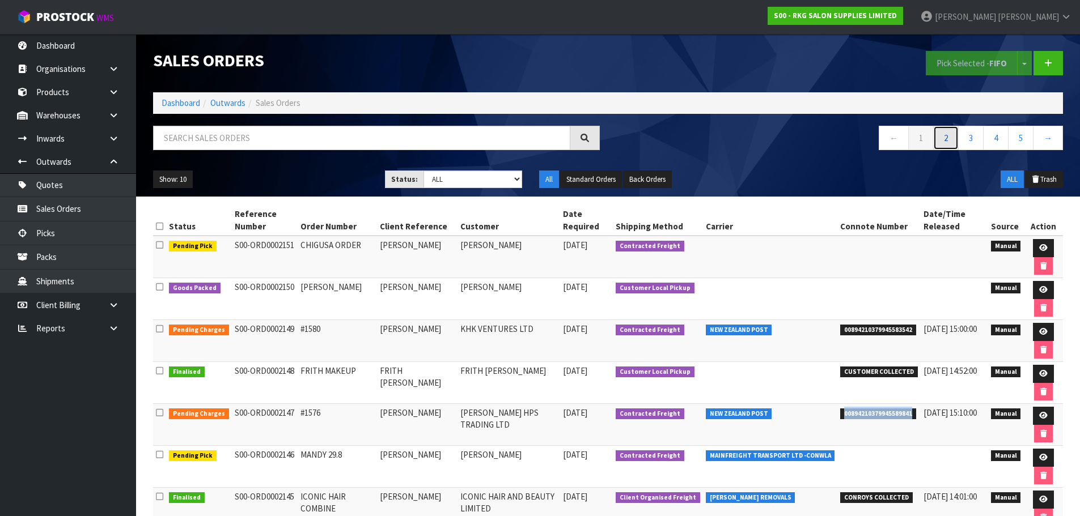
click at [943, 139] on link "2" at bounding box center [946, 138] width 26 height 24
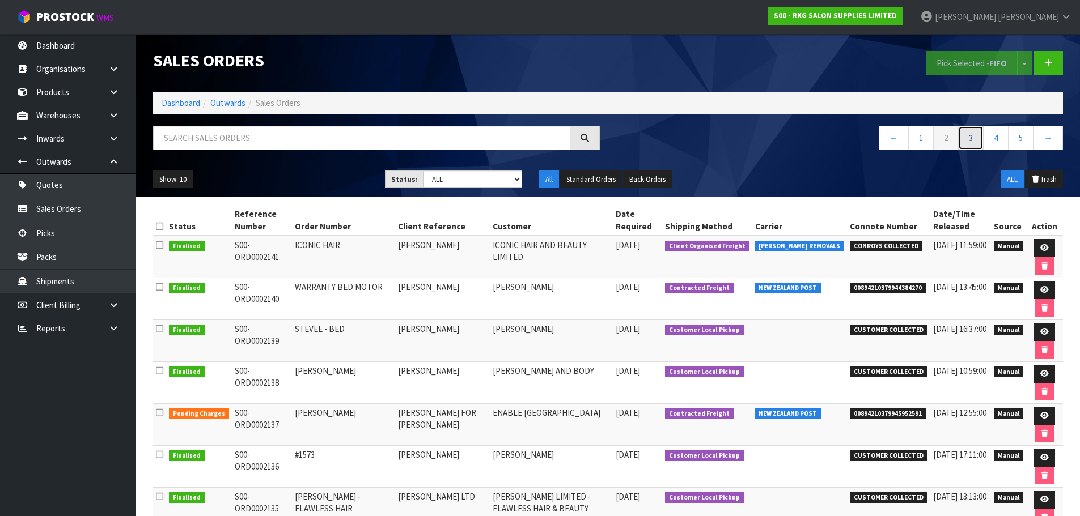
click at [969, 141] on link "3" at bounding box center [971, 138] width 26 height 24
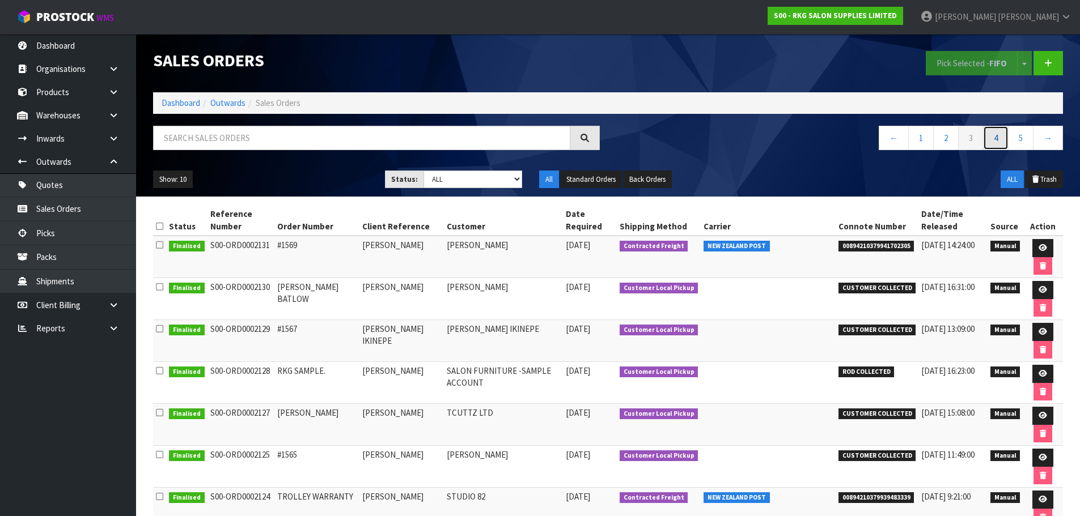
click at [999, 134] on link "4" at bounding box center [996, 138] width 26 height 24
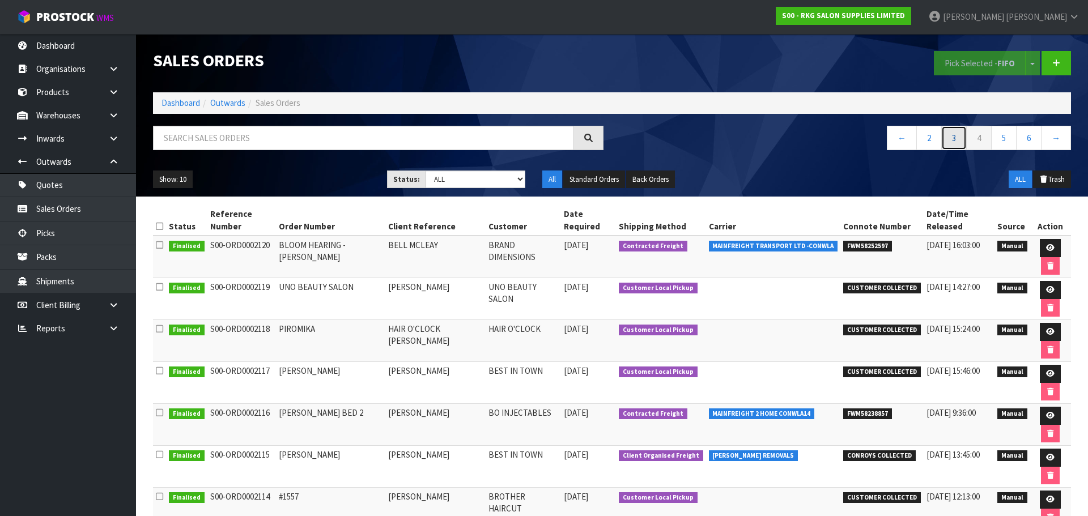
click at [952, 141] on link "3" at bounding box center [955, 138] width 26 height 24
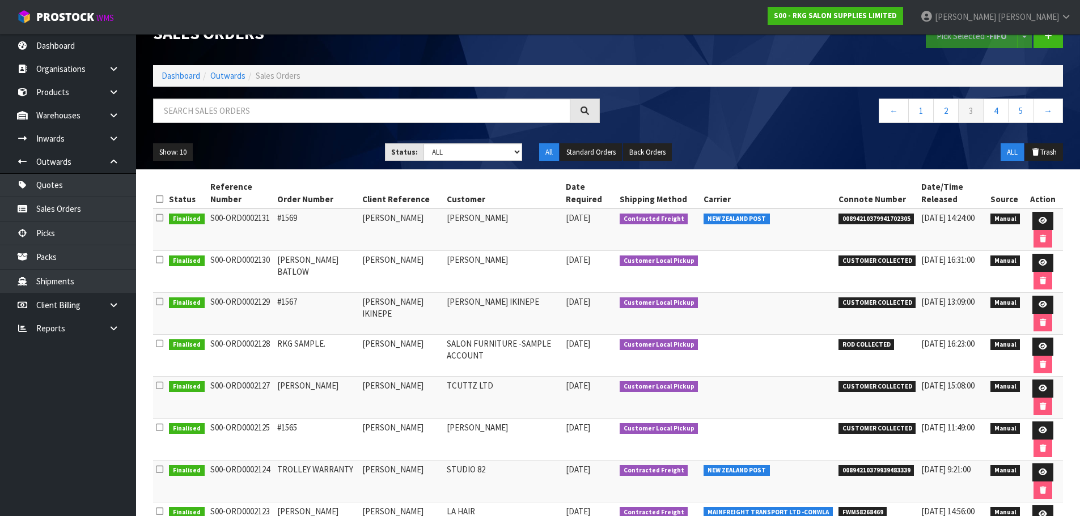
scroll to position [20, 0]
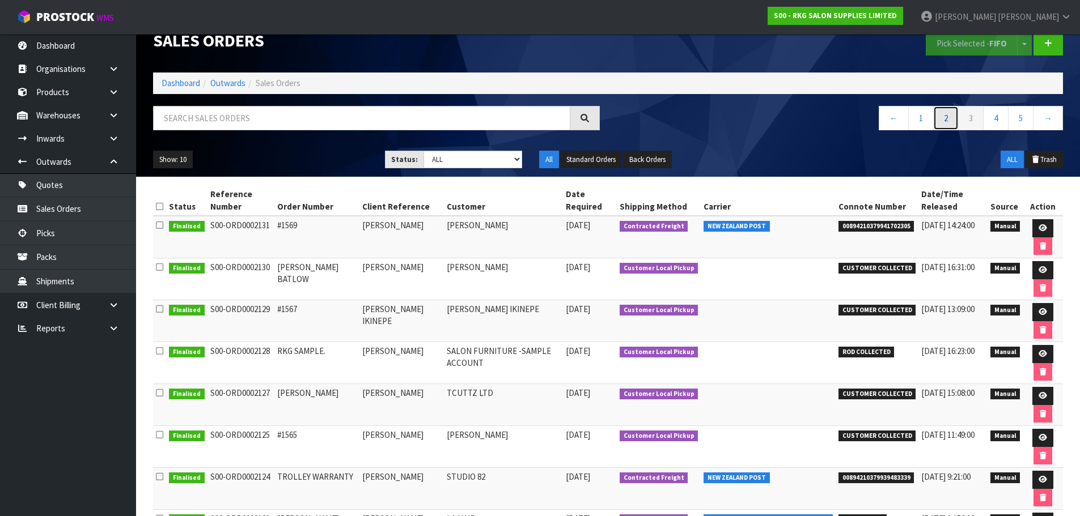
click at [945, 117] on link "2" at bounding box center [946, 118] width 26 height 24
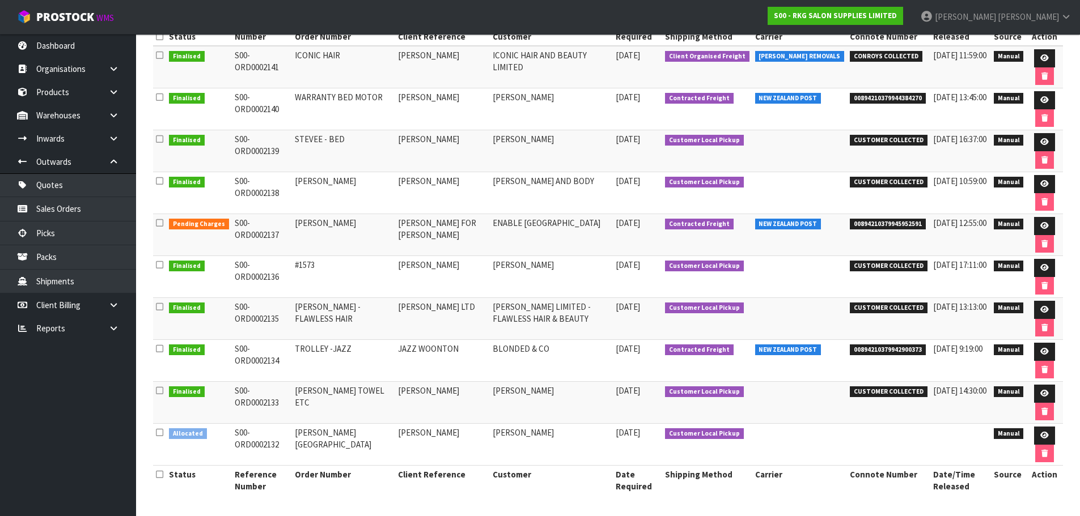
scroll to position [77, 0]
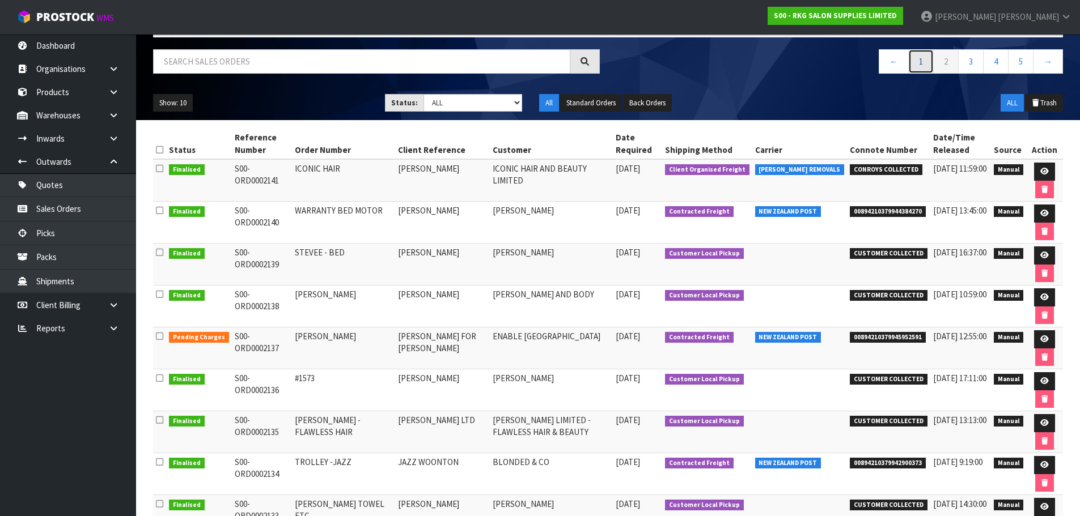
click at [917, 63] on link "1" at bounding box center [921, 61] width 26 height 24
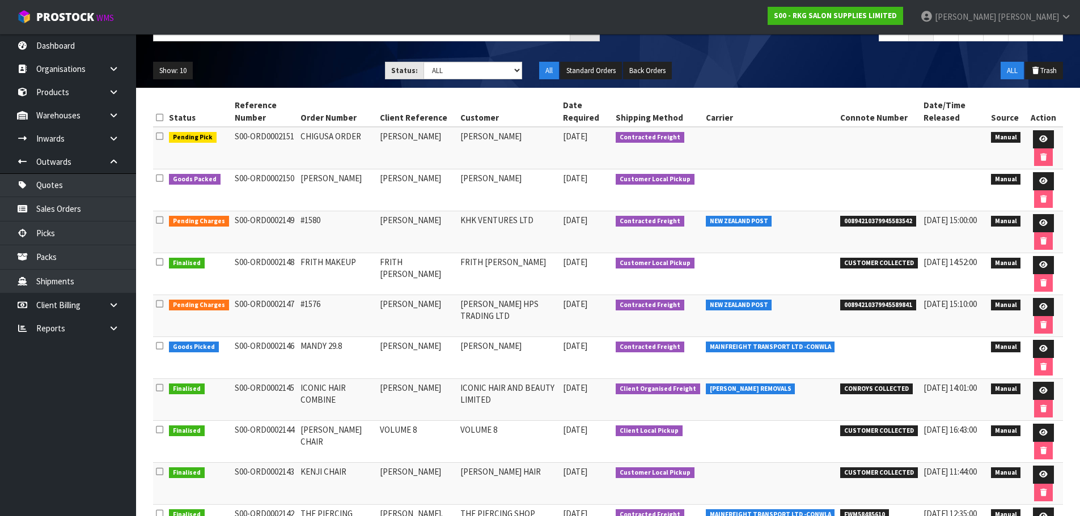
scroll to position [0, 0]
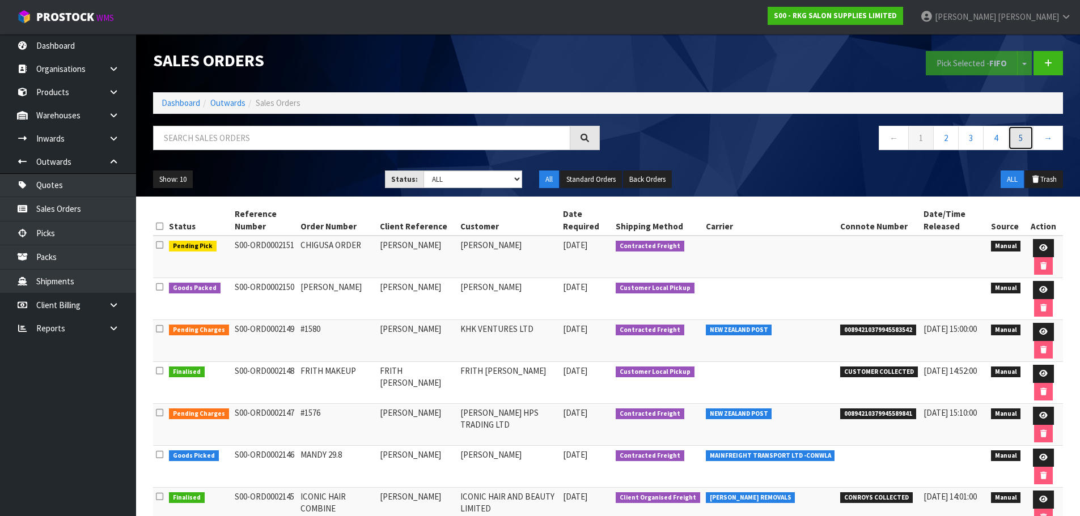
click at [1018, 138] on link "5" at bounding box center [1021, 138] width 26 height 24
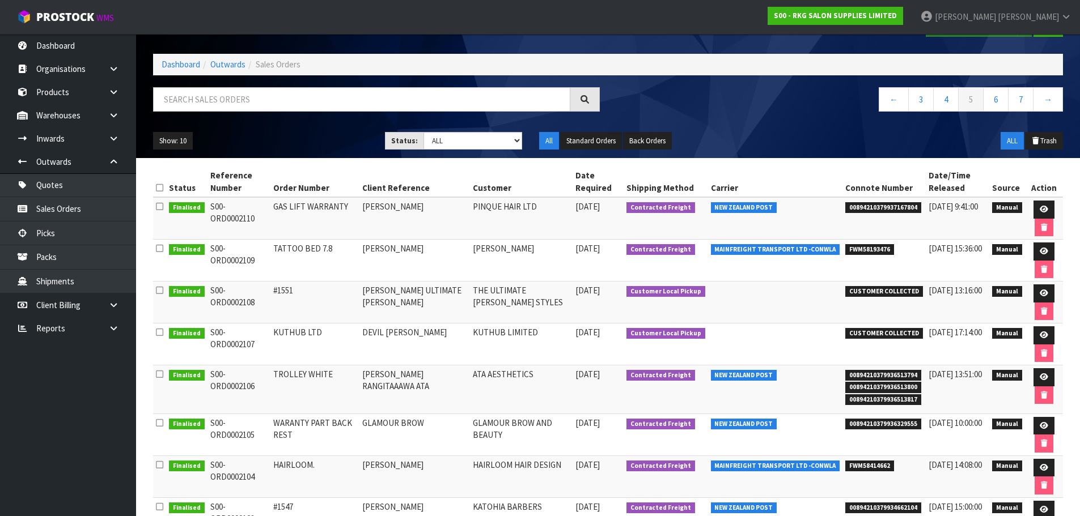
scroll to position [33, 0]
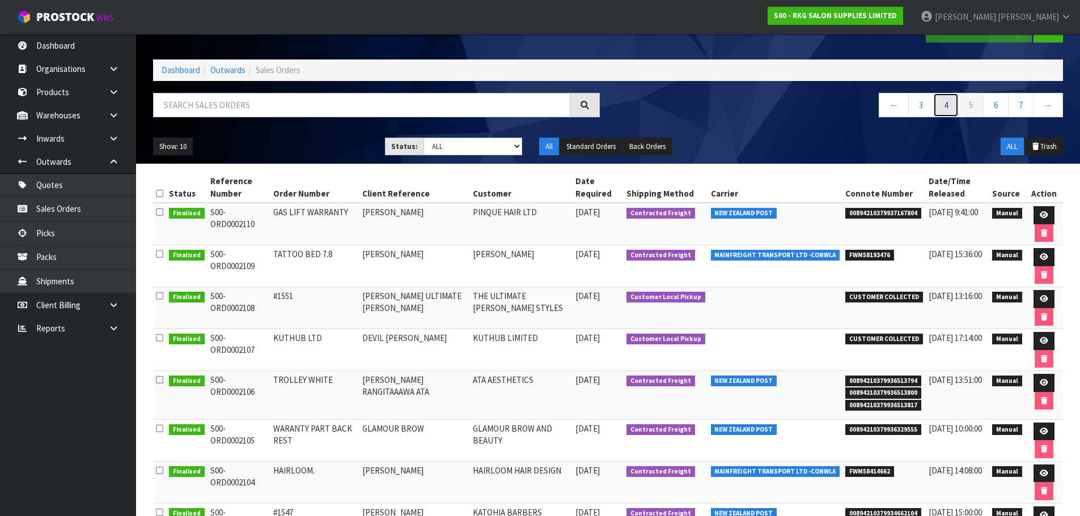
click at [942, 103] on link "4" at bounding box center [946, 105] width 26 height 24
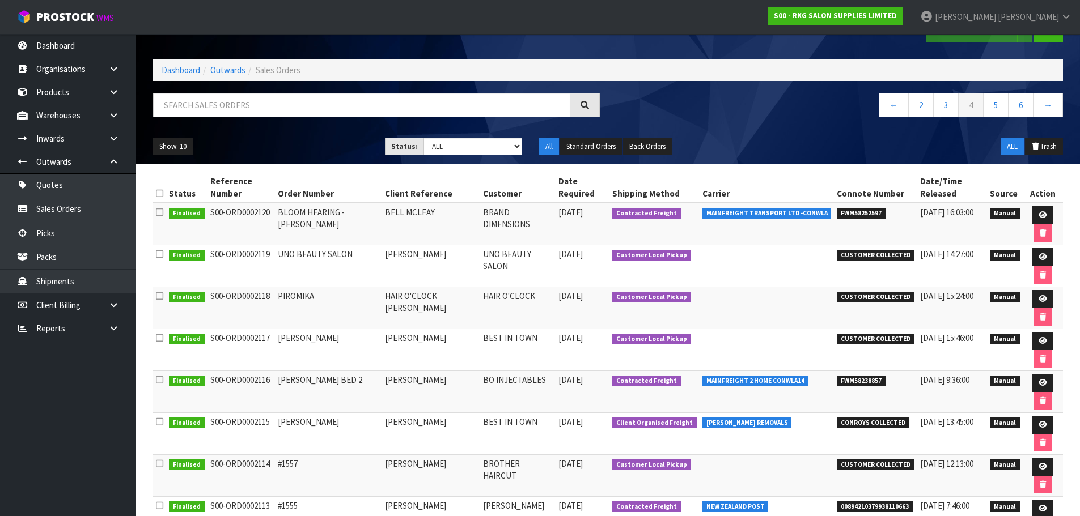
scroll to position [0, 0]
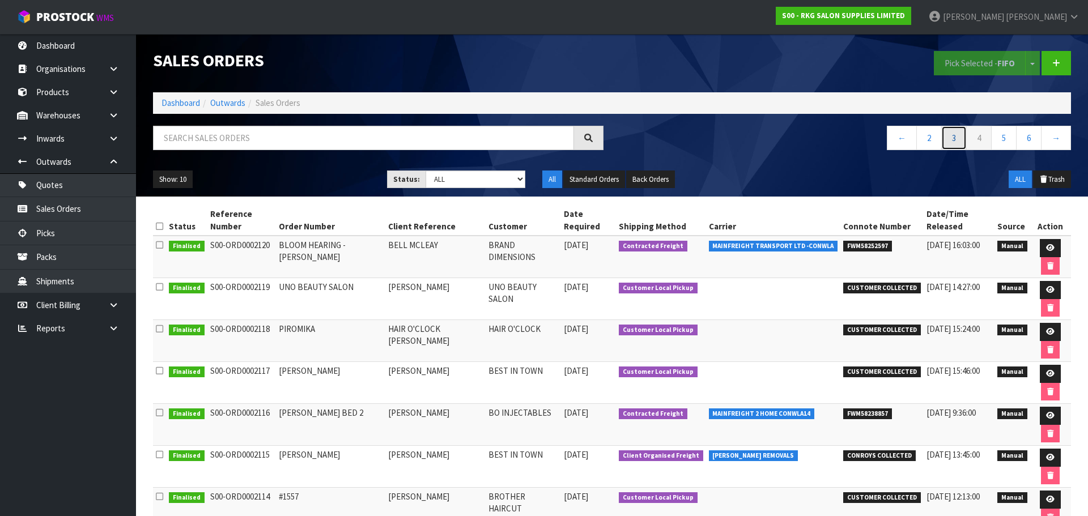
click at [952, 137] on link "3" at bounding box center [955, 138] width 26 height 24
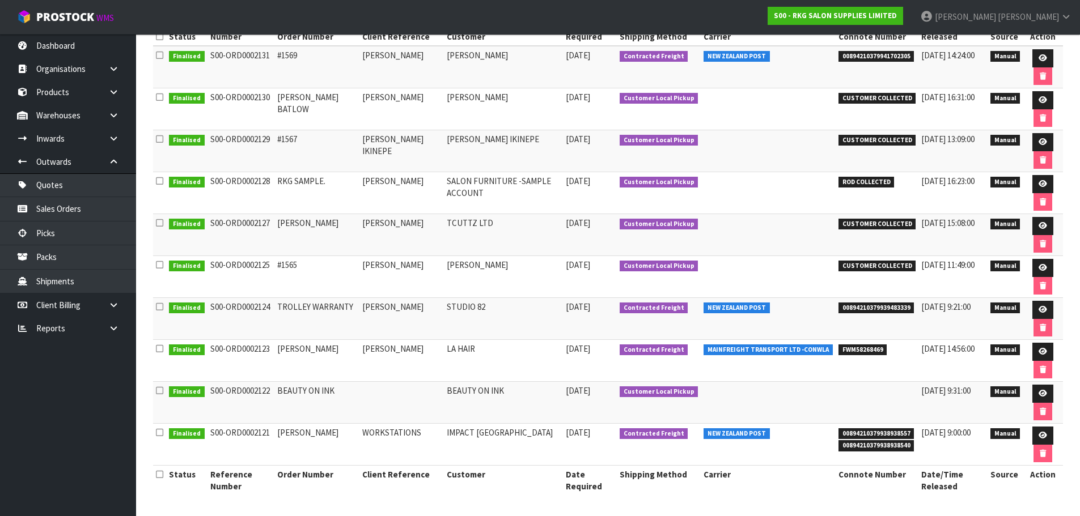
scroll to position [20, 0]
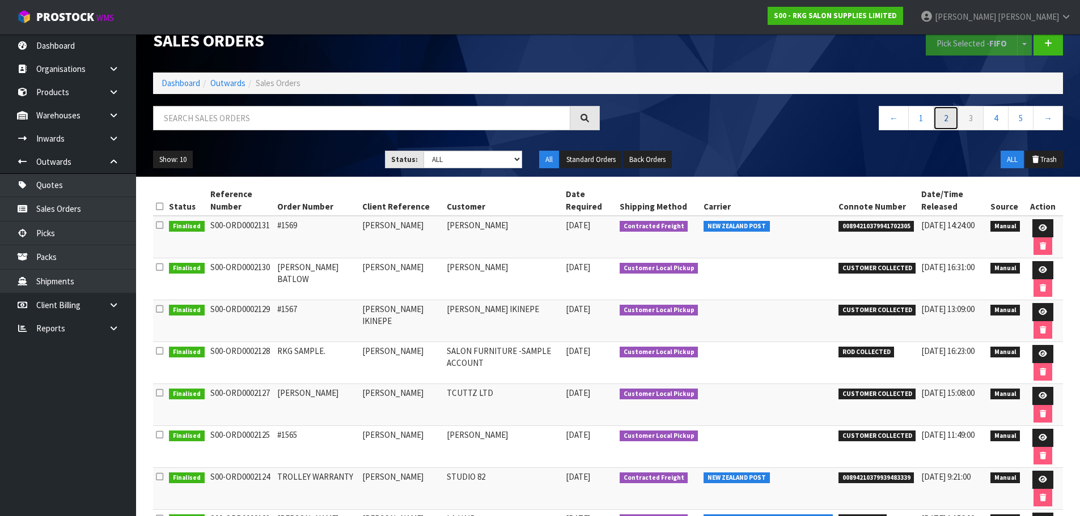
click at [944, 120] on link "2" at bounding box center [946, 118] width 26 height 24
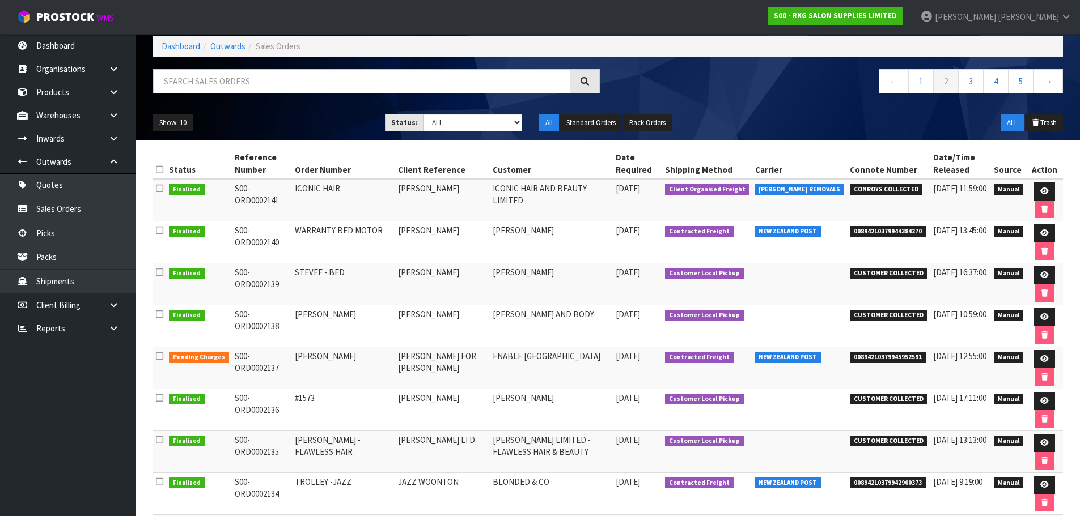
scroll to position [77, 0]
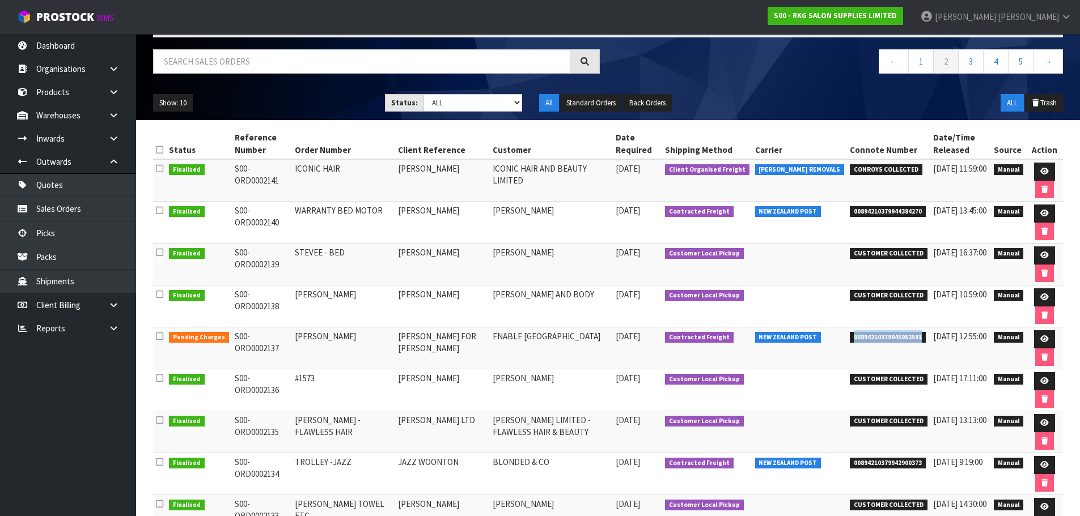
drag, startPoint x: 843, startPoint y: 339, endPoint x: 914, endPoint y: 340, distance: 70.3
click at [914, 340] on li "00894210379945952591" at bounding box center [889, 336] width 78 height 12
copy span "00894210379945952591"
drag, startPoint x: 1042, startPoint y: 338, endPoint x: 1035, endPoint y: 338, distance: 6.8
click at [1042, 338] on icon at bounding box center [1044, 339] width 9 height 7
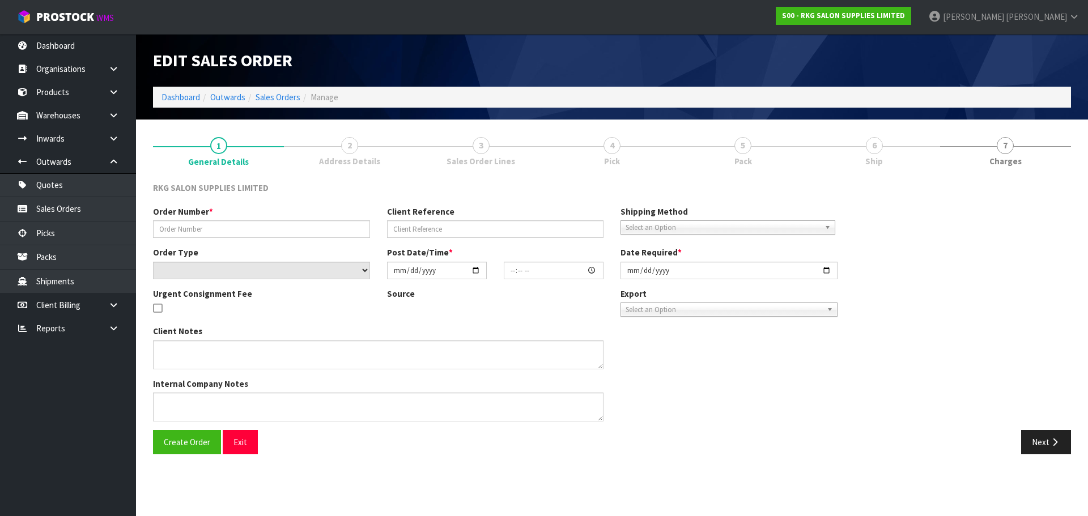
type input "BRONWYN MAT"
type input "BRONWYN WEISS FOR AMBER SMART"
select select "number:0"
type input "2025-08-25"
type input "00:00:00.000"
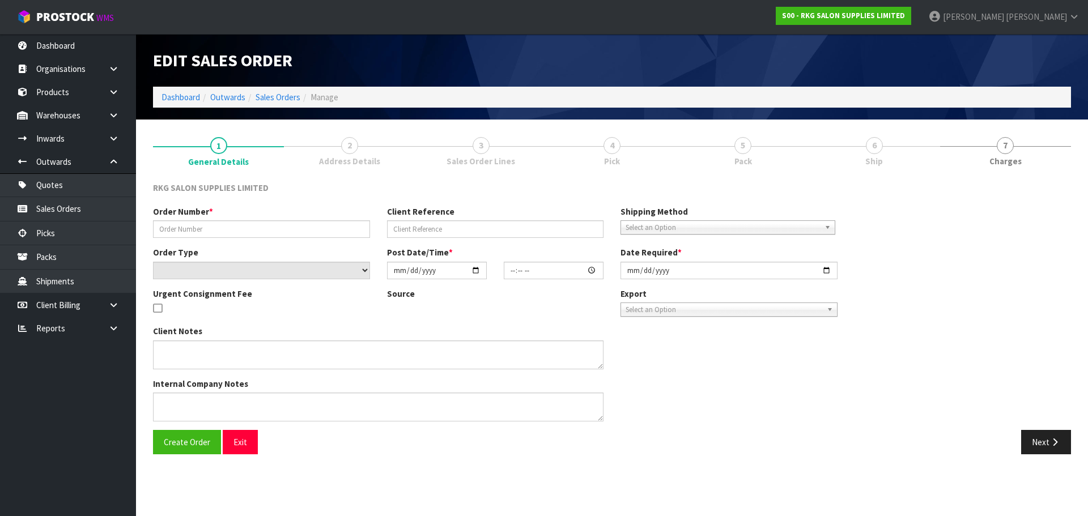
type input "2025-09-02"
type textarea "UNDER ENABLE NZ"
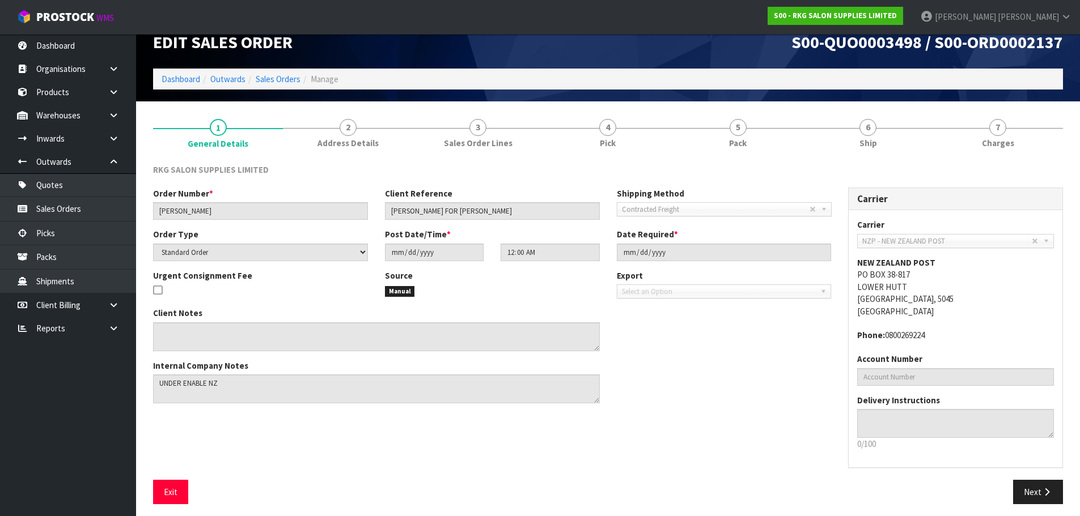
scroll to position [23, 0]
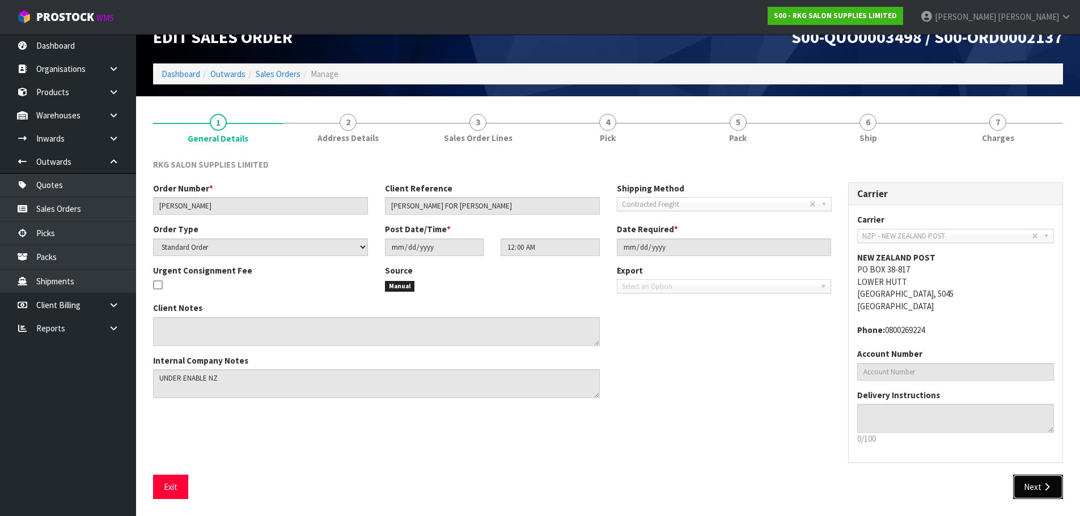
click at [1026, 490] on button "Next" at bounding box center [1038, 487] width 50 height 24
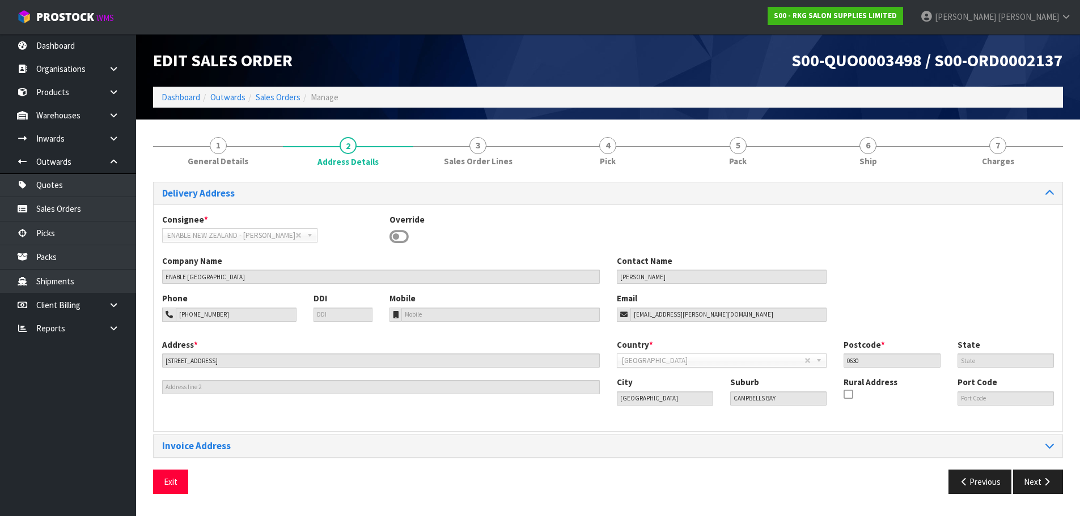
scroll to position [0, 0]
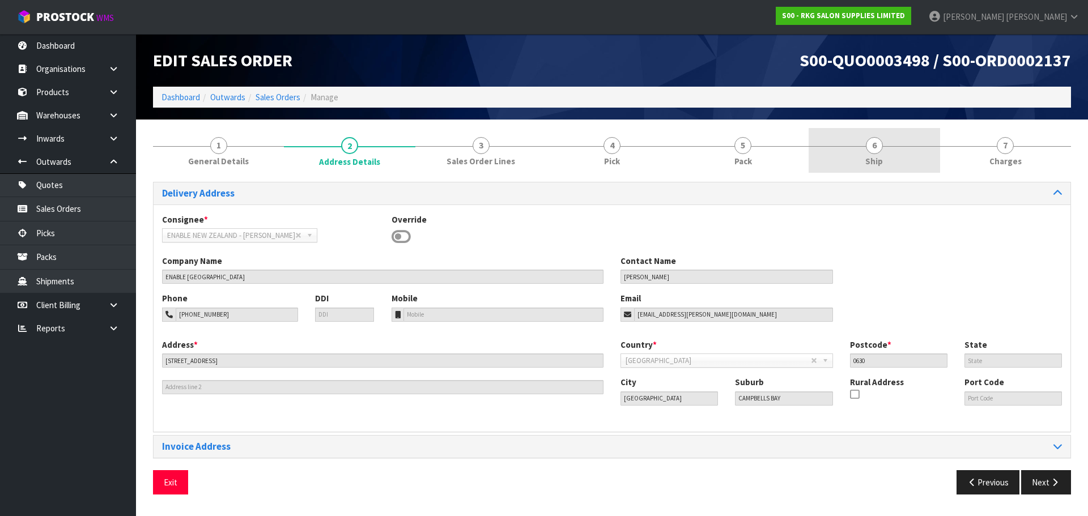
click at [870, 146] on span "6" at bounding box center [874, 145] width 17 height 17
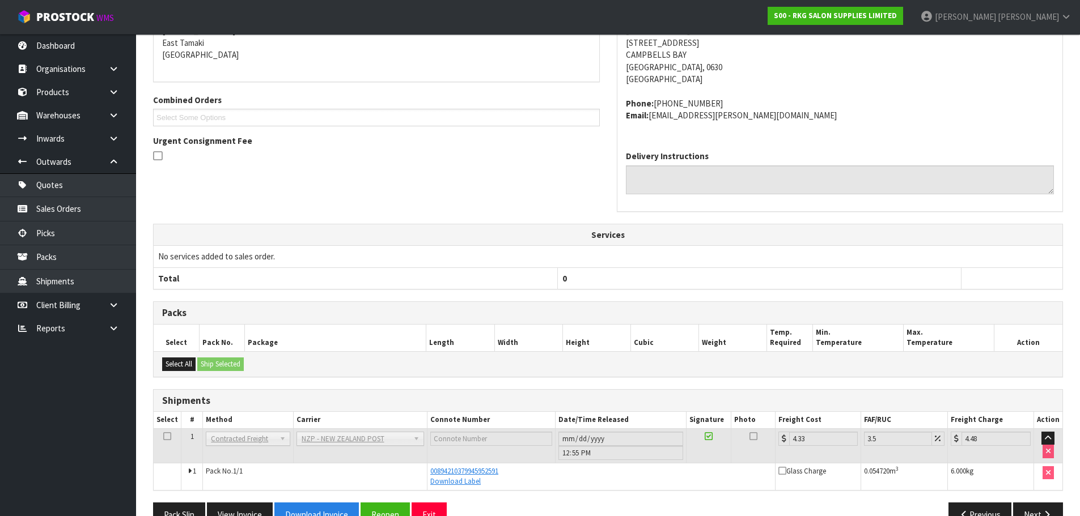
scroll to position [229, 0]
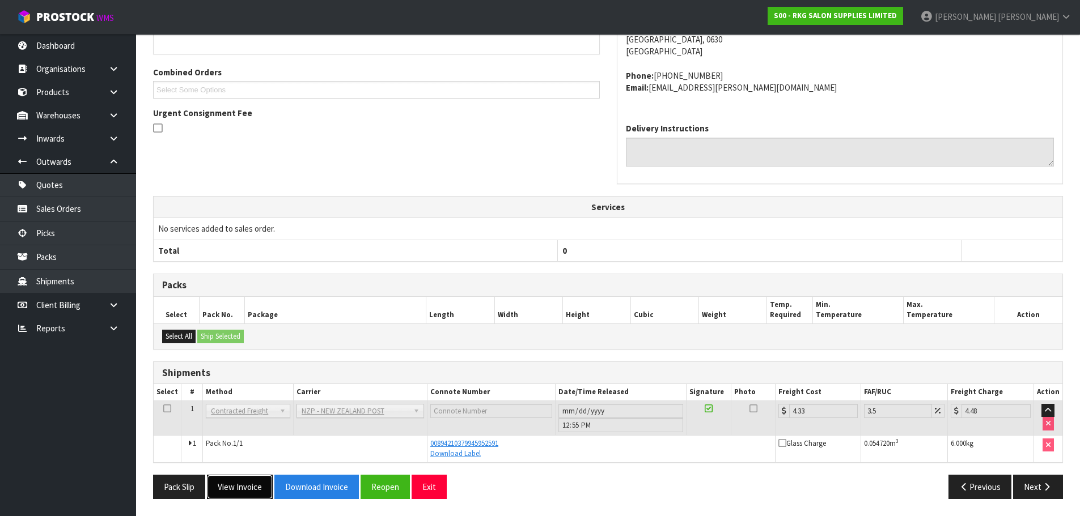
click at [240, 485] on button "View Invoice" at bounding box center [240, 487] width 66 height 24
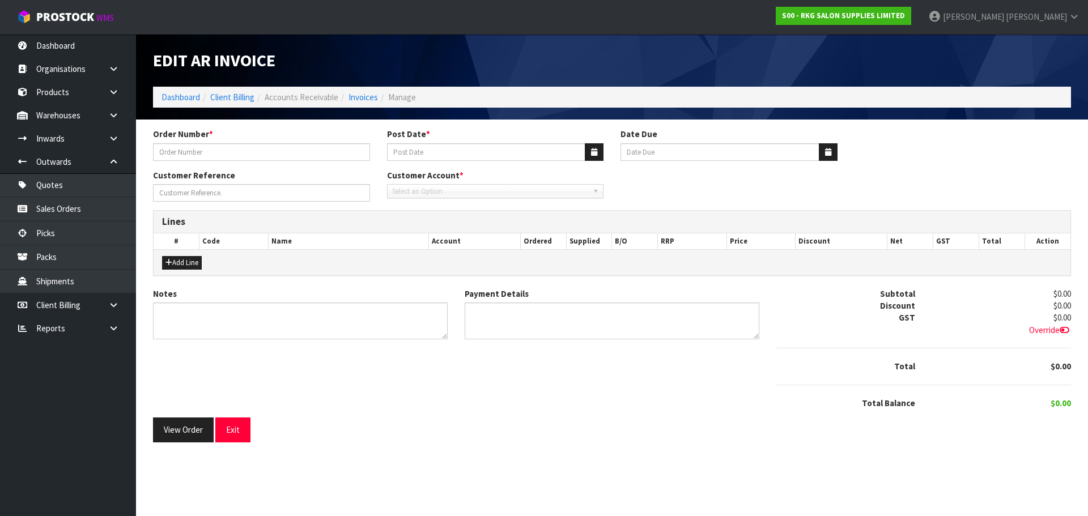
type input "BRONWYN MAT"
type input "25/08/2025"
type input "29/08/2025"
type input "BRONWYN WEISS FOR AMBER SMART"
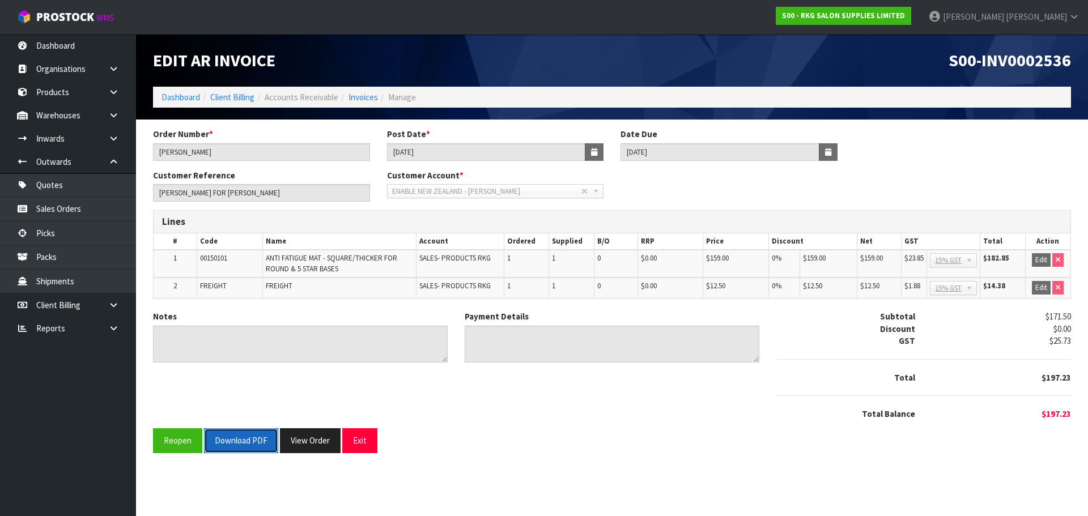
click at [242, 443] on button "Download PDF" at bounding box center [241, 441] width 74 height 24
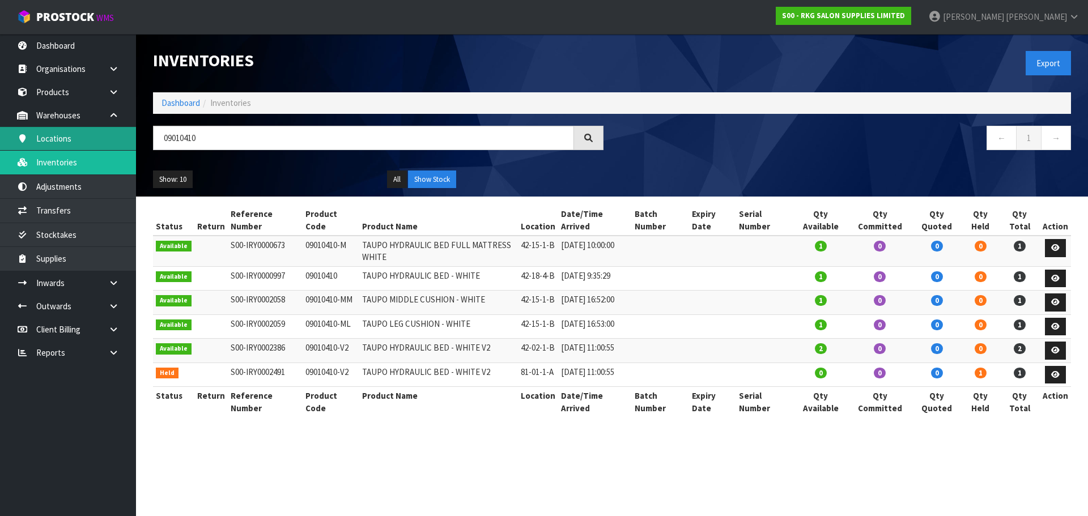
drag, startPoint x: 205, startPoint y: 138, endPoint x: 134, endPoint y: 146, distance: 71.8
click at [134, 146] on body "Toggle navigation ProStock WMS S00 - RKG SALON SUPPLIES LIMITED [PERSON_NAME] L…" at bounding box center [544, 258] width 1088 height 516
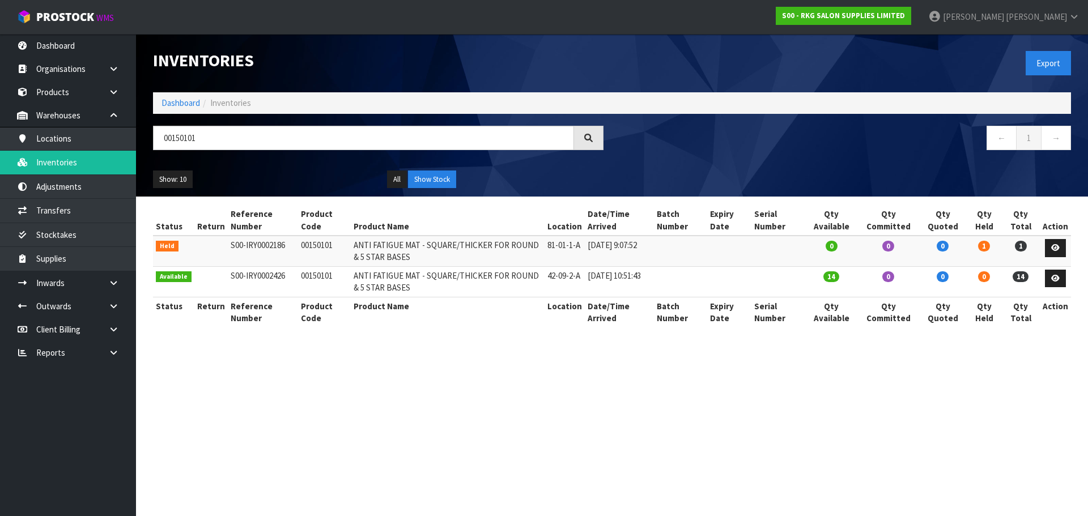
type input "00150101"
click at [148, 139] on div "00150101" at bounding box center [379, 142] width 468 height 33
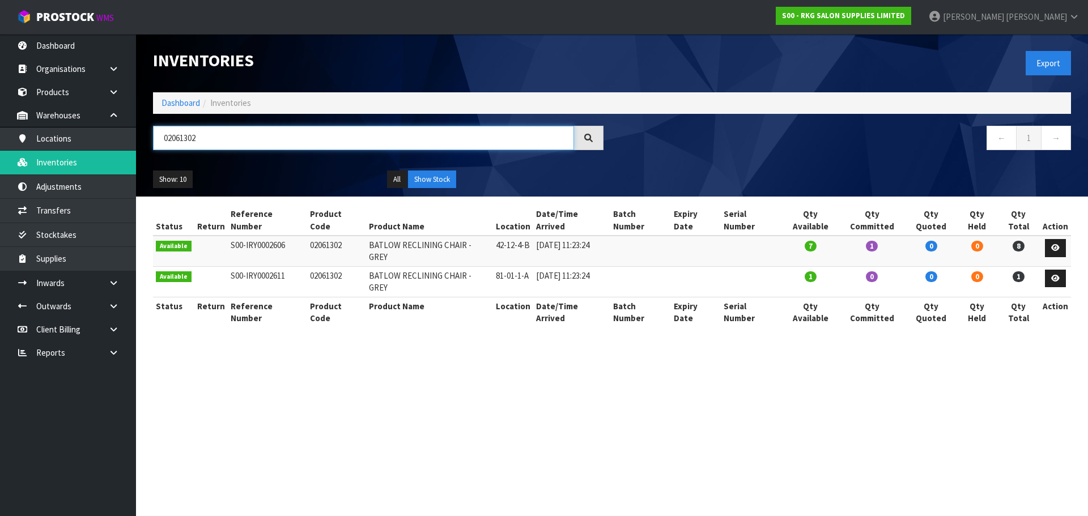
drag, startPoint x: 205, startPoint y: 140, endPoint x: 149, endPoint y: 142, distance: 56.7
click at [149, 142] on div "02061302" at bounding box center [379, 142] width 468 height 33
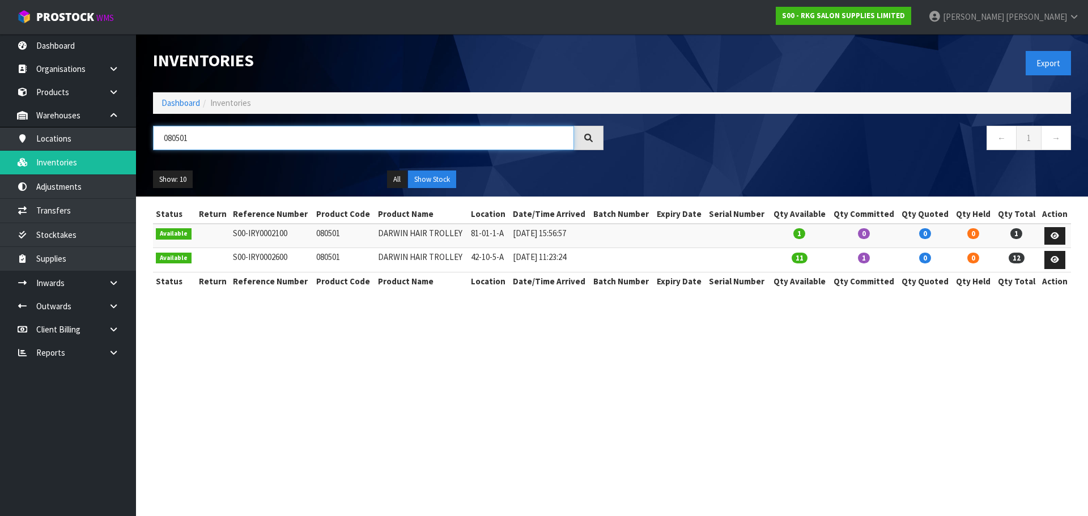
drag, startPoint x: 186, startPoint y: 140, endPoint x: 141, endPoint y: 140, distance: 45.3
click at [141, 140] on header "Inventories Export Dashboard Inventories 080501 ← 1 → Show: 10 5 10 25 50 All S…" at bounding box center [612, 115] width 952 height 163
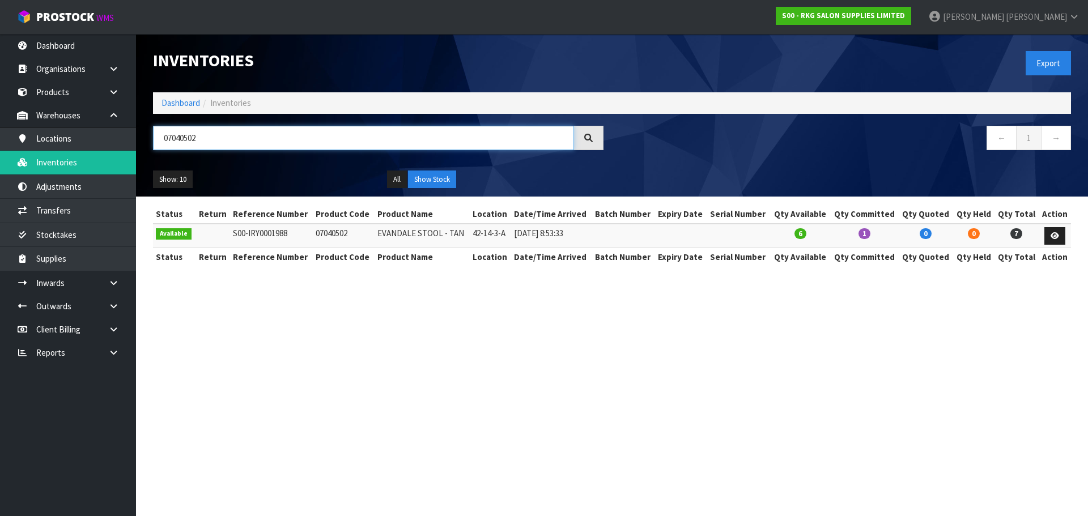
drag, startPoint x: 188, startPoint y: 139, endPoint x: 154, endPoint y: 139, distance: 34.0
click at [154, 139] on input "07040502" at bounding box center [363, 138] width 421 height 24
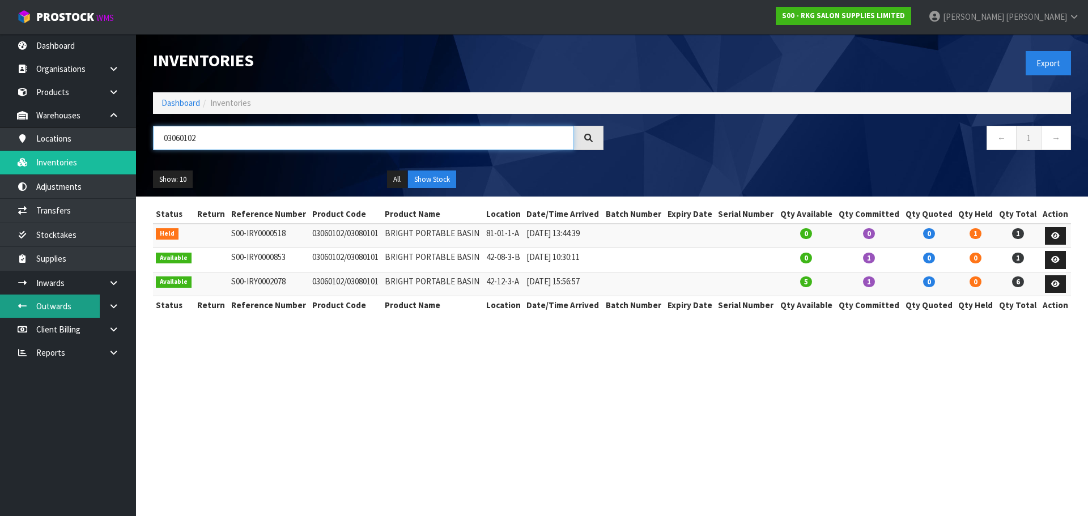
type input "03060102"
